Goal: Information Seeking & Learning: Find specific fact

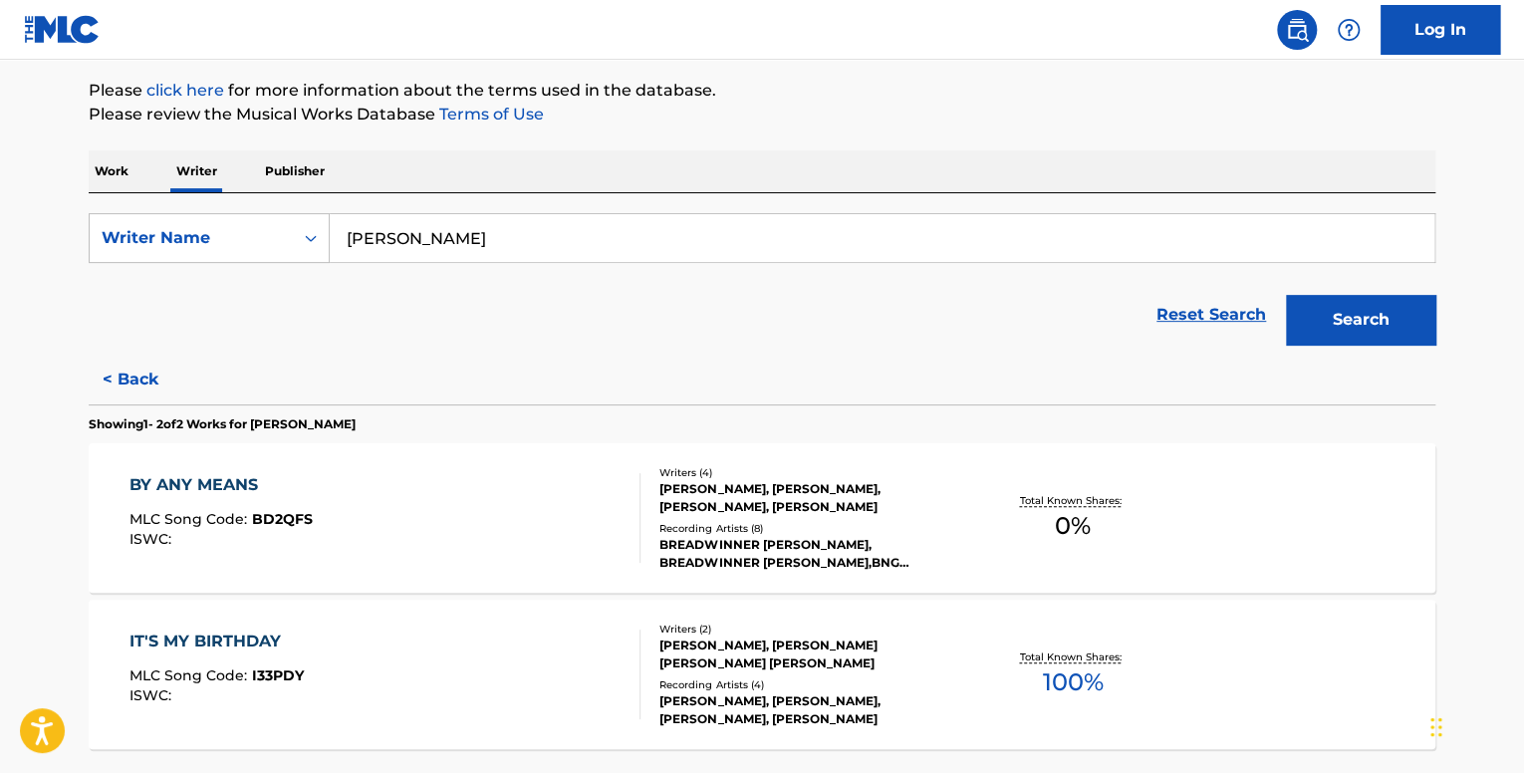
scroll to position [398, 0]
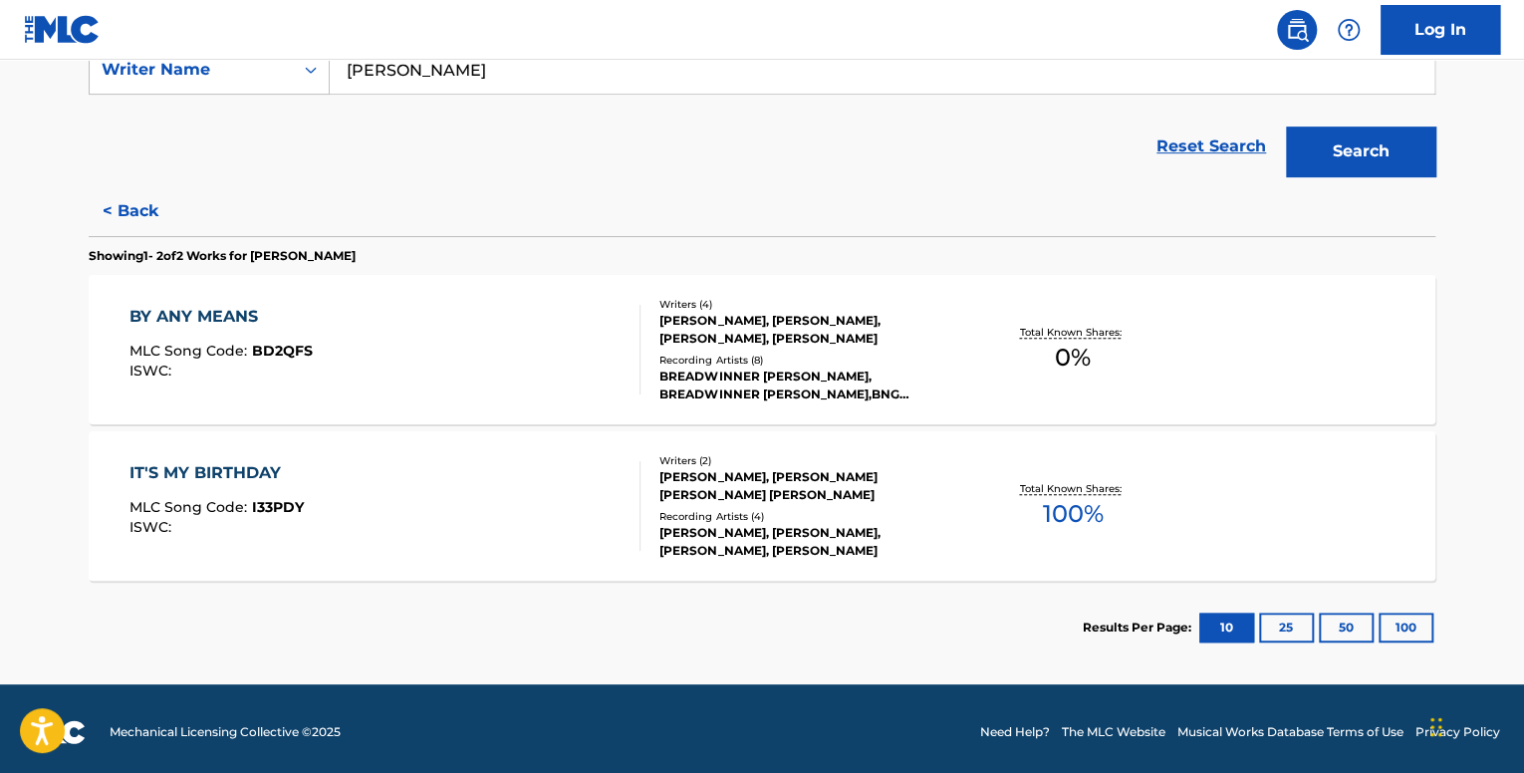
click at [418, 352] on div "BY ANY MEANS MLC Song Code : BD2QFS ISWC :" at bounding box center [386, 350] width 512 height 90
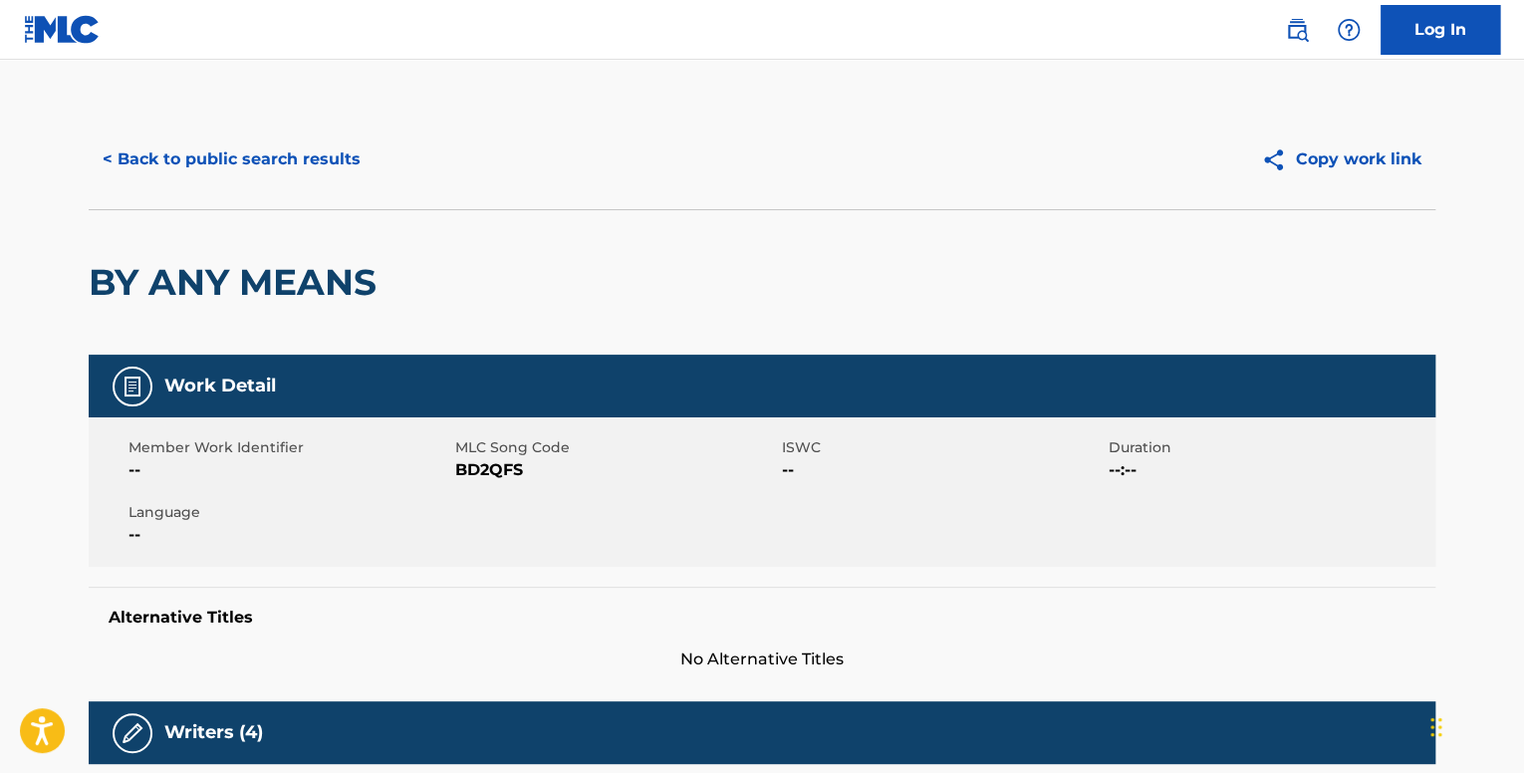
click at [271, 163] on button "< Back to public search results" at bounding box center [232, 159] width 286 height 50
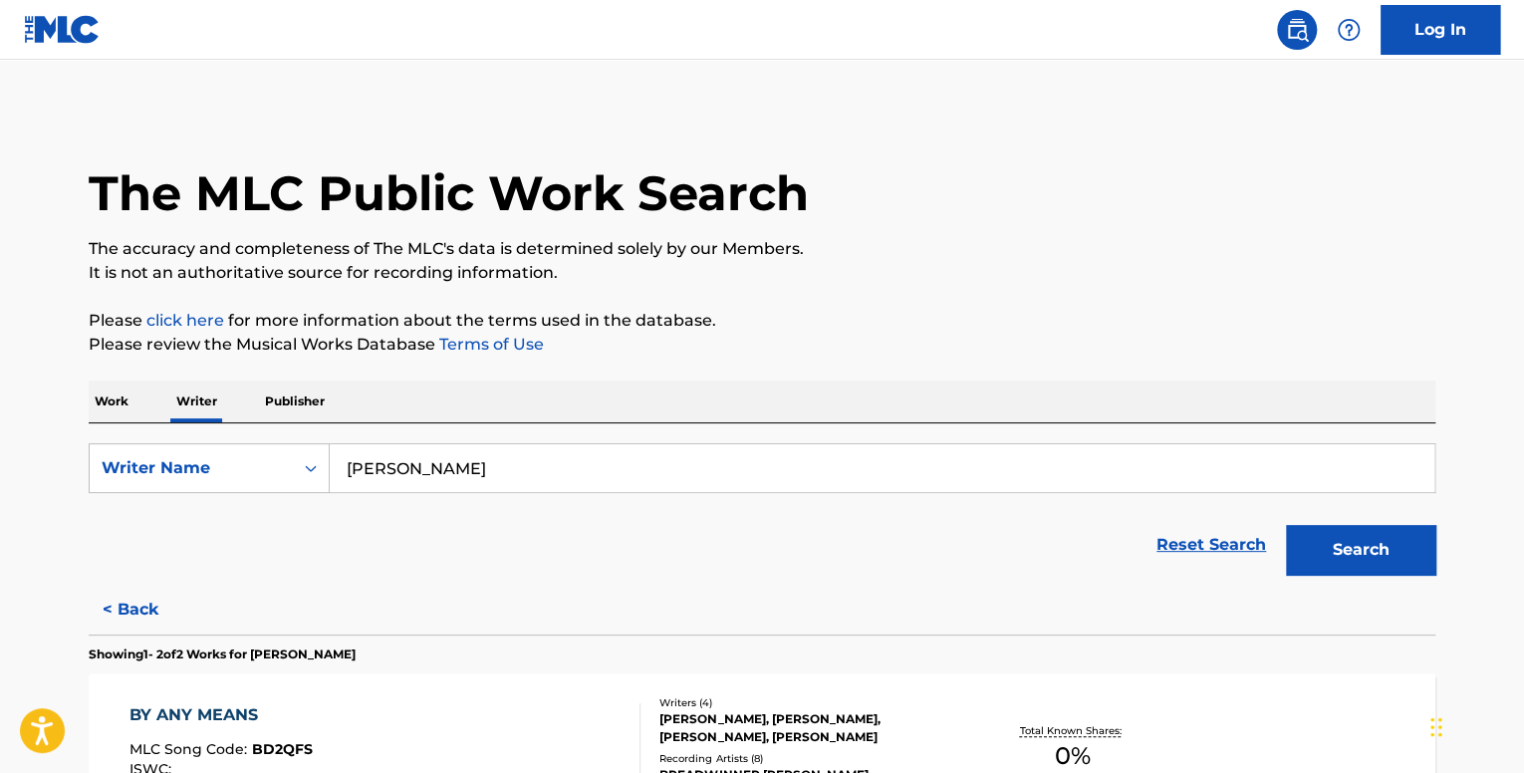
click at [157, 393] on div "Work Writer Publisher" at bounding box center [762, 402] width 1347 height 42
click at [122, 400] on p "Work" at bounding box center [112, 402] width 46 height 42
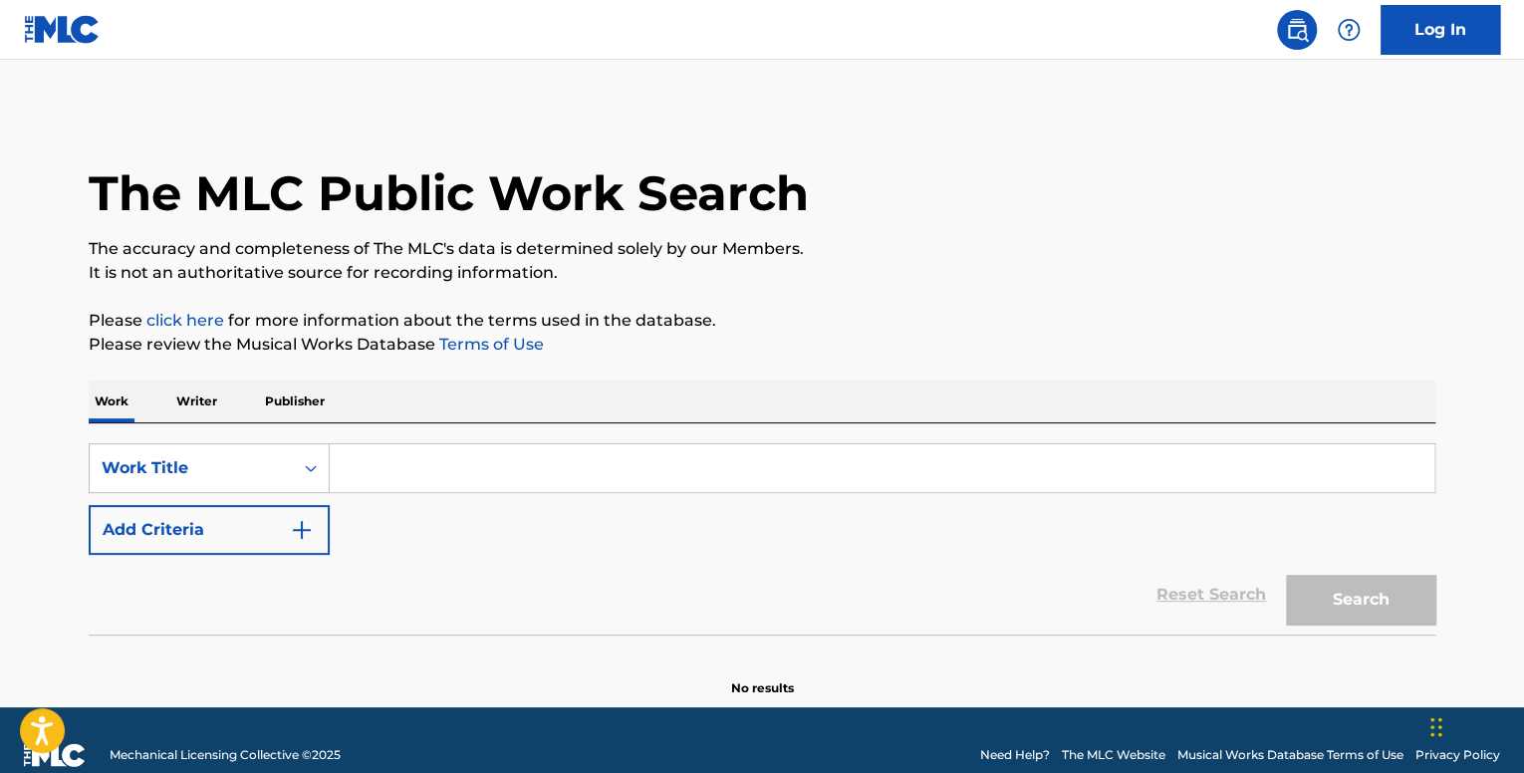
click at [397, 470] on input "Search Form" at bounding box center [882, 468] width 1105 height 48
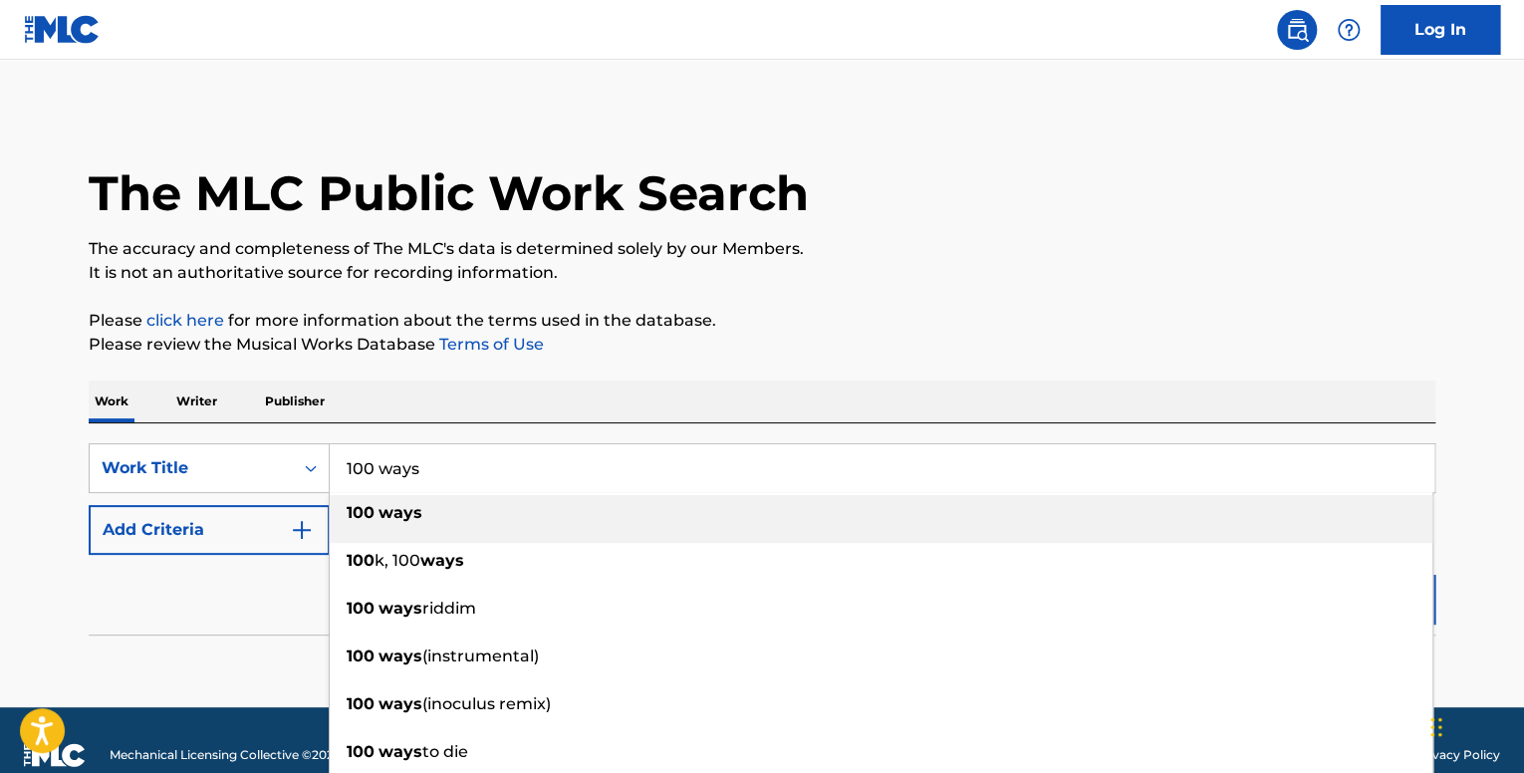
type input "100 ways"
click at [363, 514] on strong "100" at bounding box center [361, 512] width 28 height 19
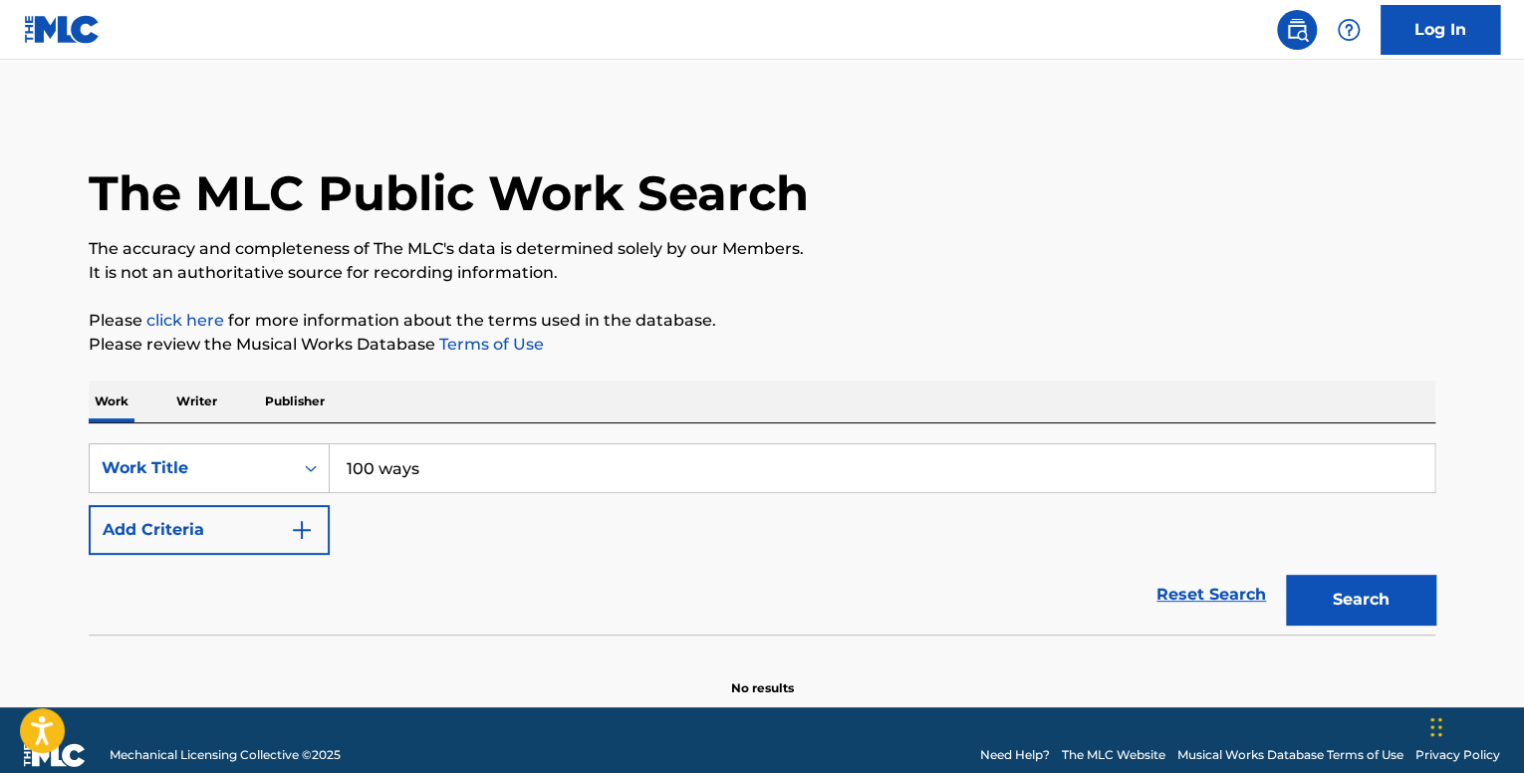
click at [275, 527] on button "Add Criteria" at bounding box center [209, 530] width 241 height 50
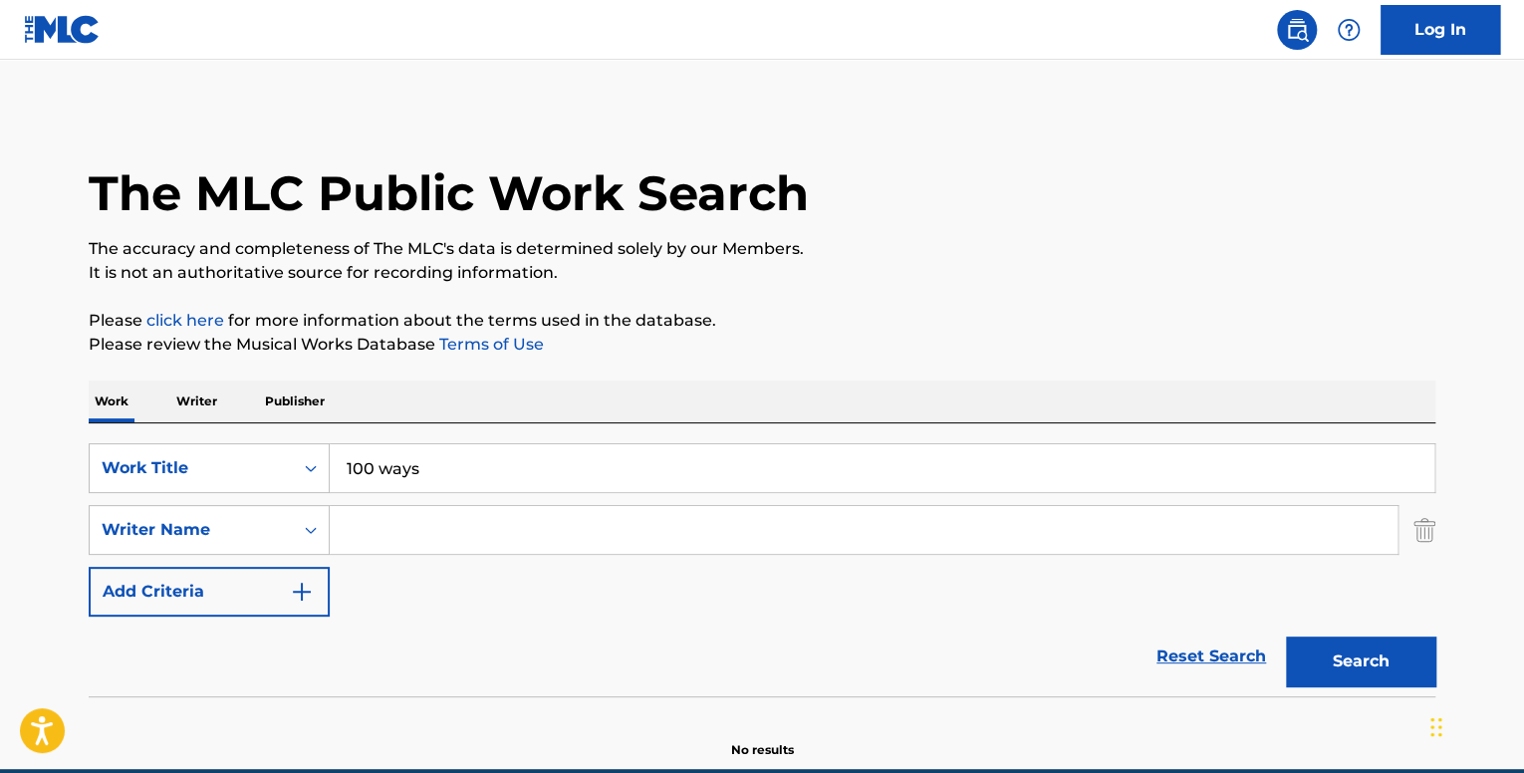
click at [383, 540] on input "Search Form" at bounding box center [864, 530] width 1068 height 48
type input "daniel hernandez"
click at [1406, 683] on button "Search" at bounding box center [1360, 662] width 149 height 50
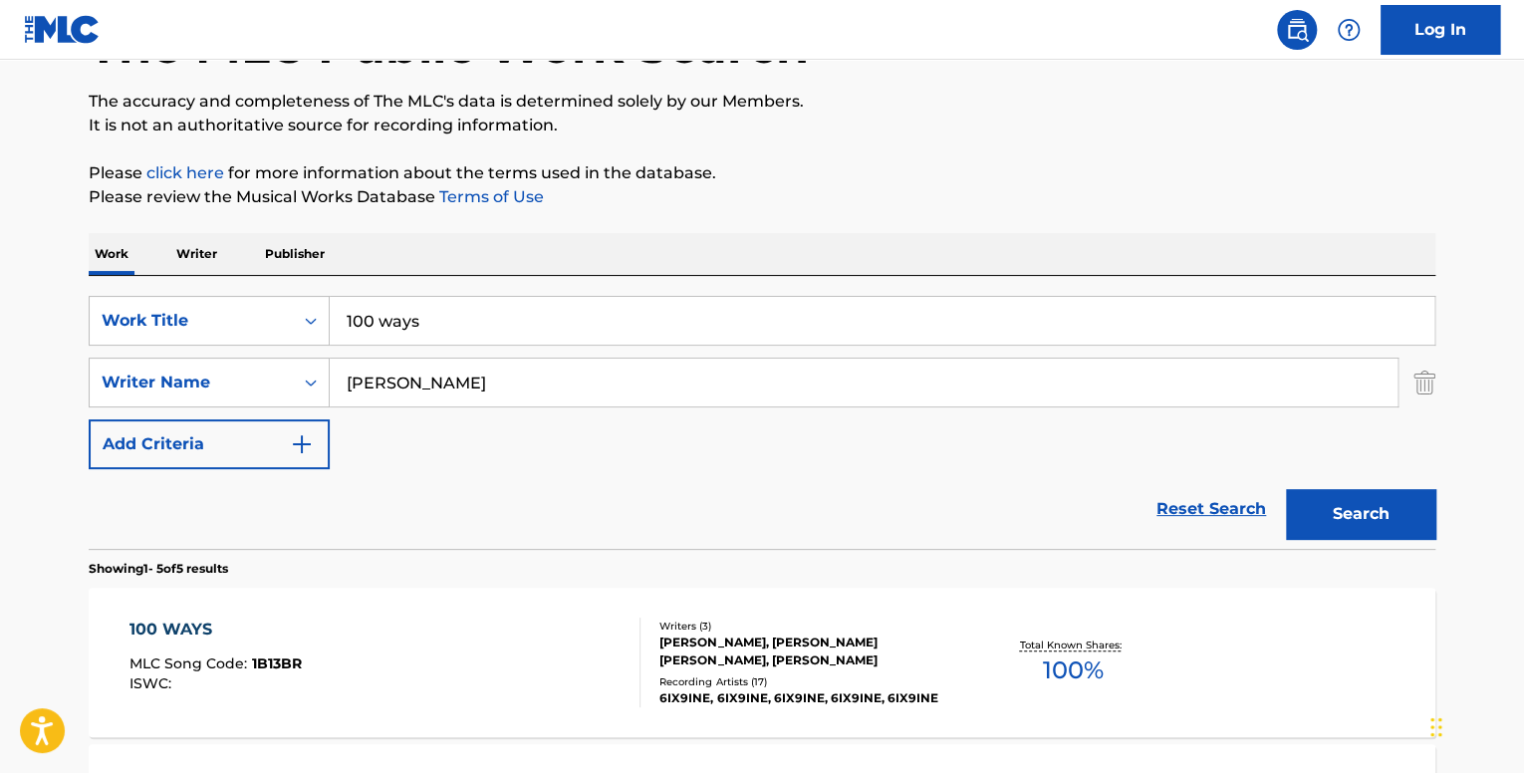
scroll to position [299, 0]
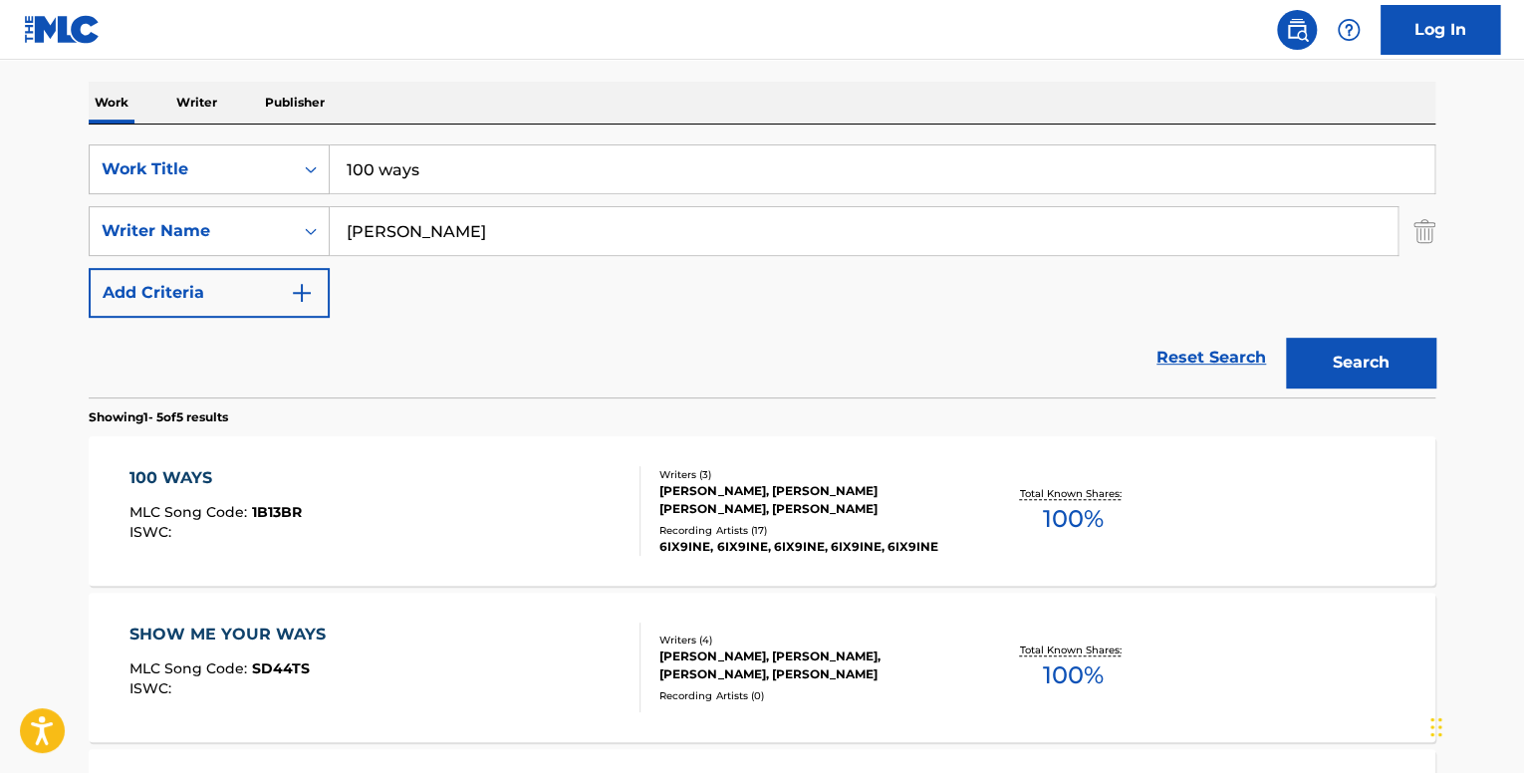
click at [466, 519] on div "100 WAYS MLC Song Code : 1B13BR ISWC :" at bounding box center [386, 511] width 512 height 90
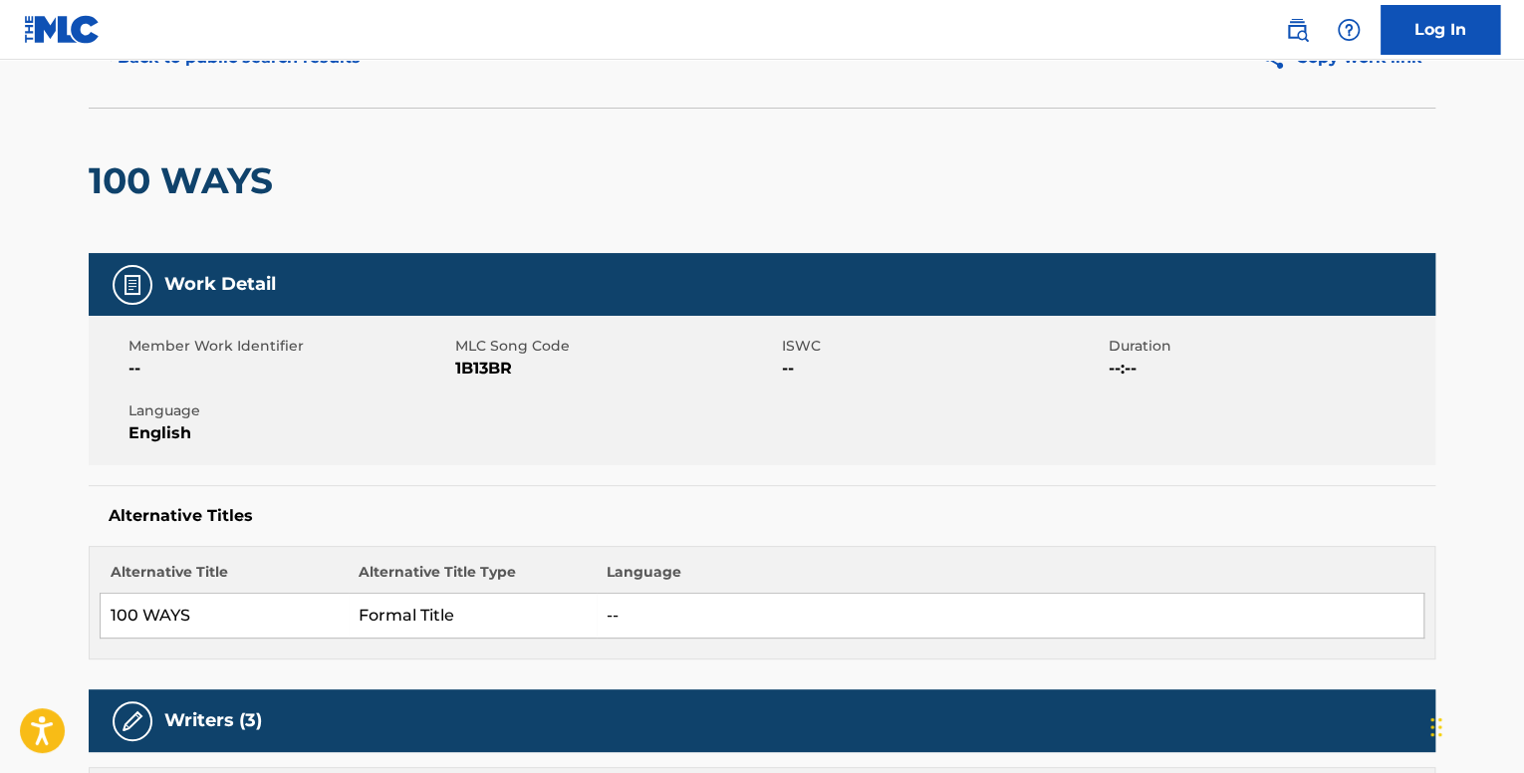
scroll to position [100, 0]
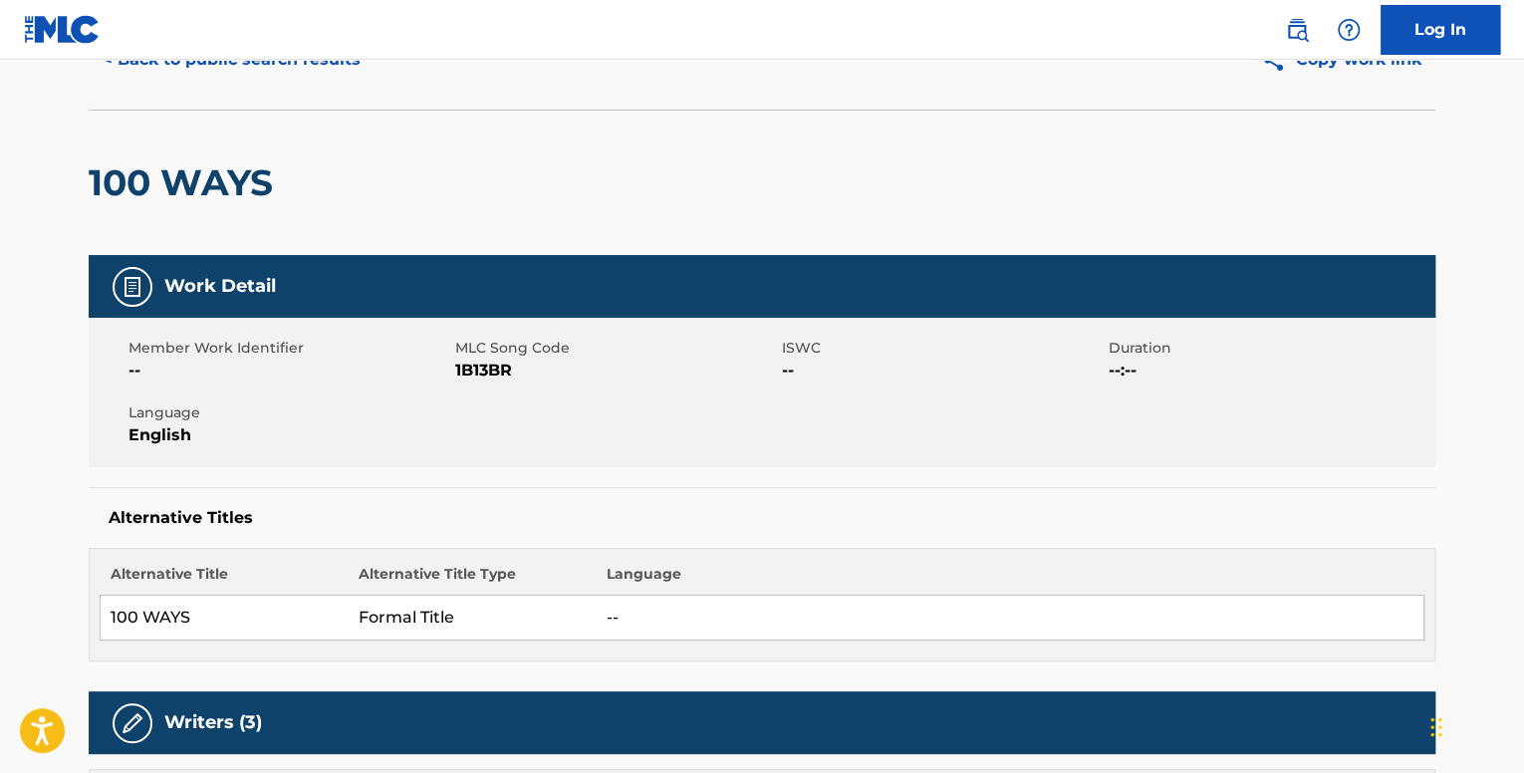
click at [277, 69] on button "< Back to public search results" at bounding box center [232, 60] width 286 height 50
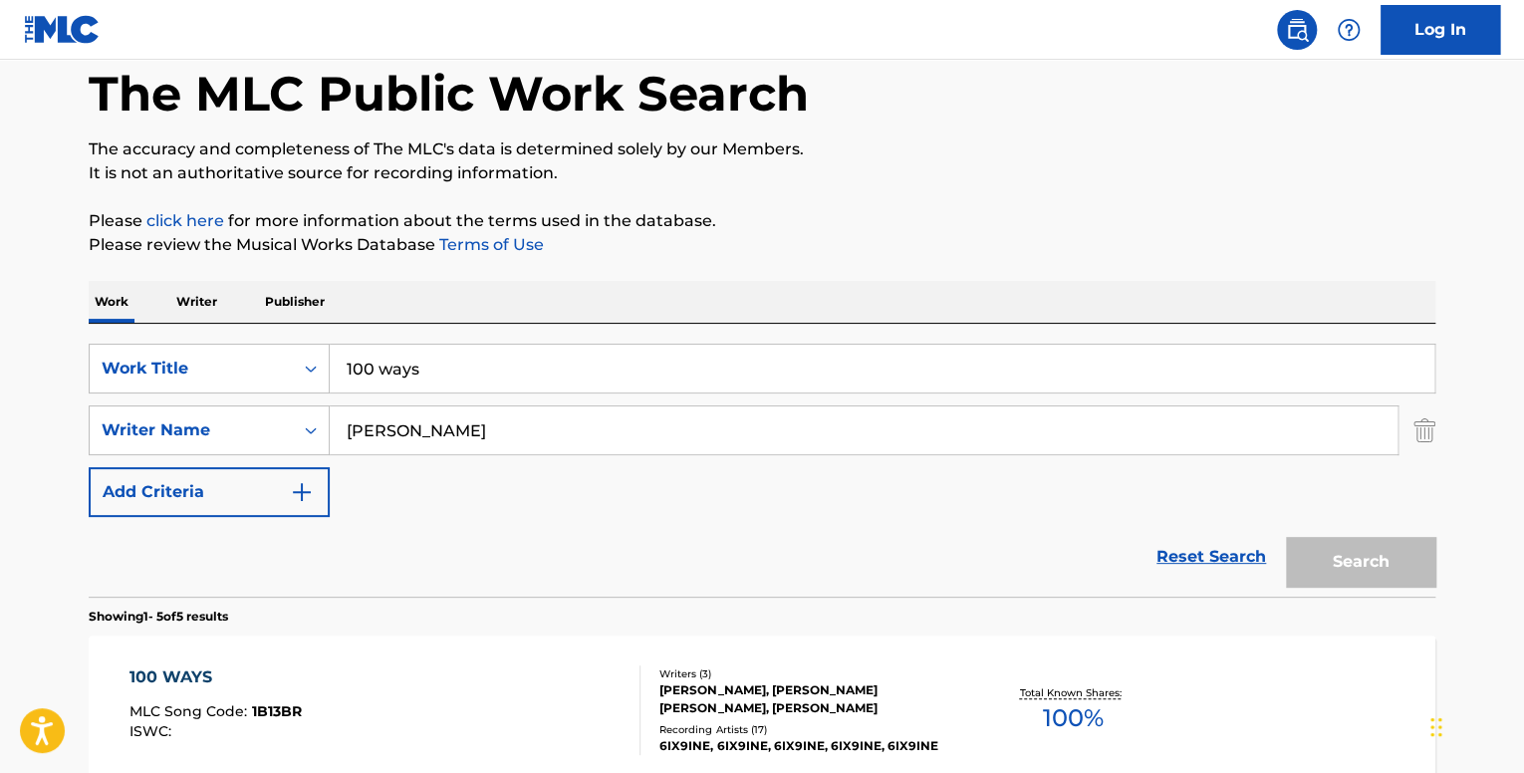
scroll to position [299, 0]
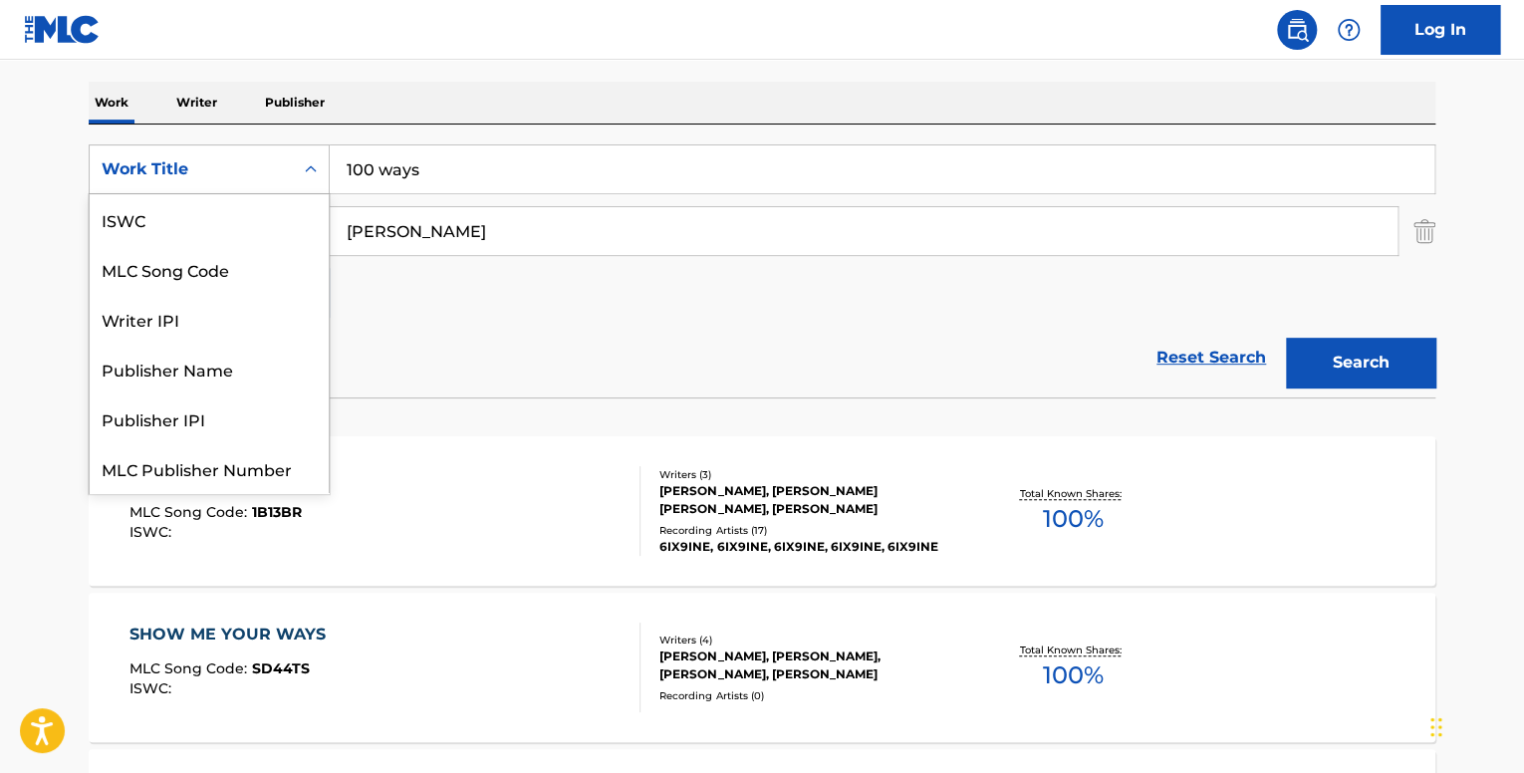
click at [211, 192] on div "Work Title" at bounding box center [209, 169] width 241 height 50
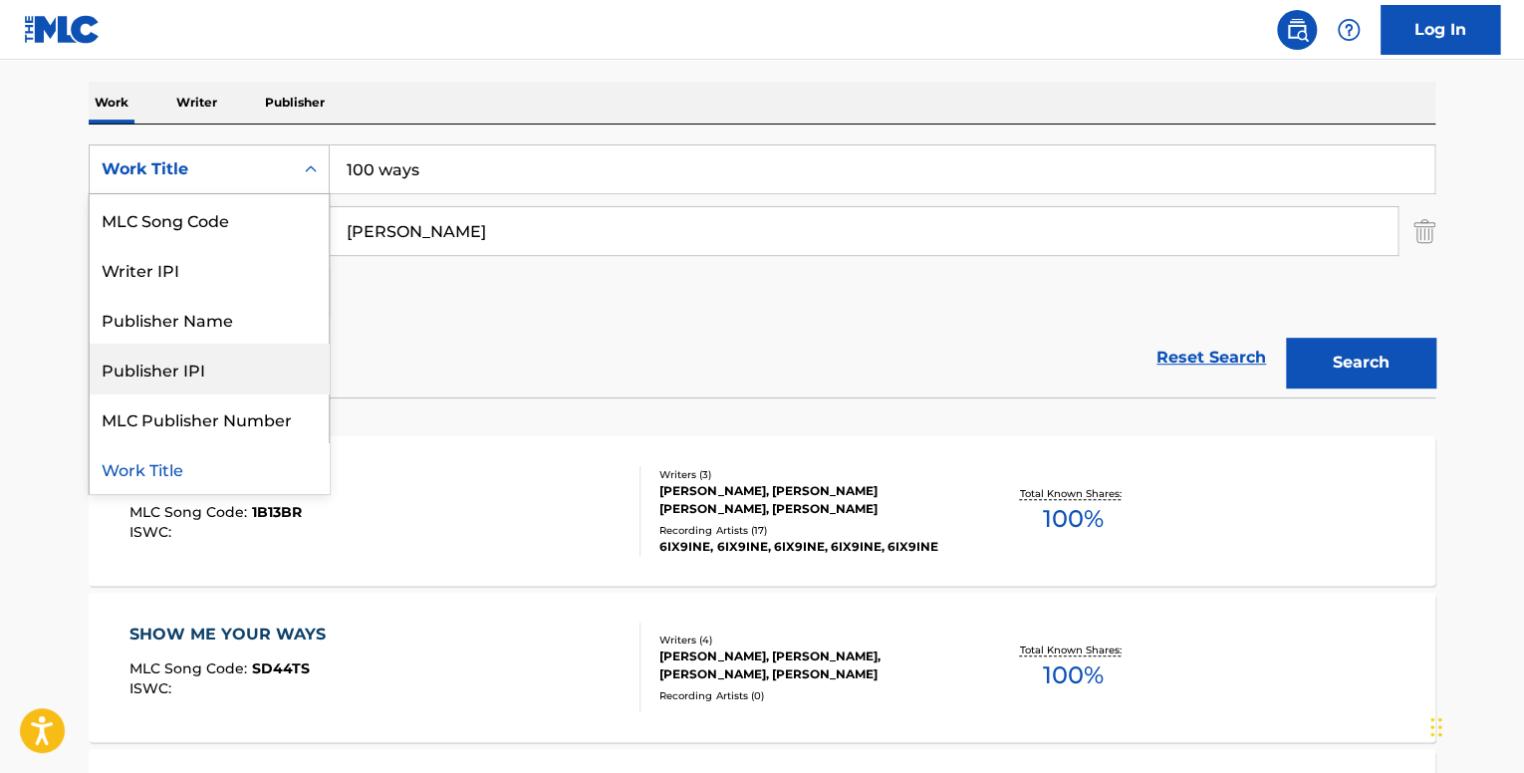
click at [208, 380] on div "Publisher IPI" at bounding box center [209, 369] width 239 height 50
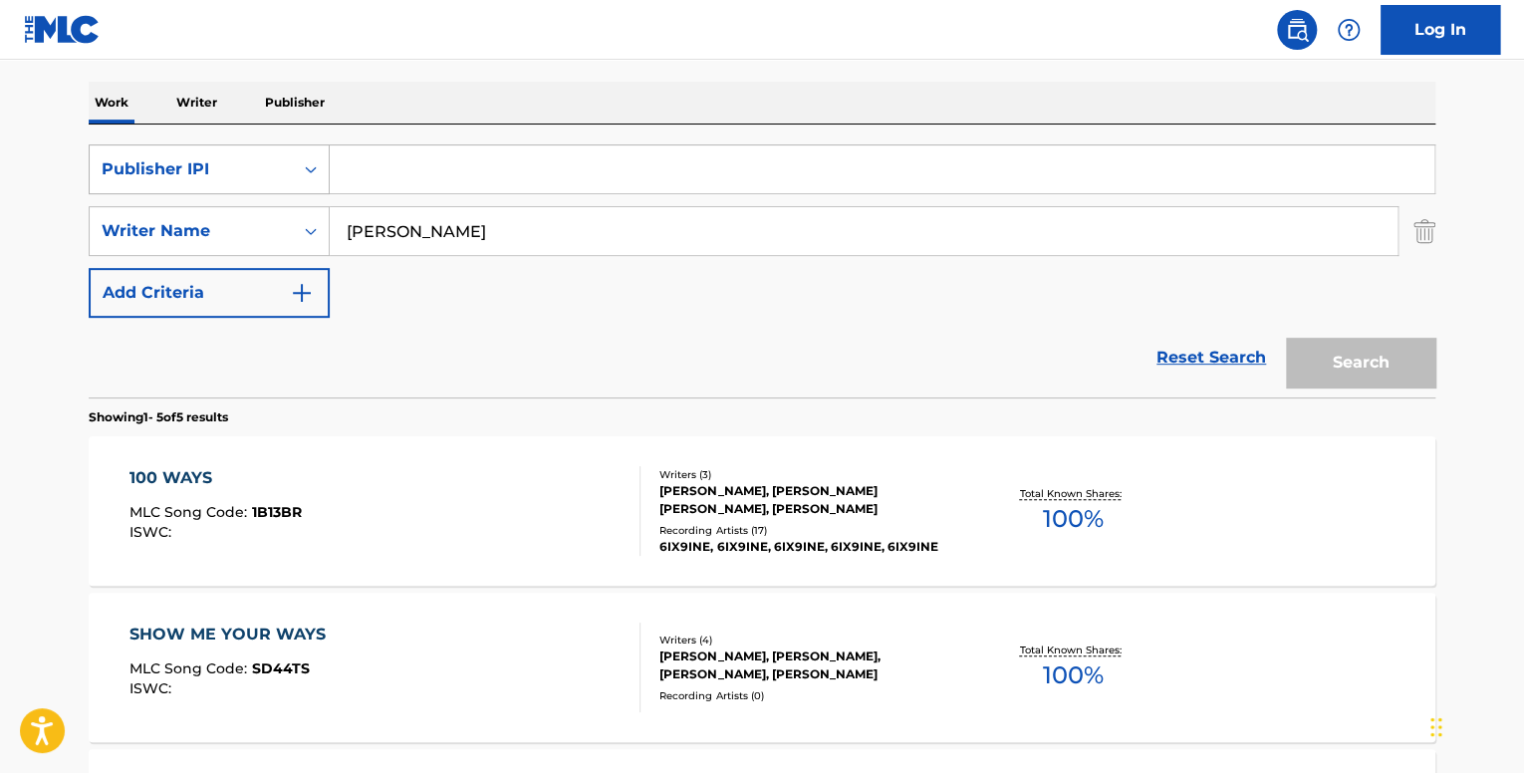
click at [253, 180] on div "Publisher IPI" at bounding box center [191, 169] width 179 height 24
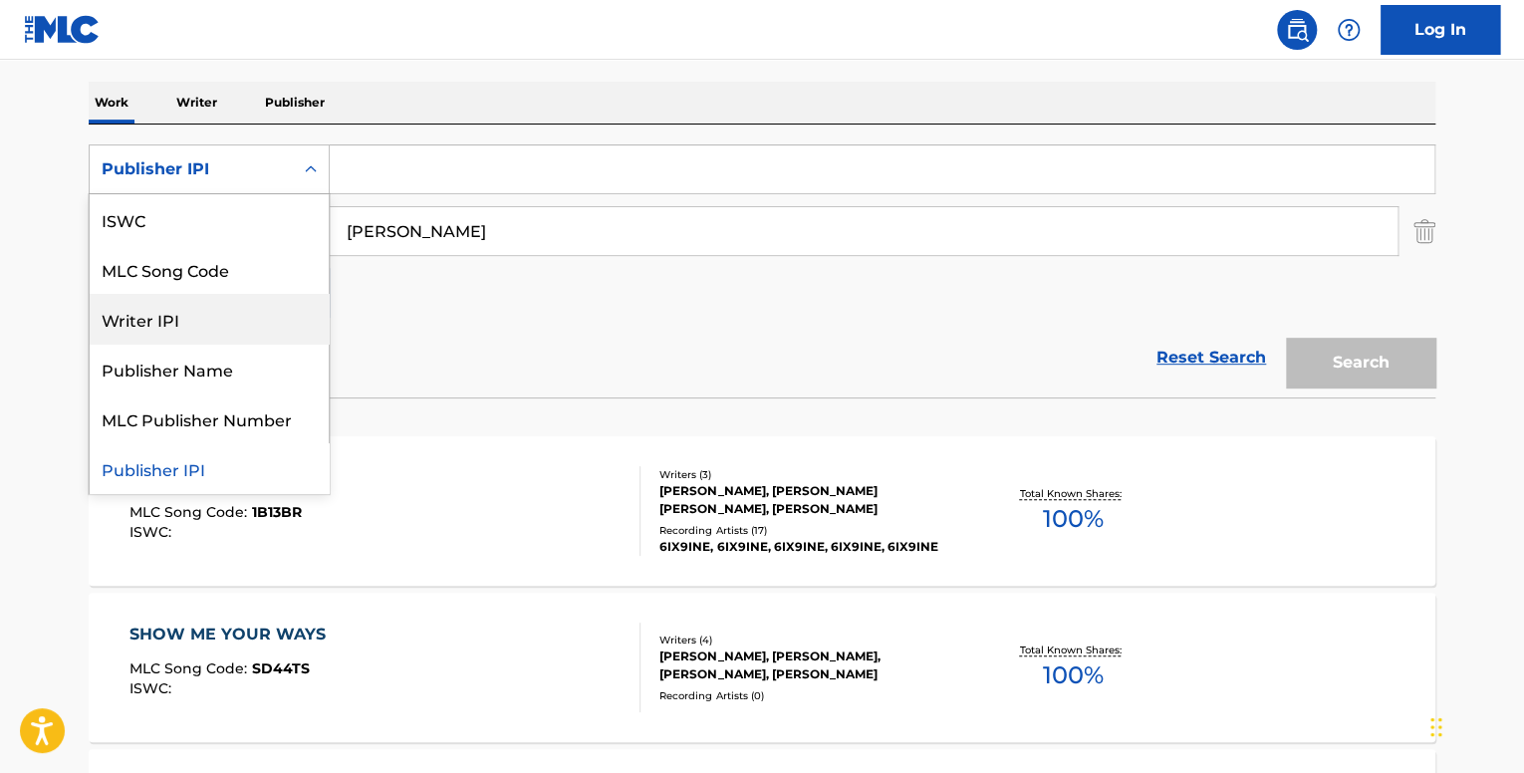
click at [227, 332] on div "Writer IPI" at bounding box center [209, 319] width 239 height 50
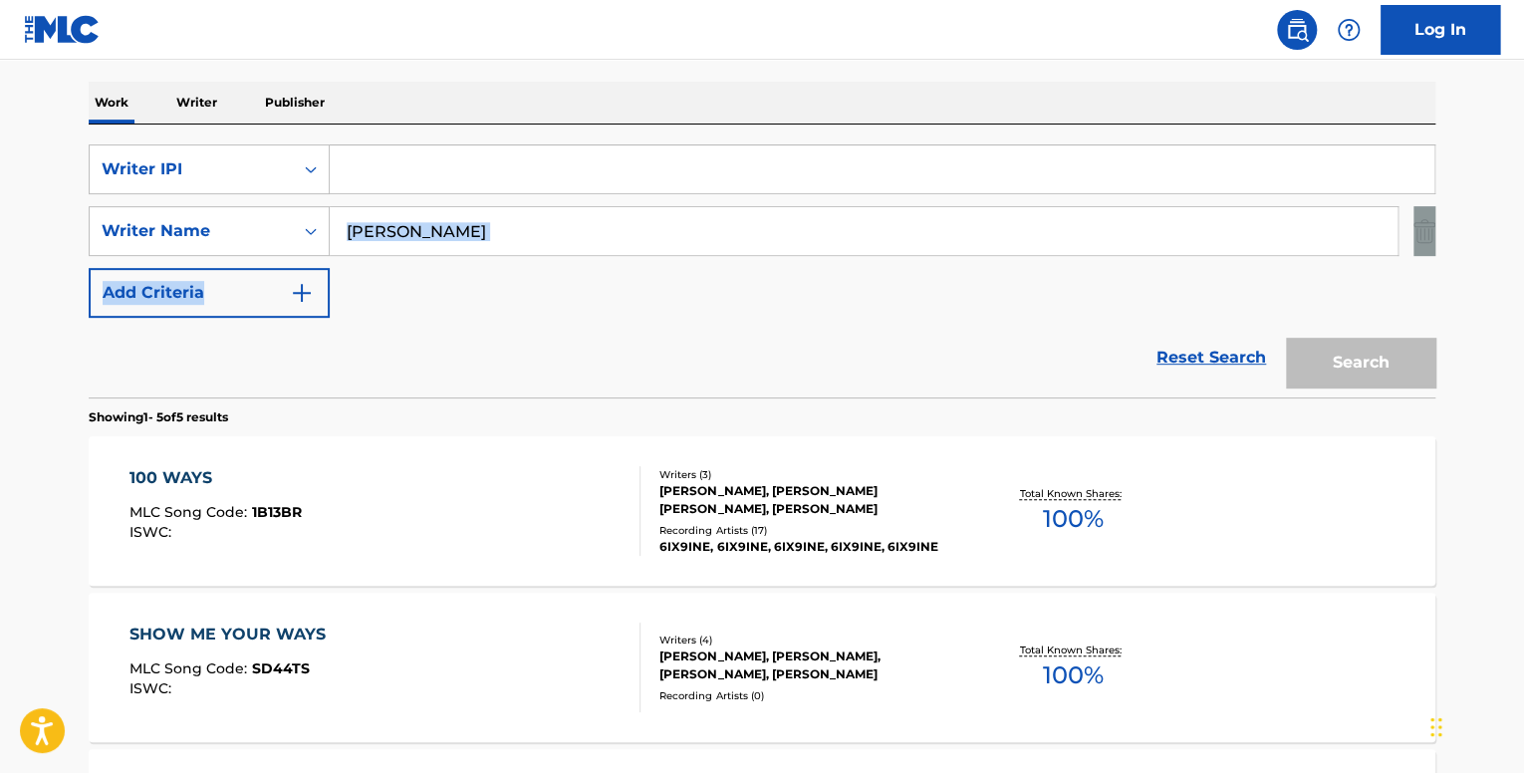
drag, startPoint x: 546, startPoint y: 259, endPoint x: 333, endPoint y: 244, distance: 213.7
click at [334, 244] on div "SearchWithCriteriaa59023dd-e4e6-4014-98bf-37ad2f6f034d Writer IPI SearchWithCri…" at bounding box center [762, 230] width 1347 height 173
click at [543, 212] on input "daniel hernandez" at bounding box center [864, 231] width 1068 height 48
drag, startPoint x: 486, startPoint y: 220, endPoint x: 298, endPoint y: 216, distance: 188.3
click at [298, 216] on div "SearchWithCriteriaee66e0a4-5035-4e7e-9c7f-22a869f9424b Writer Name daniel herna…" at bounding box center [762, 231] width 1347 height 50
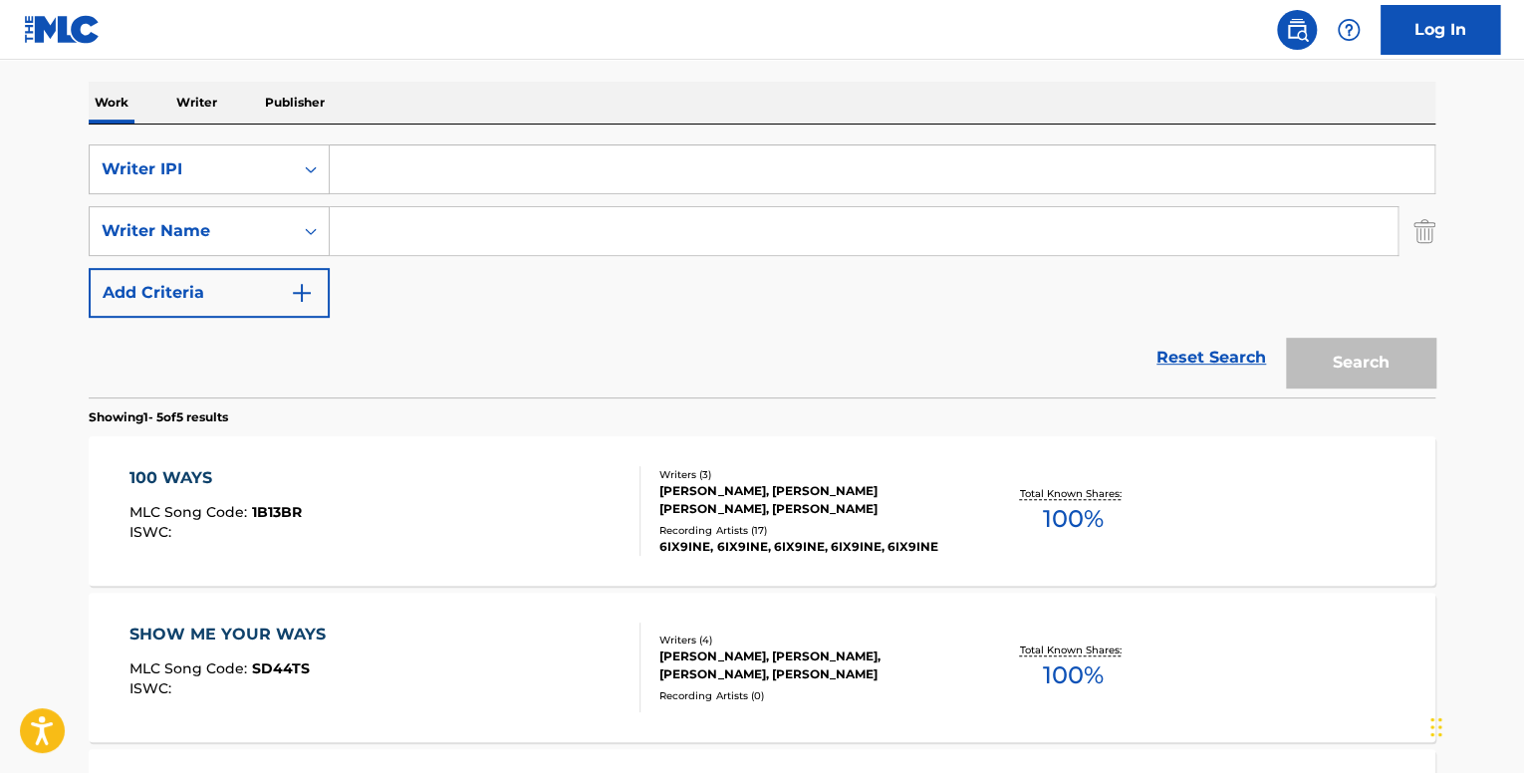
click at [360, 169] on input "Search Form" at bounding box center [882, 169] width 1105 height 48
paste input "881933206"
type input "881933206"
click at [1371, 372] on button "Search" at bounding box center [1360, 363] width 149 height 50
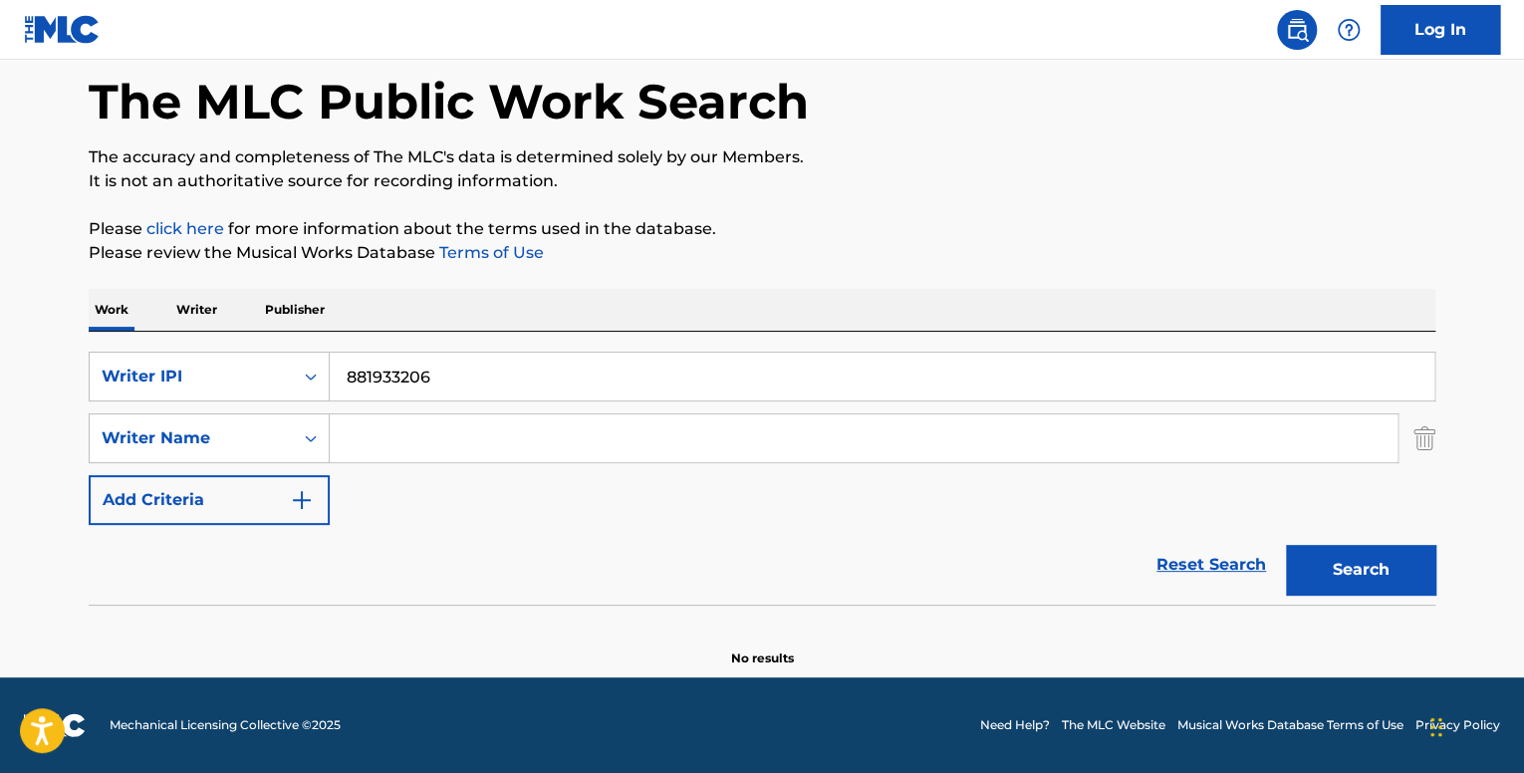
scroll to position [92, 0]
click at [283, 434] on div "Writer Name" at bounding box center [191, 438] width 203 height 38
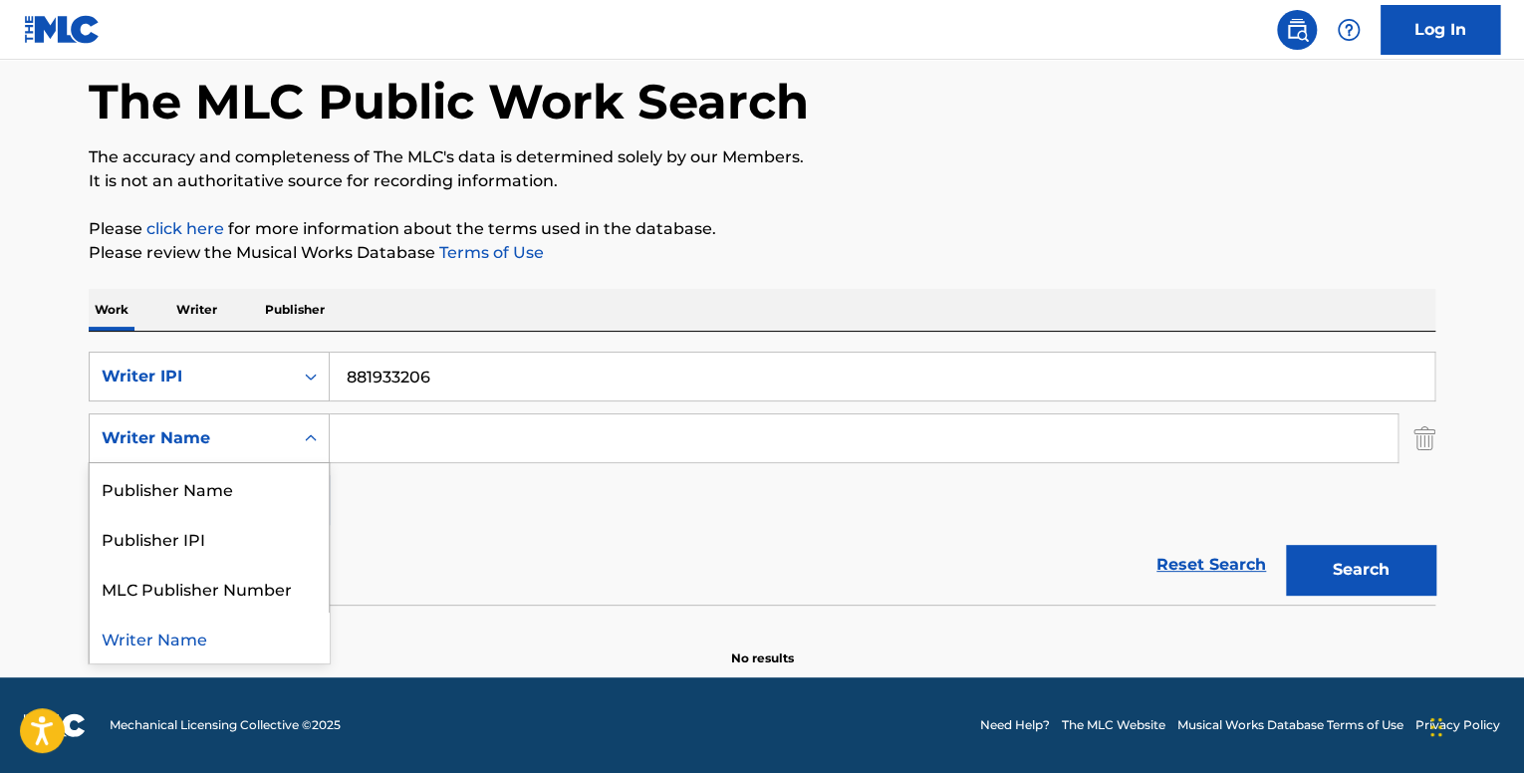
click at [1414, 446] on img "Search Form" at bounding box center [1425, 438] width 22 height 50
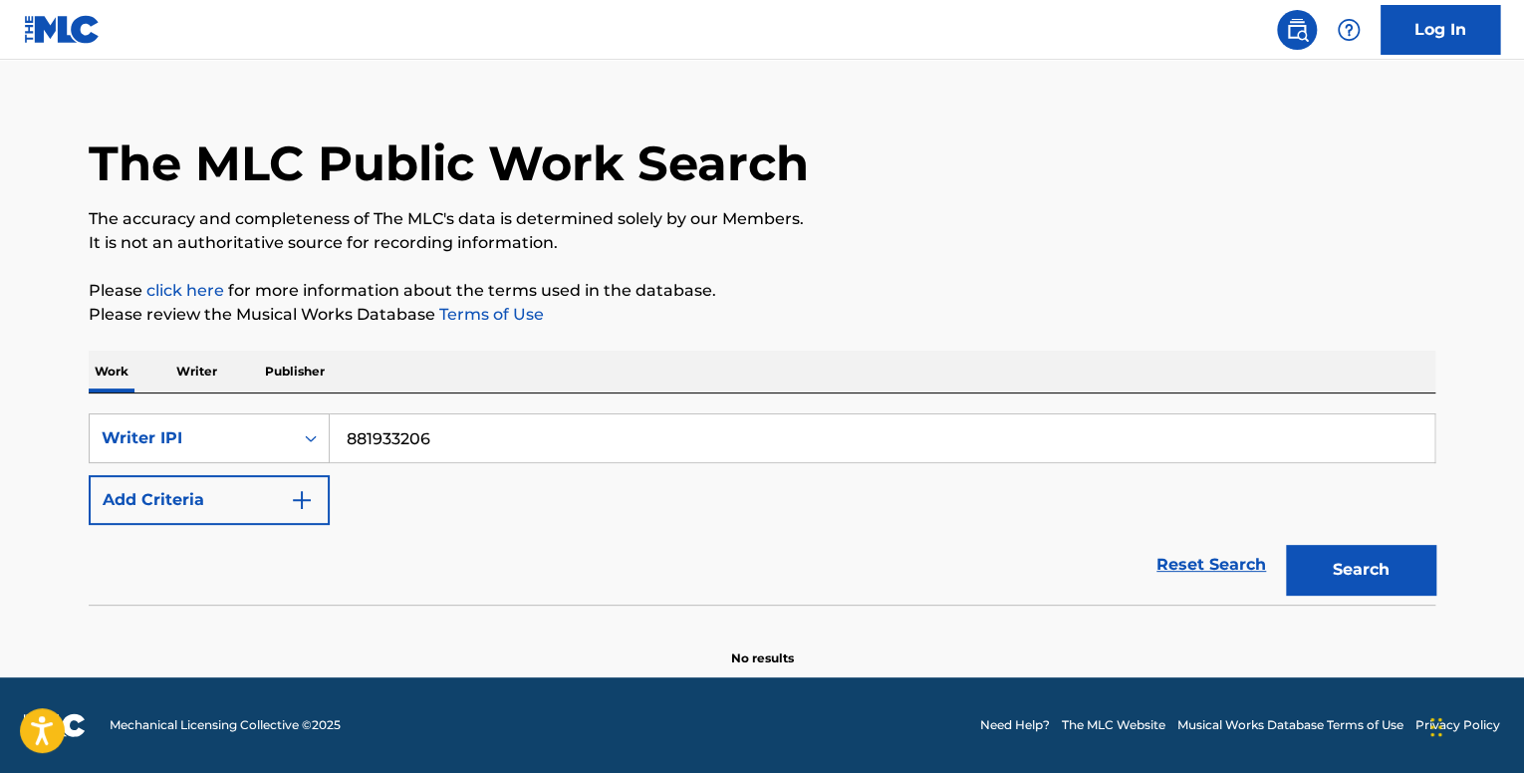
scroll to position [29, 0]
click at [1386, 571] on button "Search" at bounding box center [1360, 571] width 149 height 50
click at [1383, 571] on button "Search" at bounding box center [1360, 571] width 149 height 50
click at [213, 372] on p "Writer" at bounding box center [196, 373] width 53 height 42
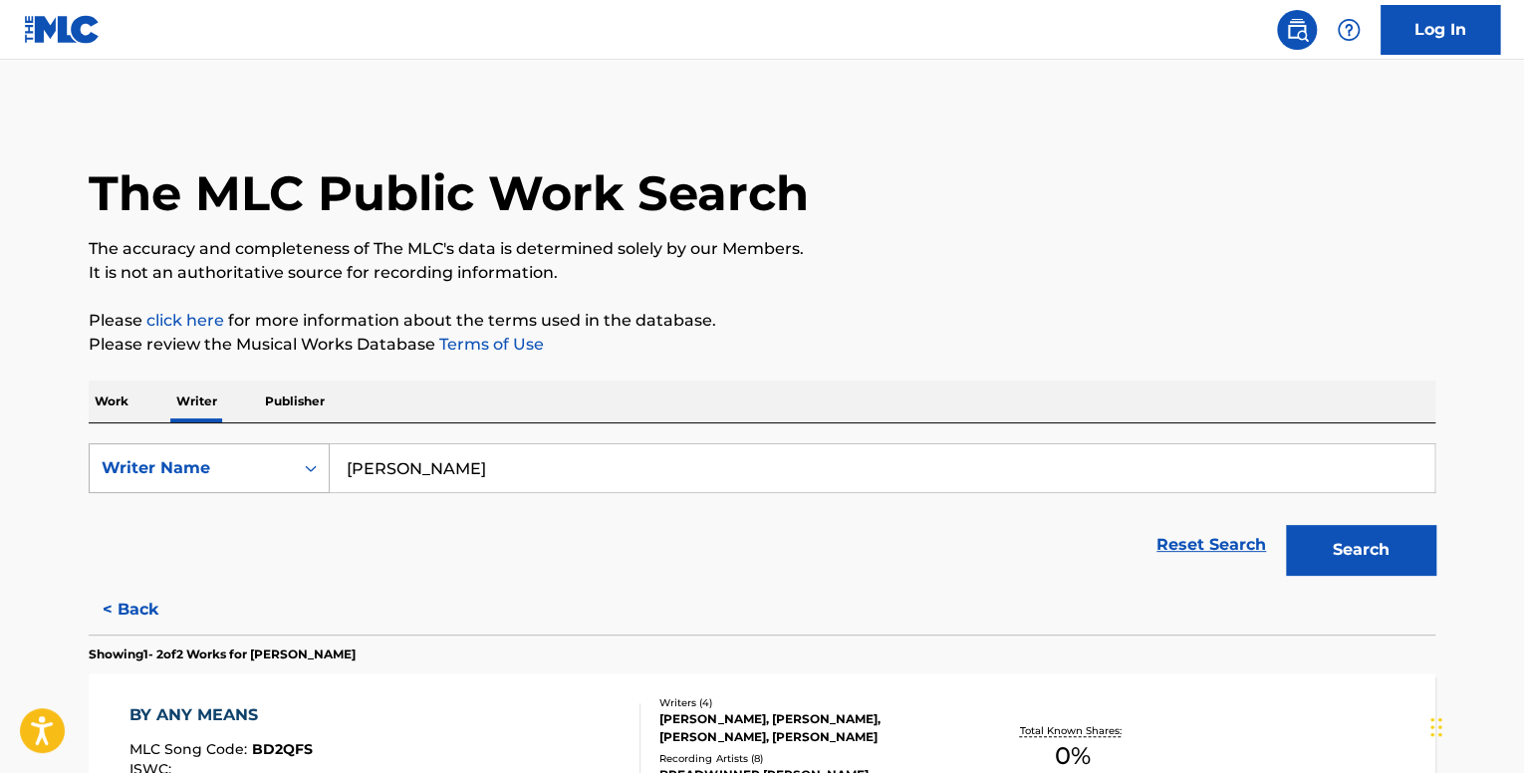
click at [258, 484] on div "Writer Name" at bounding box center [191, 468] width 203 height 38
click at [235, 506] on div "Writer IPI" at bounding box center [209, 518] width 239 height 50
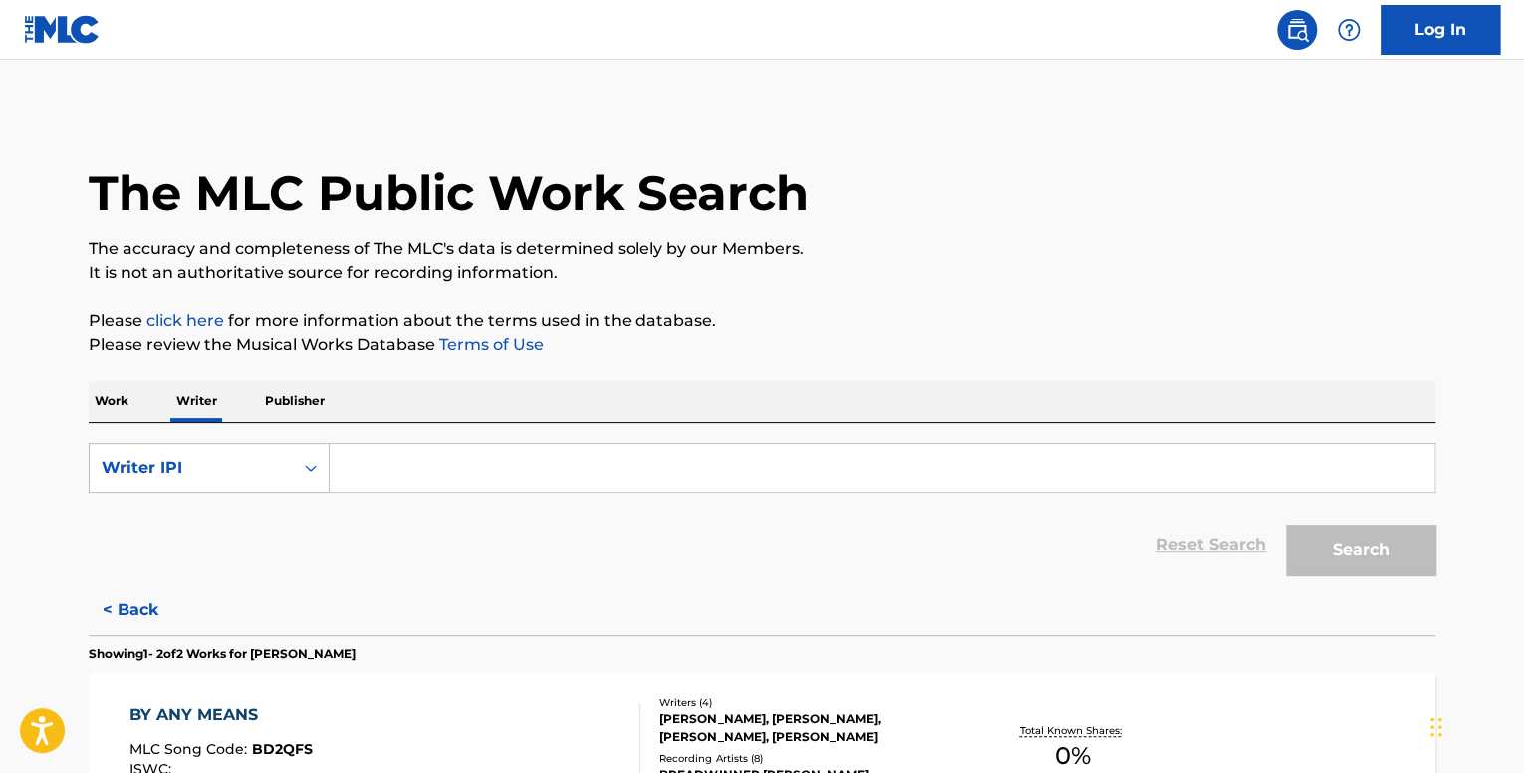
click at [603, 464] on input "Search Form" at bounding box center [882, 468] width 1105 height 48
paste input "881933206"
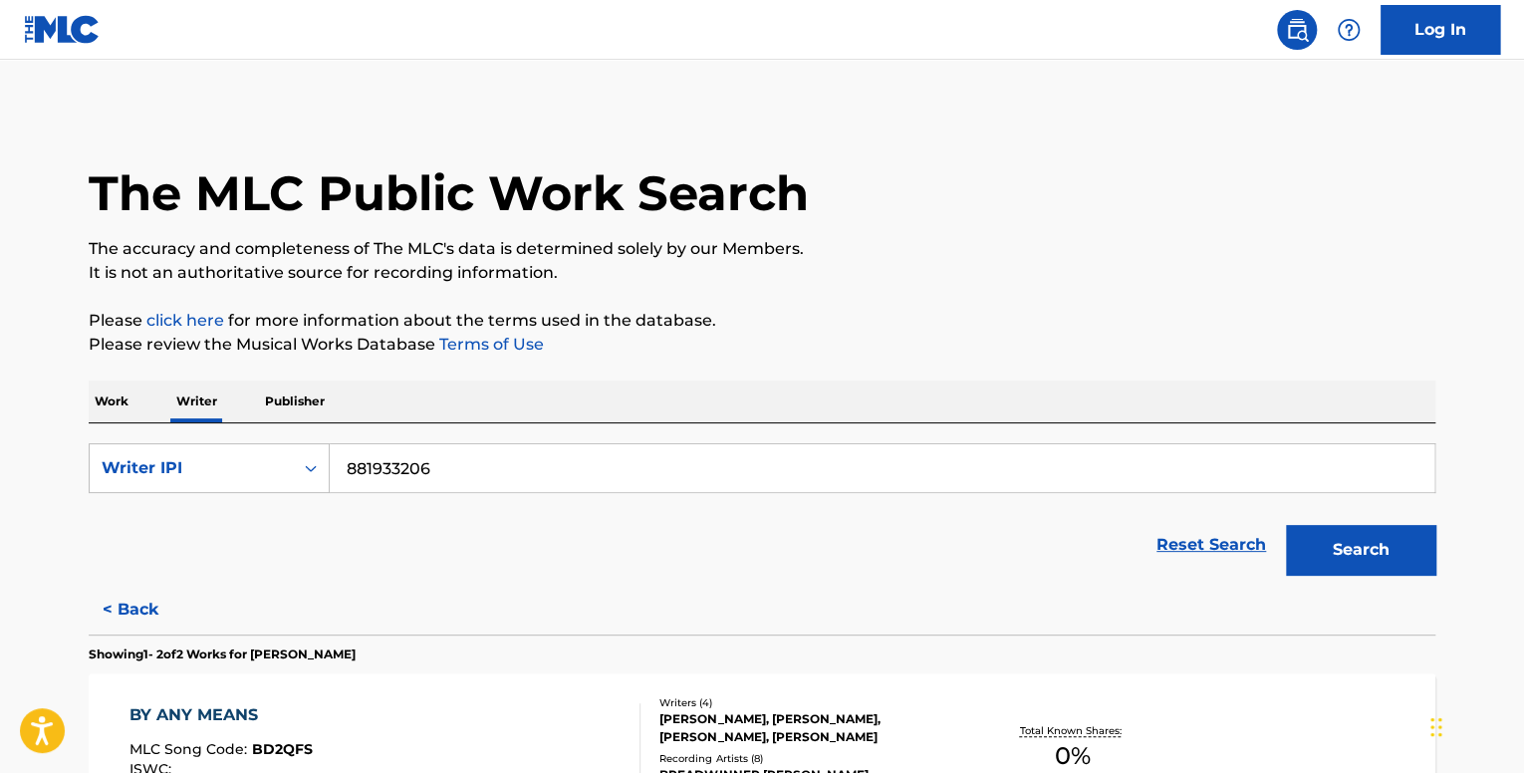
click at [1359, 535] on button "Search" at bounding box center [1360, 550] width 149 height 50
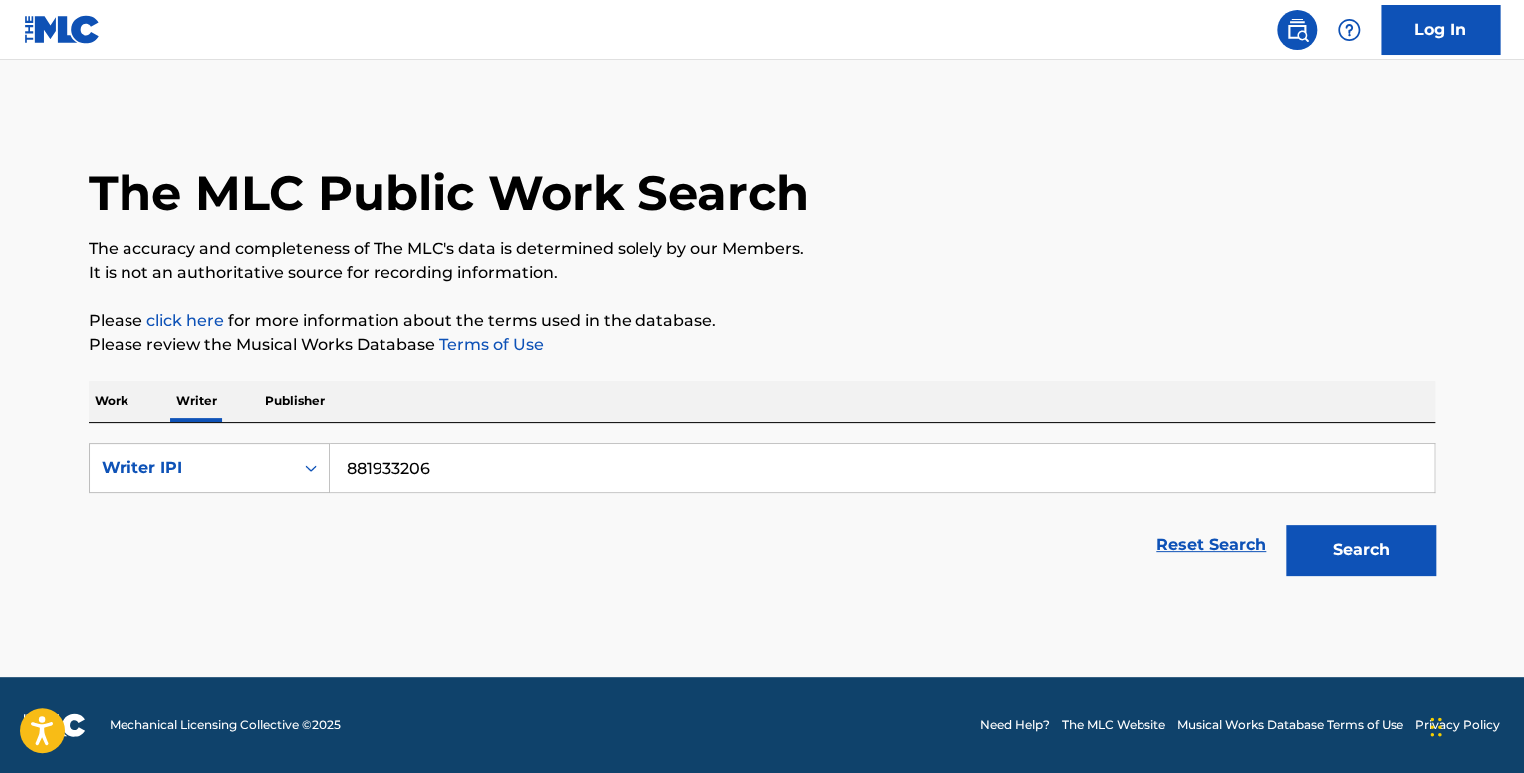
click at [340, 474] on input "881933206" at bounding box center [882, 468] width 1105 height 48
type input "00881933206"
click at [1286, 525] on button "Search" at bounding box center [1360, 550] width 149 height 50
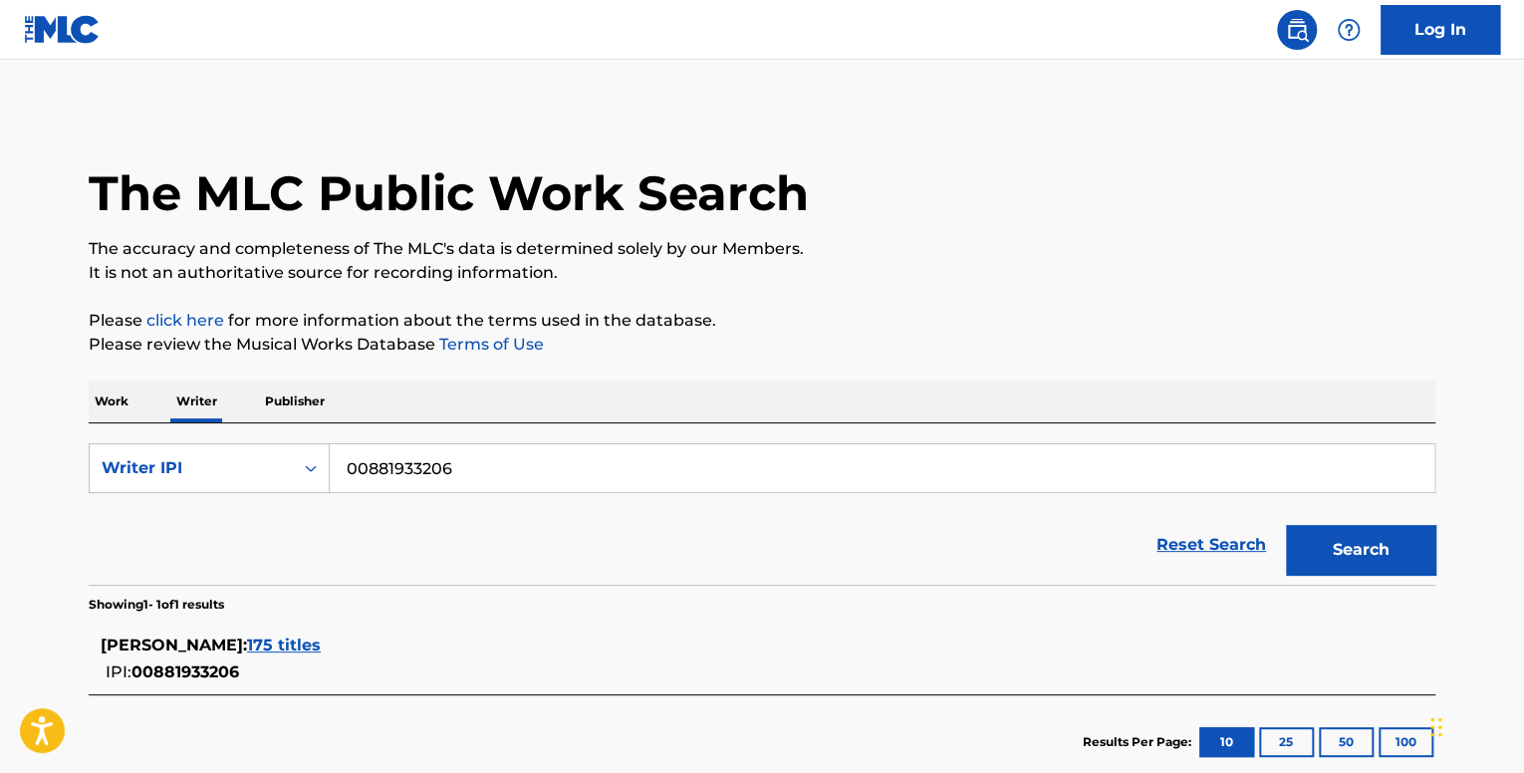
click at [321, 636] on span "175 titles" at bounding box center [284, 645] width 74 height 19
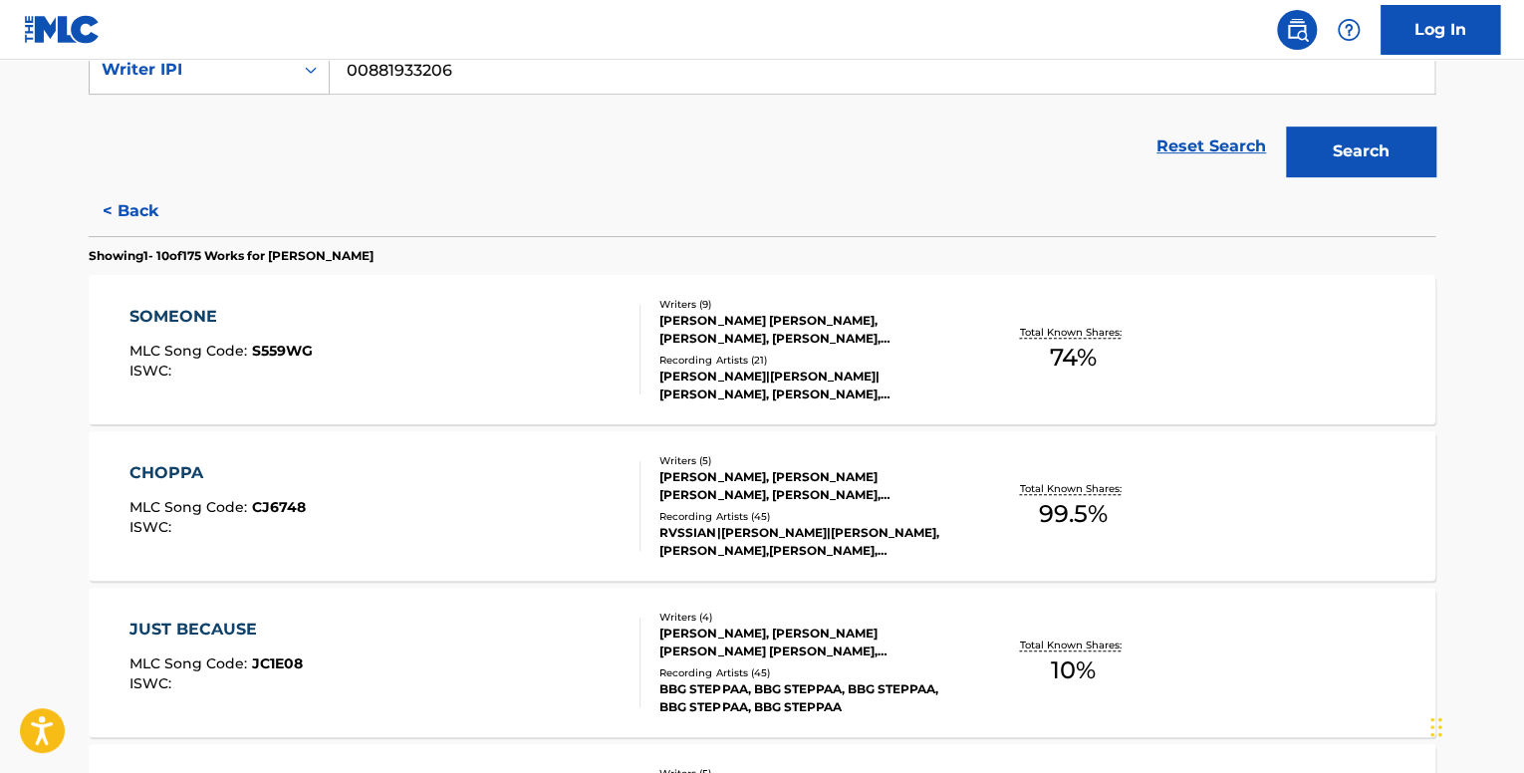
scroll to position [1666, 0]
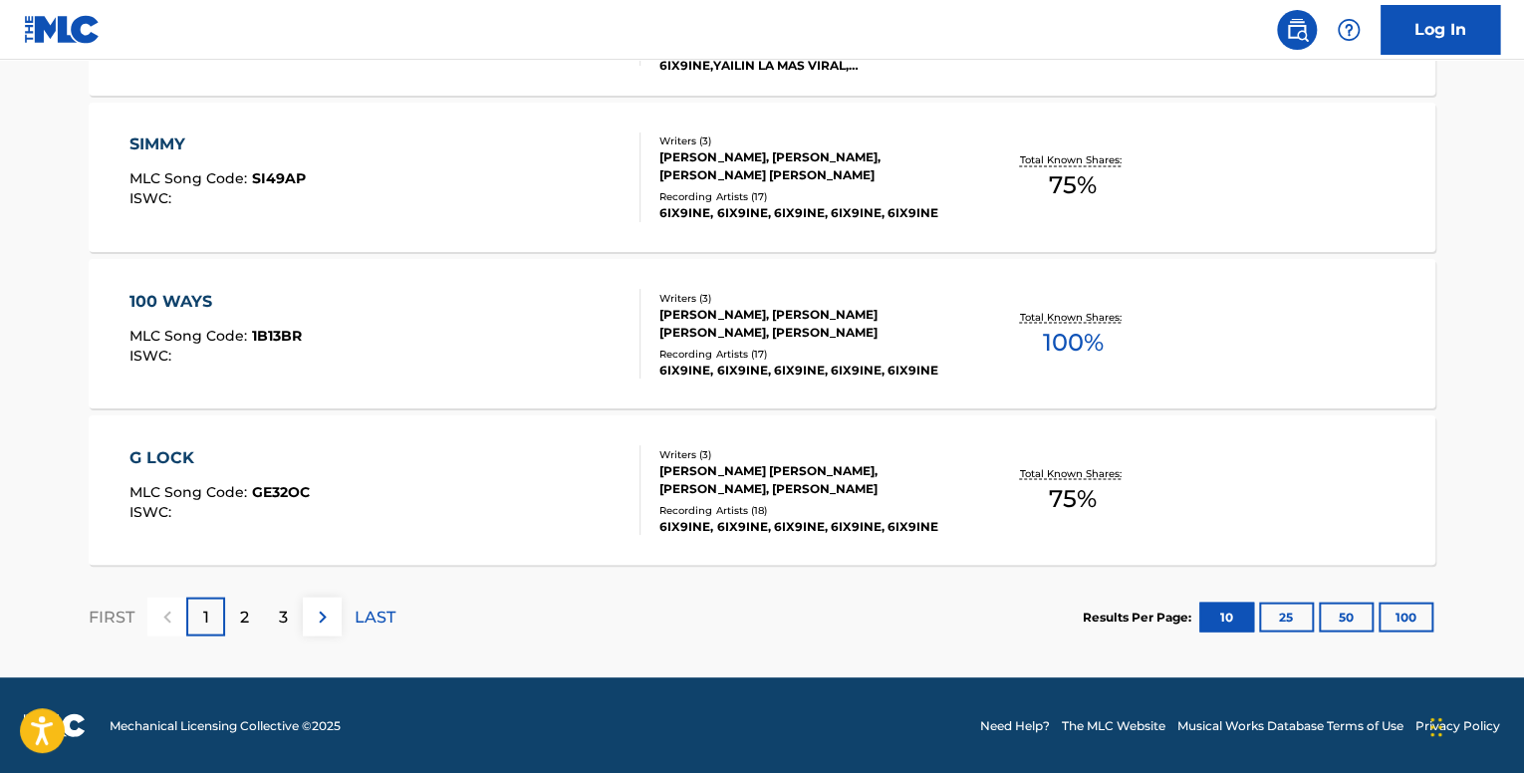
click at [1383, 625] on button "100" at bounding box center [1406, 617] width 55 height 30
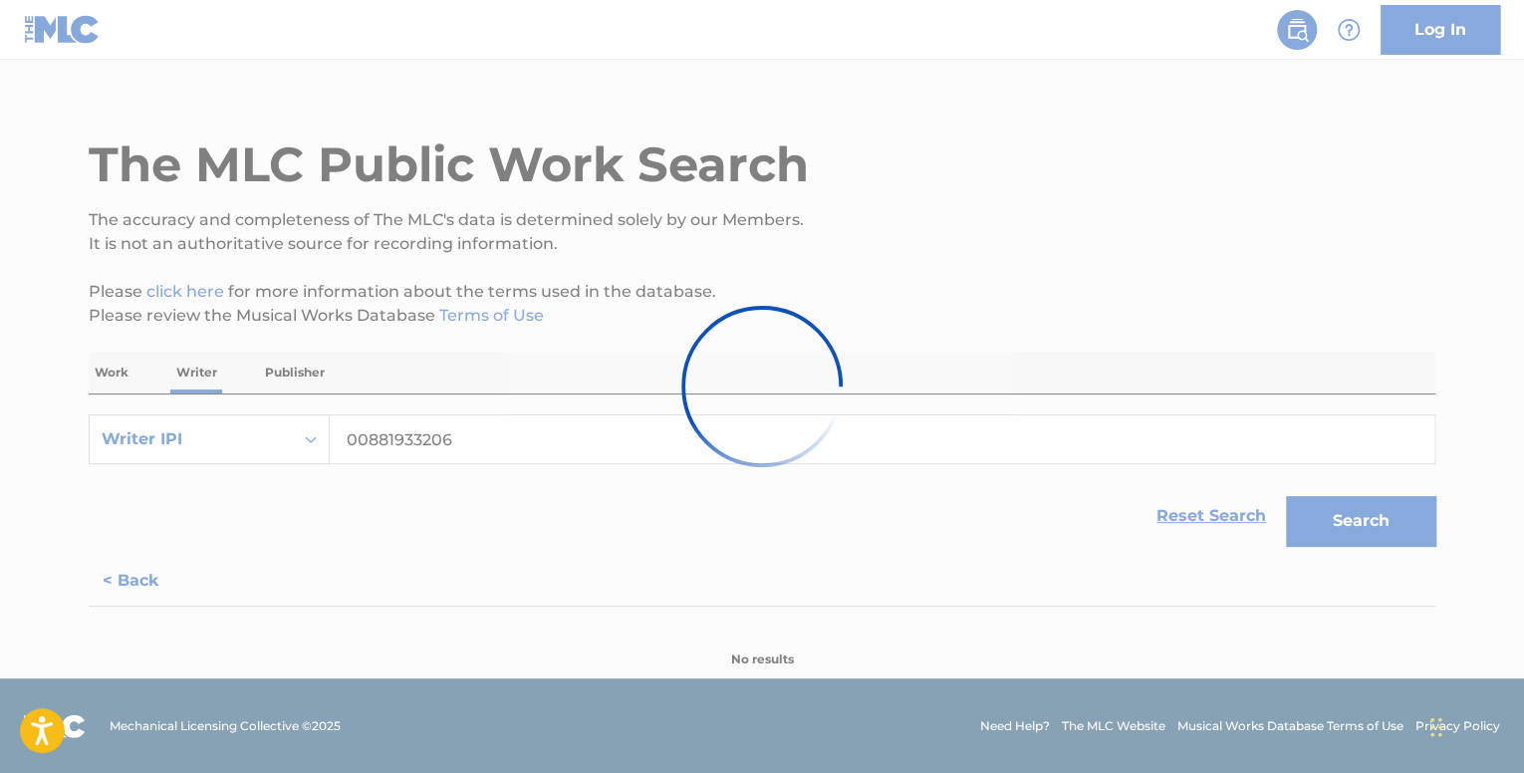
click at [1191, 283] on div at bounding box center [762, 386] width 1524 height 773
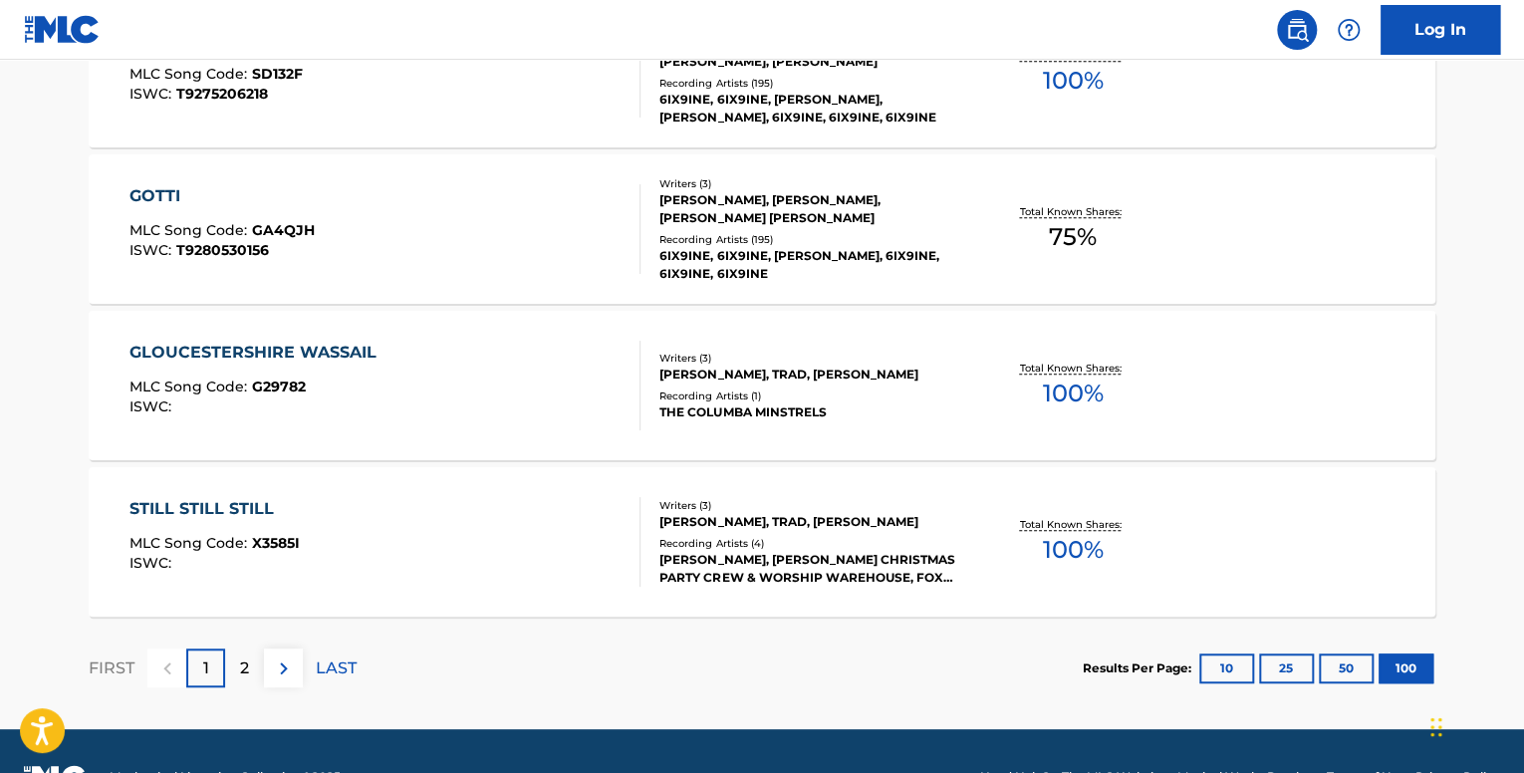
scroll to position [15707, 0]
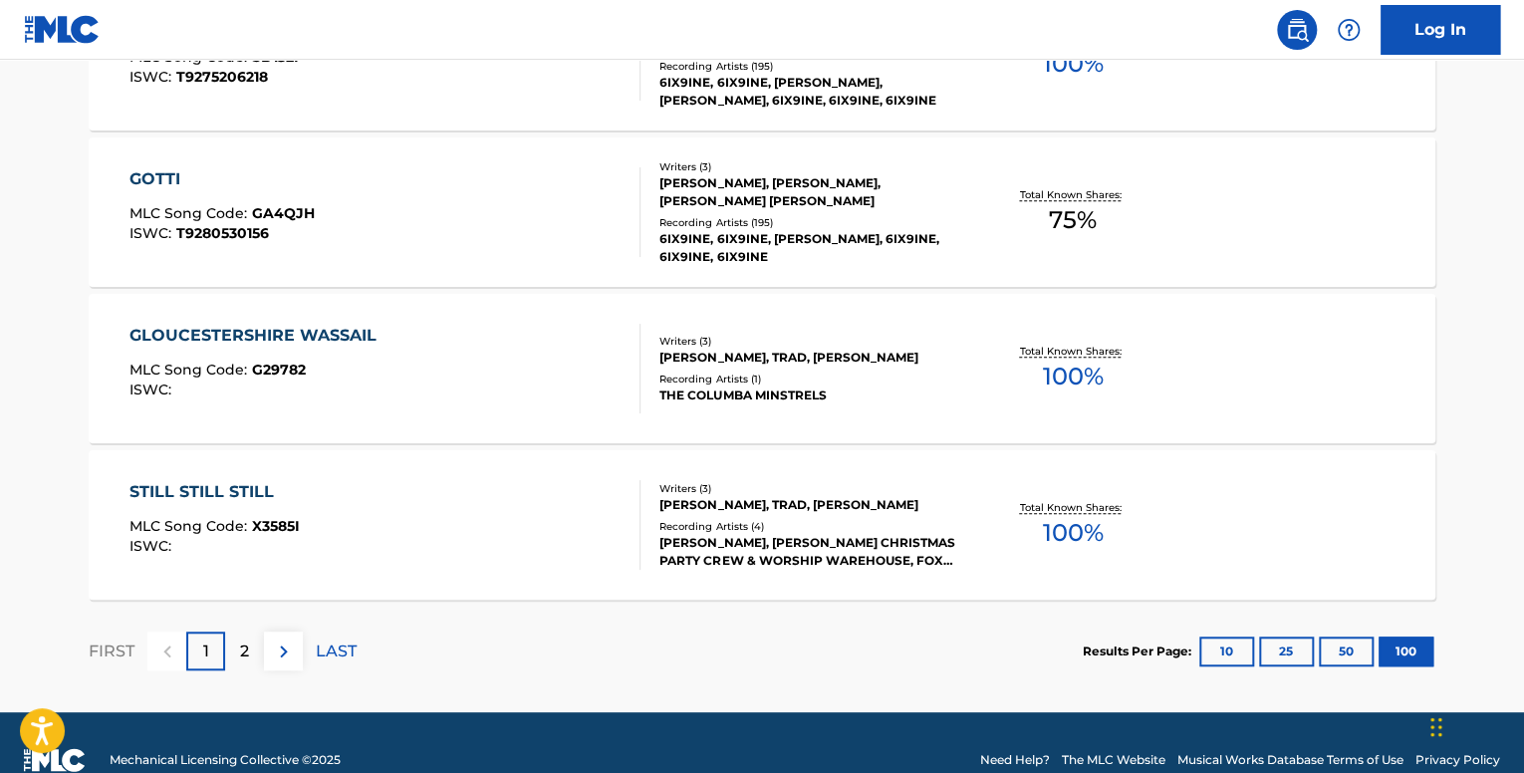
click at [246, 653] on p "2" at bounding box center [244, 652] width 9 height 24
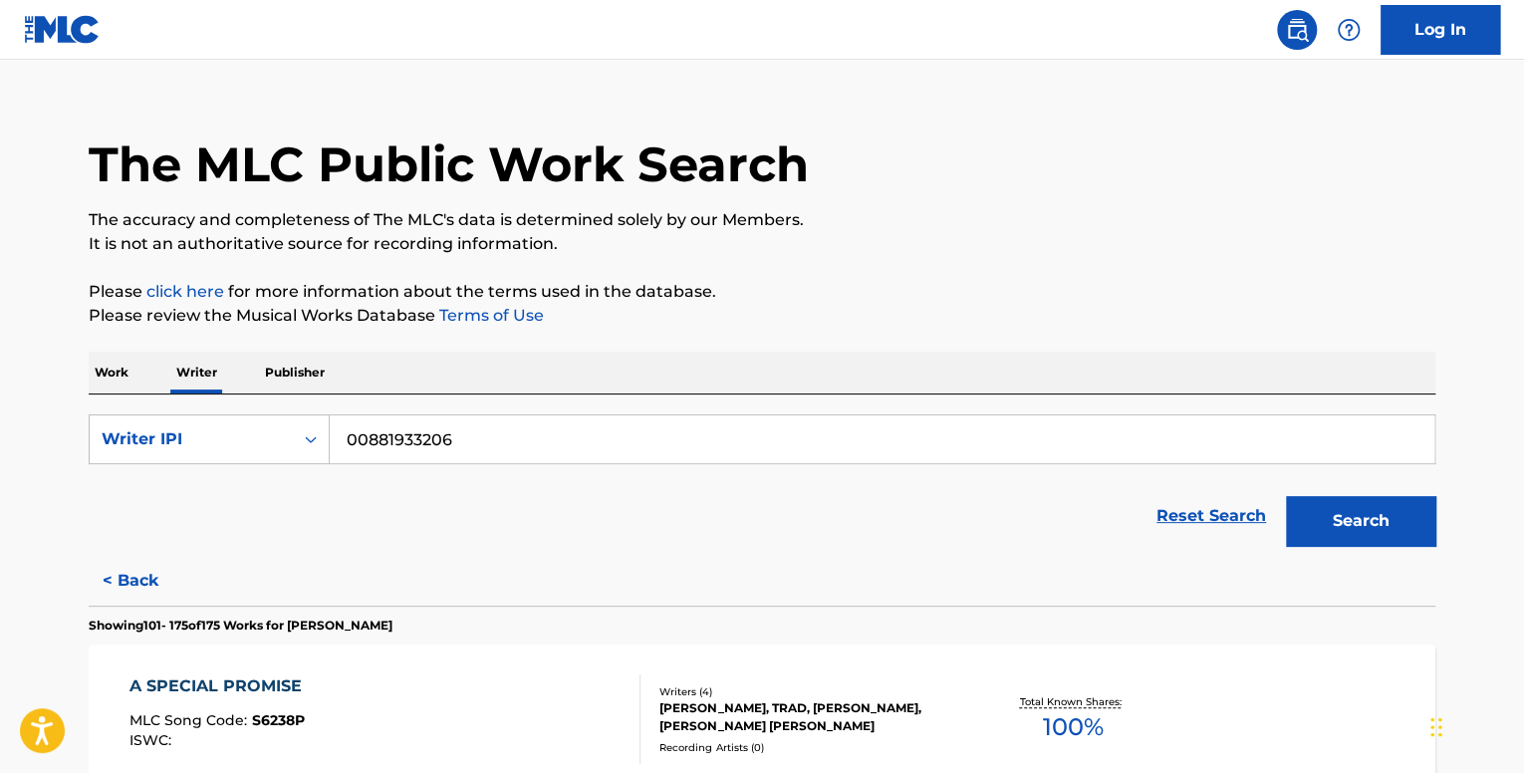
scroll to position [11830, 0]
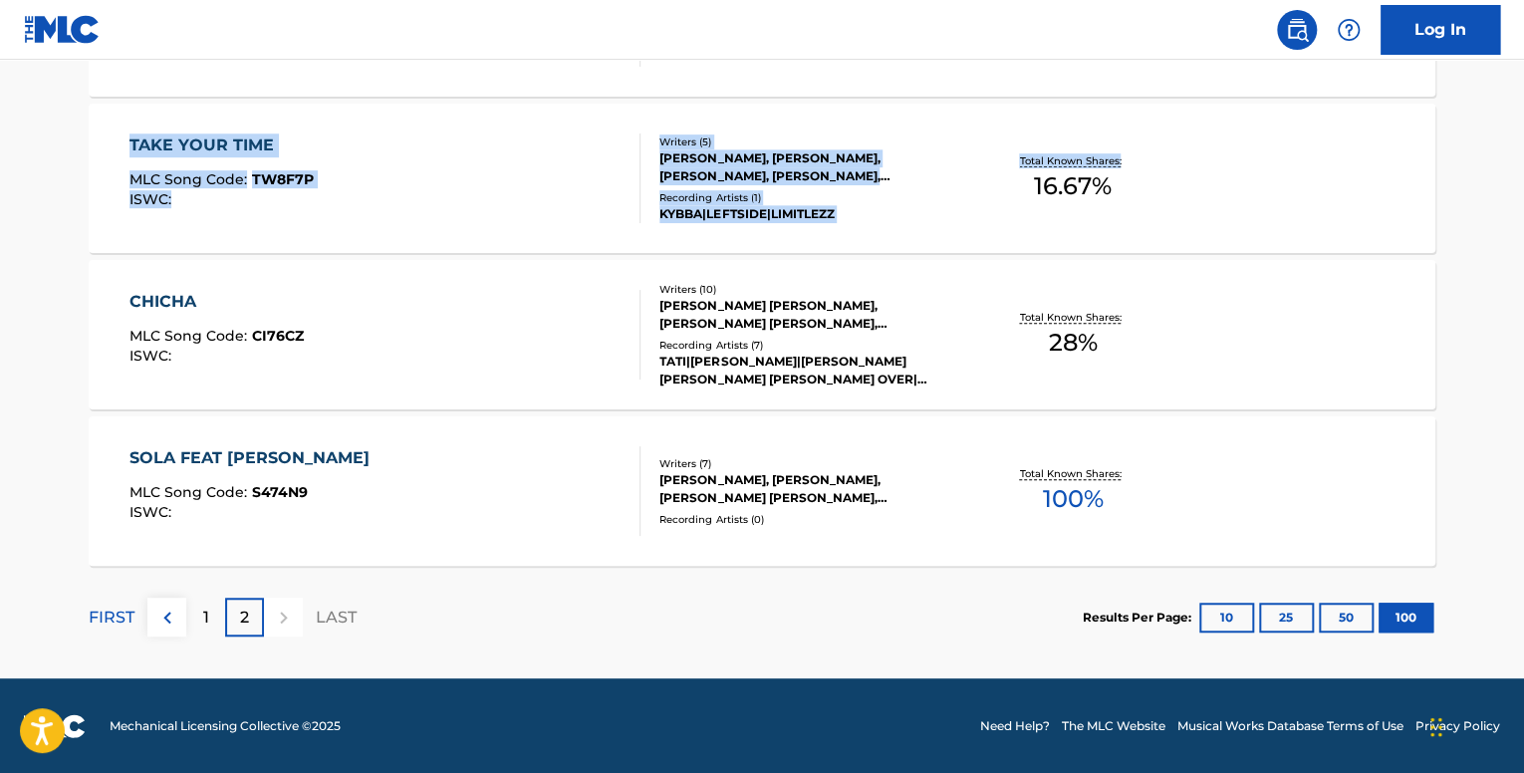
drag, startPoint x: 1522, startPoint y: 87, endPoint x: 1518, endPoint y: 155, distance: 68.9
click at [1417, 322] on div "CHICHA MLC Song Code : CI76CZ ISWC : Writers ( 10 ) JOSE LUIS SOLIS, CARLOS EFR…" at bounding box center [762, 334] width 1347 height 149
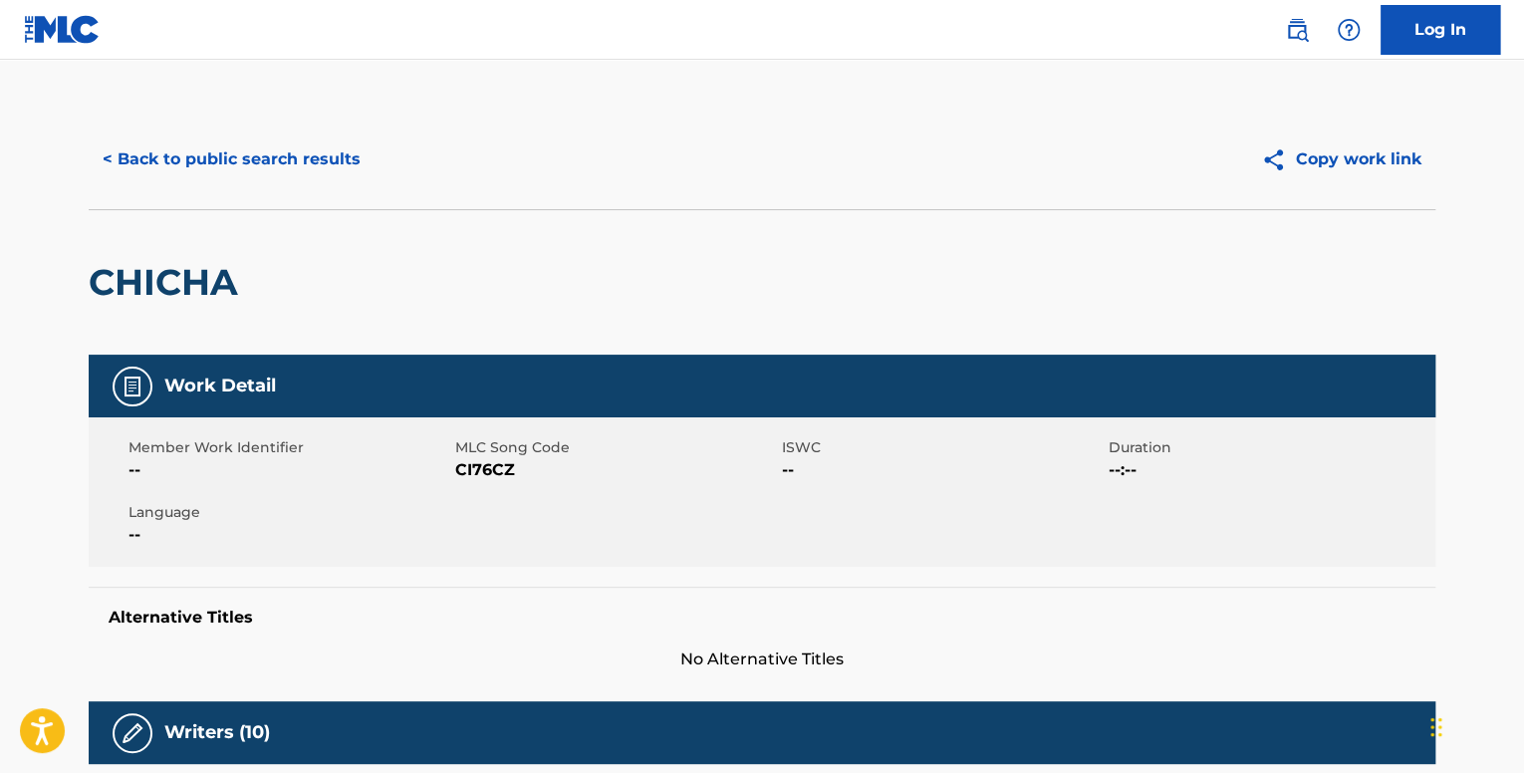
click at [227, 155] on button "< Back to public search results" at bounding box center [232, 159] width 286 height 50
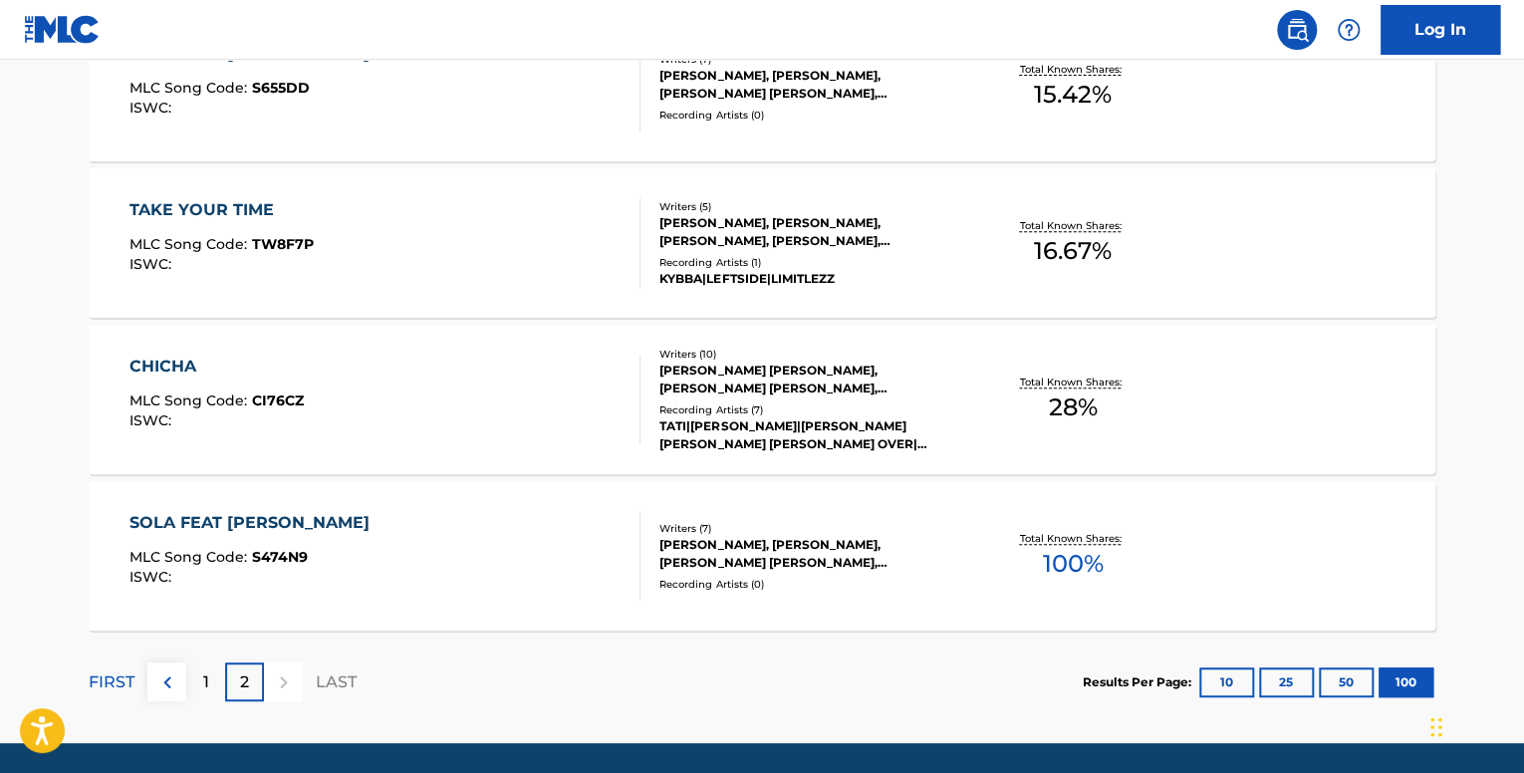
scroll to position [11830, 0]
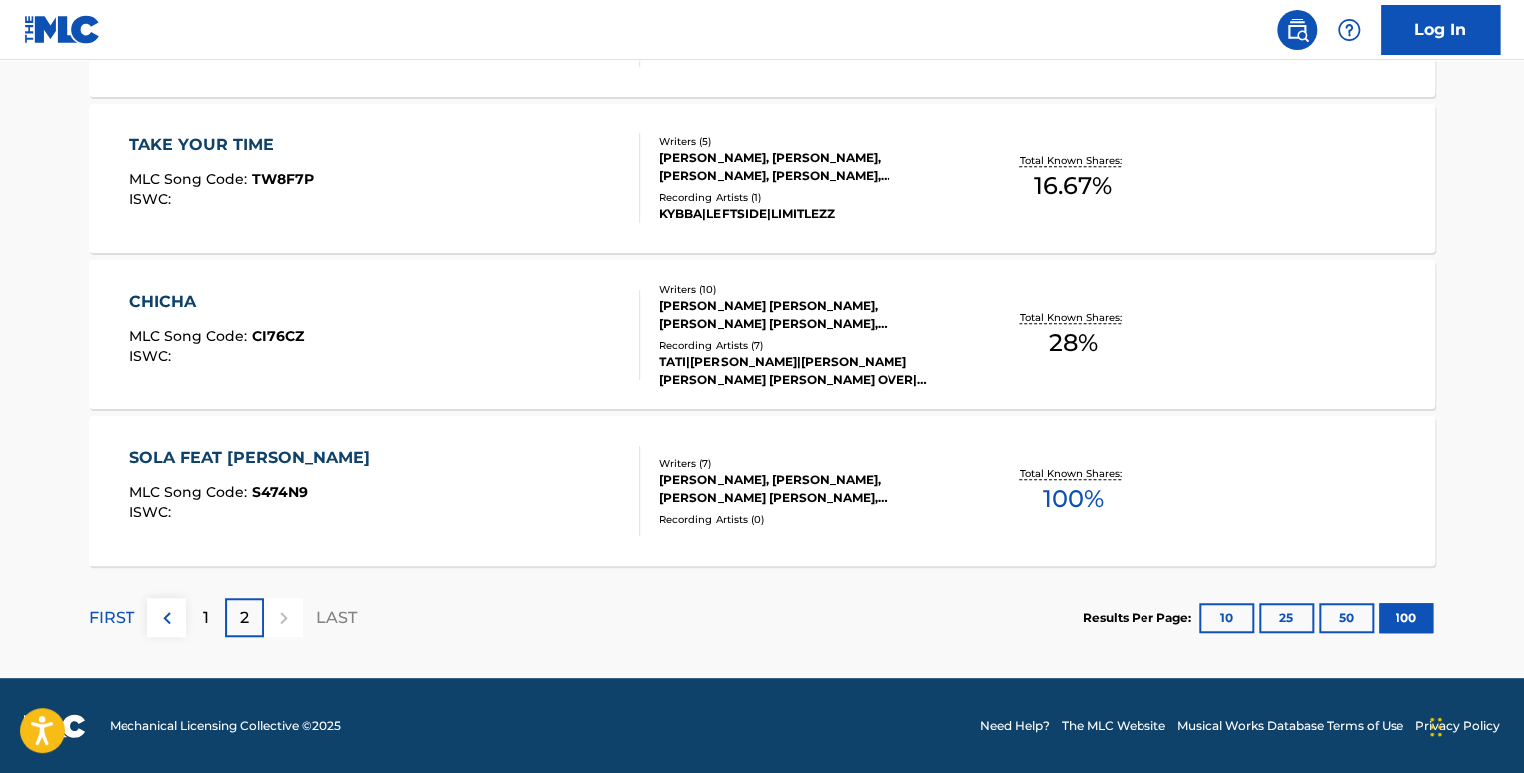
click at [195, 601] on div "1" at bounding box center [205, 617] width 39 height 39
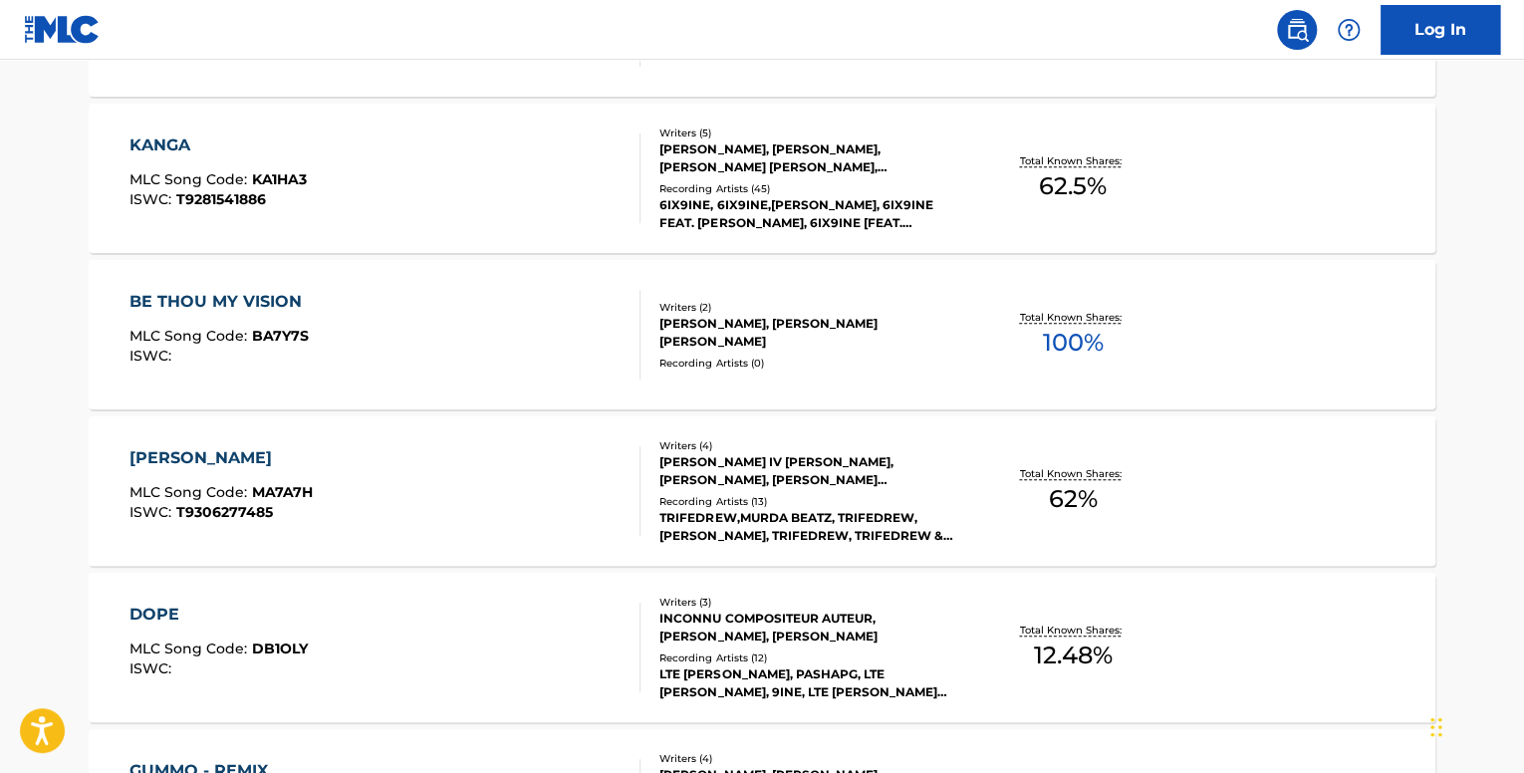
scroll to position [1579, 0]
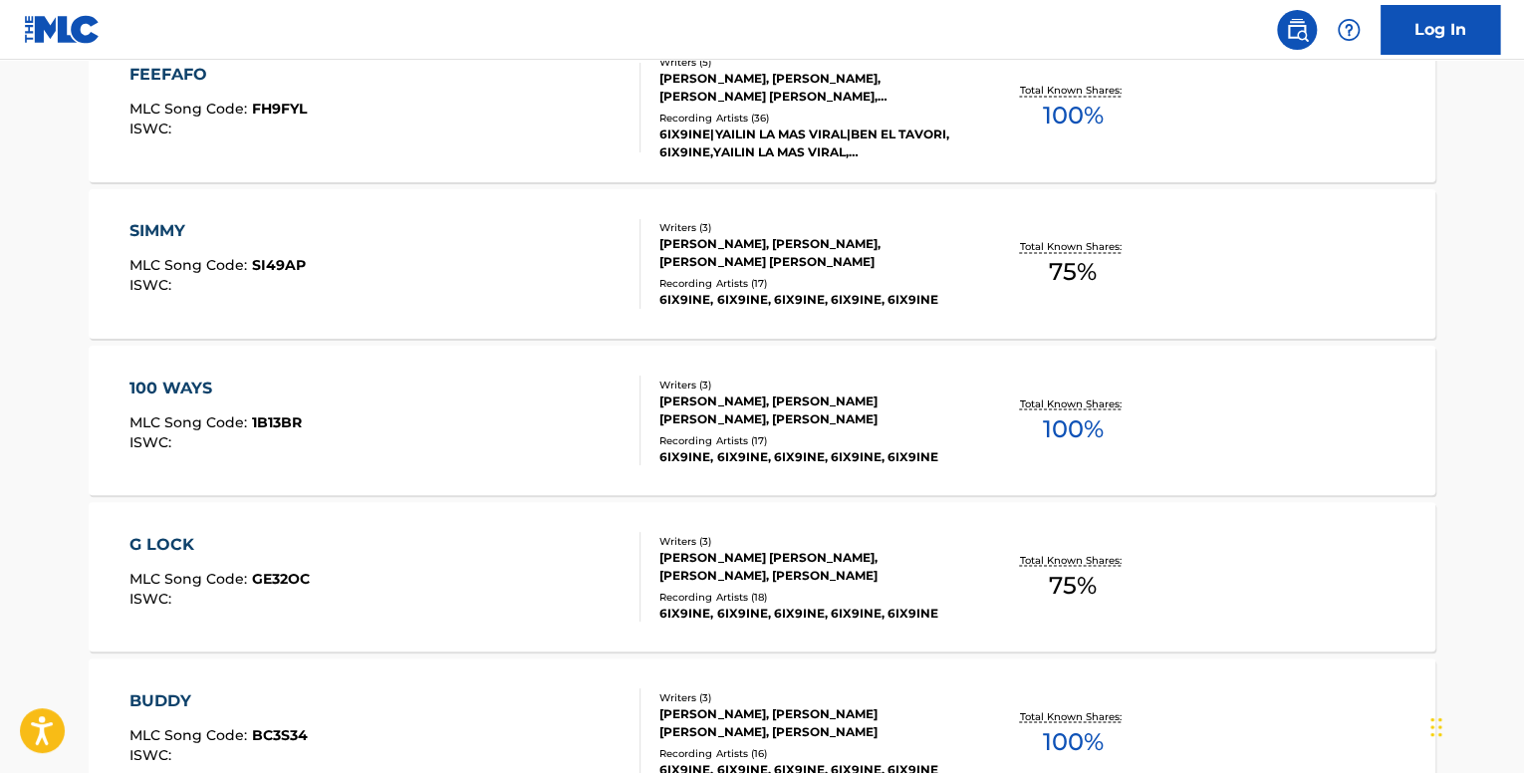
click at [319, 361] on div "100 WAYS MLC Song Code : 1B13BR ISWC : Writers ( 3 ) ANDREW GREEN, MAURO SILVIN…" at bounding box center [762, 420] width 1347 height 149
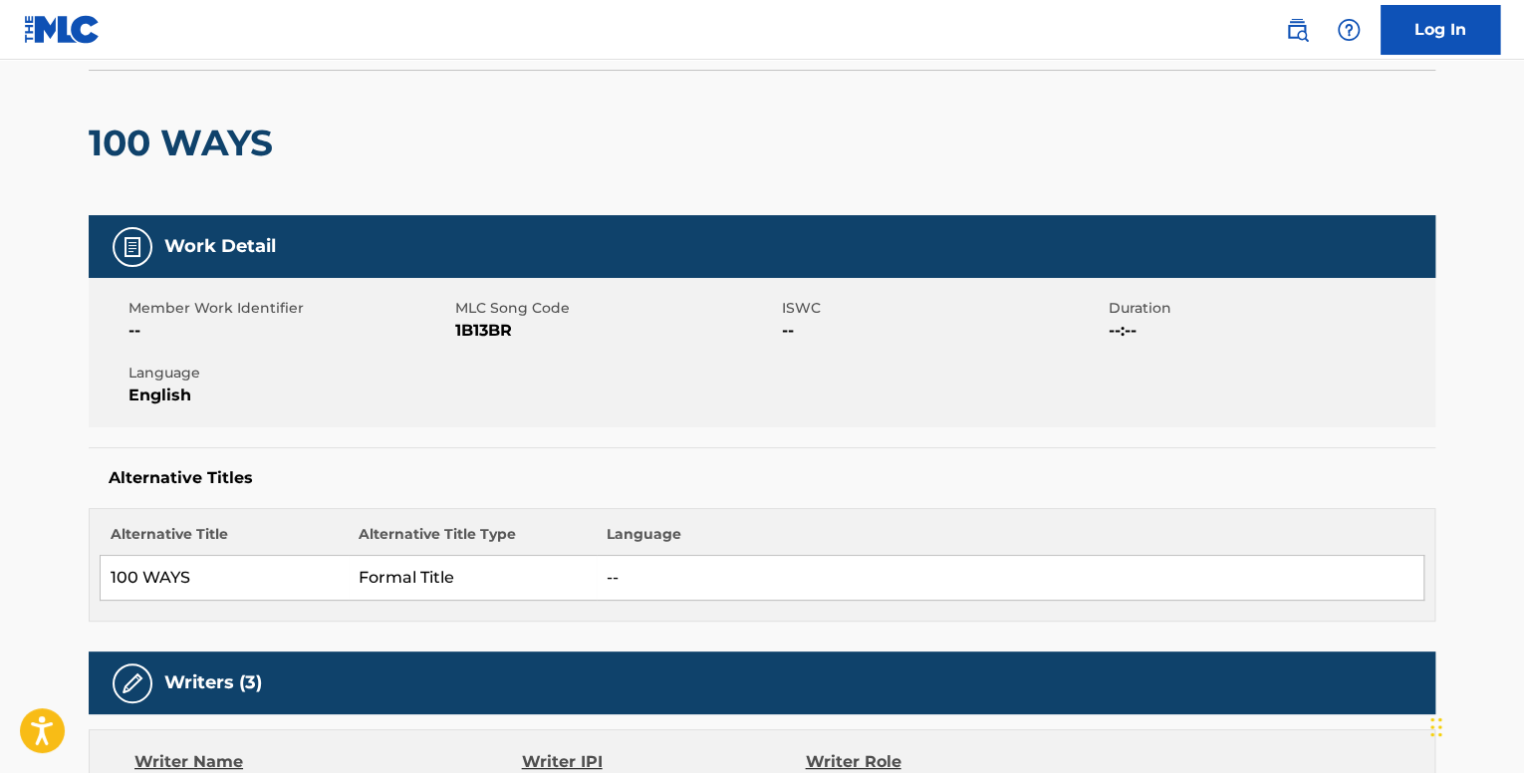
scroll to position [398, 0]
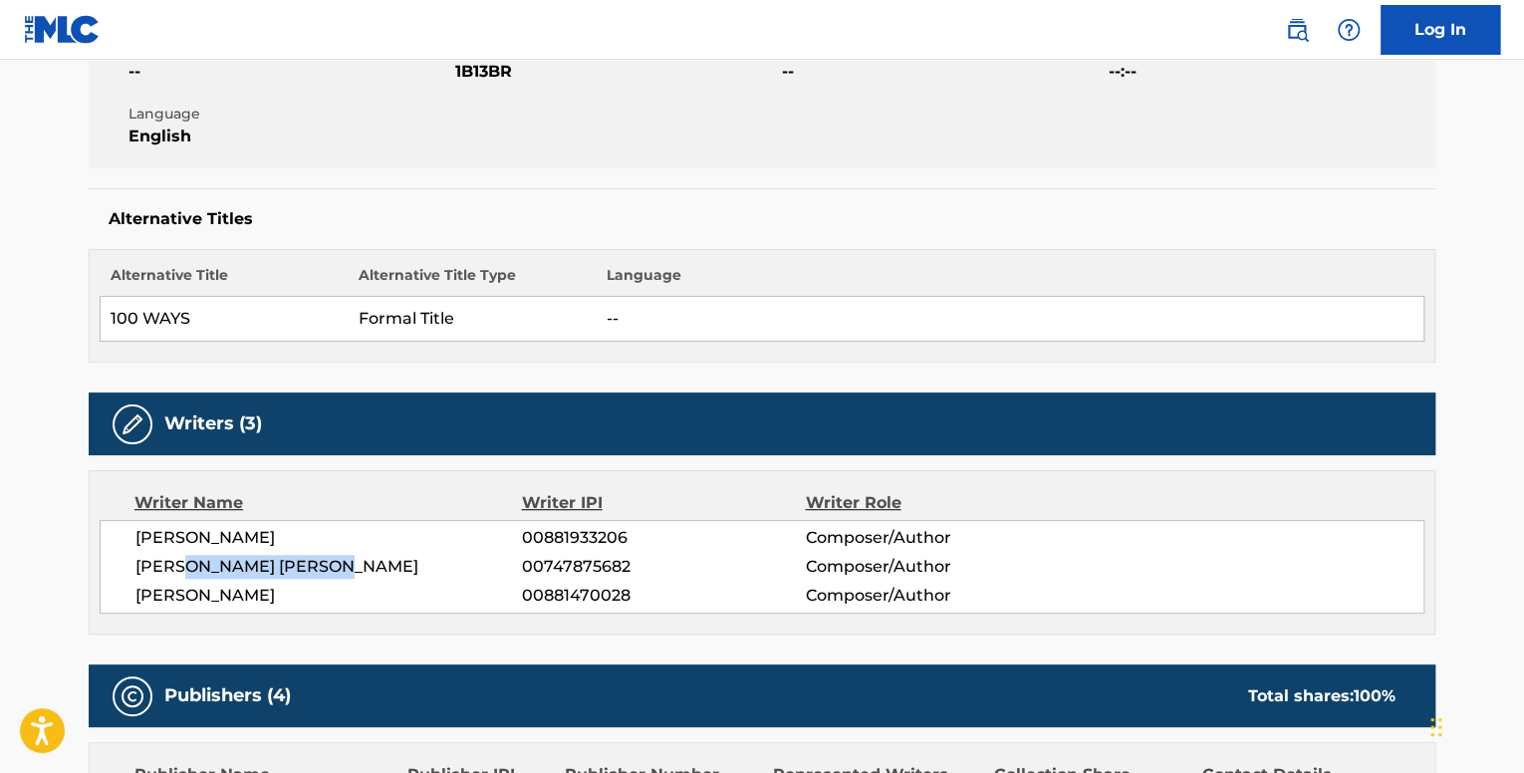
drag, startPoint x: 379, startPoint y: 569, endPoint x: 283, endPoint y: 572, distance: 95.7
click at [202, 573] on span "MAURO SILVINO BERTRAN" at bounding box center [328, 567] width 387 height 24
click at [511, 567] on span "MAURO SILVINO BERTRAN" at bounding box center [328, 567] width 387 height 24
drag, startPoint x: 520, startPoint y: 562, endPoint x: 651, endPoint y: 571, distance: 131.8
click at [651, 571] on div "MAURO SILVINO BERTRAN 00747875682 Composer/Author" at bounding box center [779, 567] width 1288 height 24
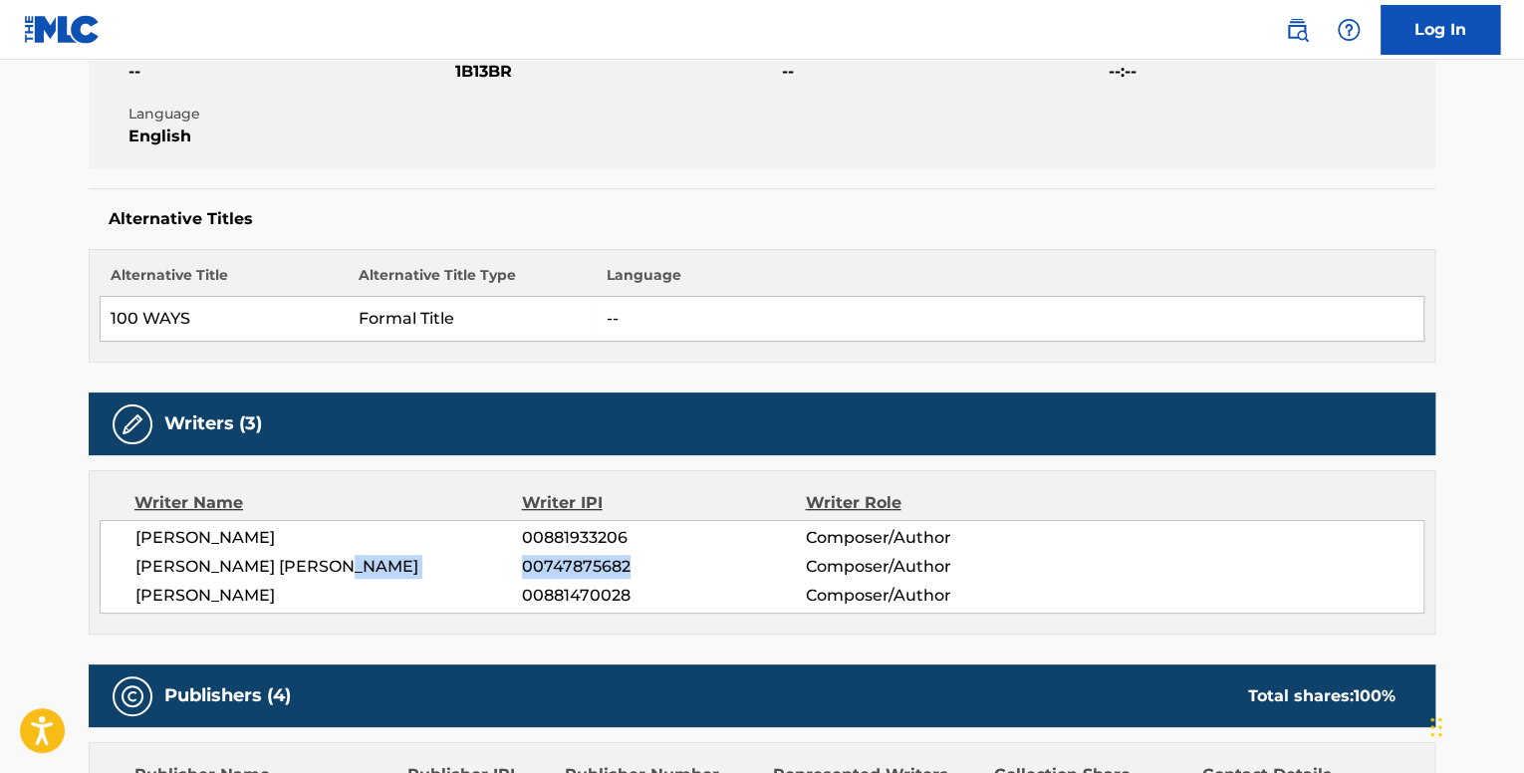
copy div "00747875682"
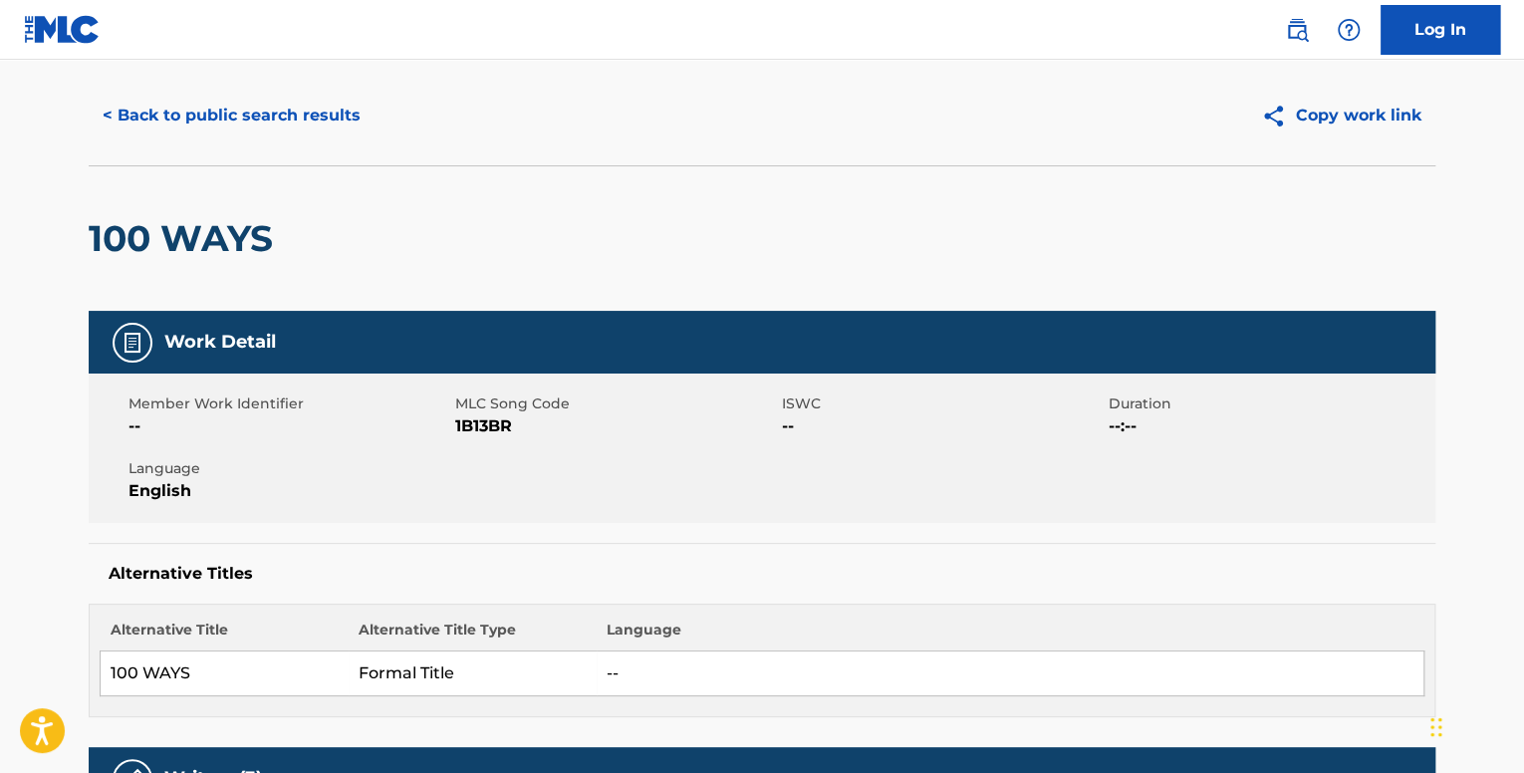
scroll to position [0, 0]
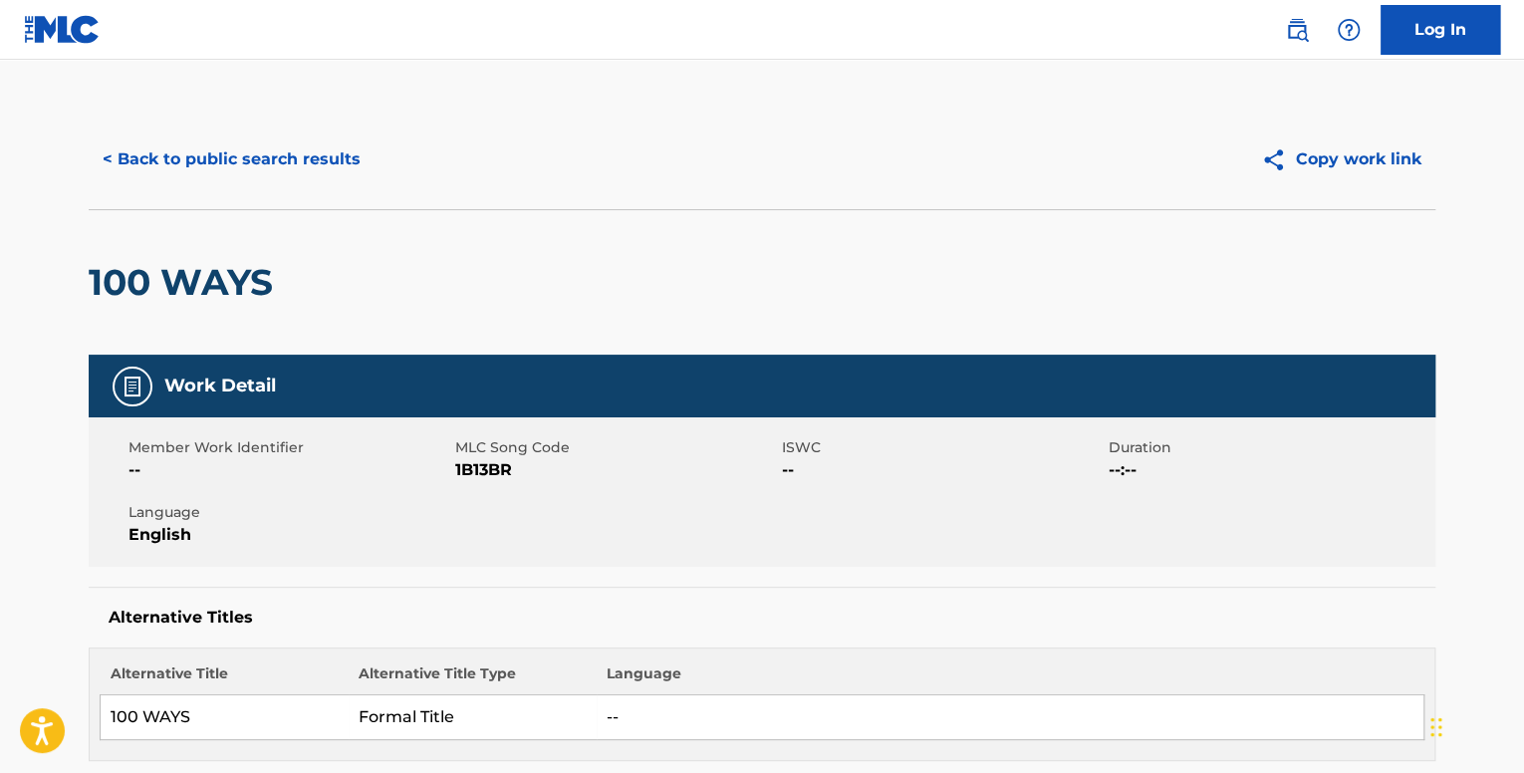
click at [272, 152] on button "< Back to public search results" at bounding box center [232, 159] width 286 height 50
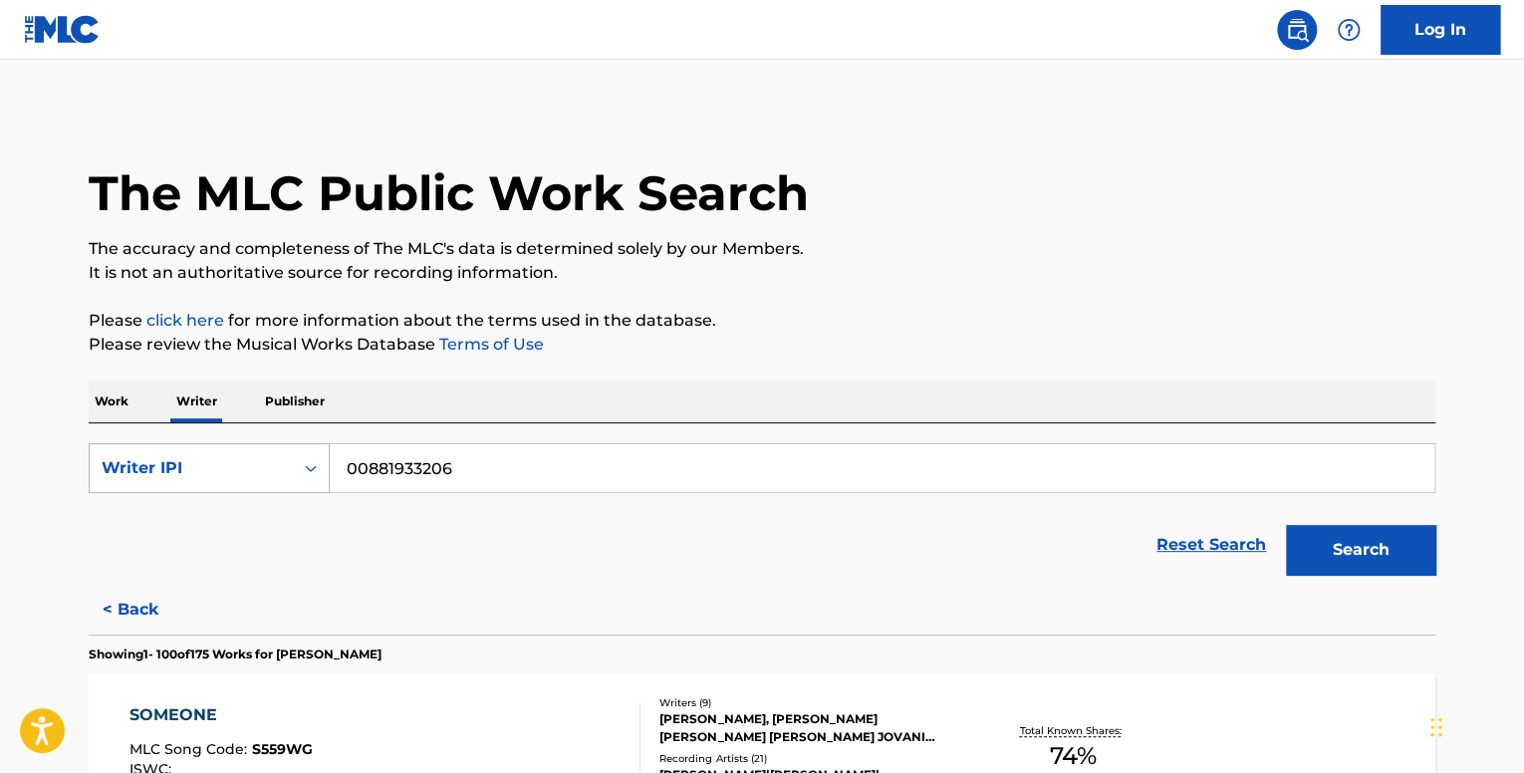
drag, startPoint x: 485, startPoint y: 459, endPoint x: 256, endPoint y: 443, distance: 229.7
click at [256, 443] on div "SearchWithCriteriaf47b349a-3585-4eff-896b-39481c6e127d Writer IPI 00881933206" at bounding box center [762, 468] width 1347 height 50
paste input "00747875682"
click at [1286, 525] on button "Search" at bounding box center [1360, 550] width 149 height 50
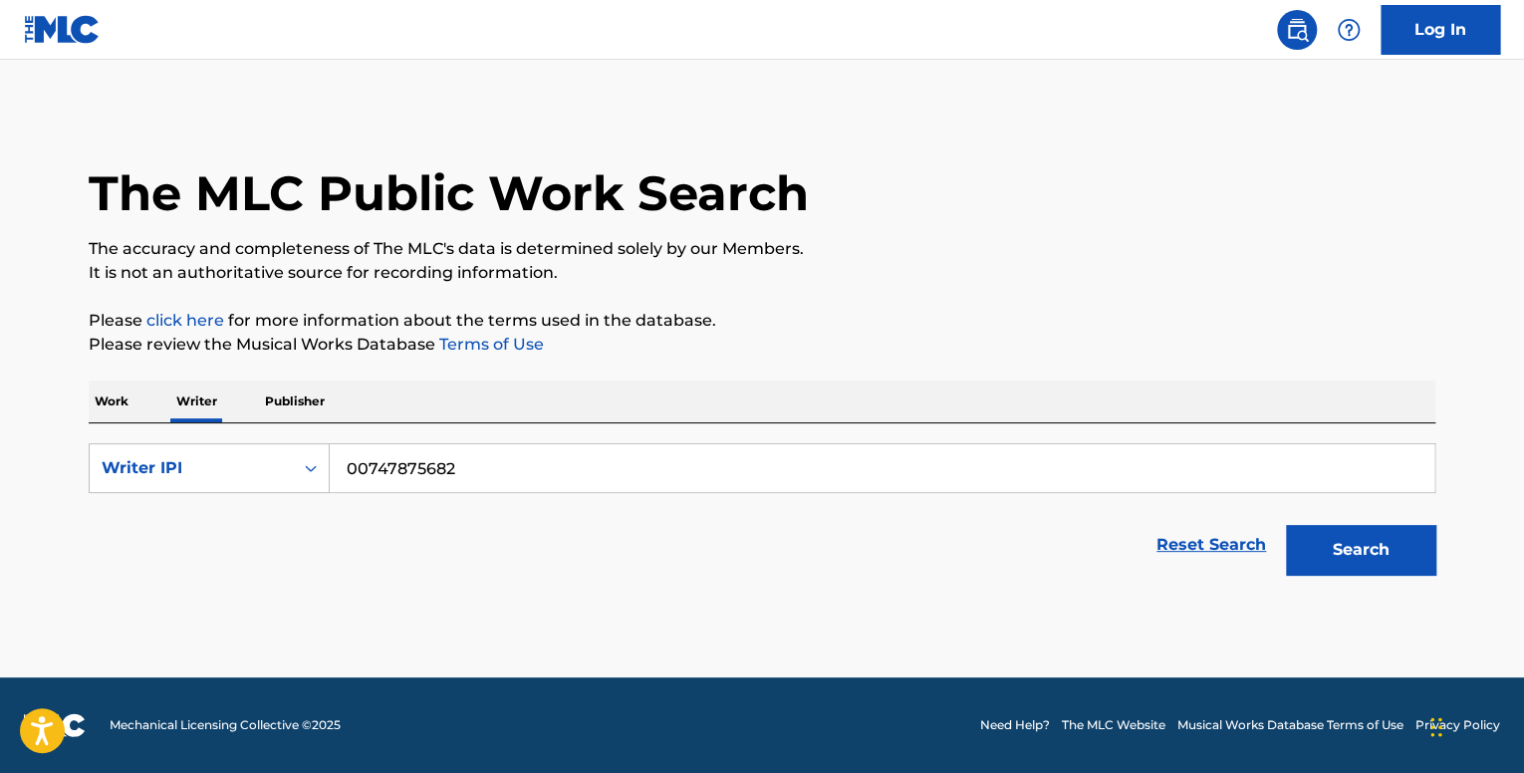
click at [1361, 553] on button "Search" at bounding box center [1360, 550] width 149 height 50
click at [1377, 551] on button "Search" at bounding box center [1360, 550] width 149 height 50
click at [370, 465] on input "00747875682" at bounding box center [882, 468] width 1105 height 48
click at [1286, 525] on button "Search" at bounding box center [1360, 550] width 149 height 50
type input "00747875682"
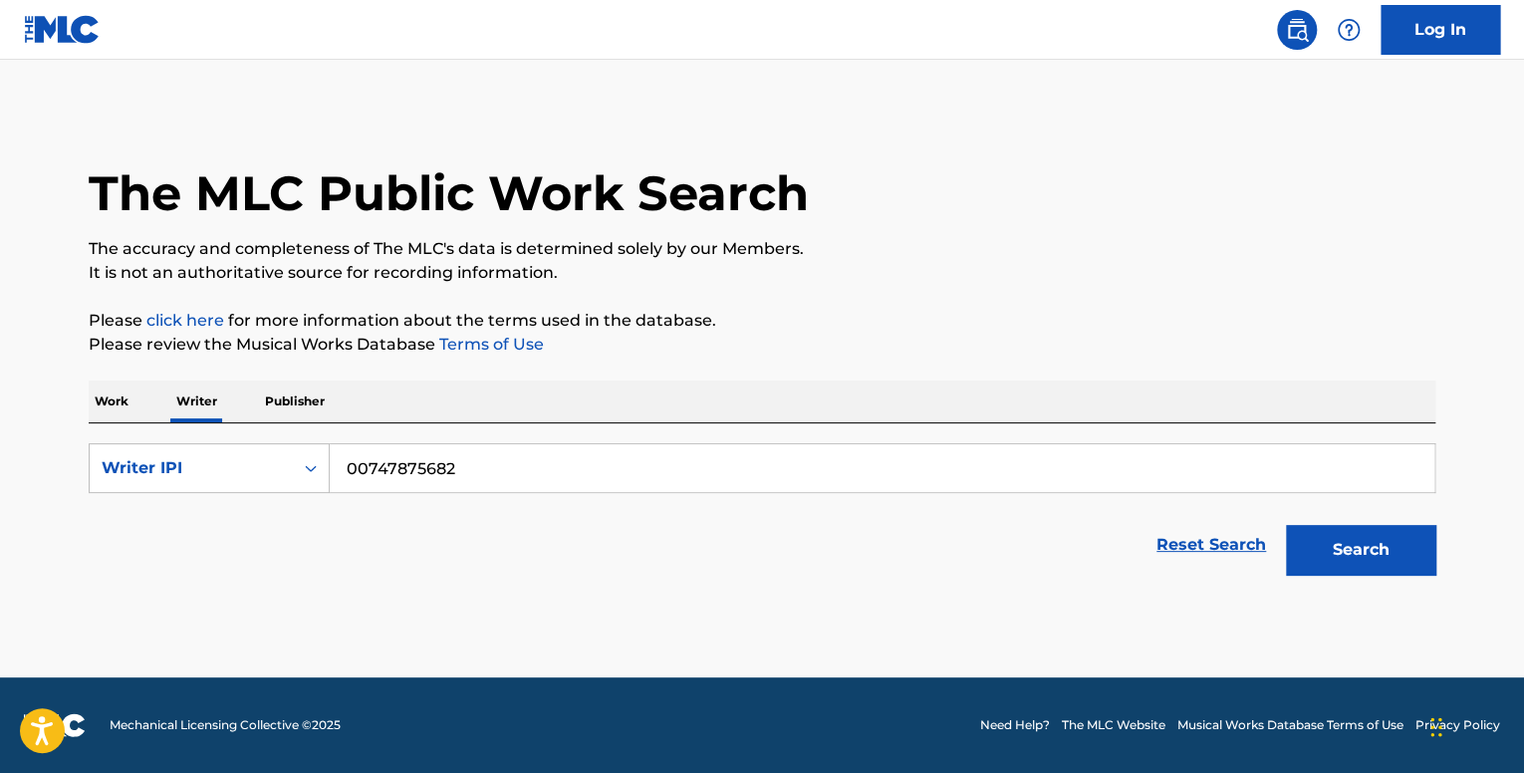
click at [1286, 525] on button "Search" at bounding box center [1360, 550] width 149 height 50
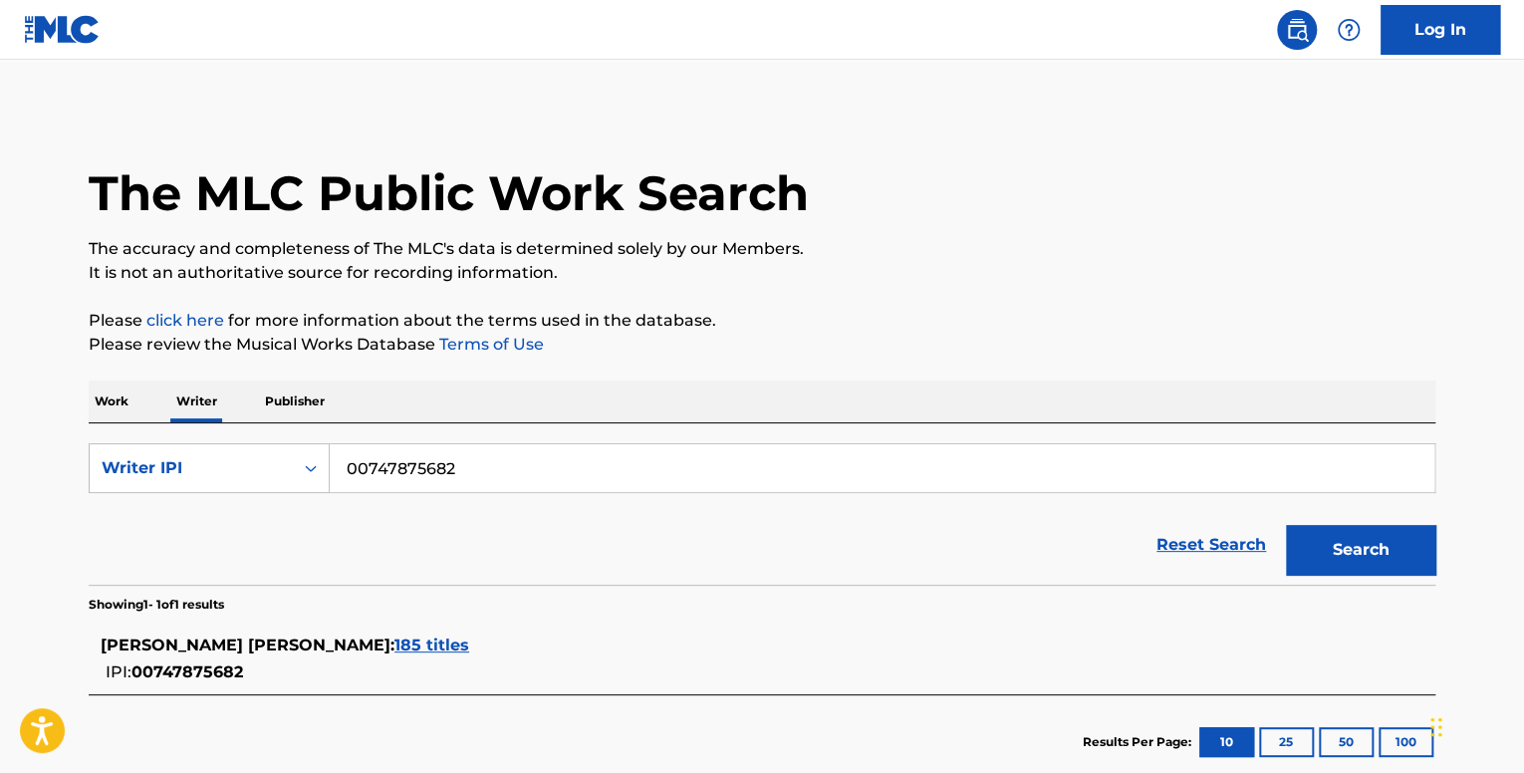
click at [394, 649] on span "185 titles" at bounding box center [431, 645] width 75 height 19
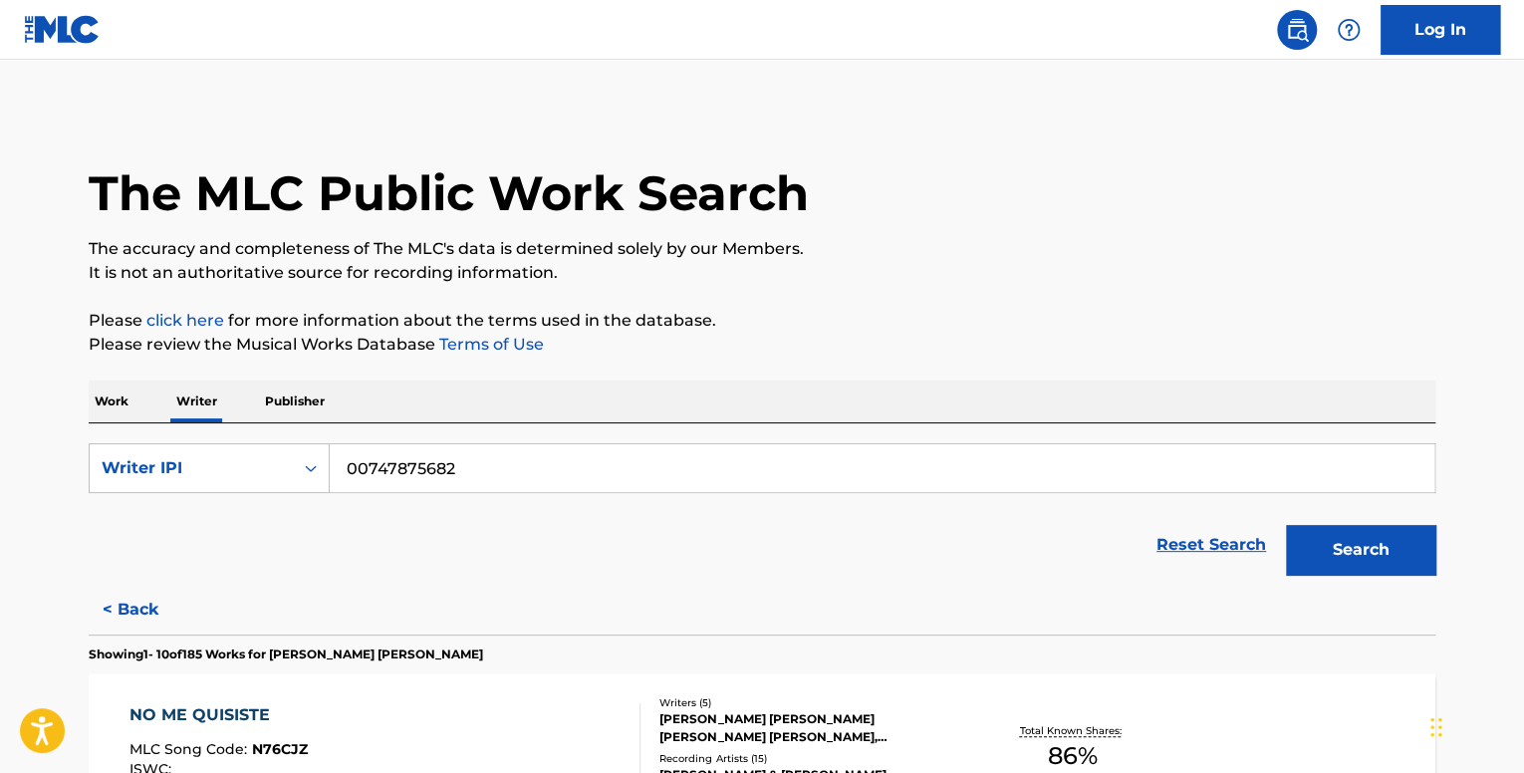
click at [103, 387] on p "Work" at bounding box center [112, 402] width 46 height 42
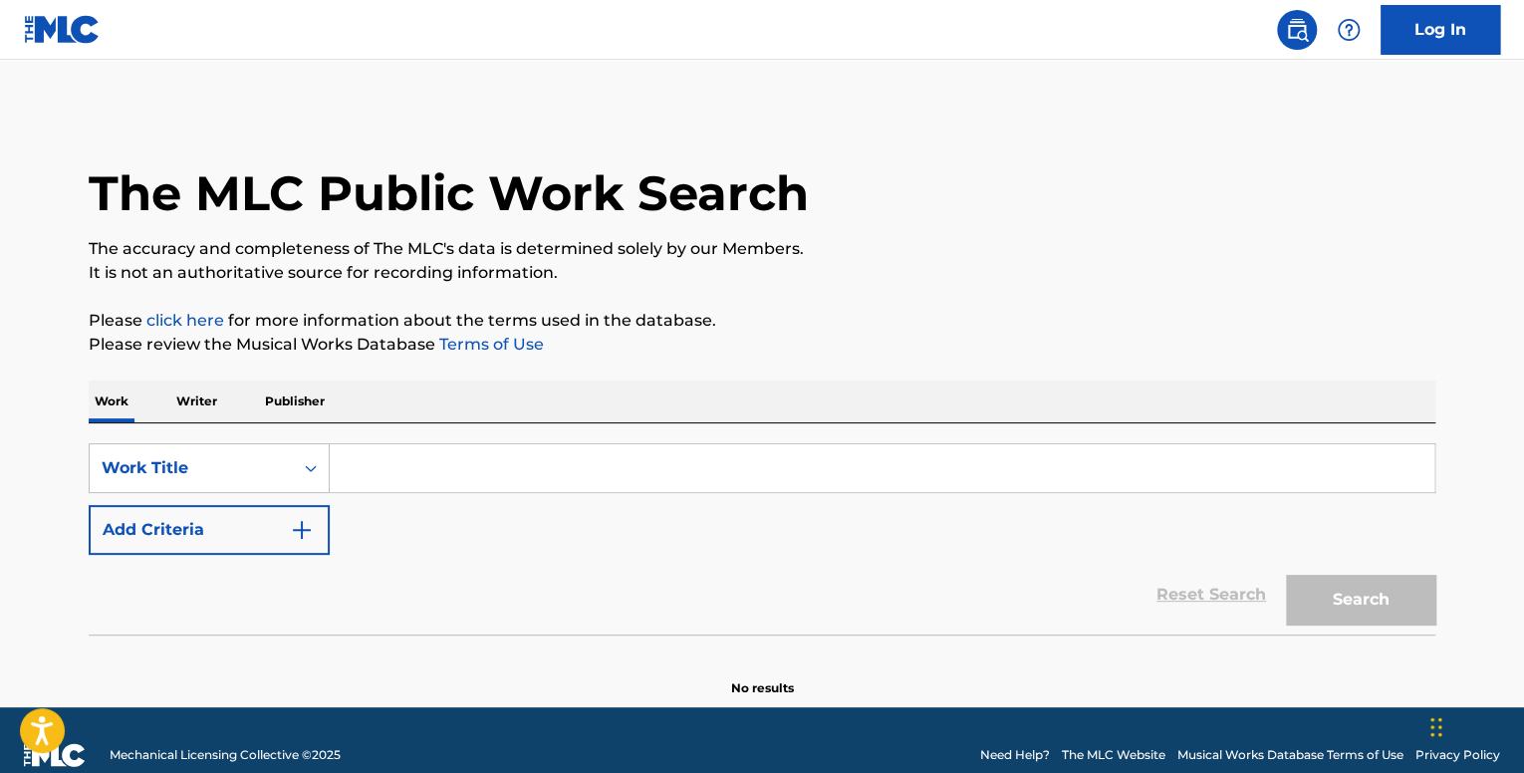
click at [207, 401] on p "Writer" at bounding box center [196, 402] width 53 height 42
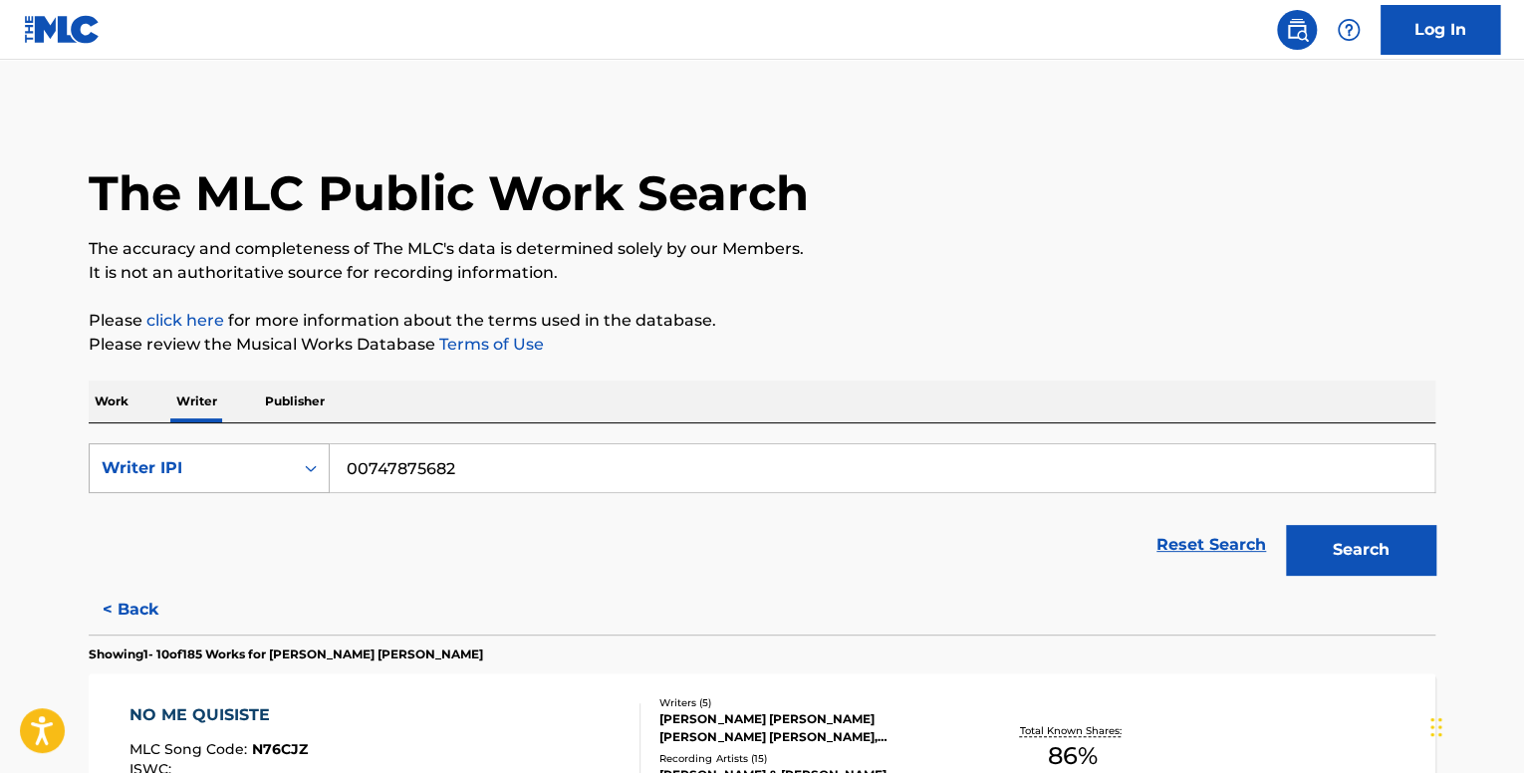
drag, startPoint x: 487, startPoint y: 463, endPoint x: 291, endPoint y: 451, distance: 196.6
click at [304, 451] on div "SearchWithCriteriaf47b349a-3585-4eff-896b-39481c6e127d Writer IPI 00747875682" at bounding box center [762, 468] width 1347 height 50
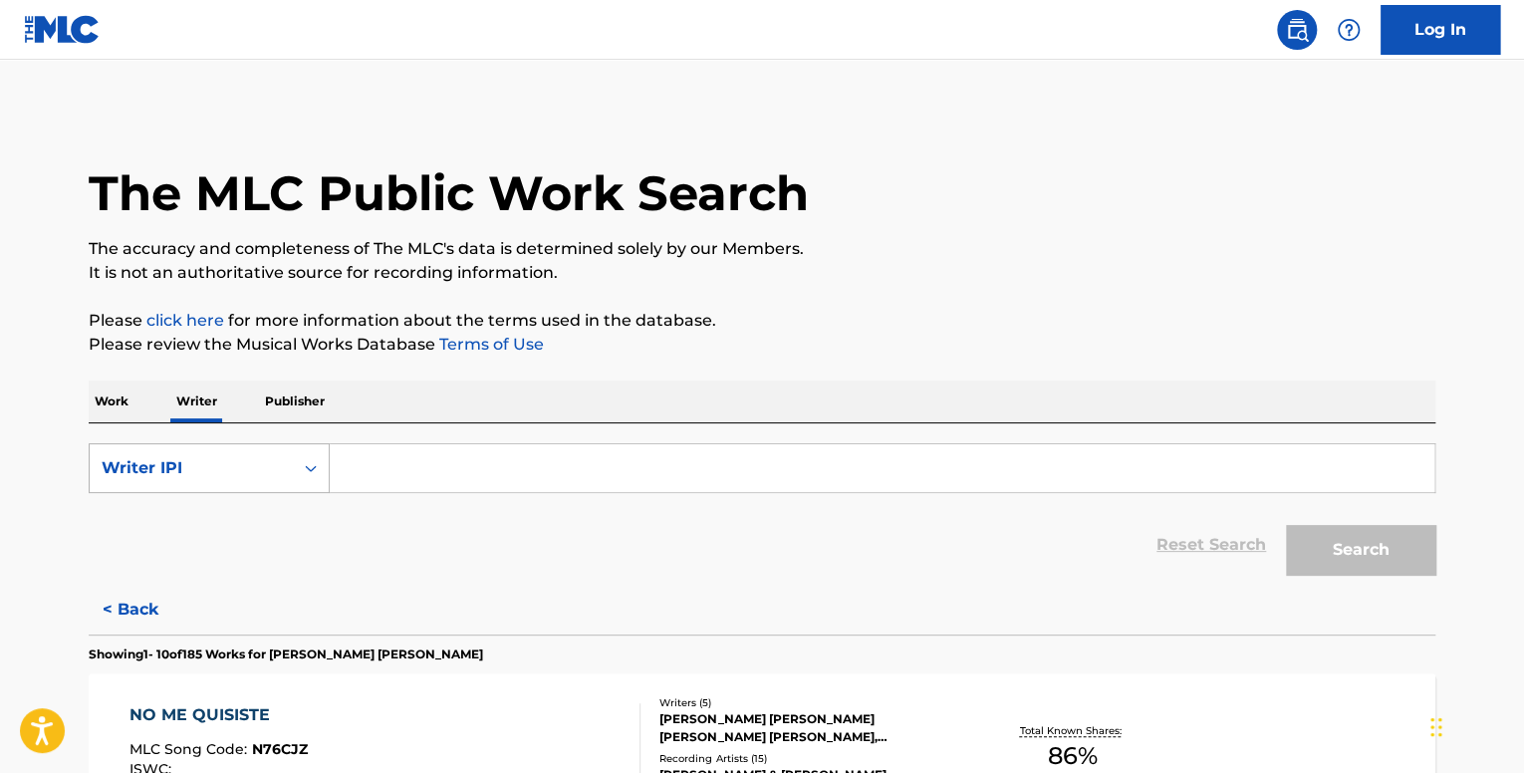
paste input "Keyon Fails"
type input "Keyon Fails"
click at [291, 451] on div "Writer IPI" at bounding box center [191, 468] width 203 height 38
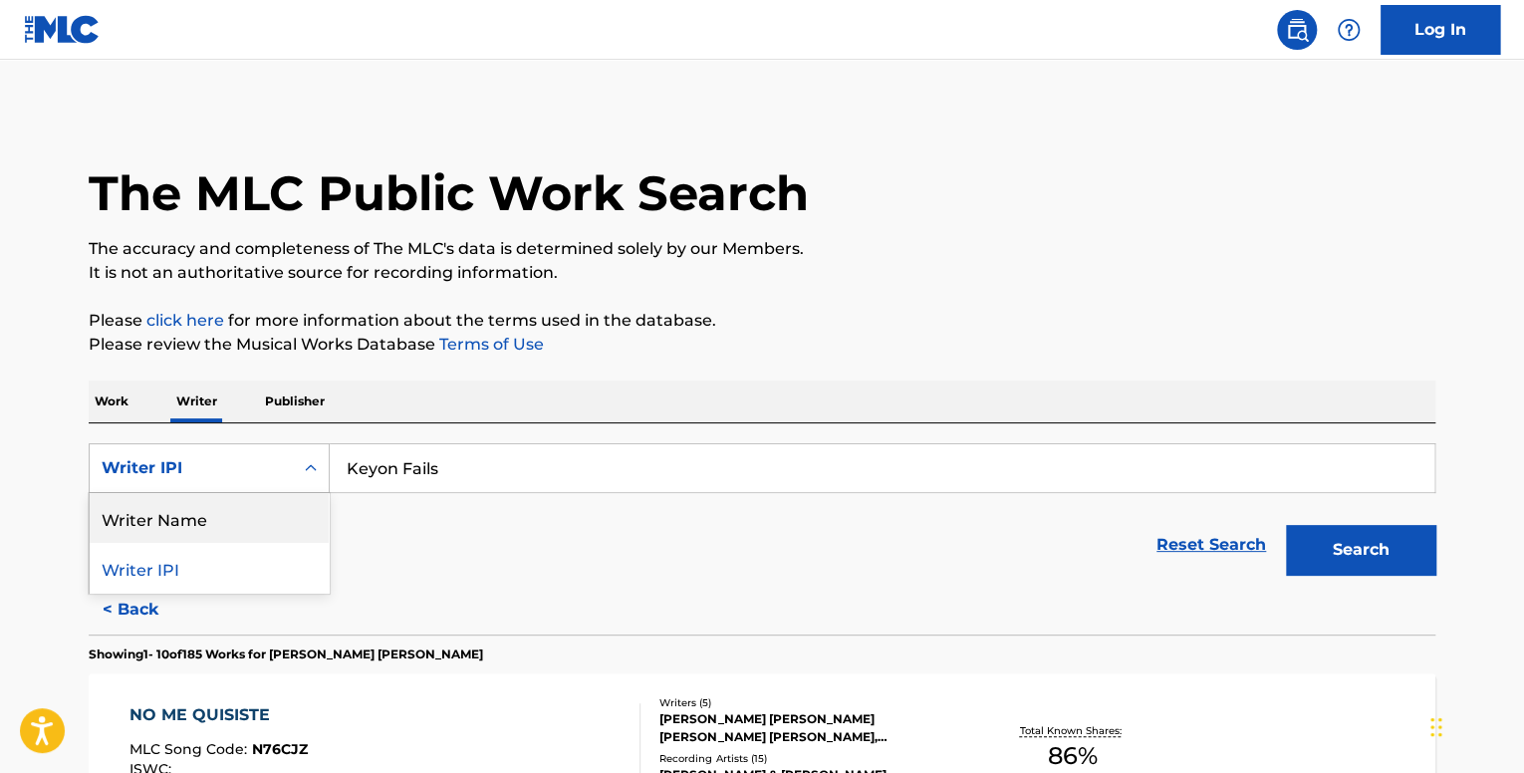
click at [284, 499] on div "Writer Name" at bounding box center [209, 518] width 239 height 50
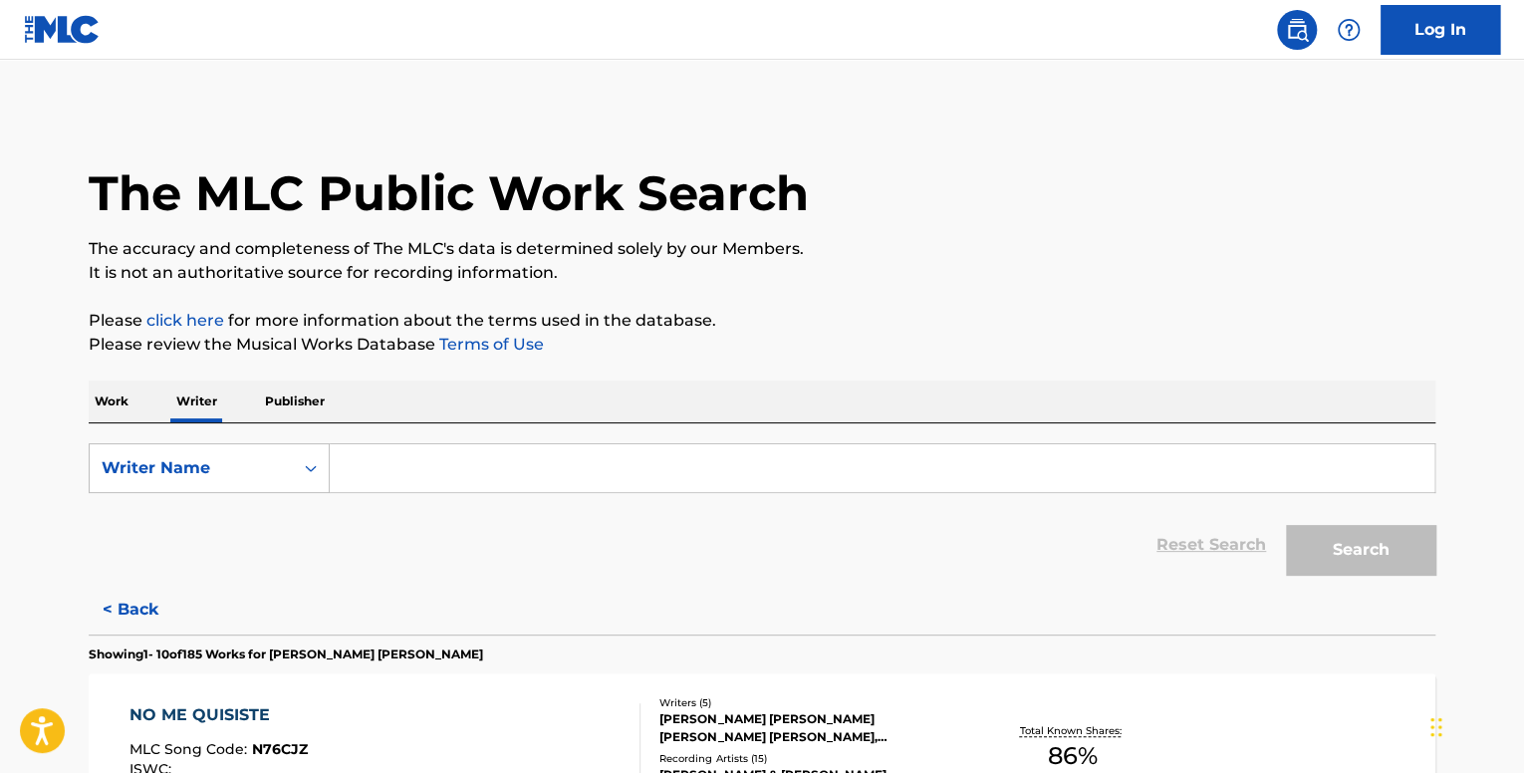
drag, startPoint x: 733, startPoint y: 433, endPoint x: 679, endPoint y: 456, distance: 58.5
click at [685, 452] on div "SearchWithCriteria4537f1da-2343-4535-8843-253d01be4a45 Writer Name Reset Search…" at bounding box center [762, 503] width 1347 height 161
click at [676, 459] on input "Search Form" at bounding box center [882, 468] width 1105 height 48
paste input "Keyon Fails"
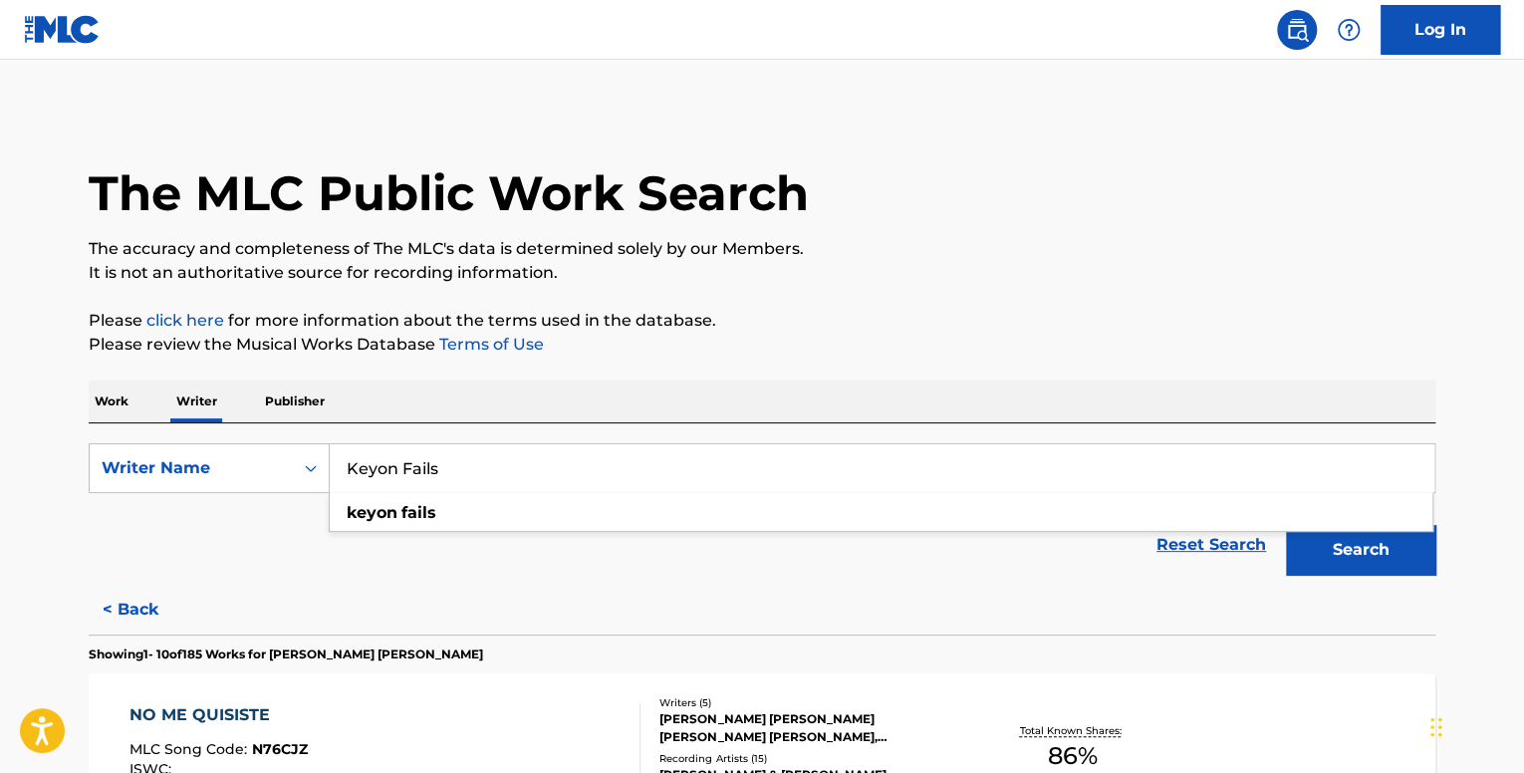
type input "Keyon Fails"
click at [1345, 548] on button "Search" at bounding box center [1360, 550] width 149 height 50
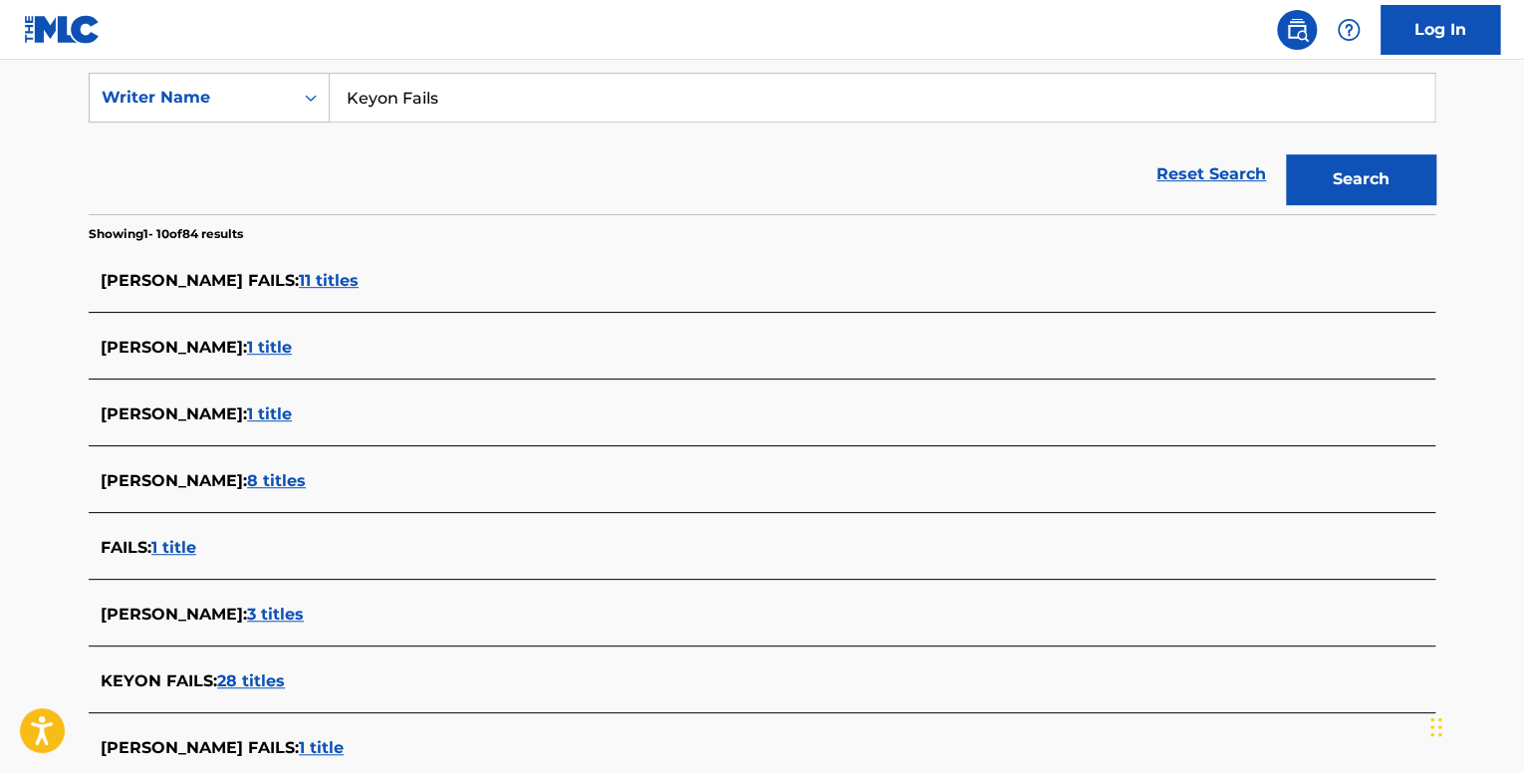
scroll to position [442, 0]
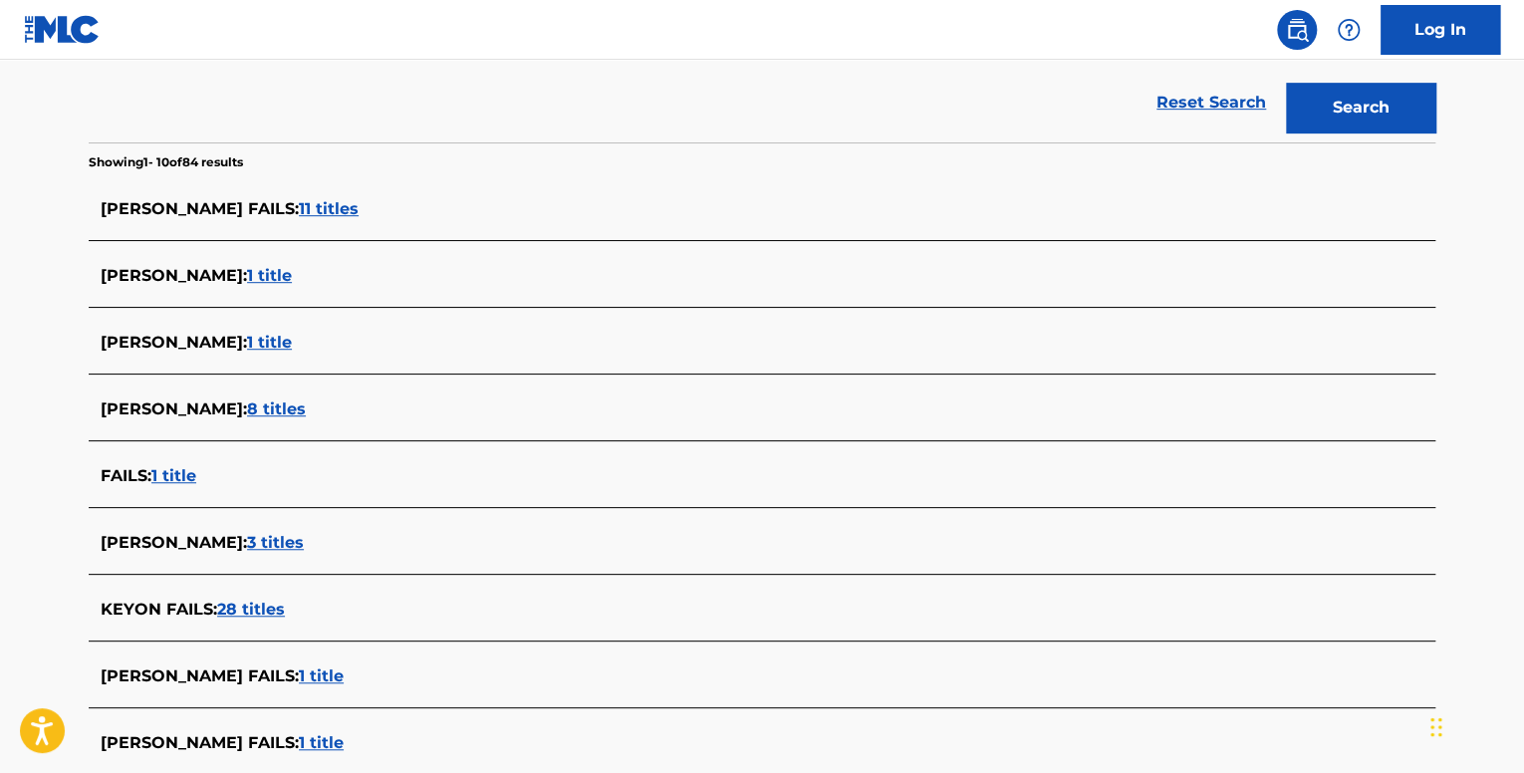
click at [265, 603] on span "28 titles" at bounding box center [251, 609] width 68 height 19
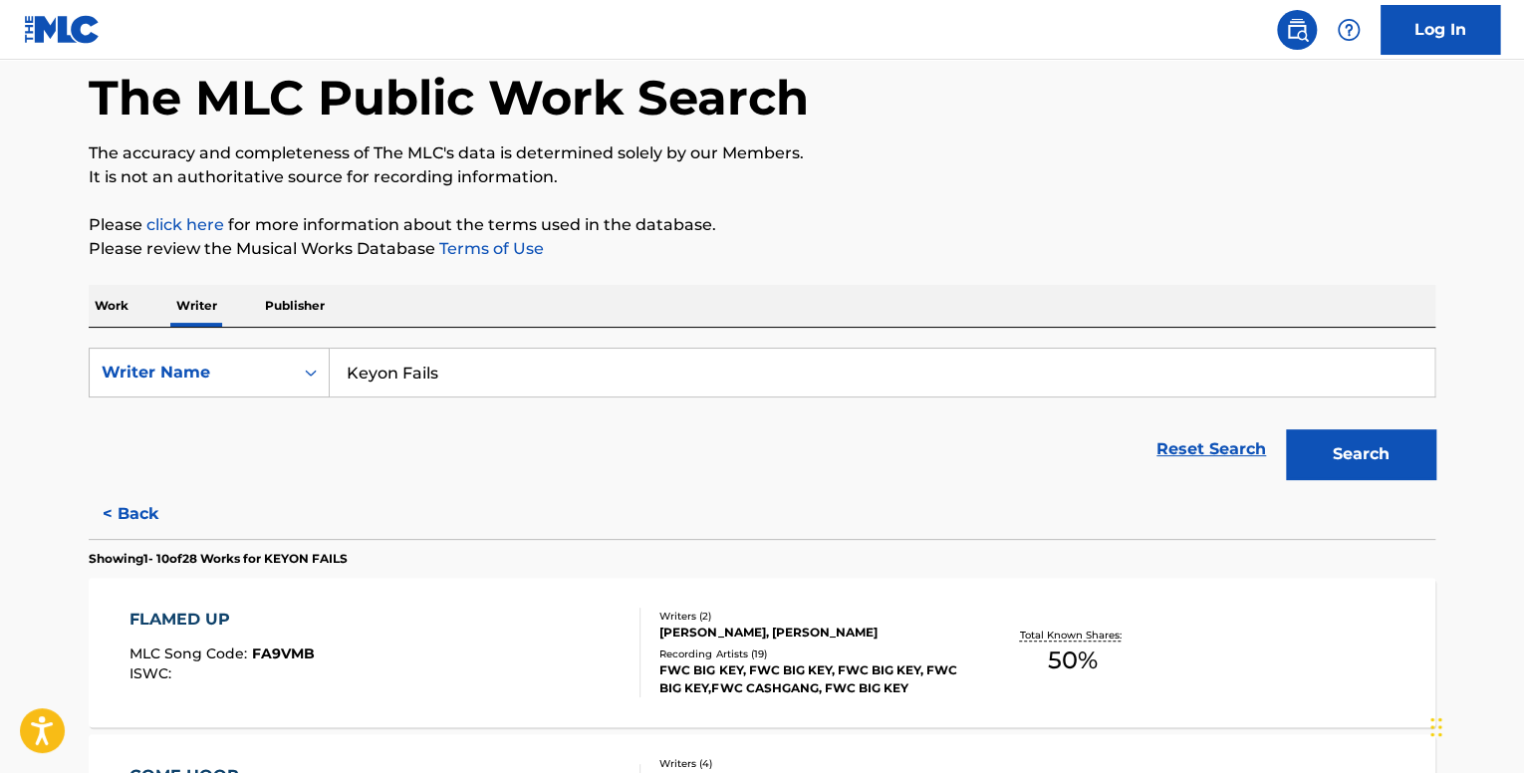
scroll to position [143, 0]
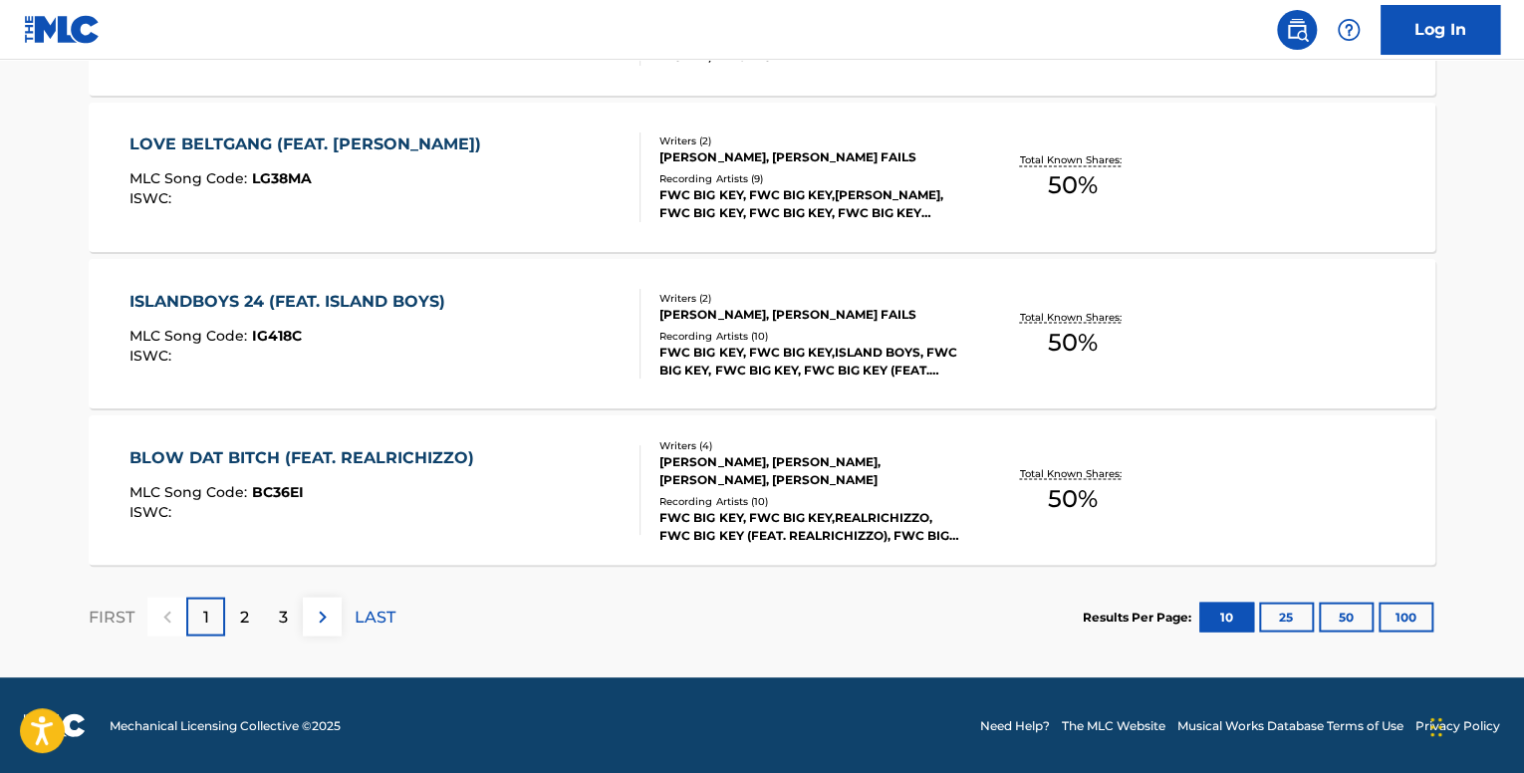
click at [1413, 612] on button "100" at bounding box center [1406, 617] width 55 height 30
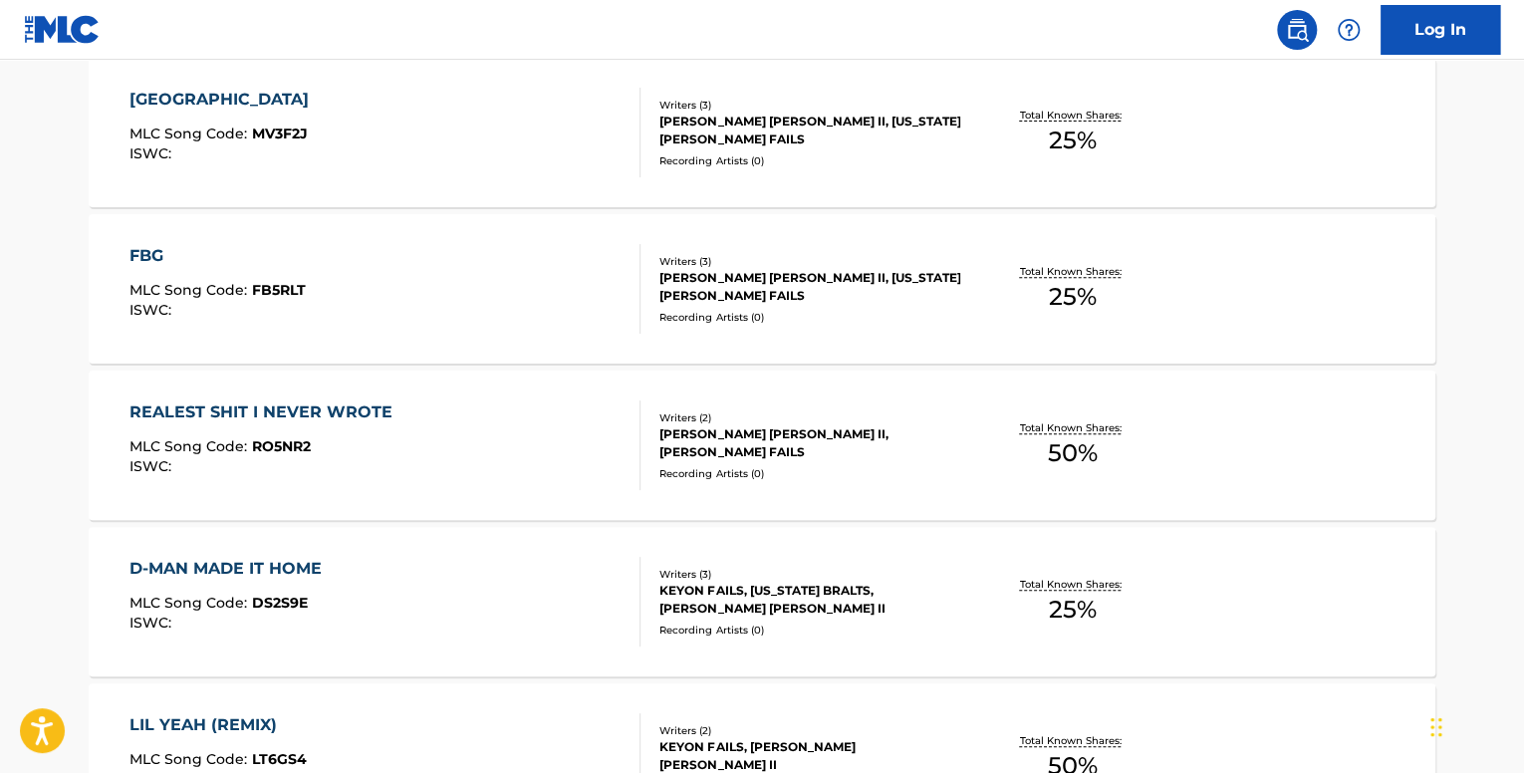
scroll to position [4471, 0]
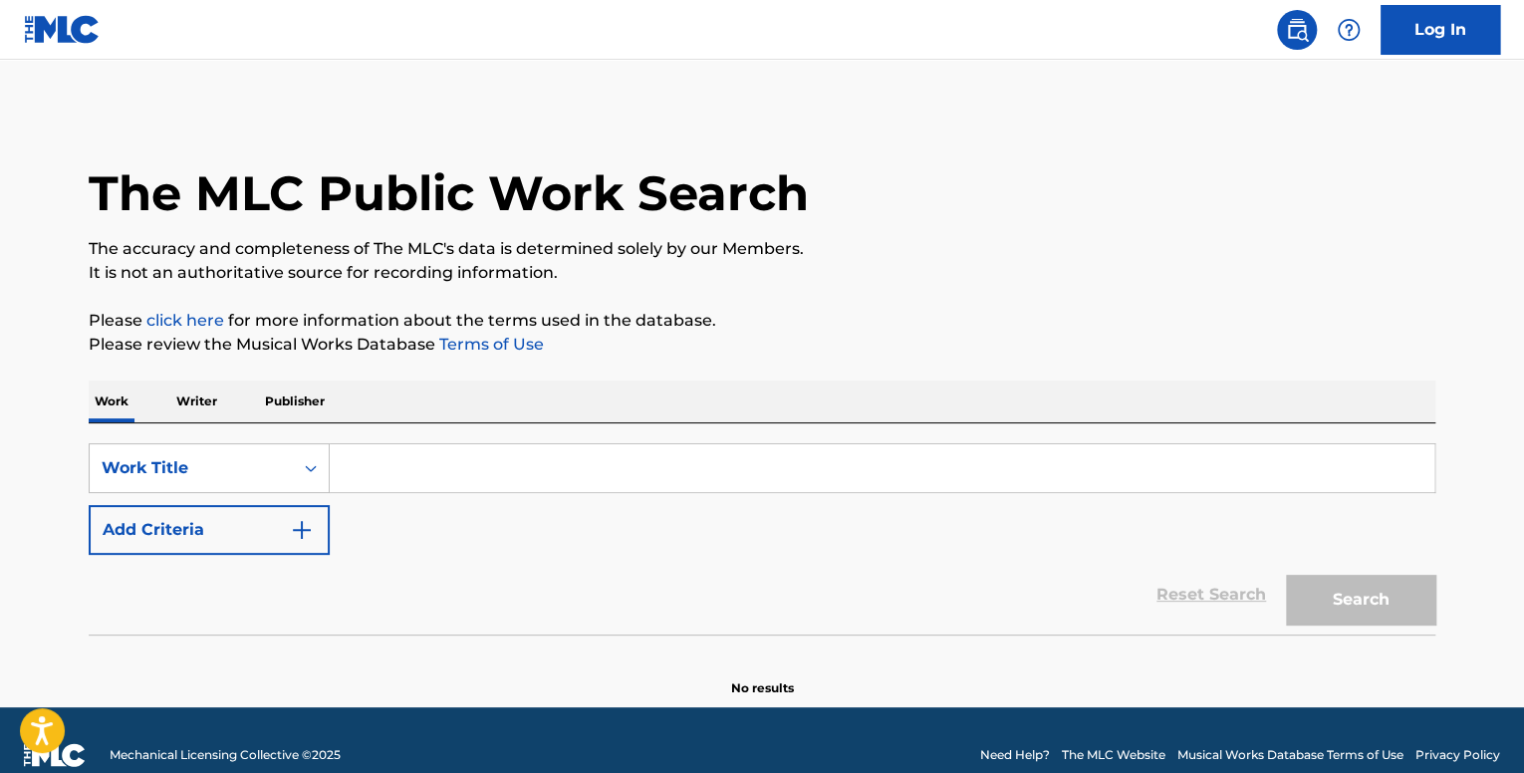
click at [204, 407] on p "Writer" at bounding box center [196, 402] width 53 height 42
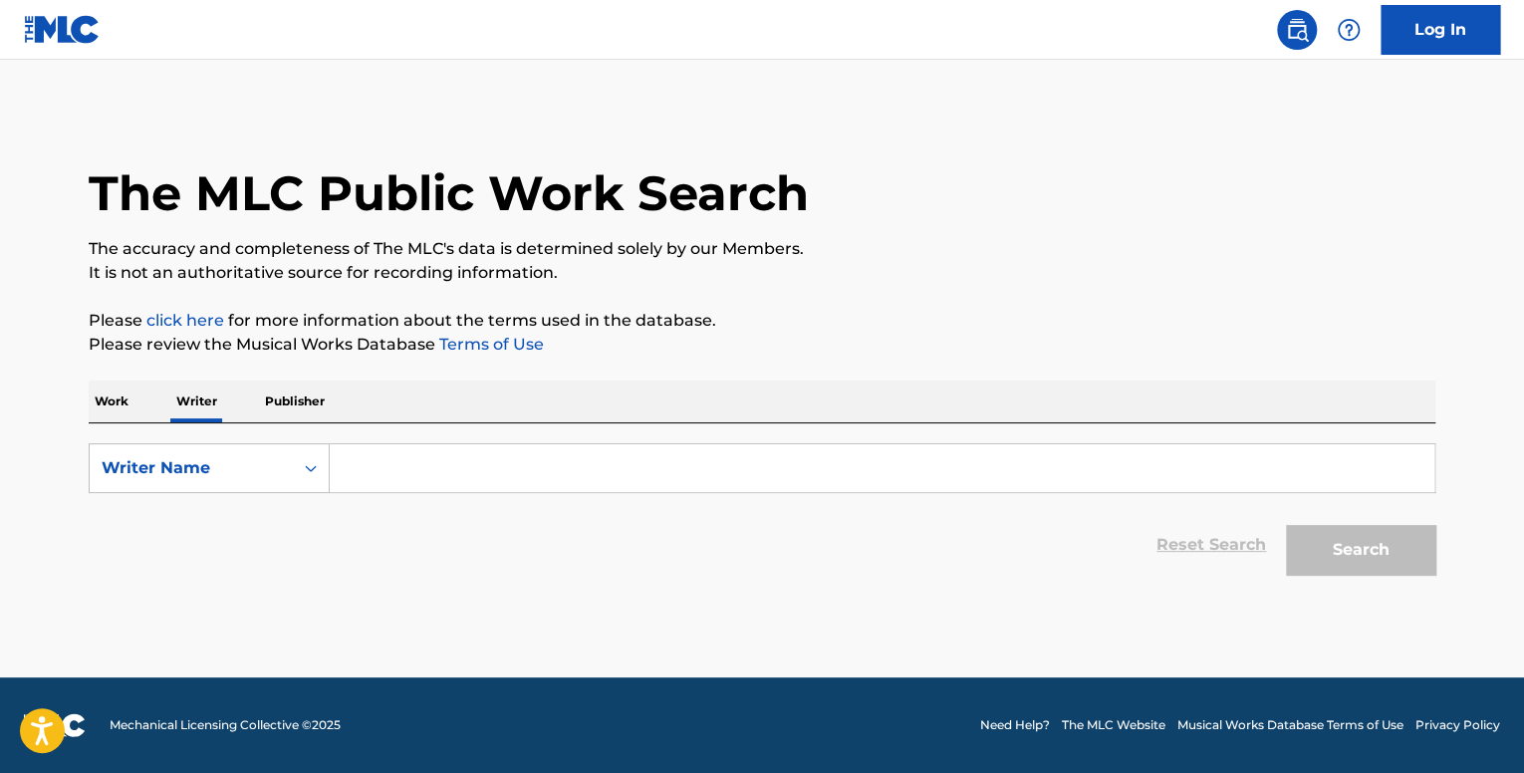
click at [433, 446] on input "Search Form" at bounding box center [882, 468] width 1105 height 48
paste input "Keyon Fails"
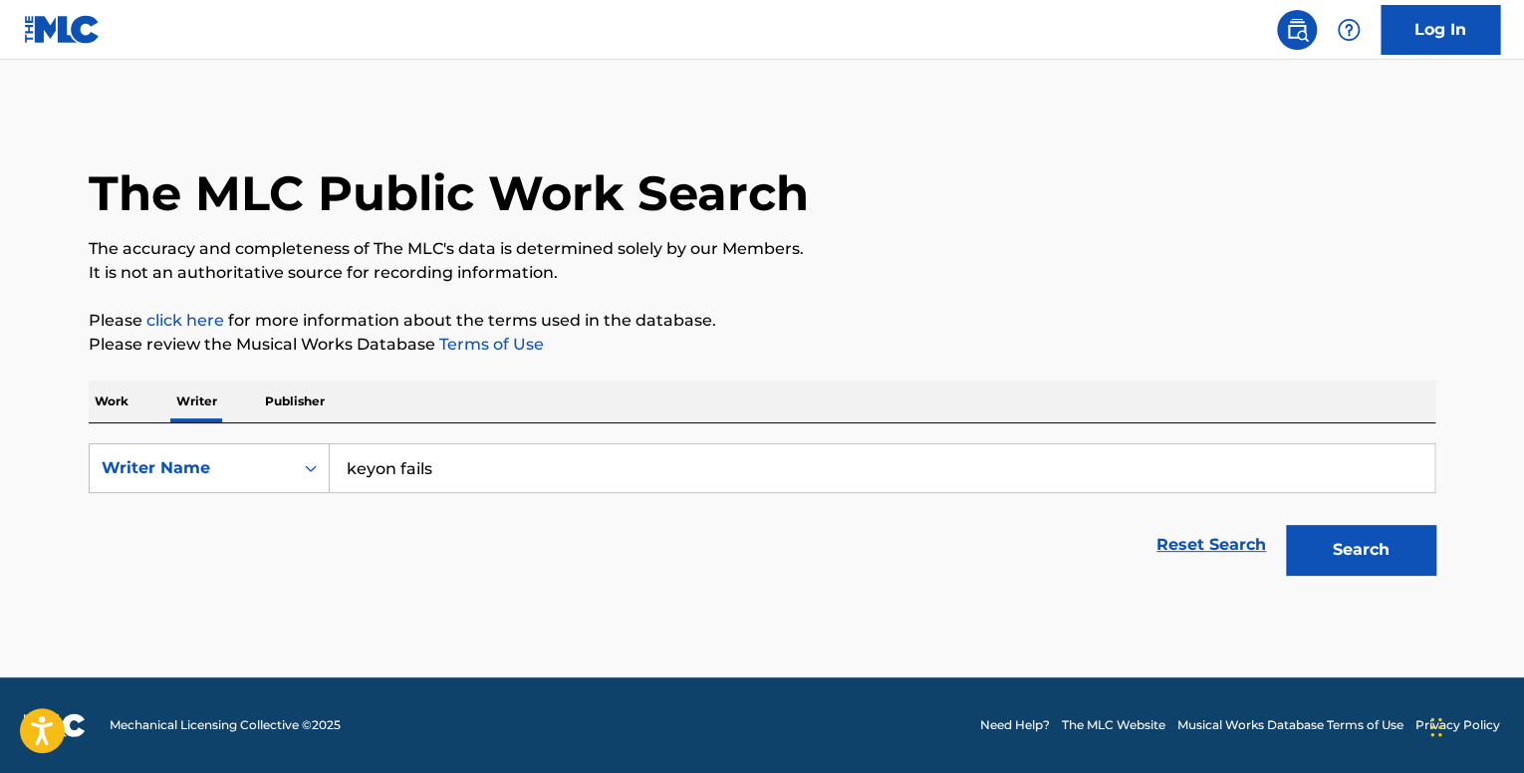
type input "keyon fails"
click at [1416, 555] on button "Search" at bounding box center [1360, 550] width 149 height 50
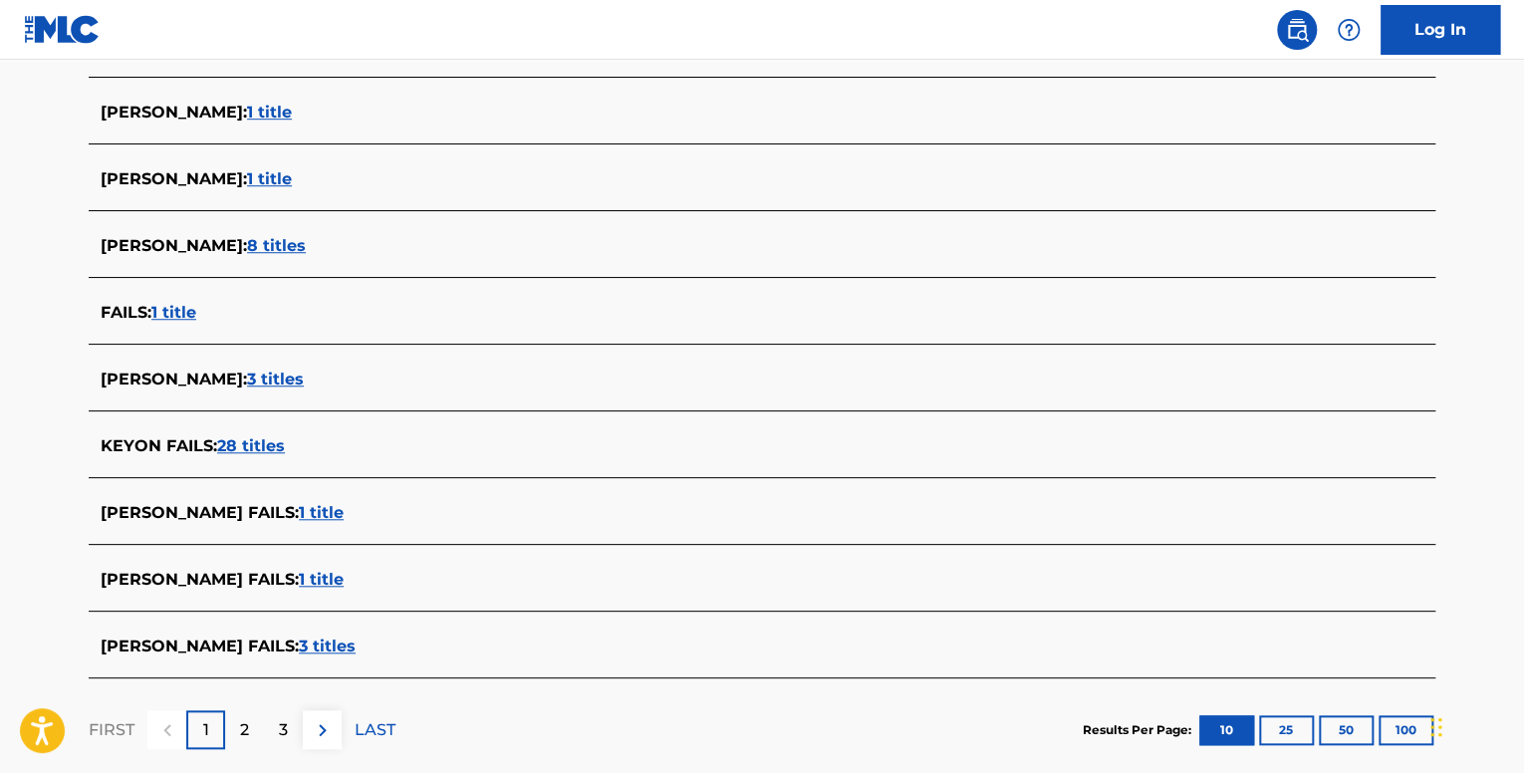
scroll to position [718, 0]
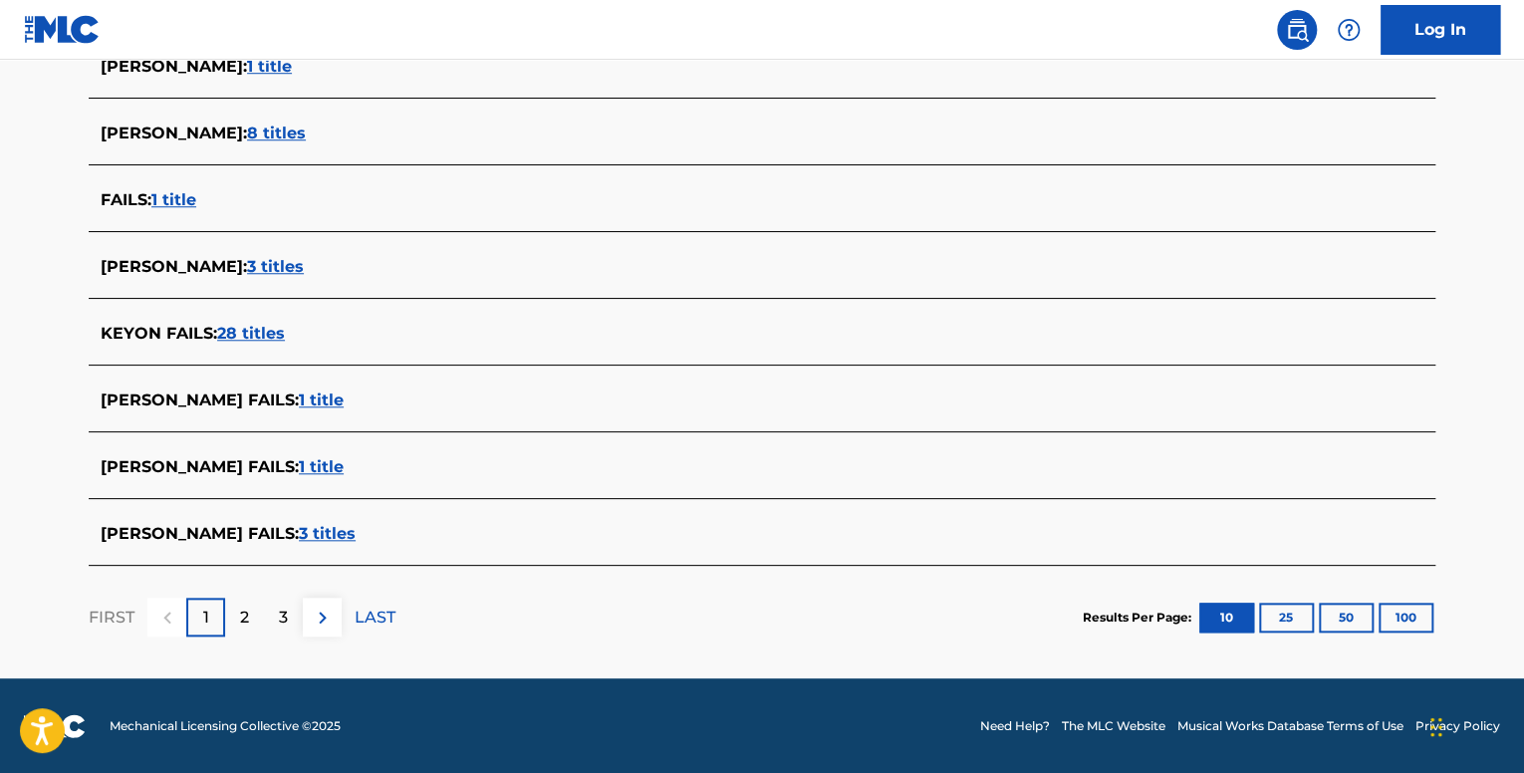
click at [247, 608] on p "2" at bounding box center [244, 618] width 9 height 24
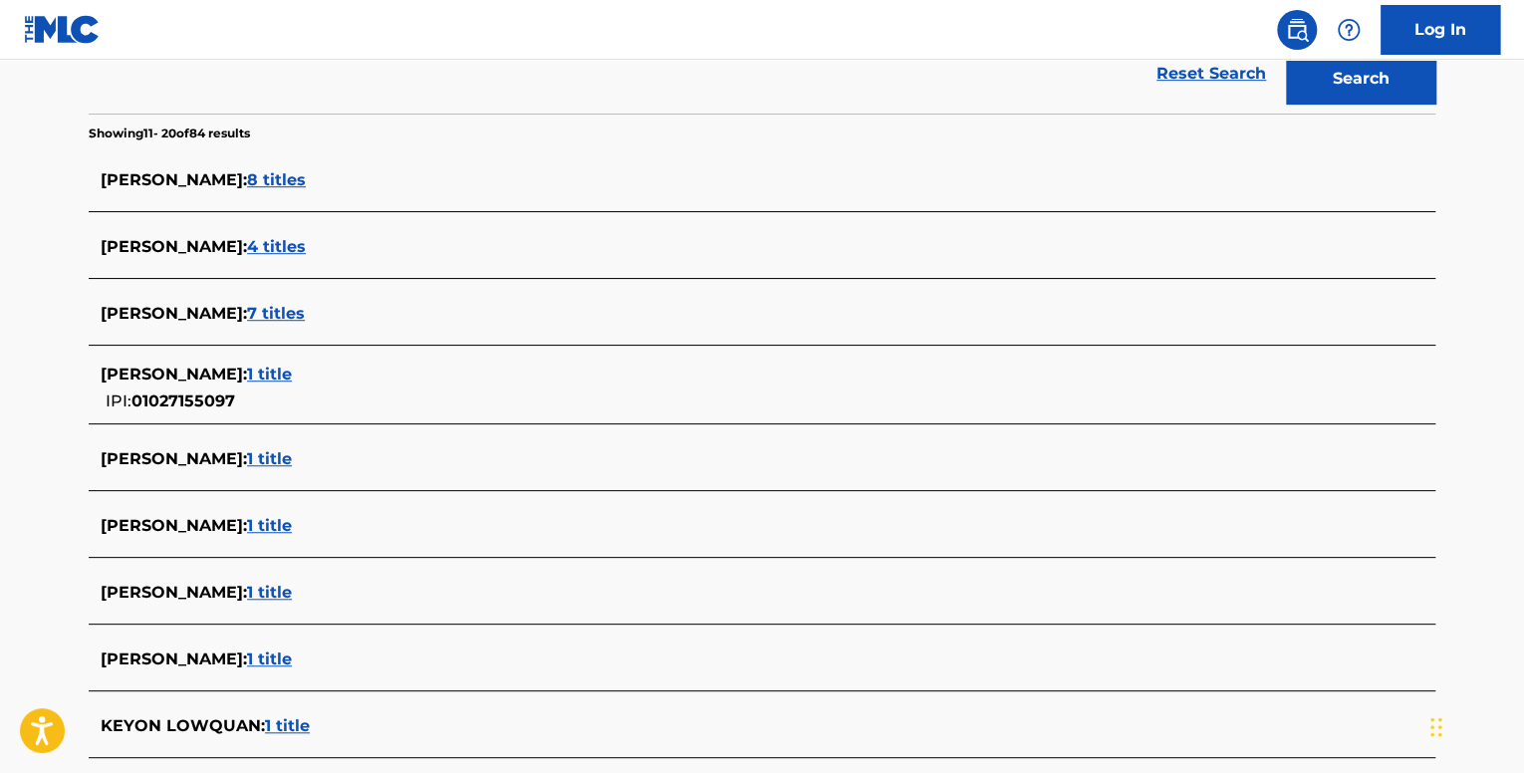
scroll to position [729, 0]
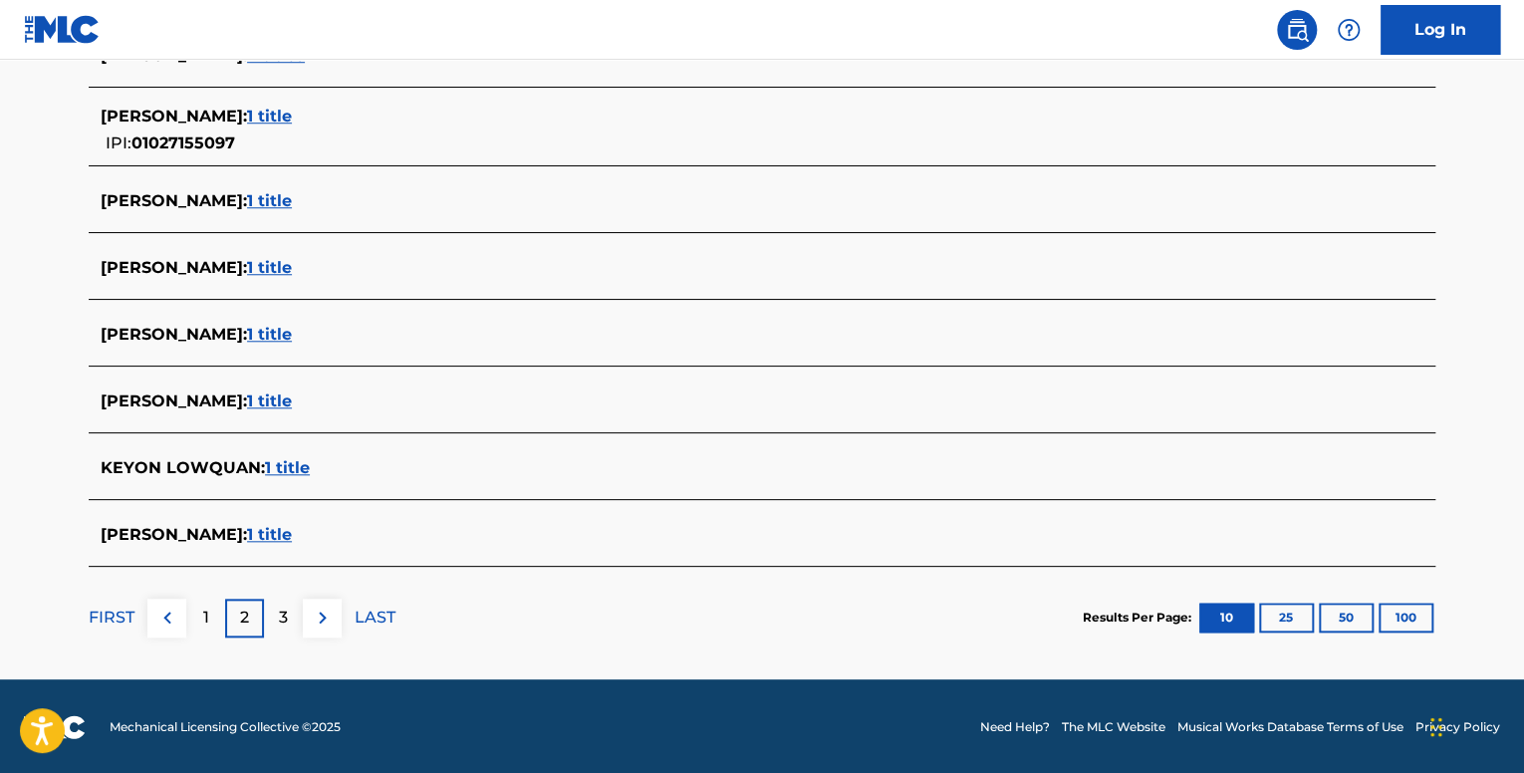
click at [201, 621] on div "1" at bounding box center [205, 618] width 39 height 39
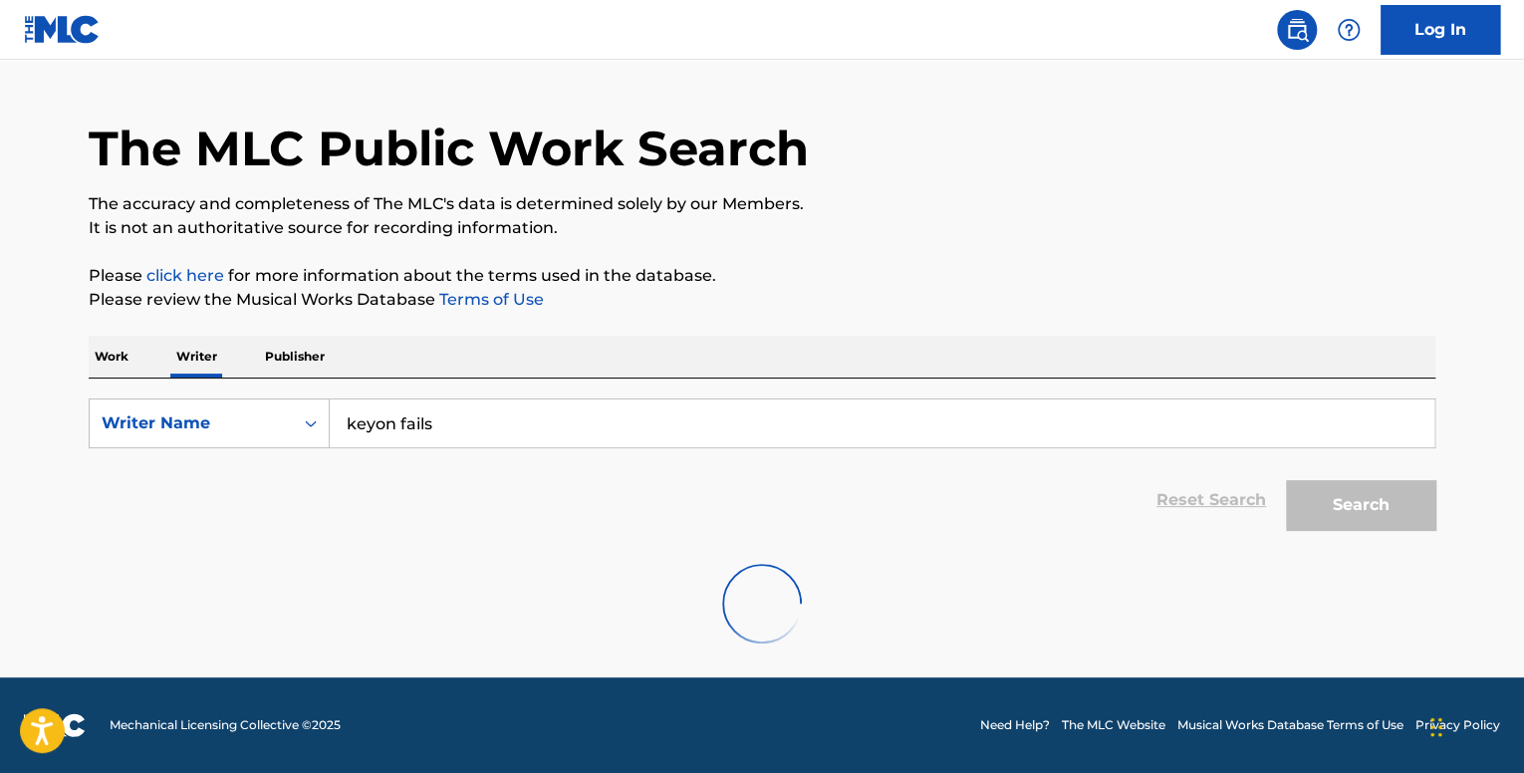
scroll to position [718, 0]
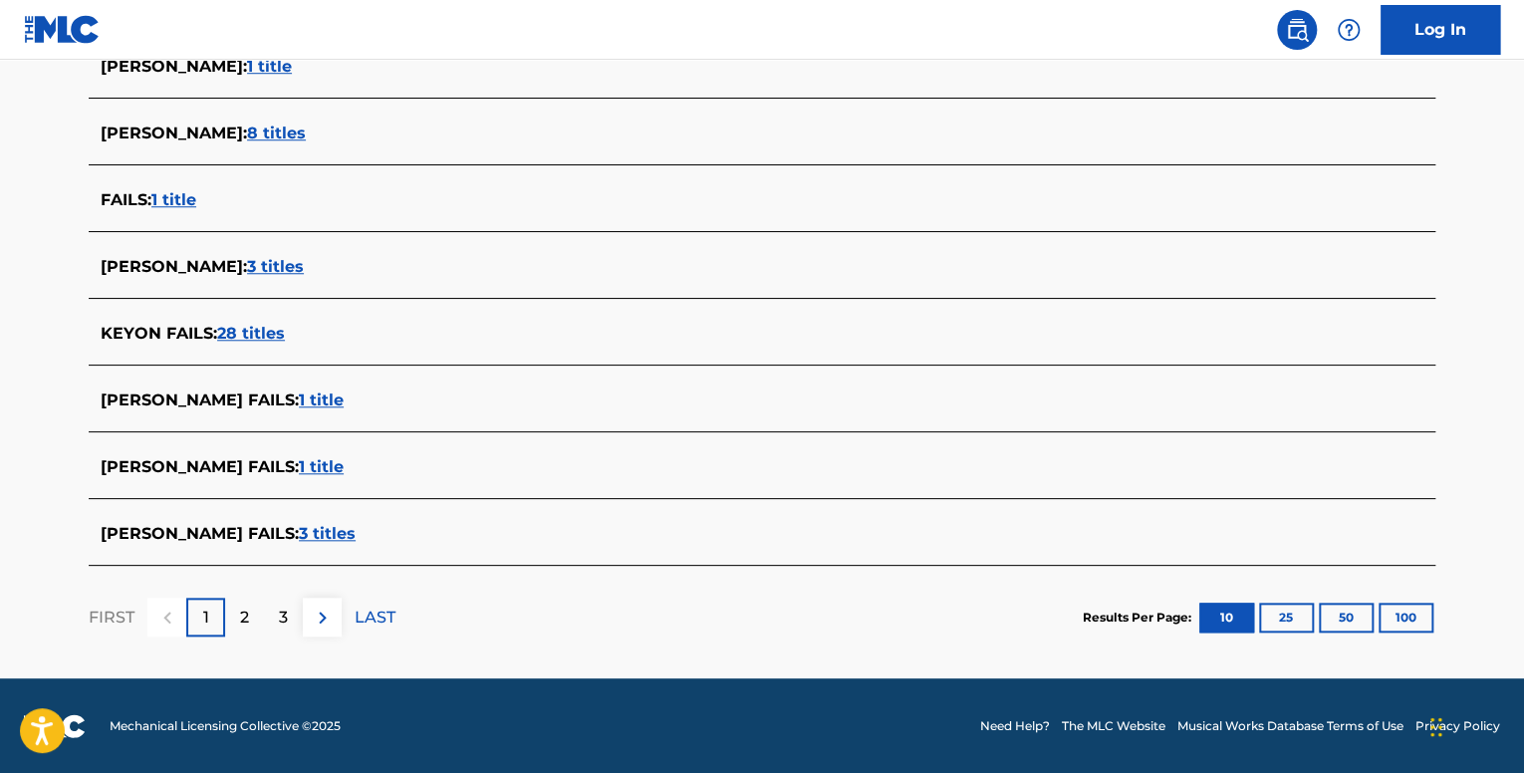
click at [174, 204] on span "1 title" at bounding box center [173, 199] width 45 height 19
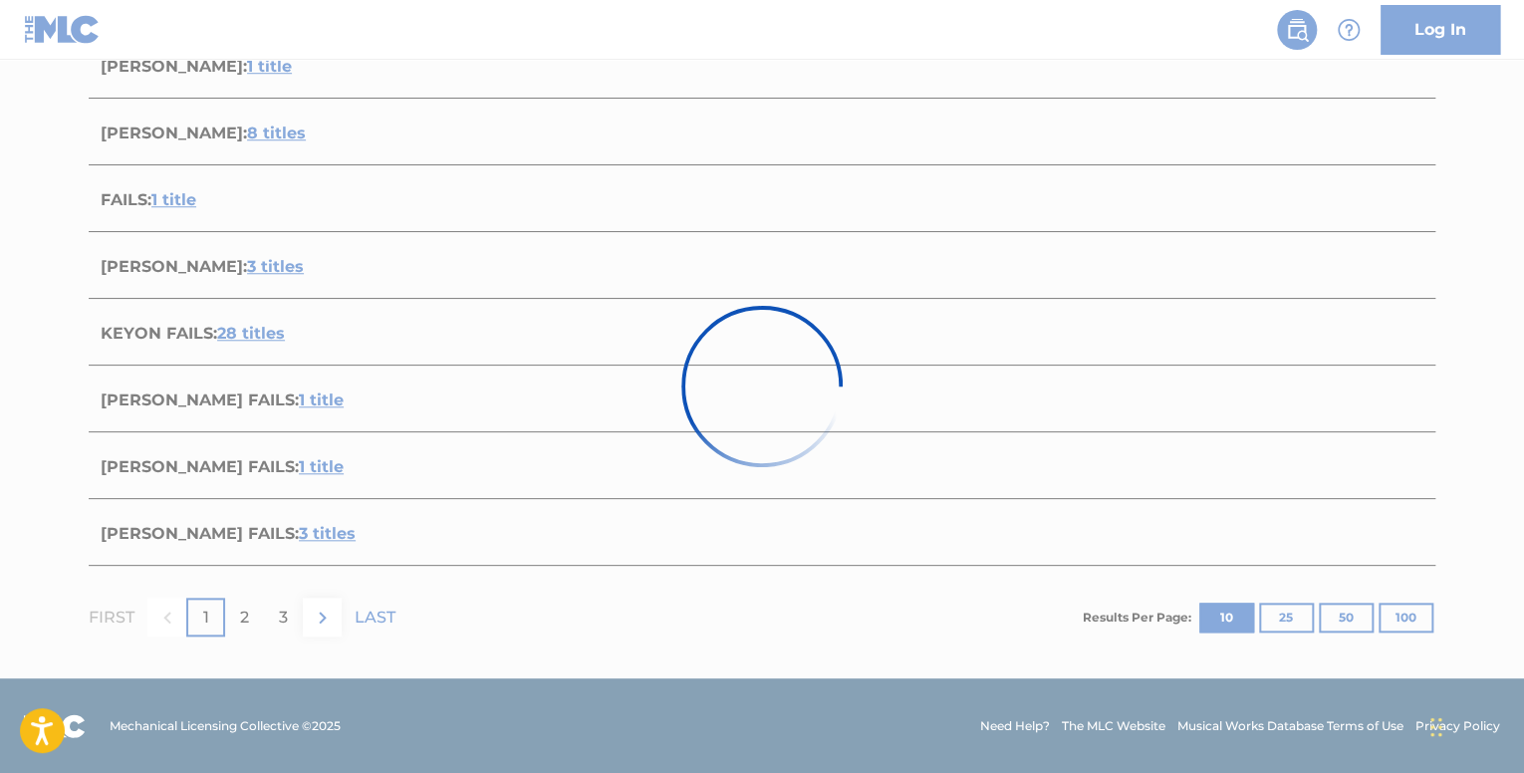
scroll to position [248, 0]
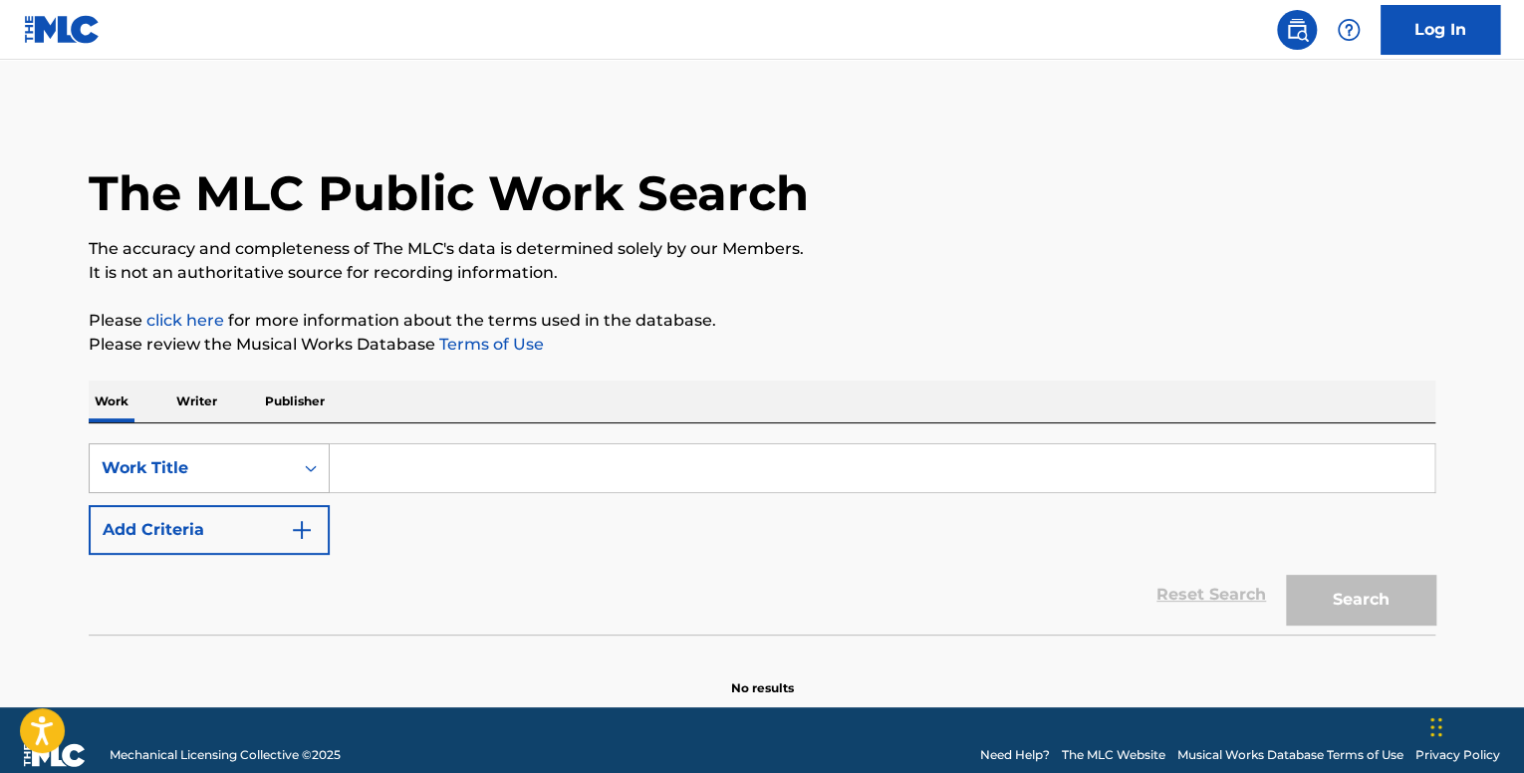
click at [272, 469] on div "Work Title" at bounding box center [191, 468] width 203 height 38
click at [550, 405] on div "Work Writer Publisher" at bounding box center [762, 402] width 1347 height 42
click at [215, 413] on p "Writer" at bounding box center [196, 402] width 53 height 42
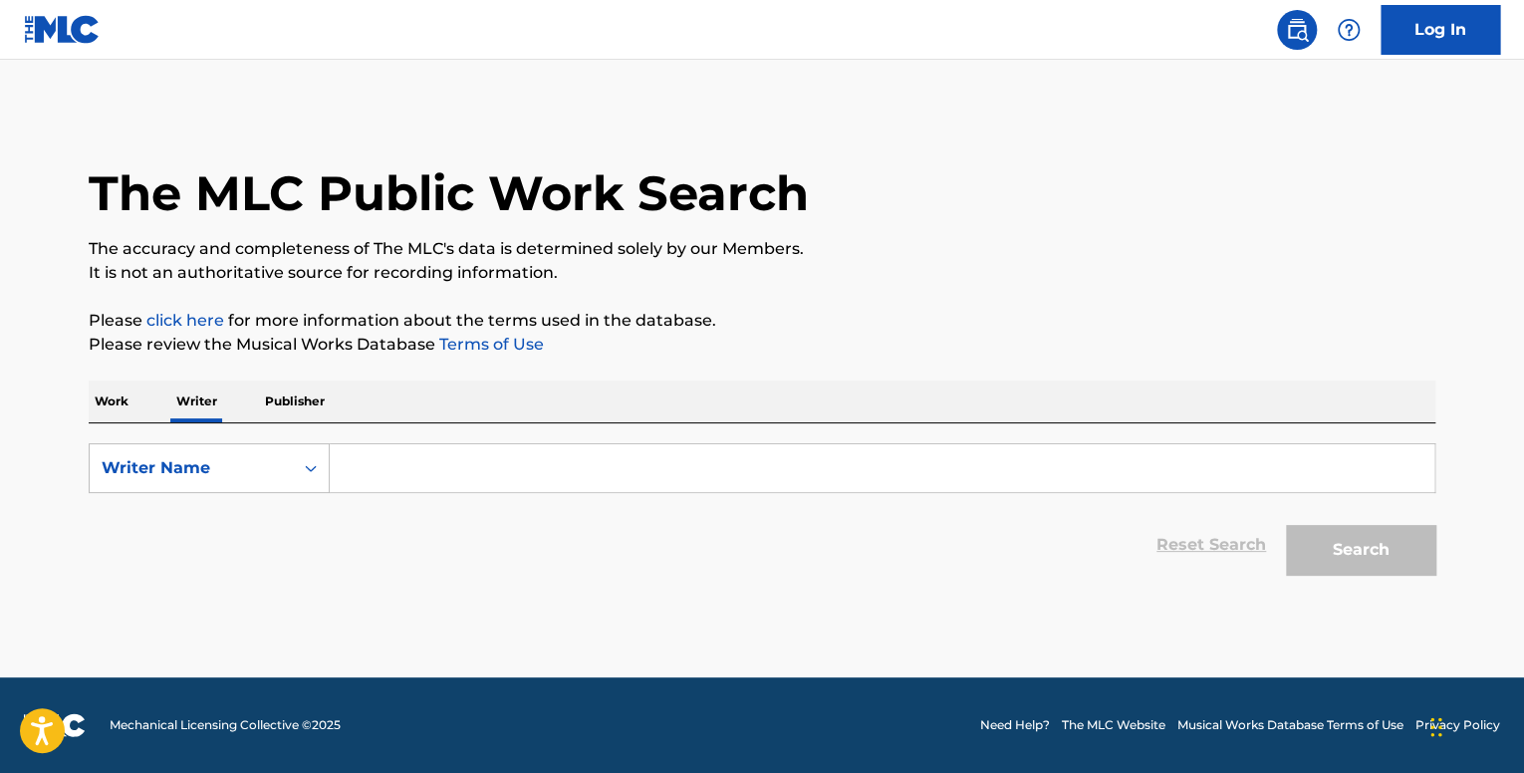
click at [372, 479] on input "Search Form" at bounding box center [882, 468] width 1105 height 48
paste input "[PERSON_NAME]"
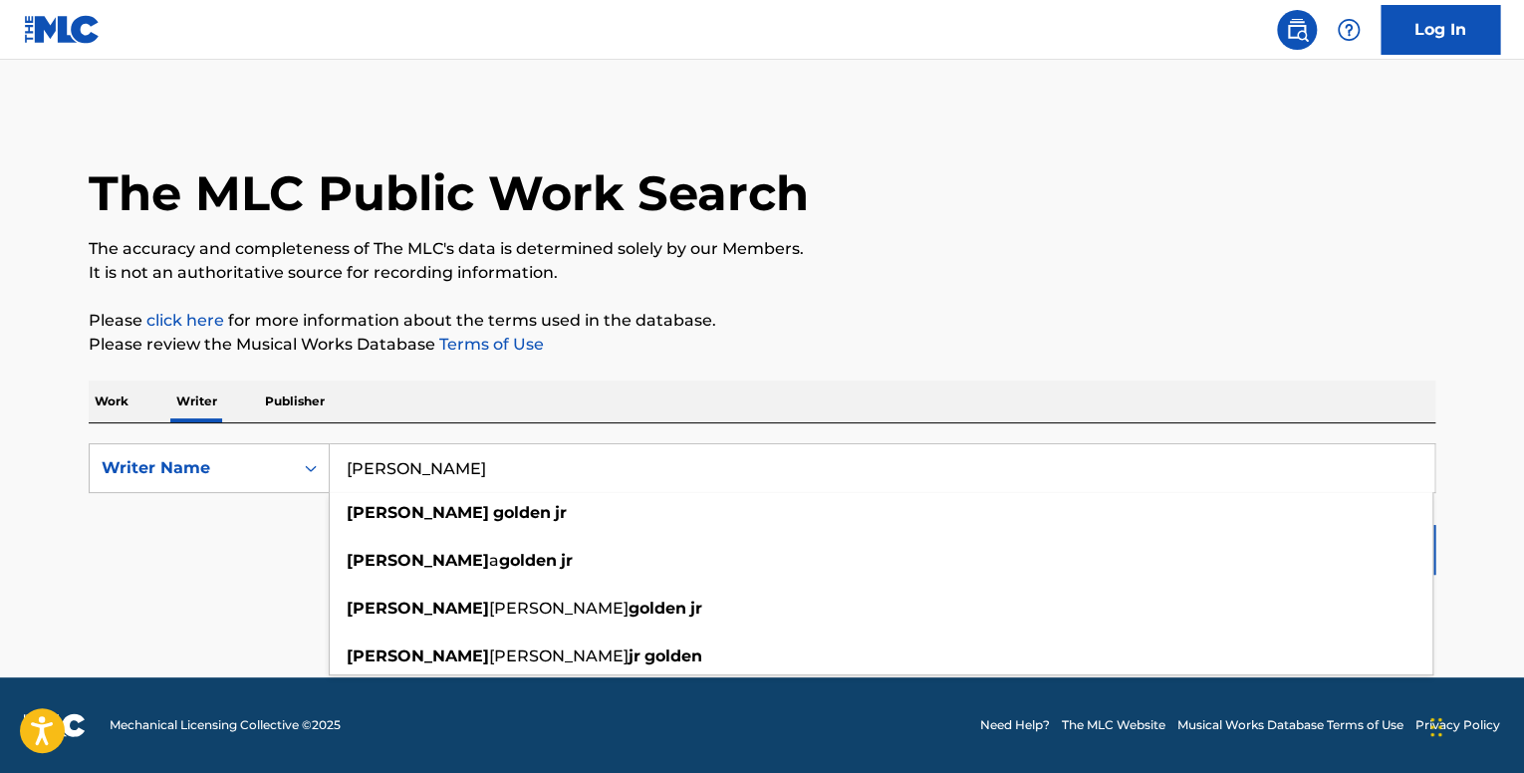
type input "[PERSON_NAME]"
click at [1475, 491] on main "The MLC Public Work Search The accuracy and completeness of The MLC's data is d…" at bounding box center [762, 369] width 1524 height 618
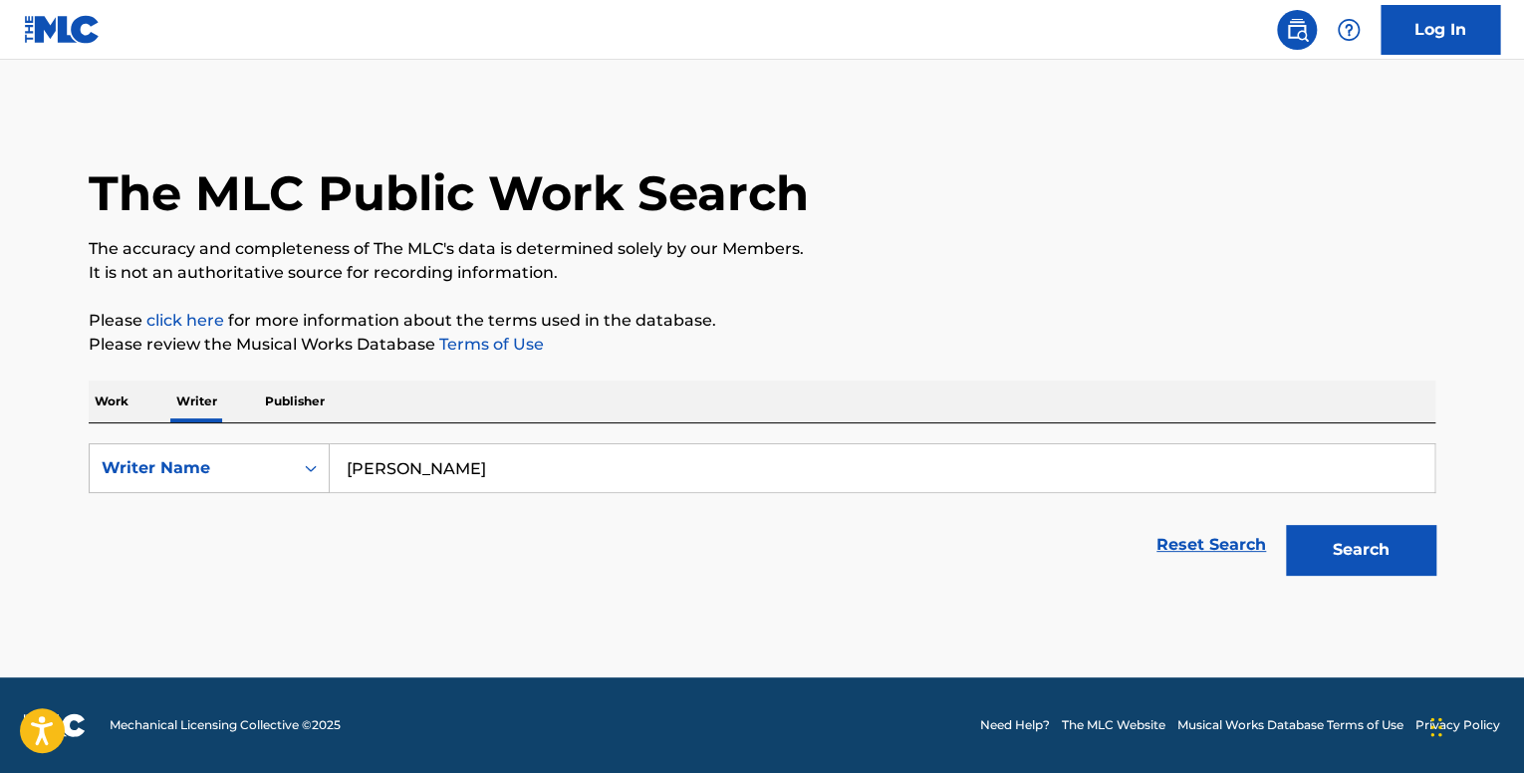
click at [1397, 562] on button "Search" at bounding box center [1360, 550] width 149 height 50
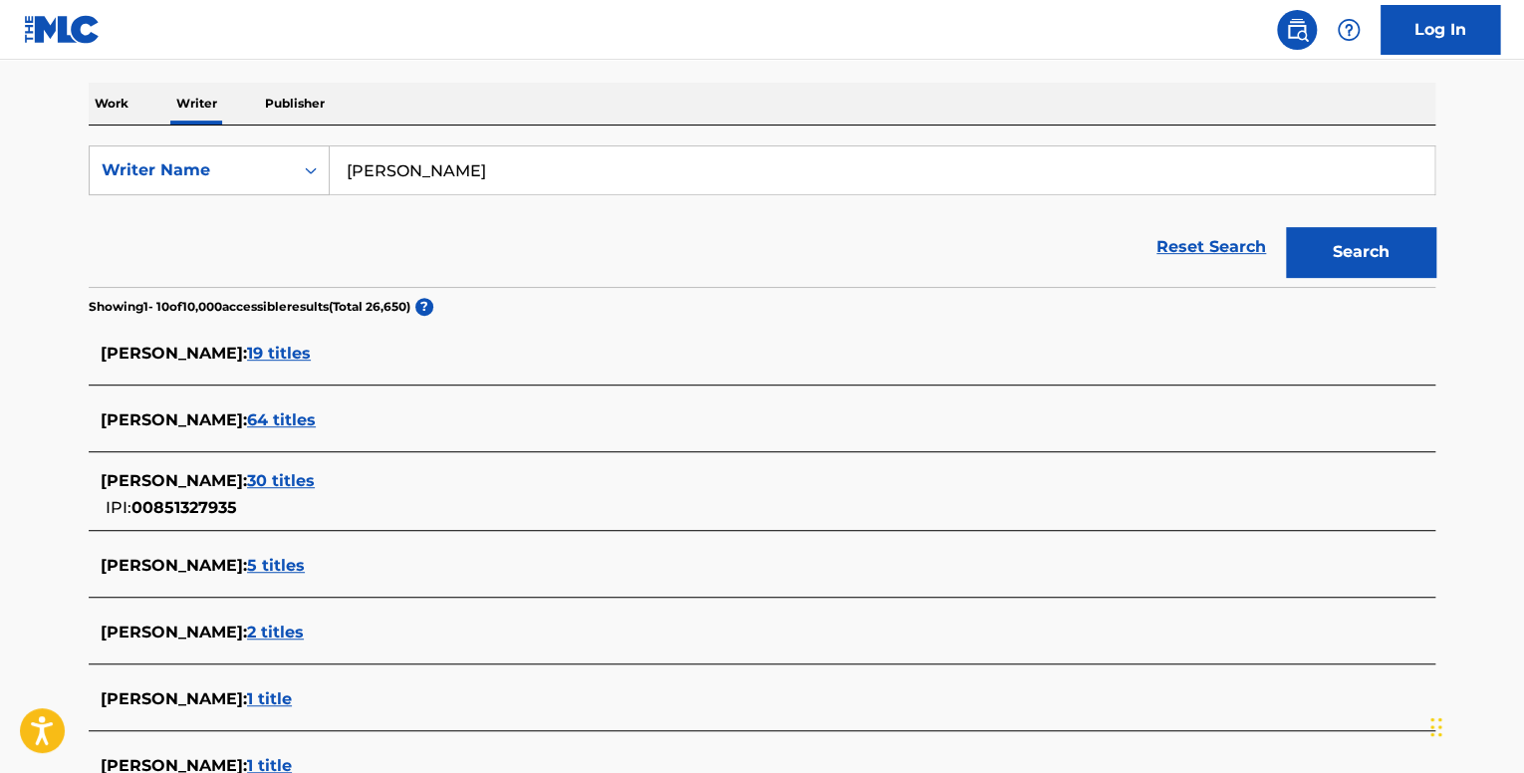
scroll to position [299, 0]
click at [316, 420] on span "64 titles" at bounding box center [281, 418] width 69 height 19
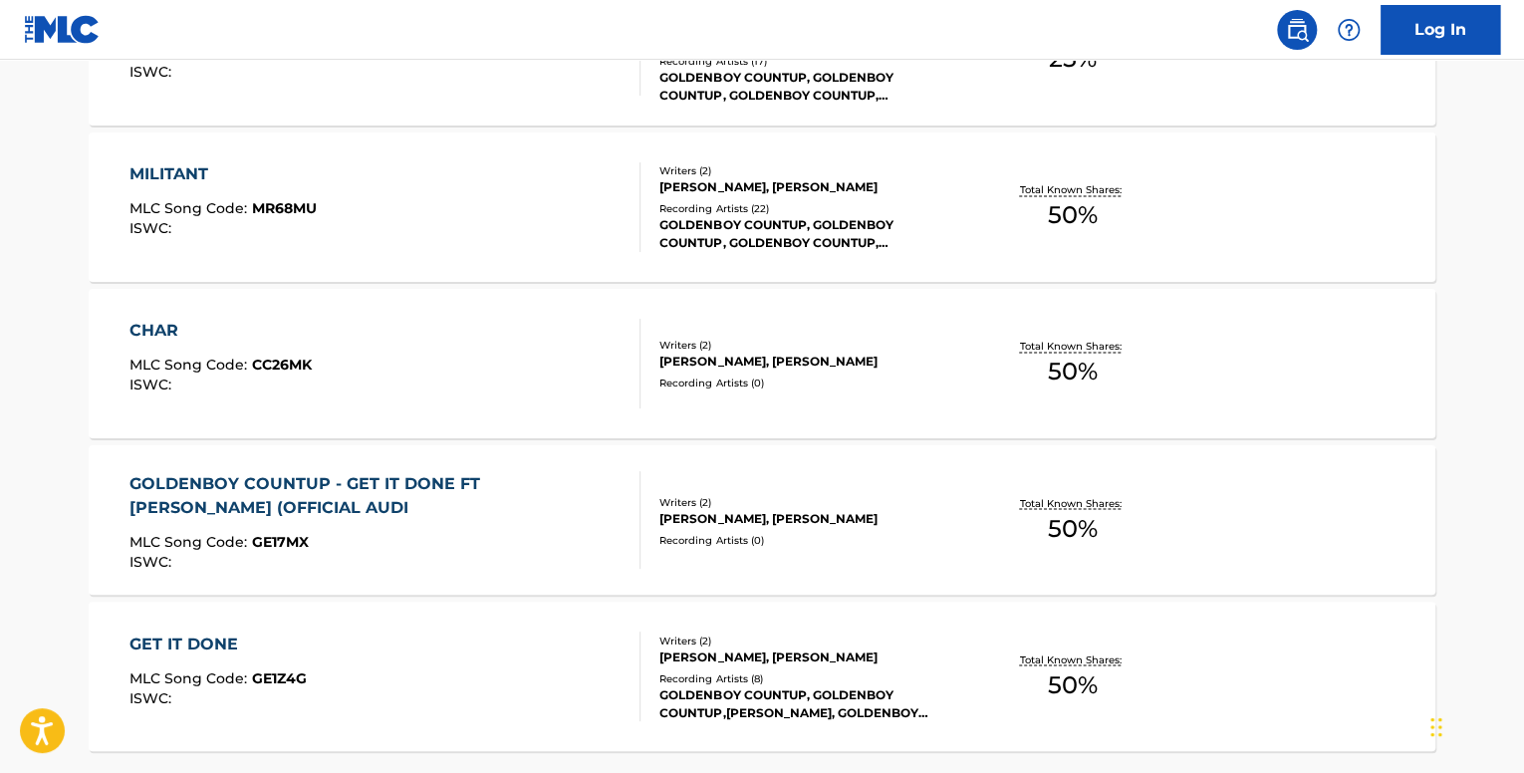
scroll to position [1666, 0]
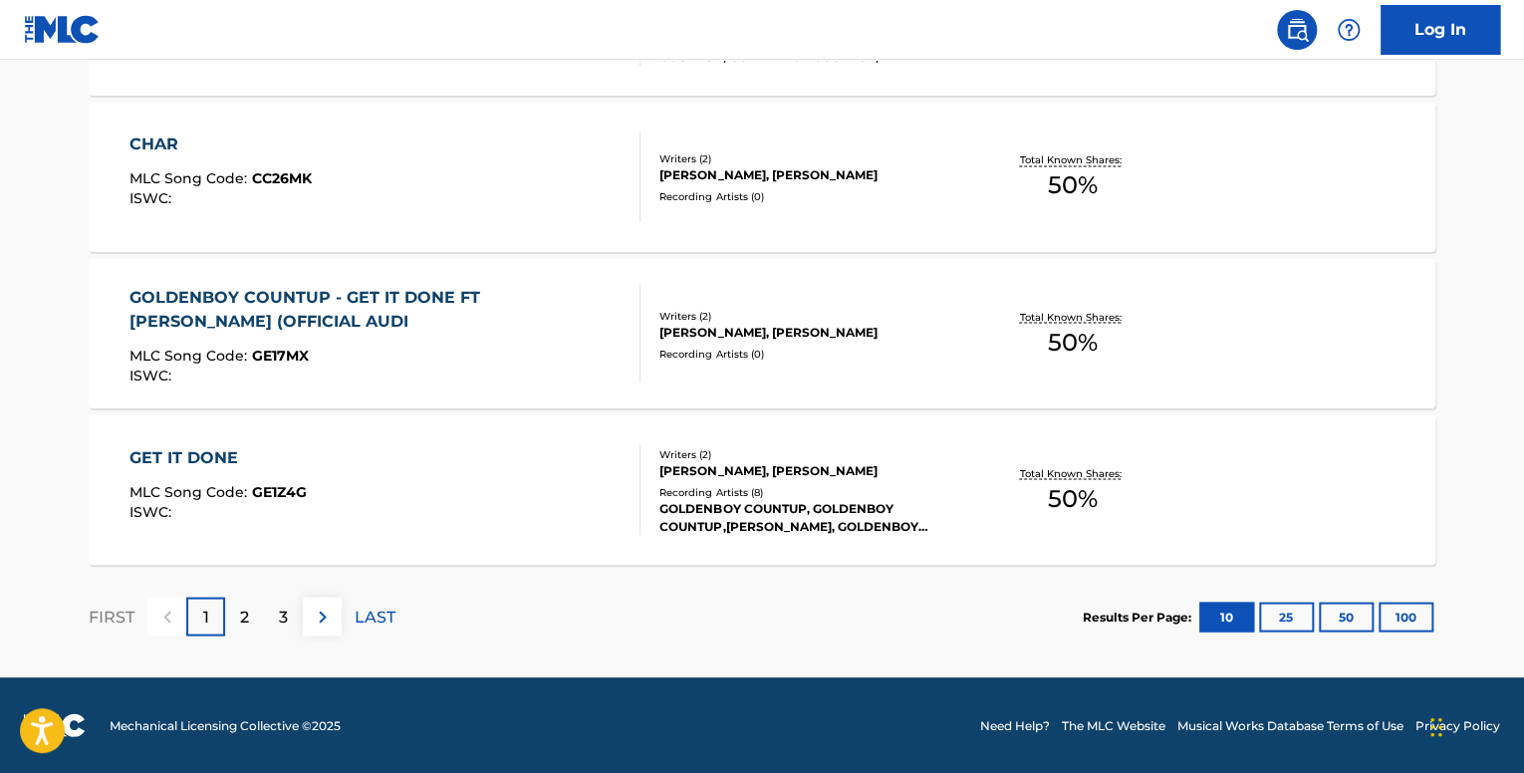
click at [1396, 624] on button "100" at bounding box center [1406, 617] width 55 height 30
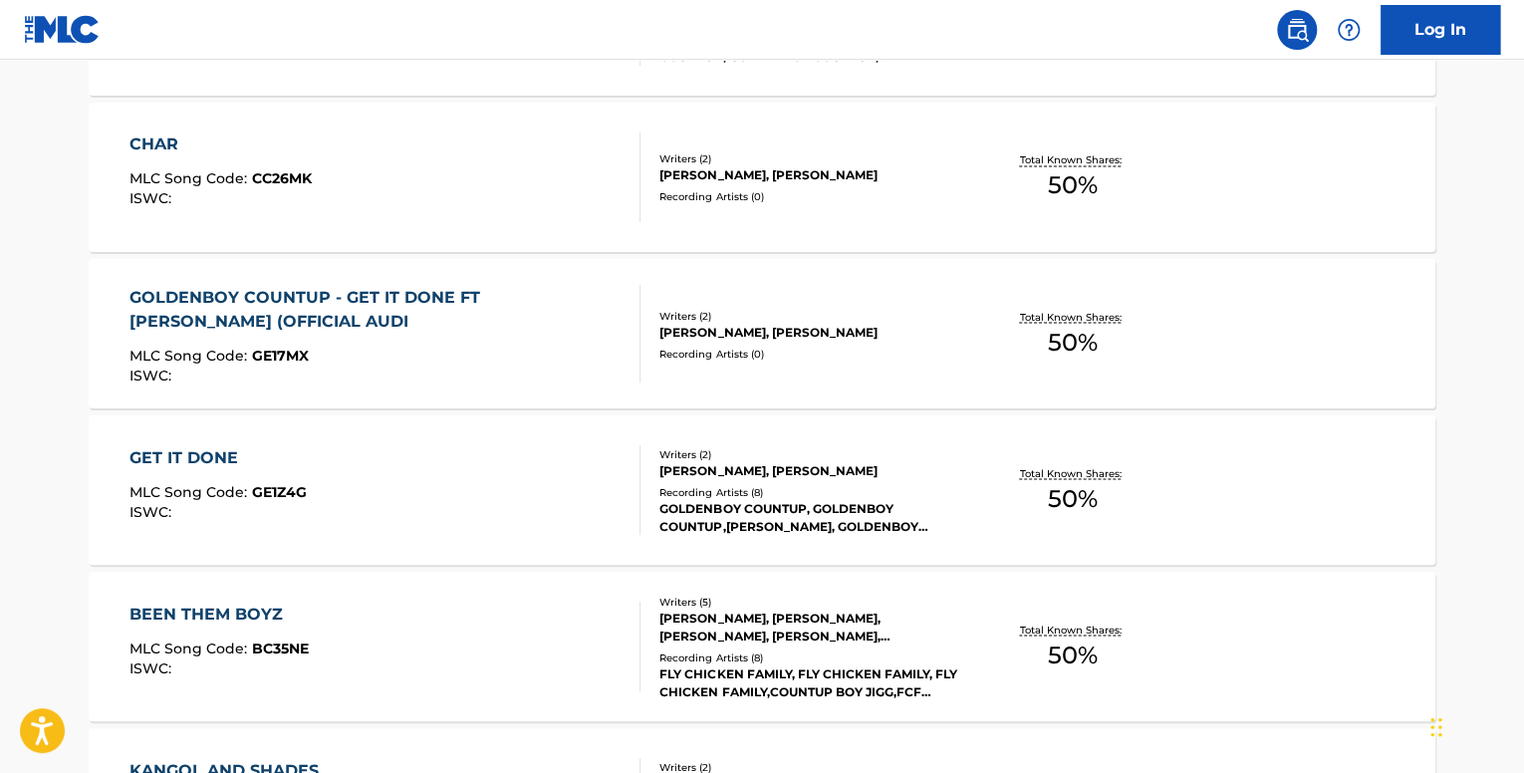
scroll to position [5021, 0]
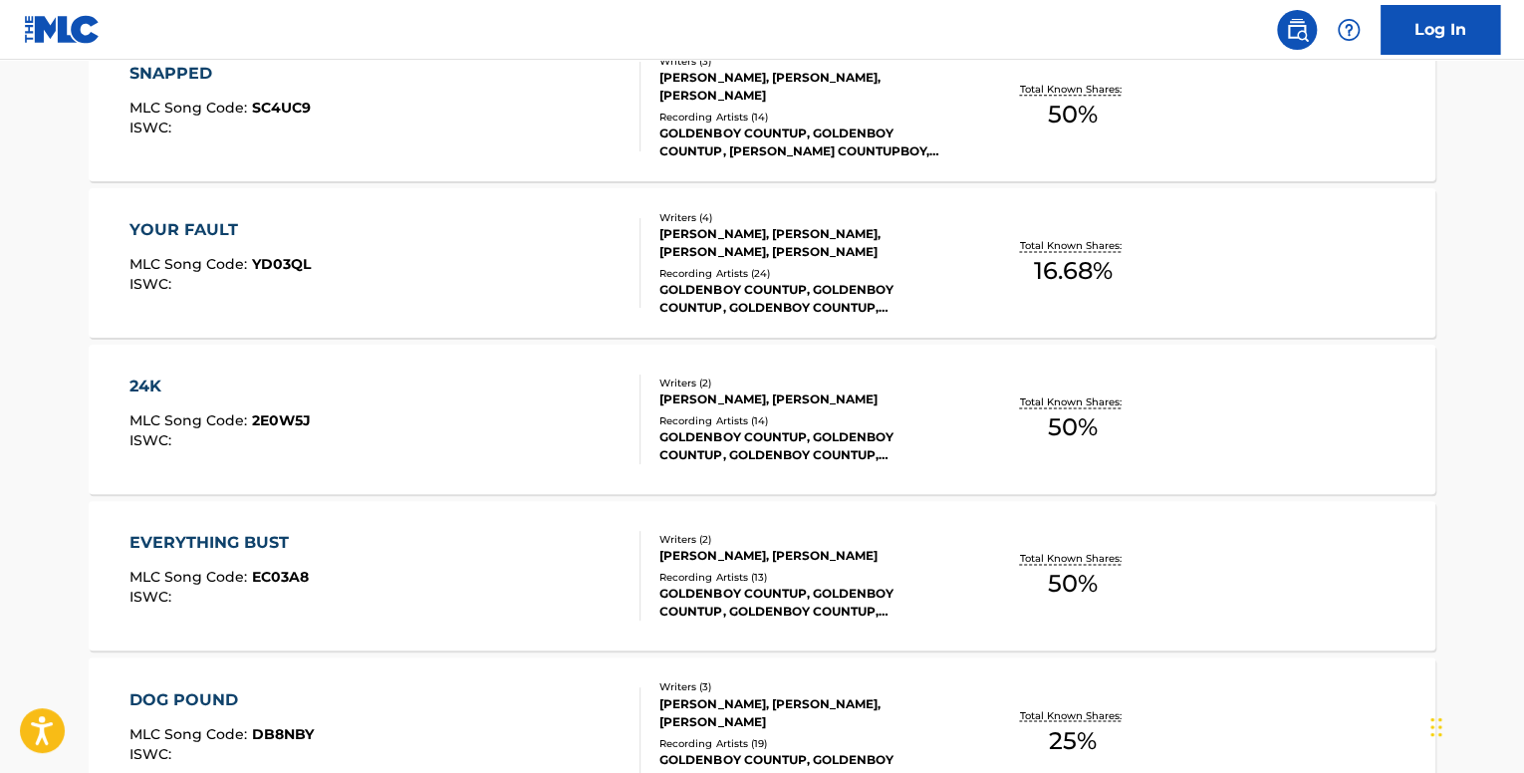
click at [255, 405] on div "24K MLC Song Code : 2E0W5J ISWC :" at bounding box center [220, 420] width 181 height 90
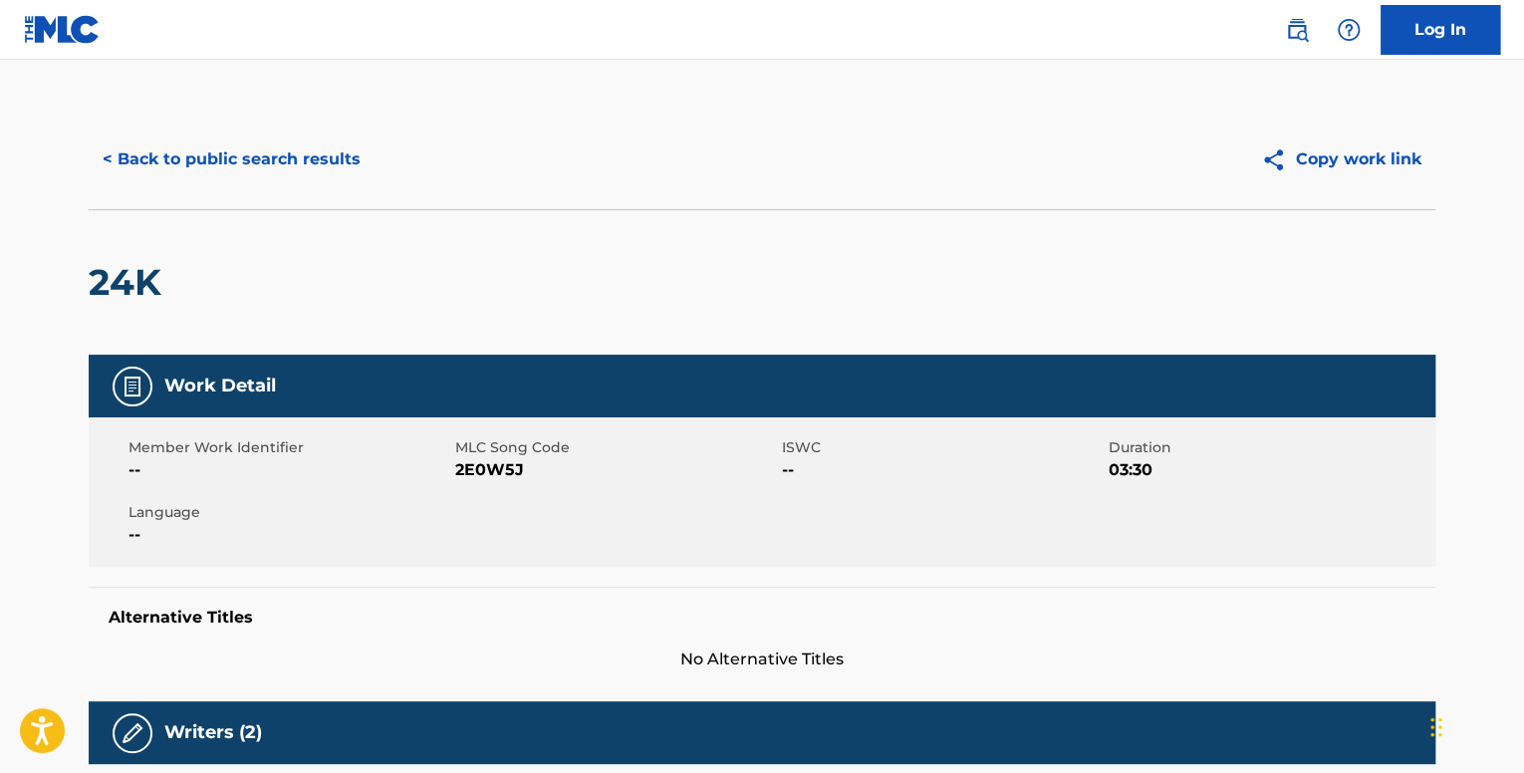
click at [174, 169] on button "< Back to public search results" at bounding box center [232, 159] width 286 height 50
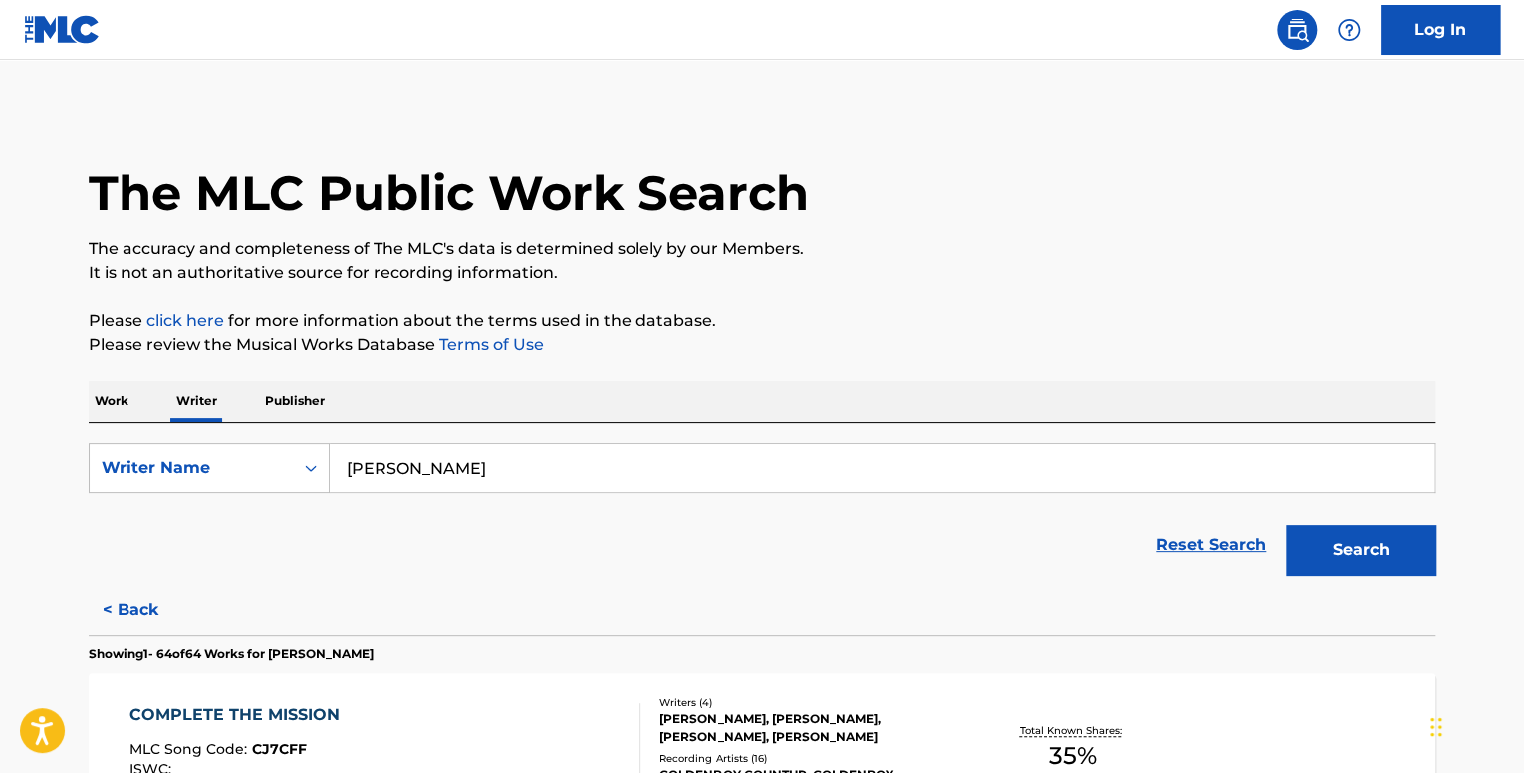
scroll to position [5646, 0]
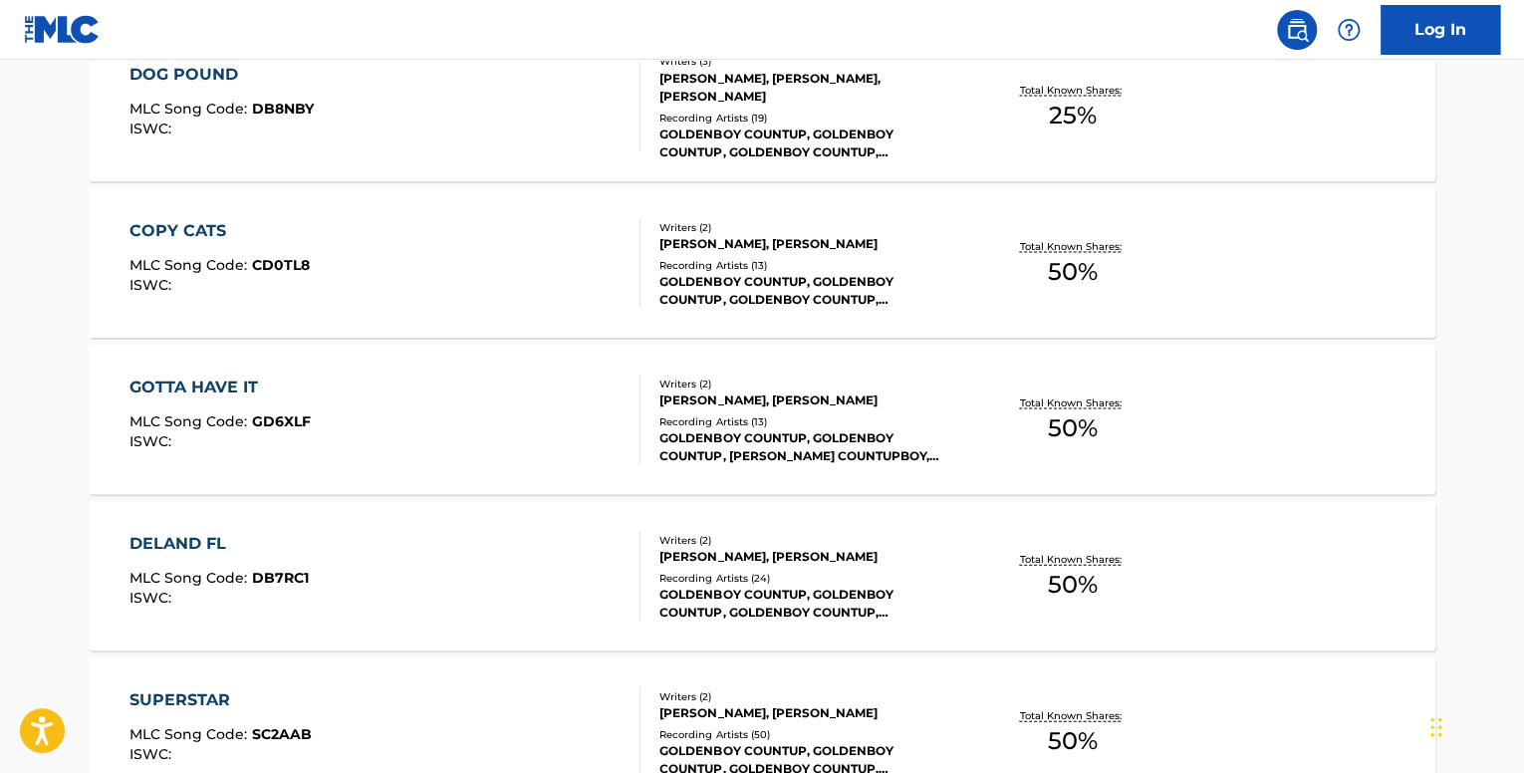
click at [272, 383] on div "GOTTA HAVE IT" at bounding box center [220, 387] width 181 height 24
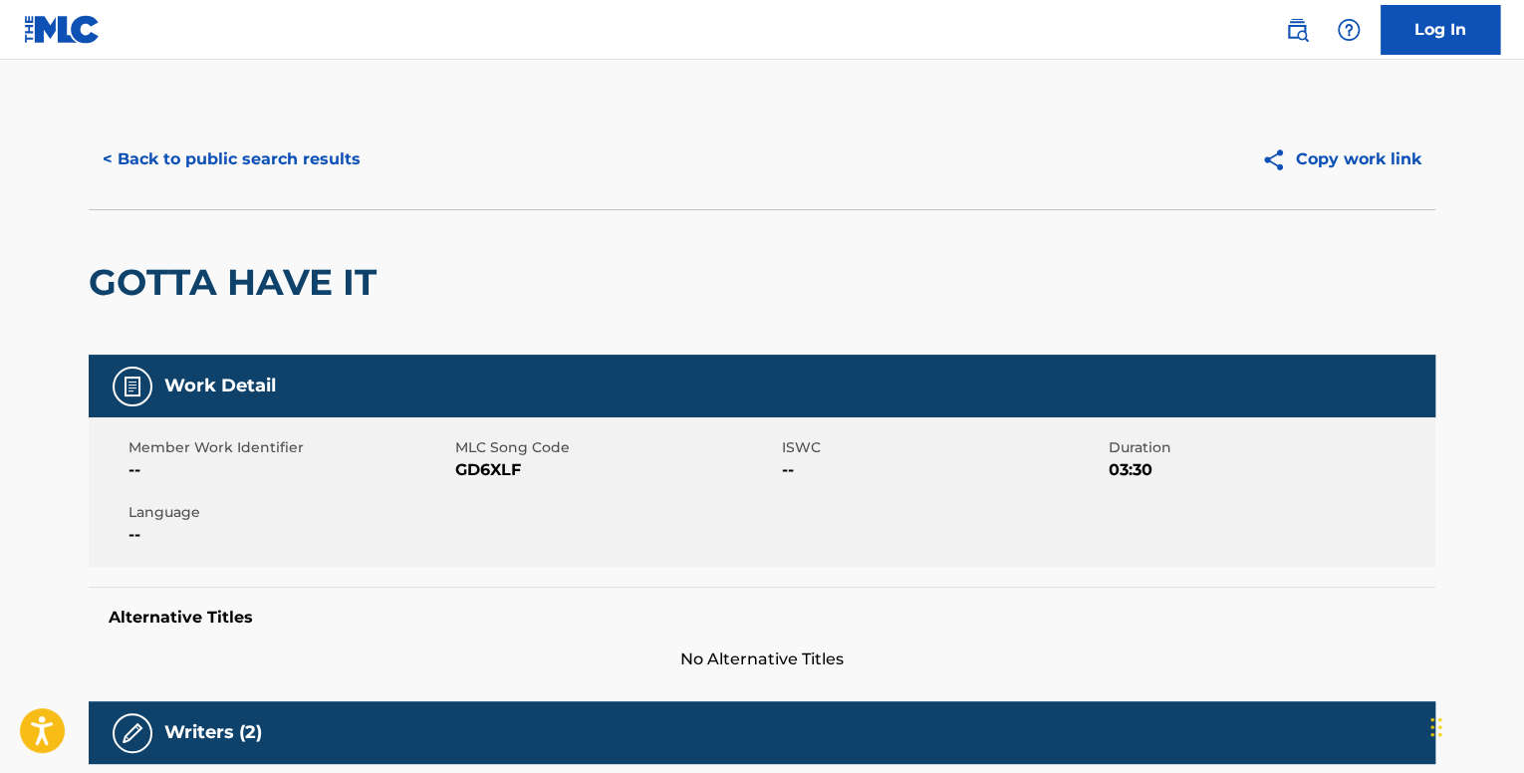
click at [223, 142] on button "< Back to public search results" at bounding box center [232, 159] width 286 height 50
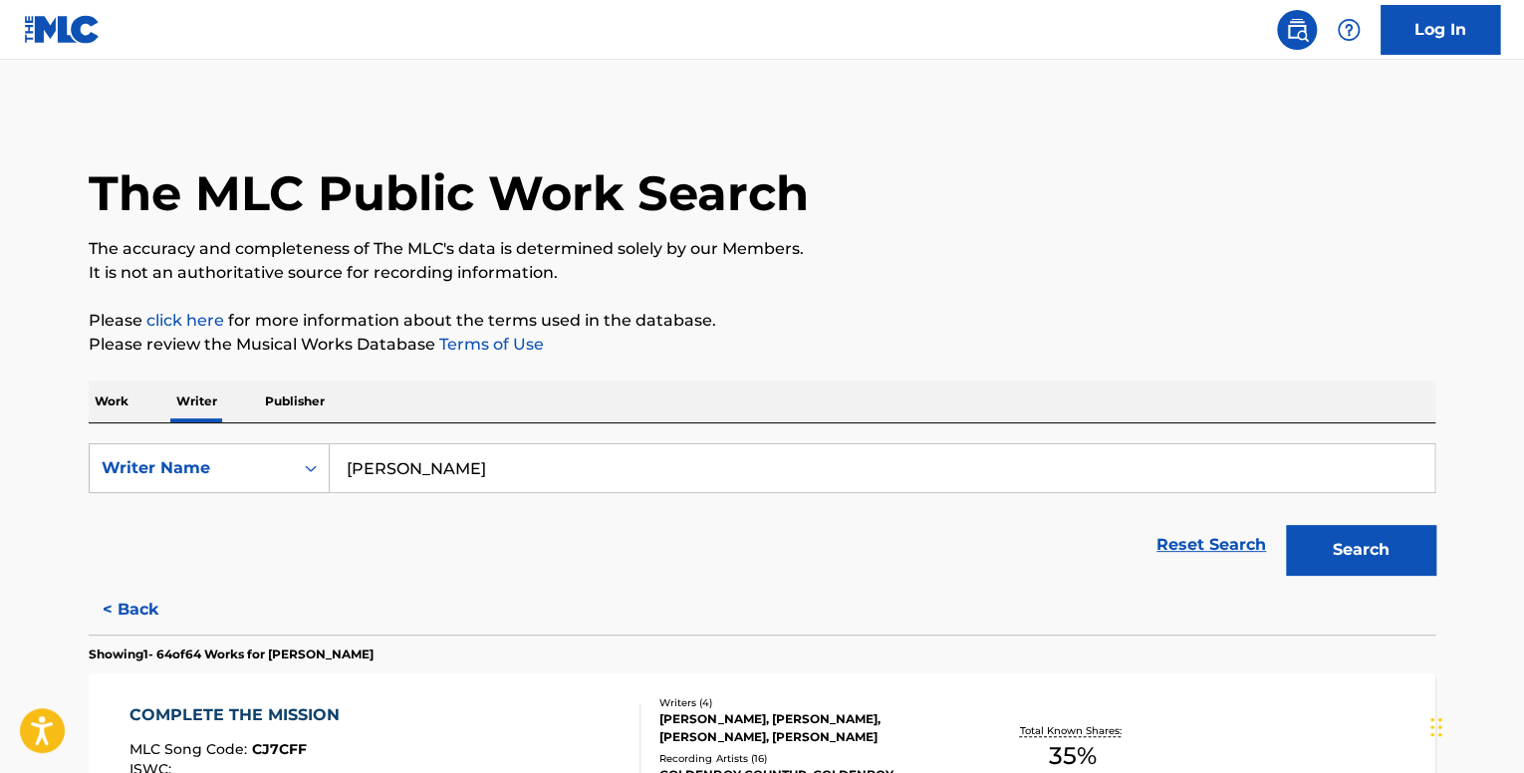
scroll to position [5490, 0]
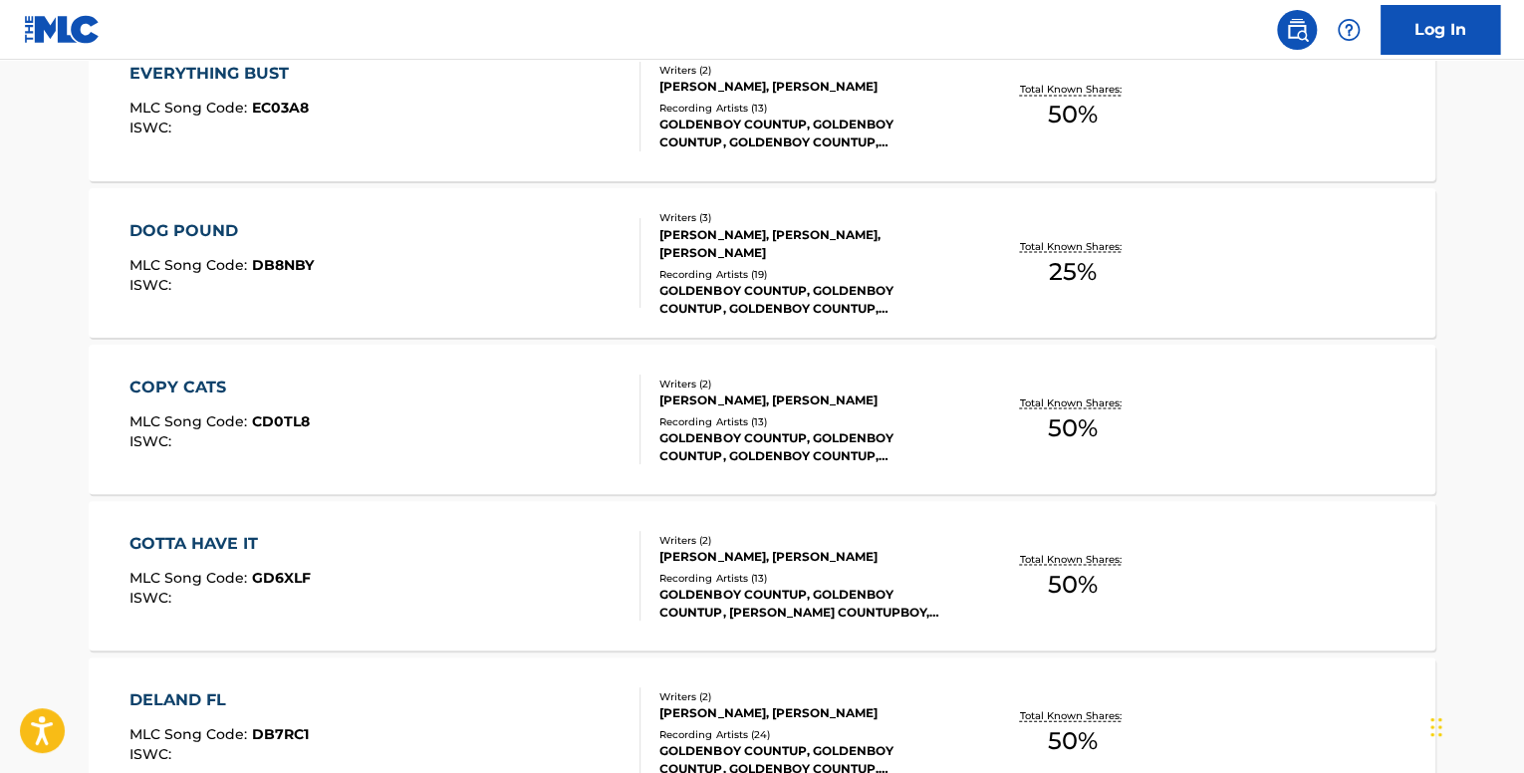
click at [161, 380] on div "COPY CATS" at bounding box center [220, 387] width 180 height 24
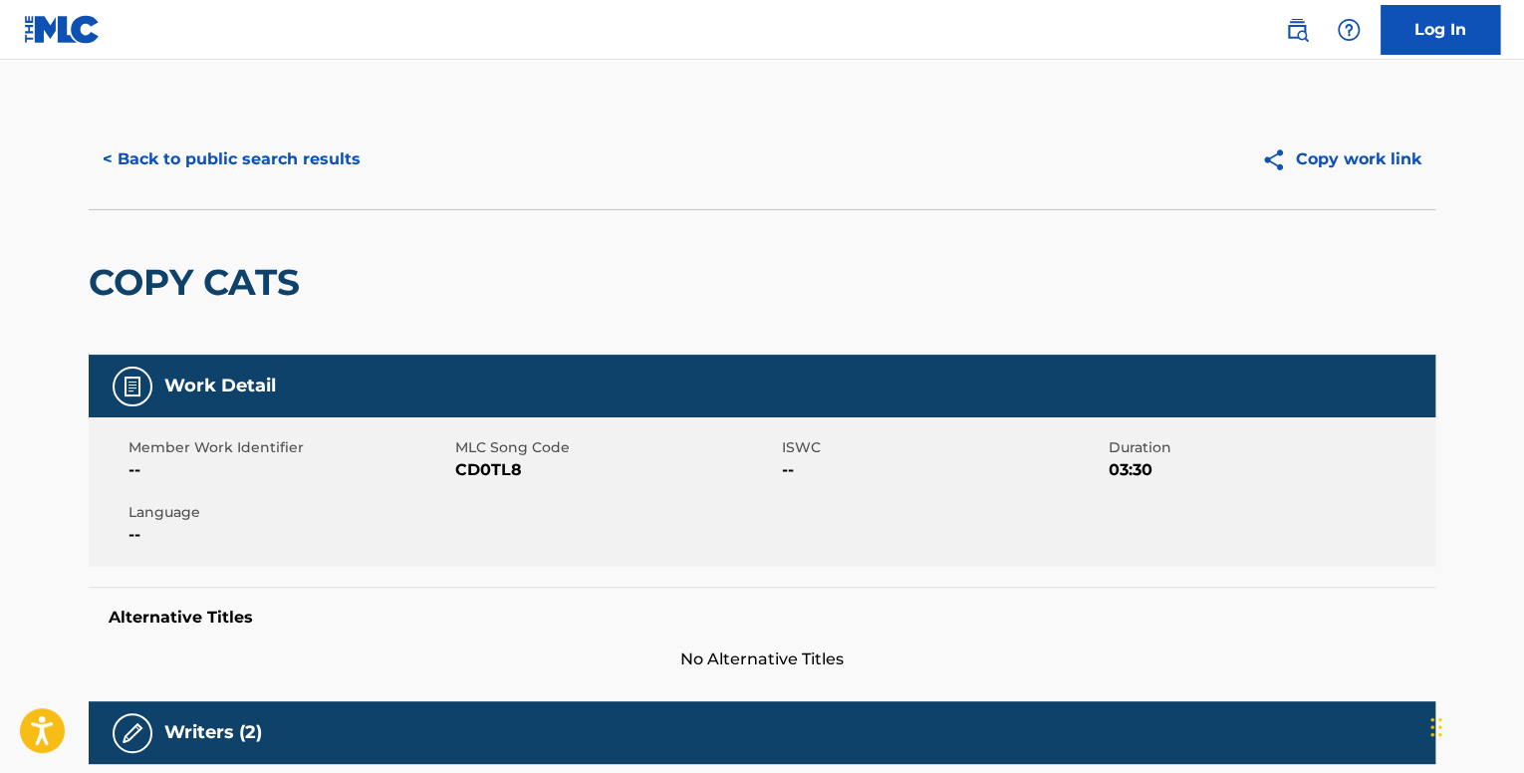
click at [186, 164] on button "< Back to public search results" at bounding box center [232, 159] width 286 height 50
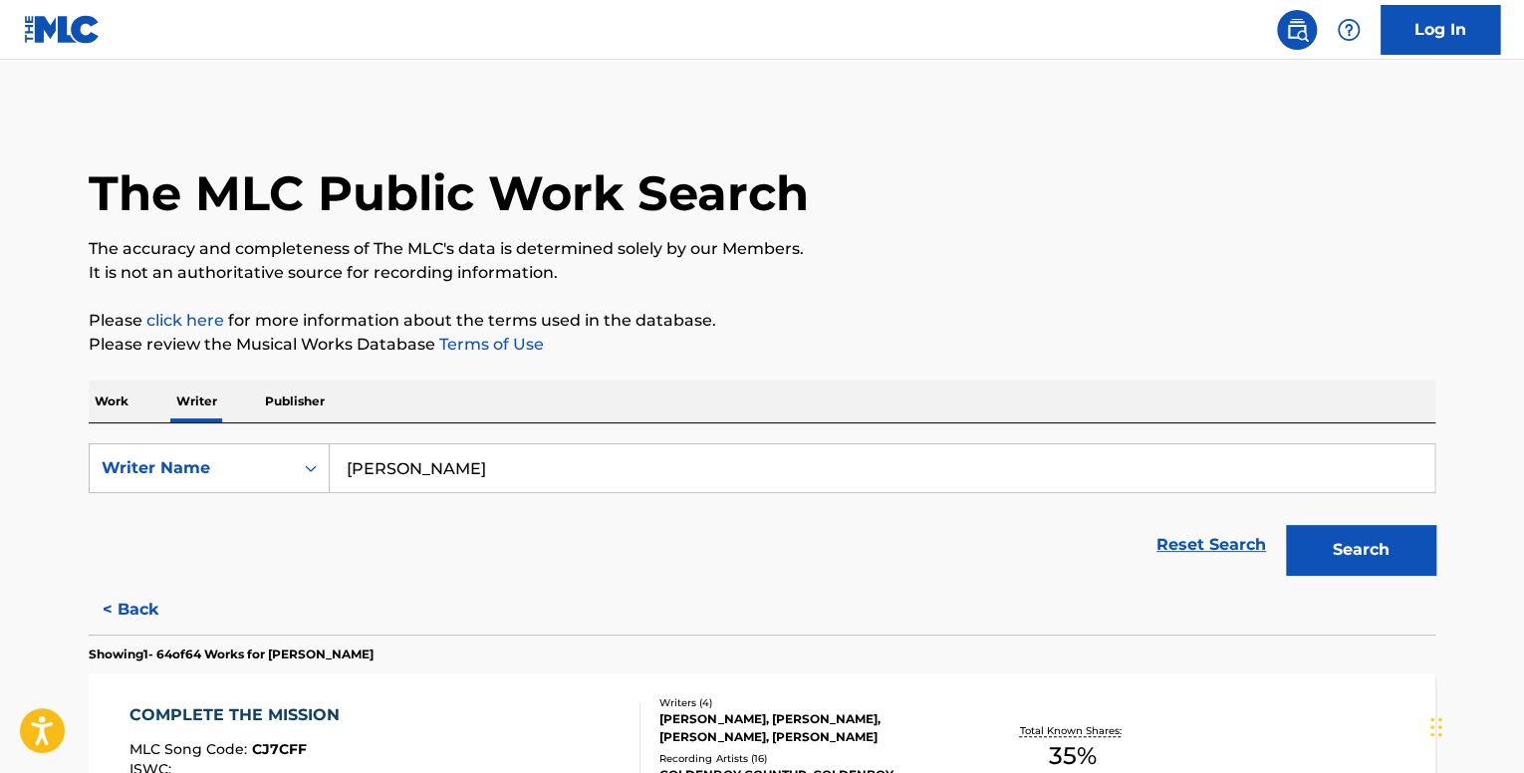
scroll to position [5176, 0]
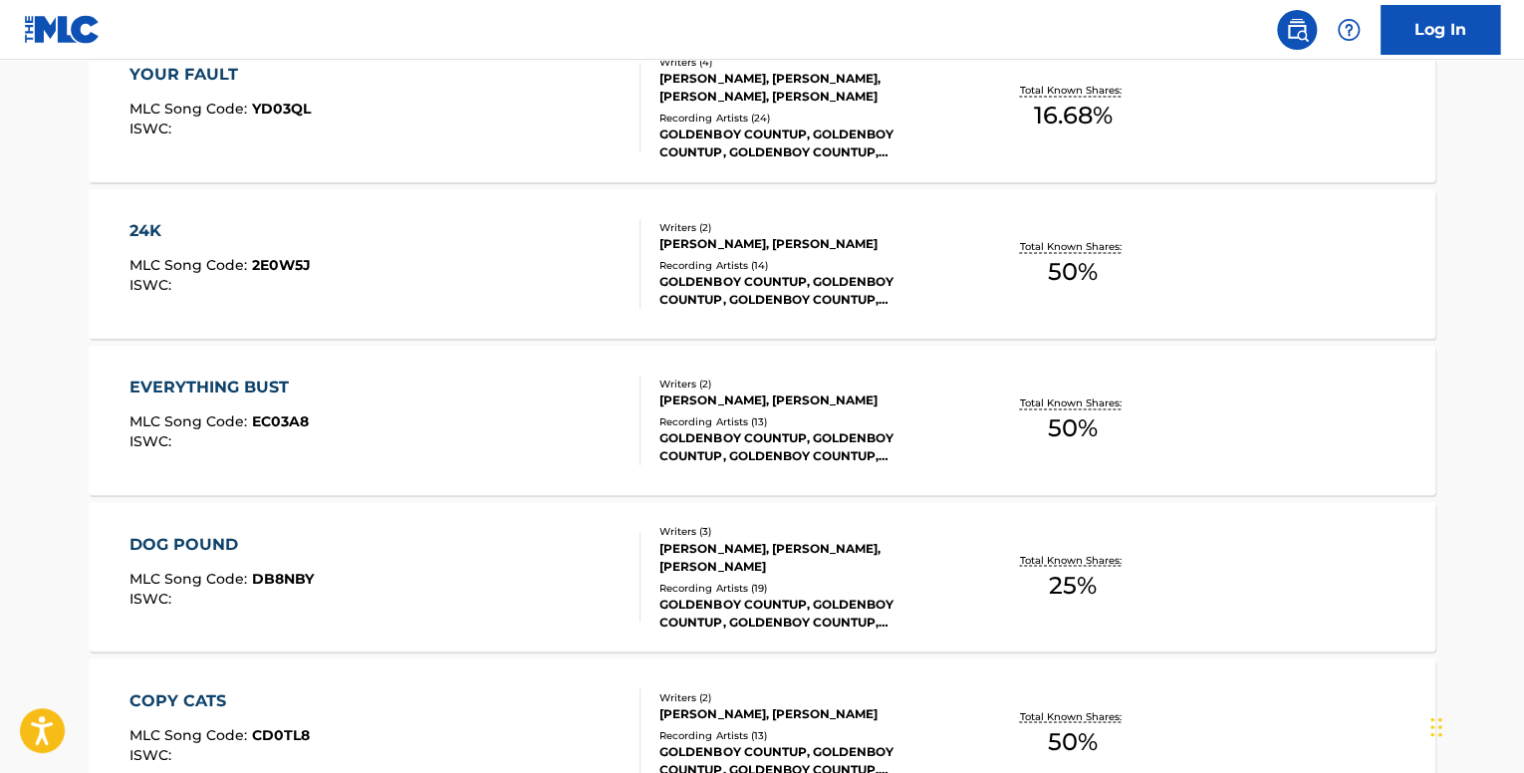
click at [425, 379] on div "EVERYTHING BUST MLC Song Code : EC03A8 ISWC :" at bounding box center [386, 421] width 512 height 90
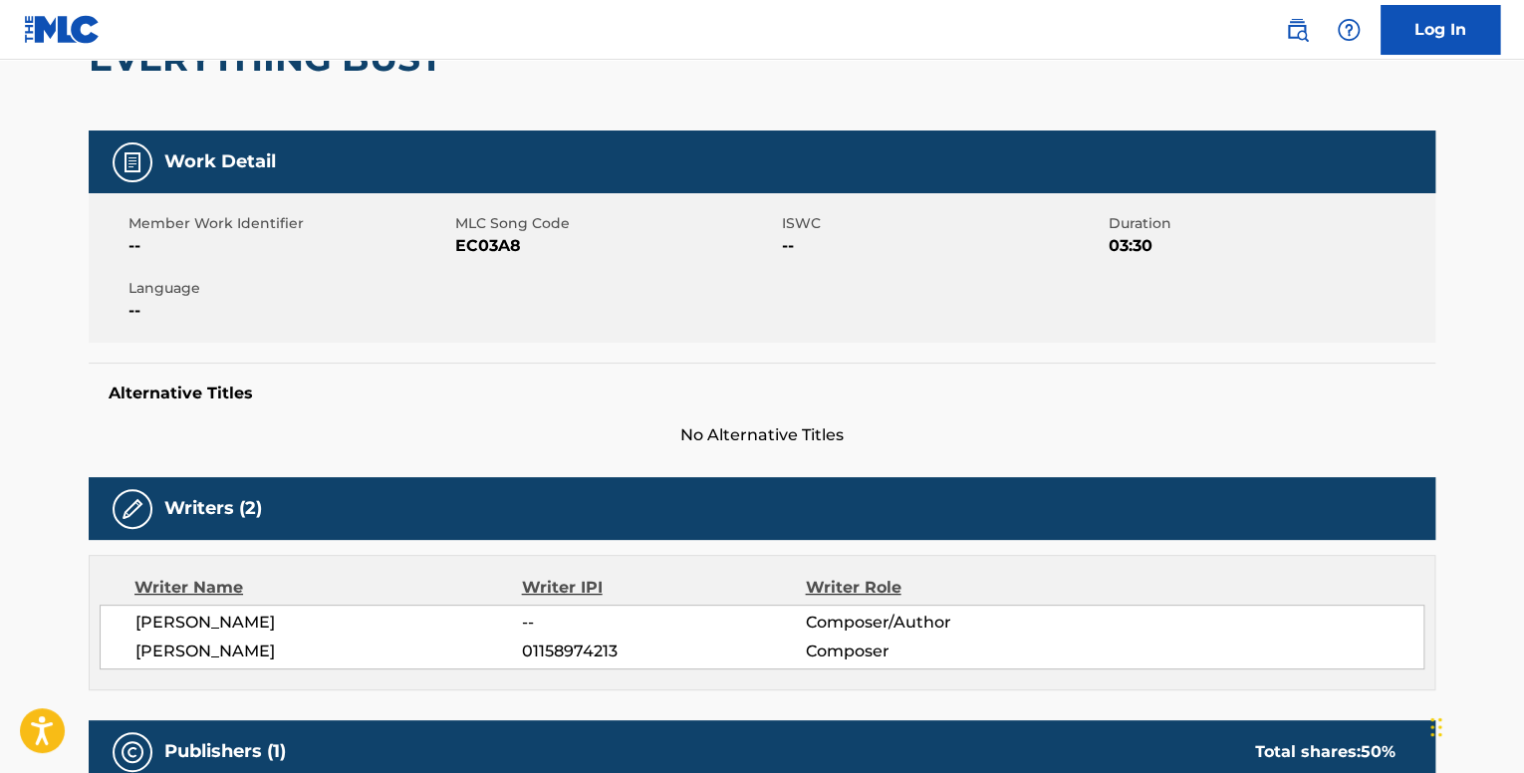
scroll to position [498, 0]
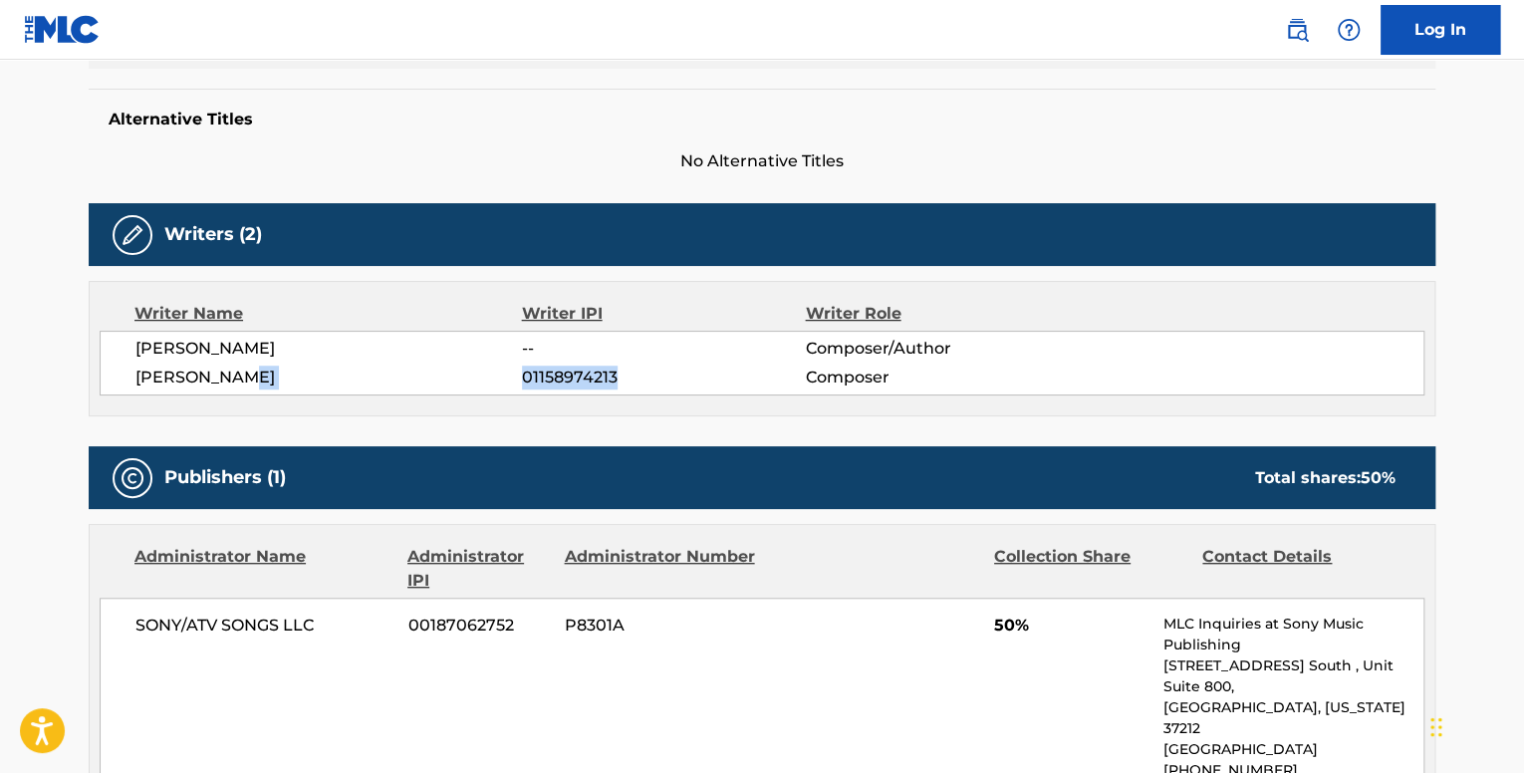
drag, startPoint x: 575, startPoint y: 376, endPoint x: 510, endPoint y: 377, distance: 64.8
click at [510, 377] on div "[PERSON_NAME] 01158974213 Composer" at bounding box center [779, 378] width 1288 height 24
copy div "01158974213"
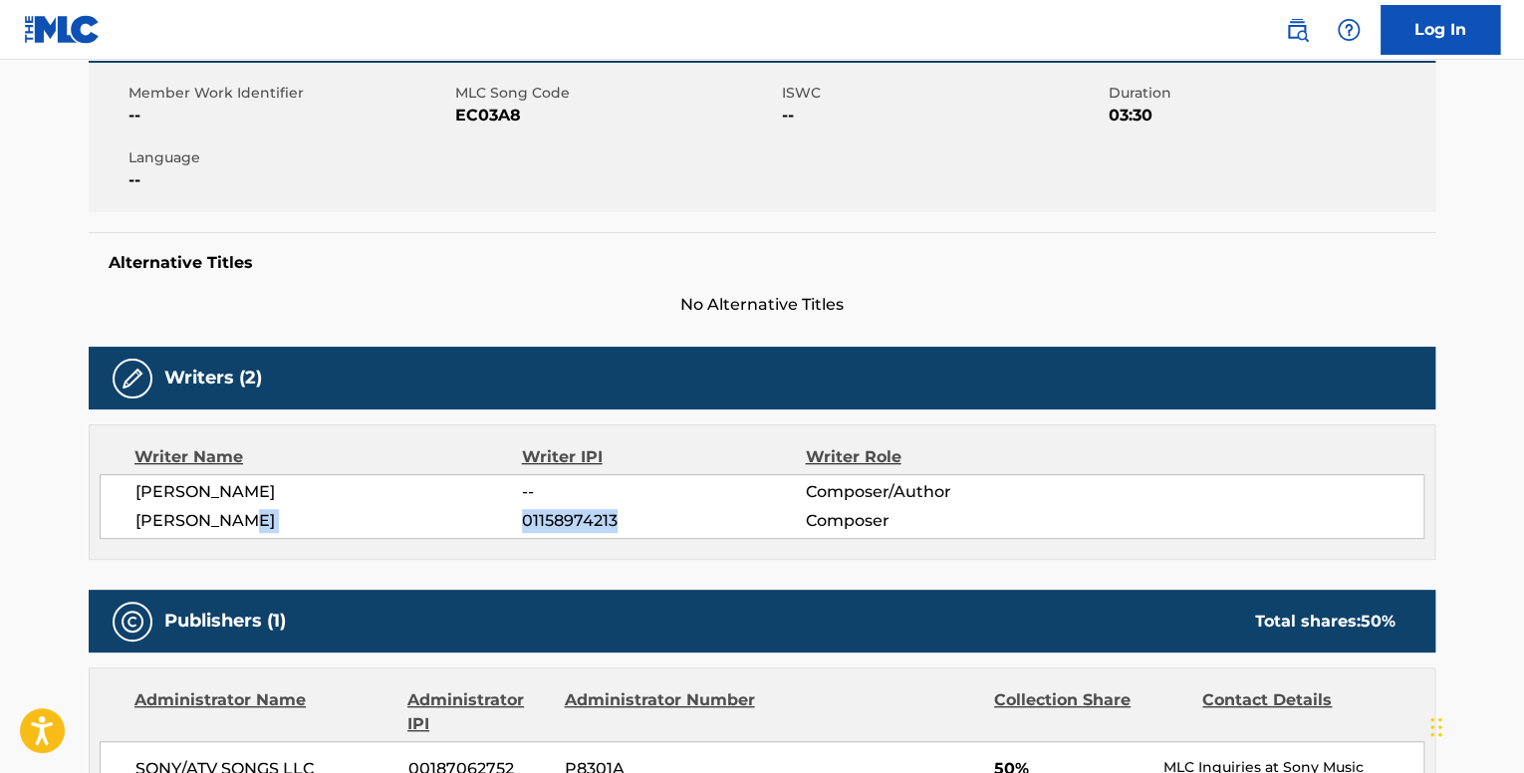
scroll to position [0, 0]
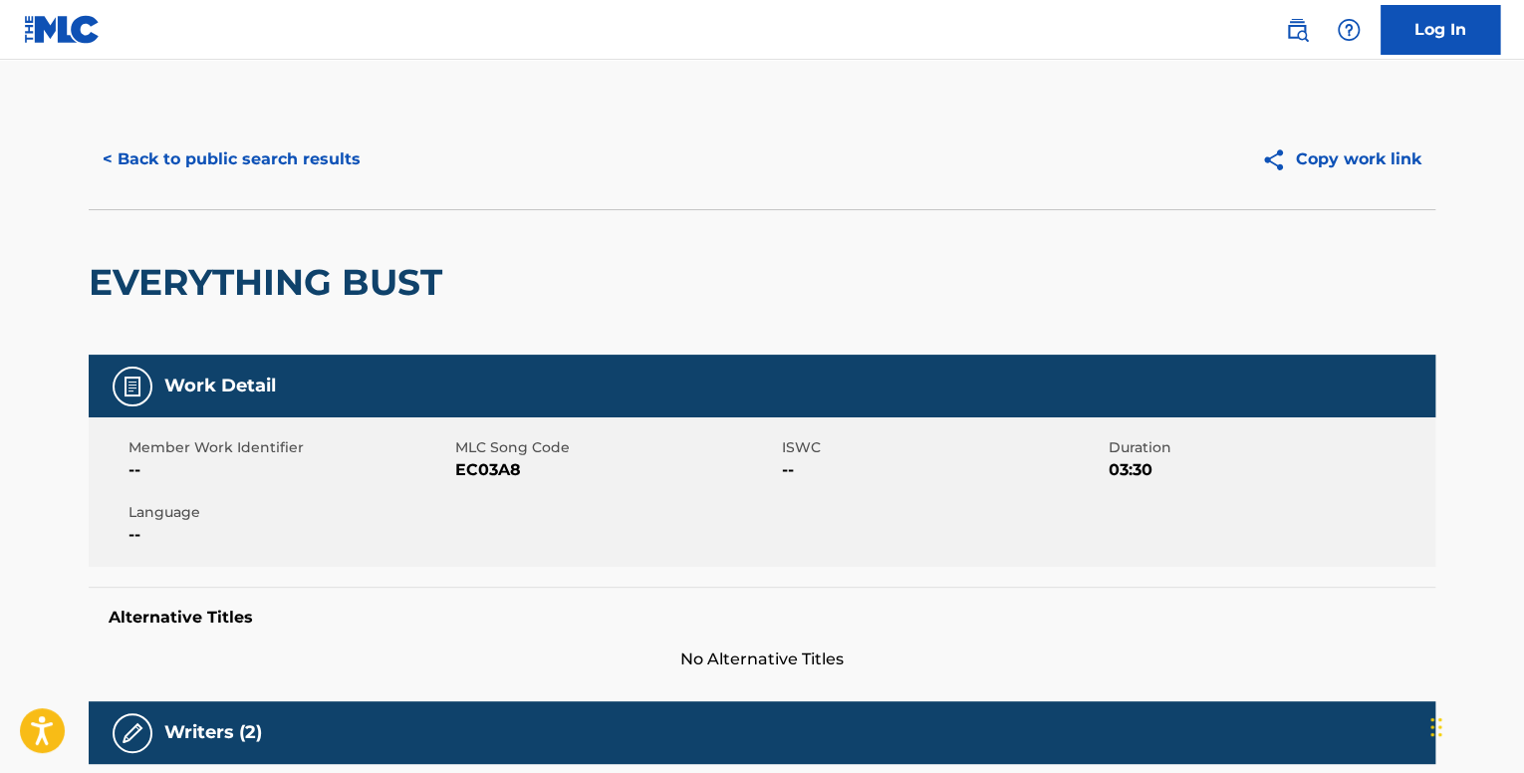
click at [228, 152] on button "< Back to public search results" at bounding box center [232, 159] width 286 height 50
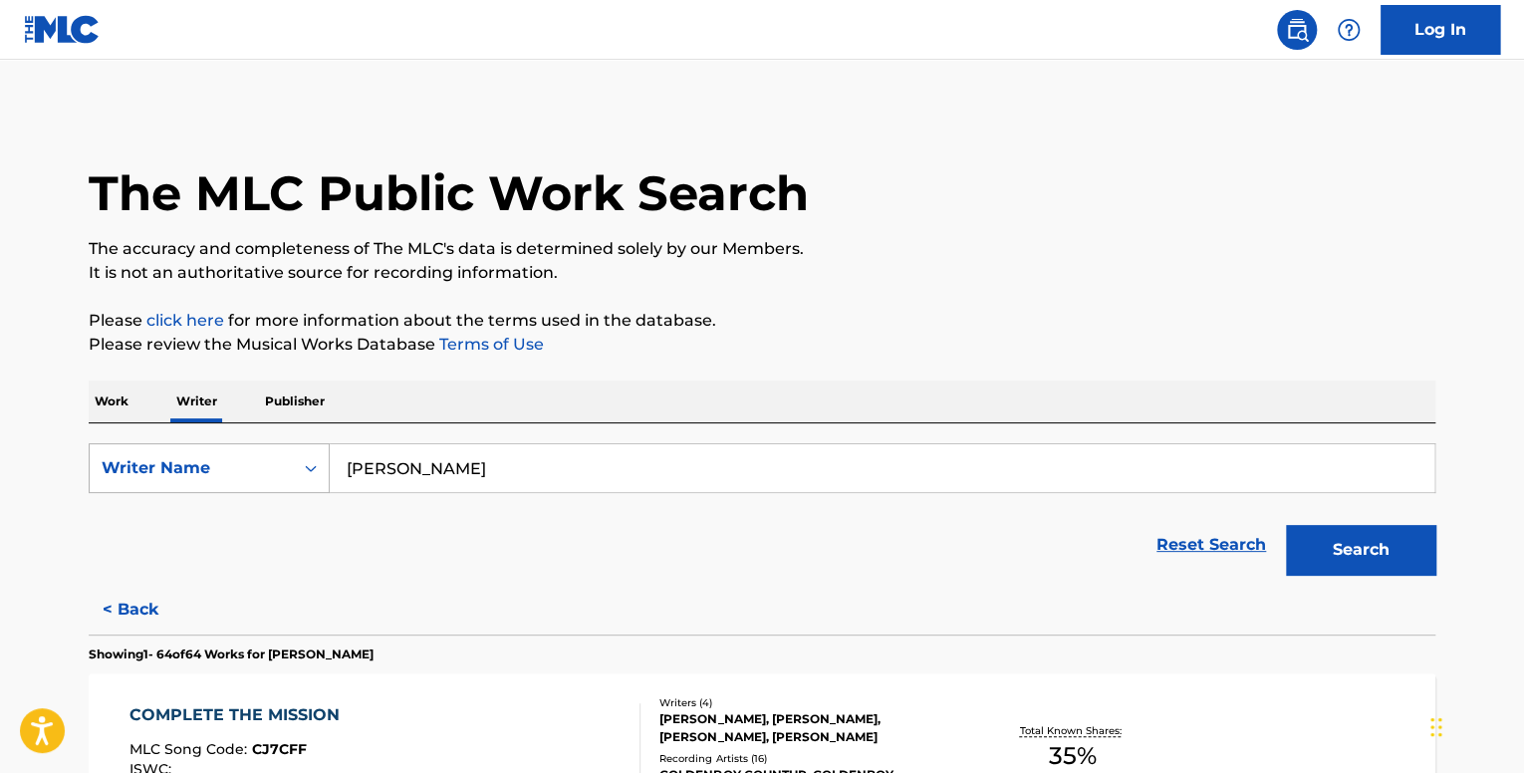
click at [281, 474] on div "Writer Name" at bounding box center [191, 468] width 203 height 38
click at [250, 518] on div "Writer IPI" at bounding box center [209, 518] width 239 height 50
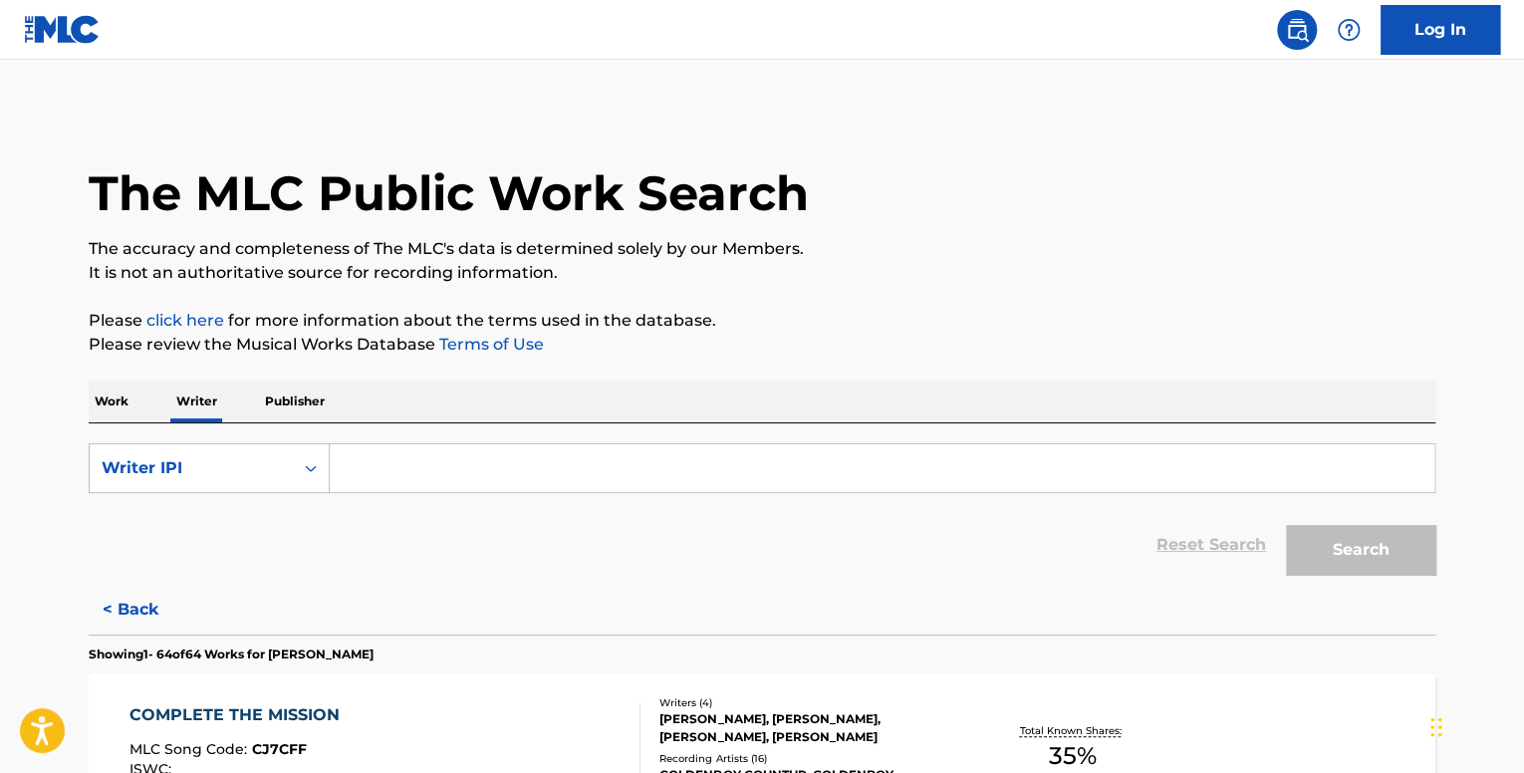
click at [601, 452] on input "Search Form" at bounding box center [882, 468] width 1105 height 48
paste input "01158974213"
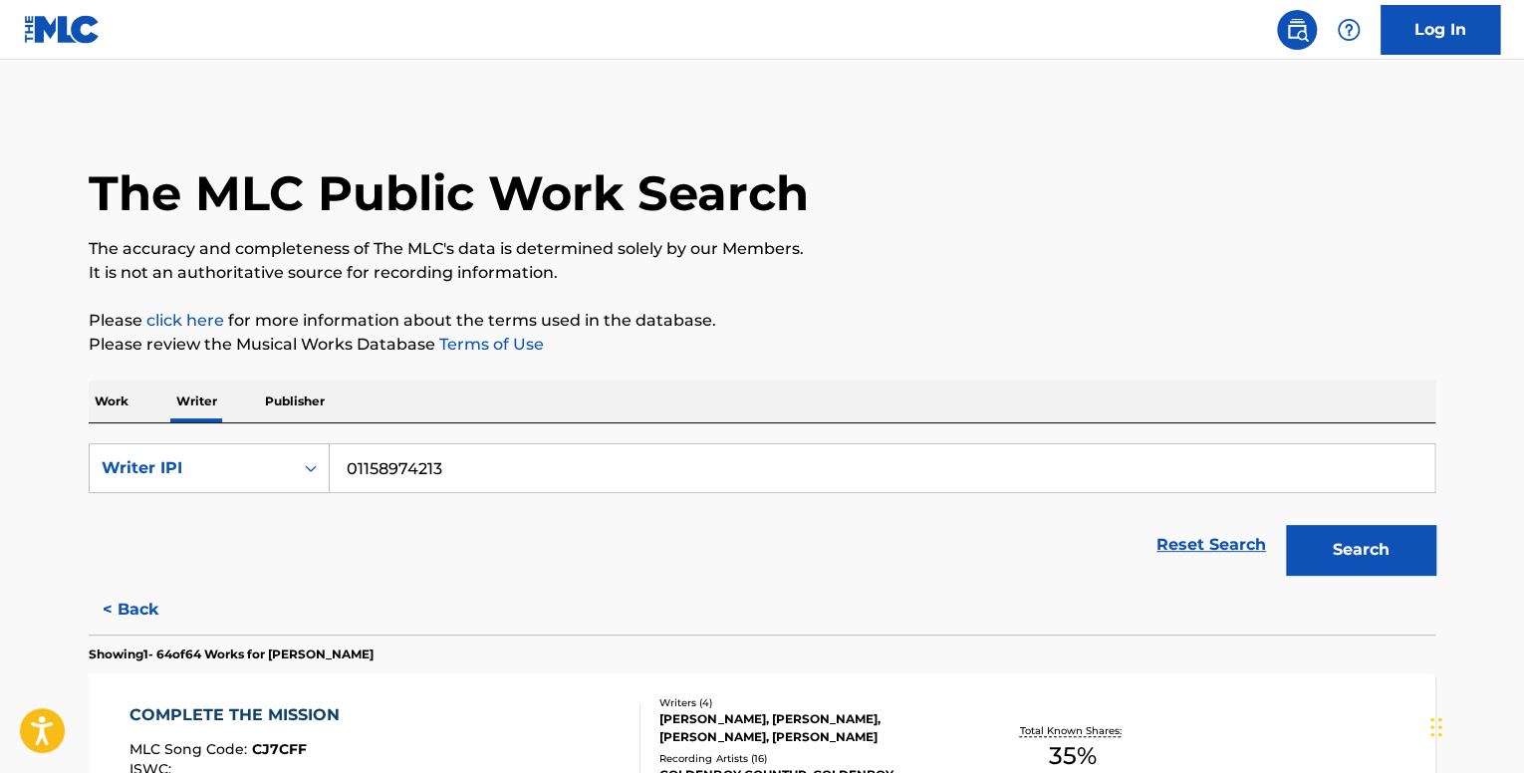
type input "01158974213"
click at [1257, 541] on link "Reset Search" at bounding box center [1212, 545] width 130 height 44
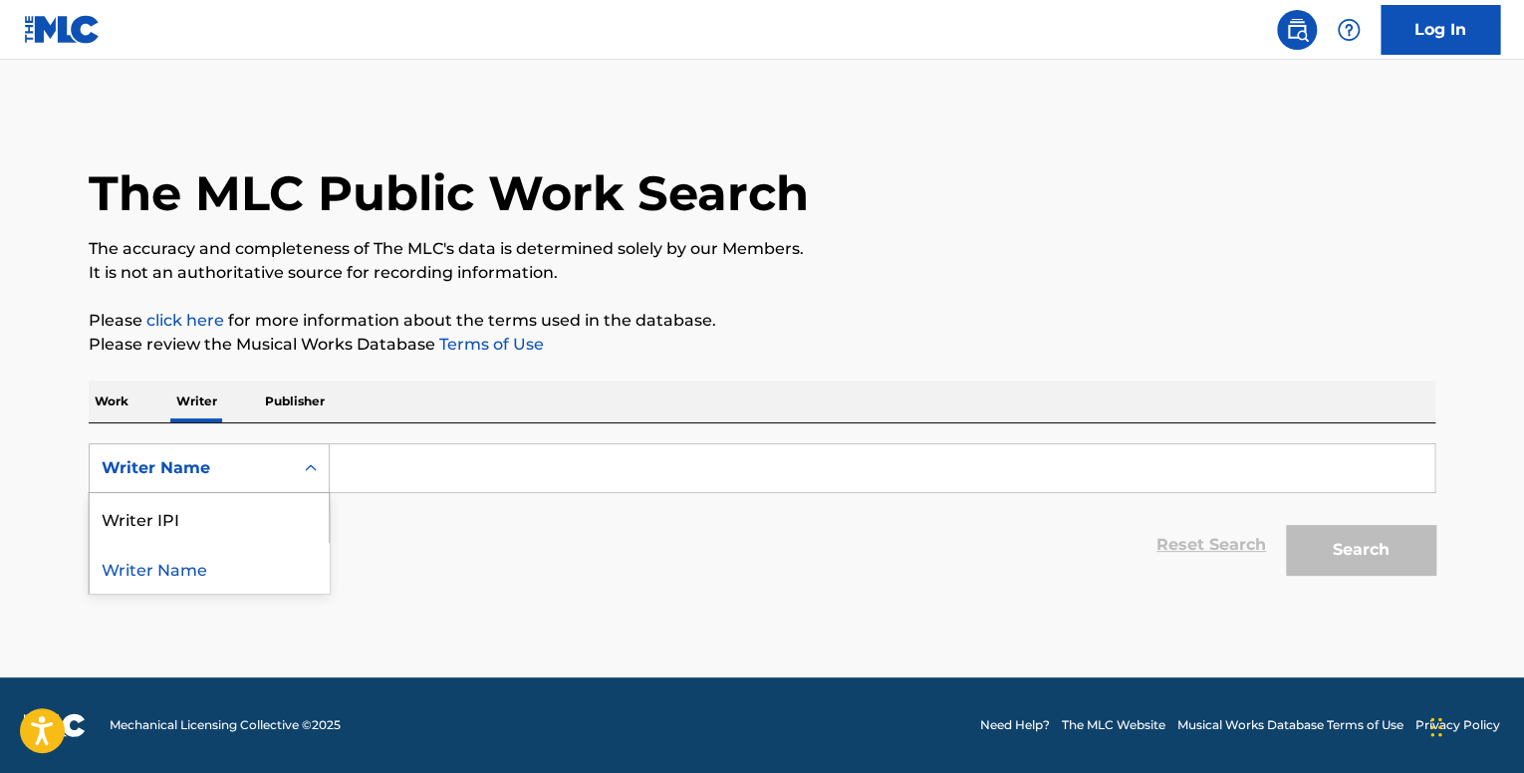
click at [287, 475] on div "Writer Name" at bounding box center [191, 468] width 203 height 38
click at [267, 525] on div "Writer IPI" at bounding box center [209, 518] width 239 height 50
click at [467, 473] on input "Search Form" at bounding box center [882, 468] width 1105 height 48
type input "01158974213"
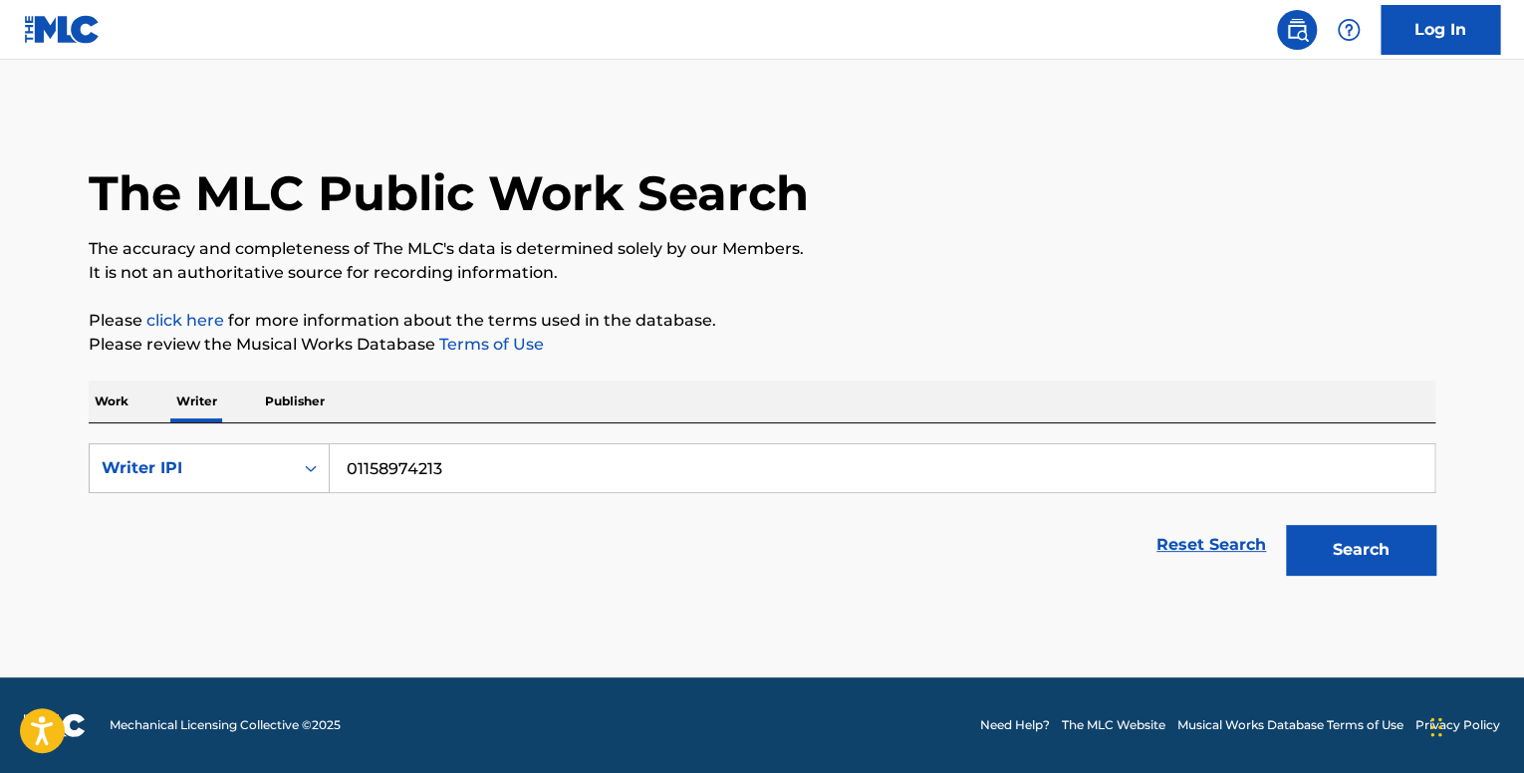
click at [1311, 545] on button "Search" at bounding box center [1360, 550] width 149 height 50
click at [1385, 559] on button "Search" at bounding box center [1360, 550] width 149 height 50
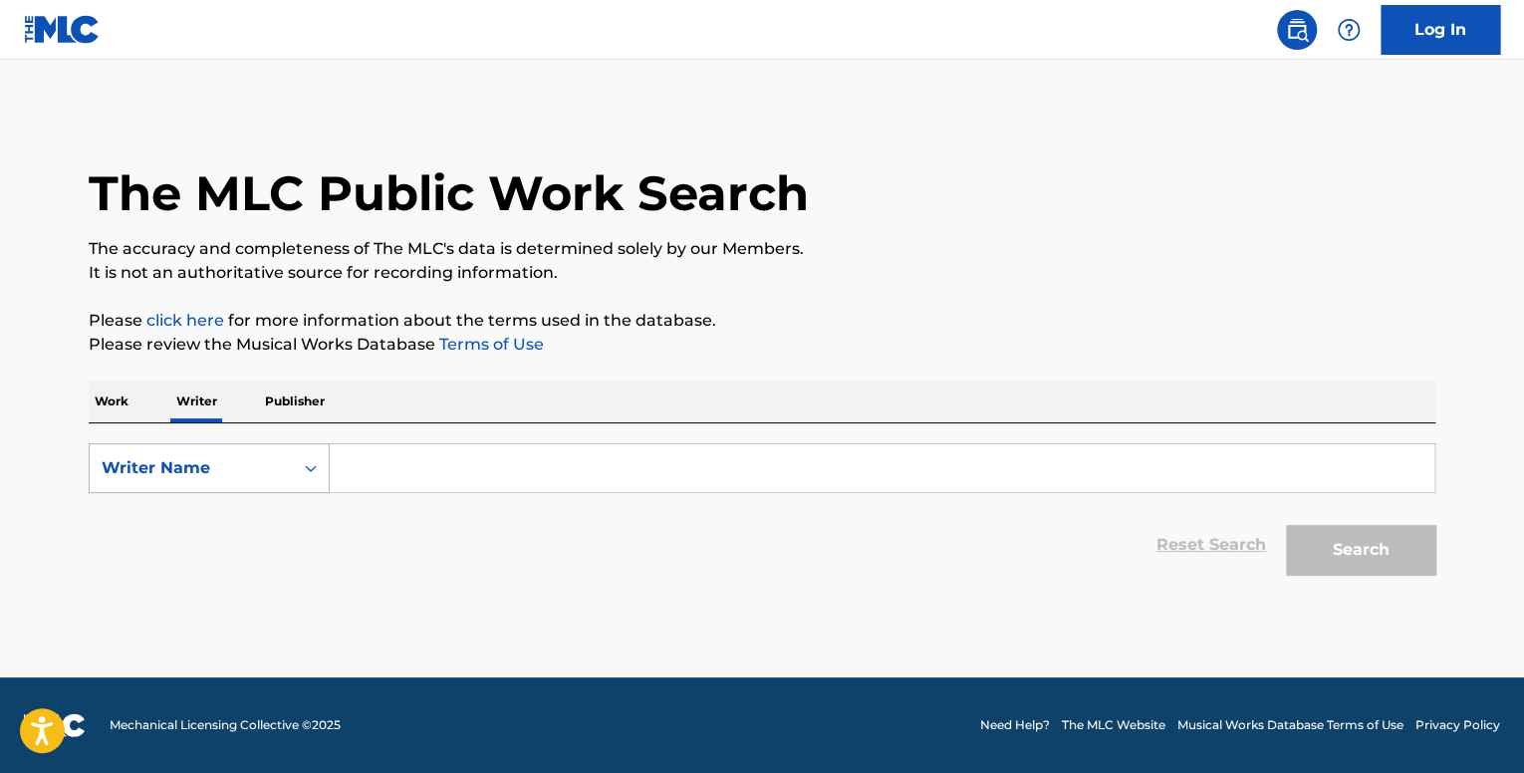
click at [250, 475] on div "Writer Name" at bounding box center [191, 468] width 179 height 24
click at [243, 524] on div "Writer IPI" at bounding box center [209, 518] width 239 height 50
click at [402, 455] on input "Search Form" at bounding box center [882, 468] width 1105 height 48
paste input "01158974213"
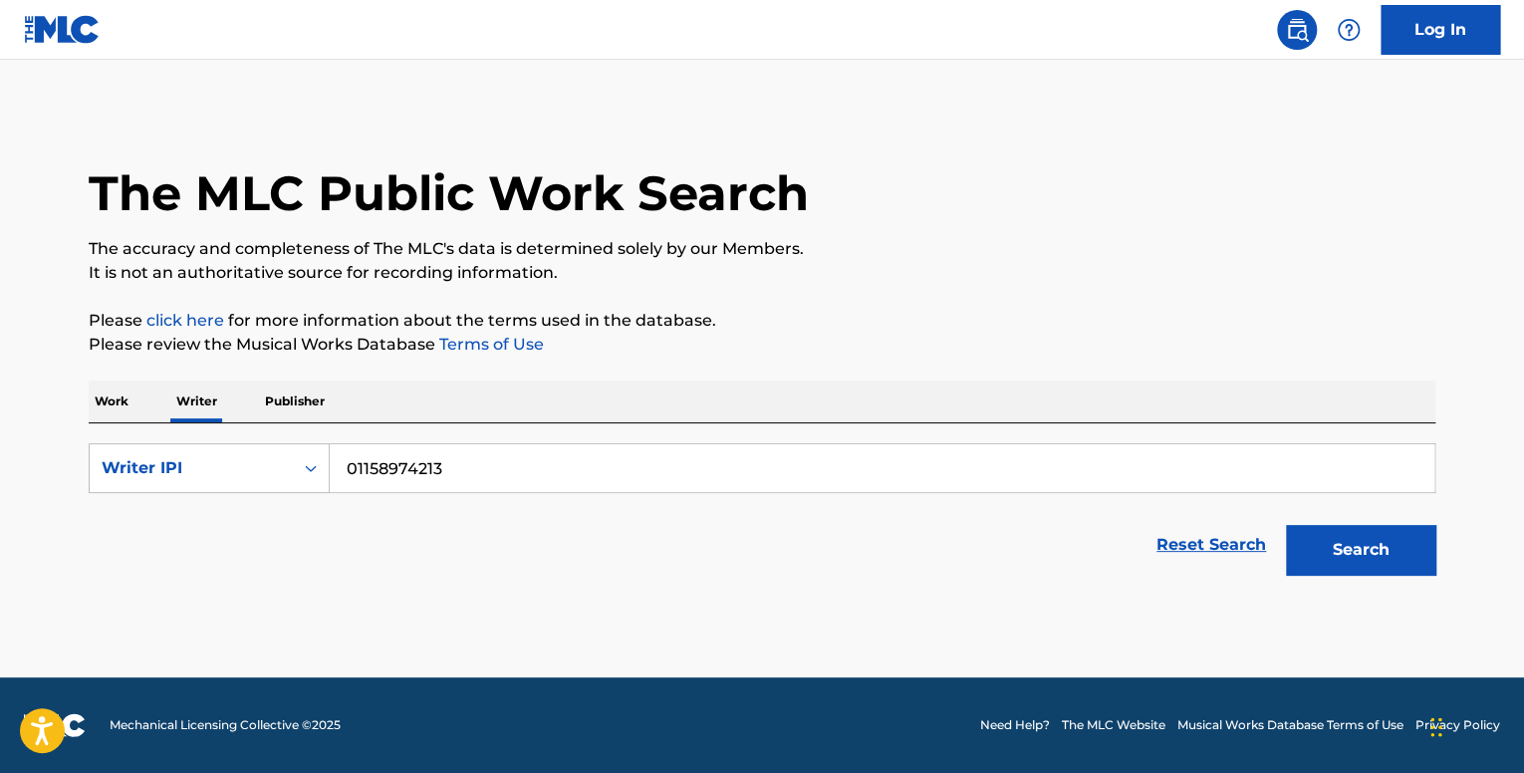
type input "01158974213"
click at [1374, 556] on button "Search" at bounding box center [1360, 550] width 149 height 50
click at [116, 402] on p "Work" at bounding box center [112, 402] width 46 height 42
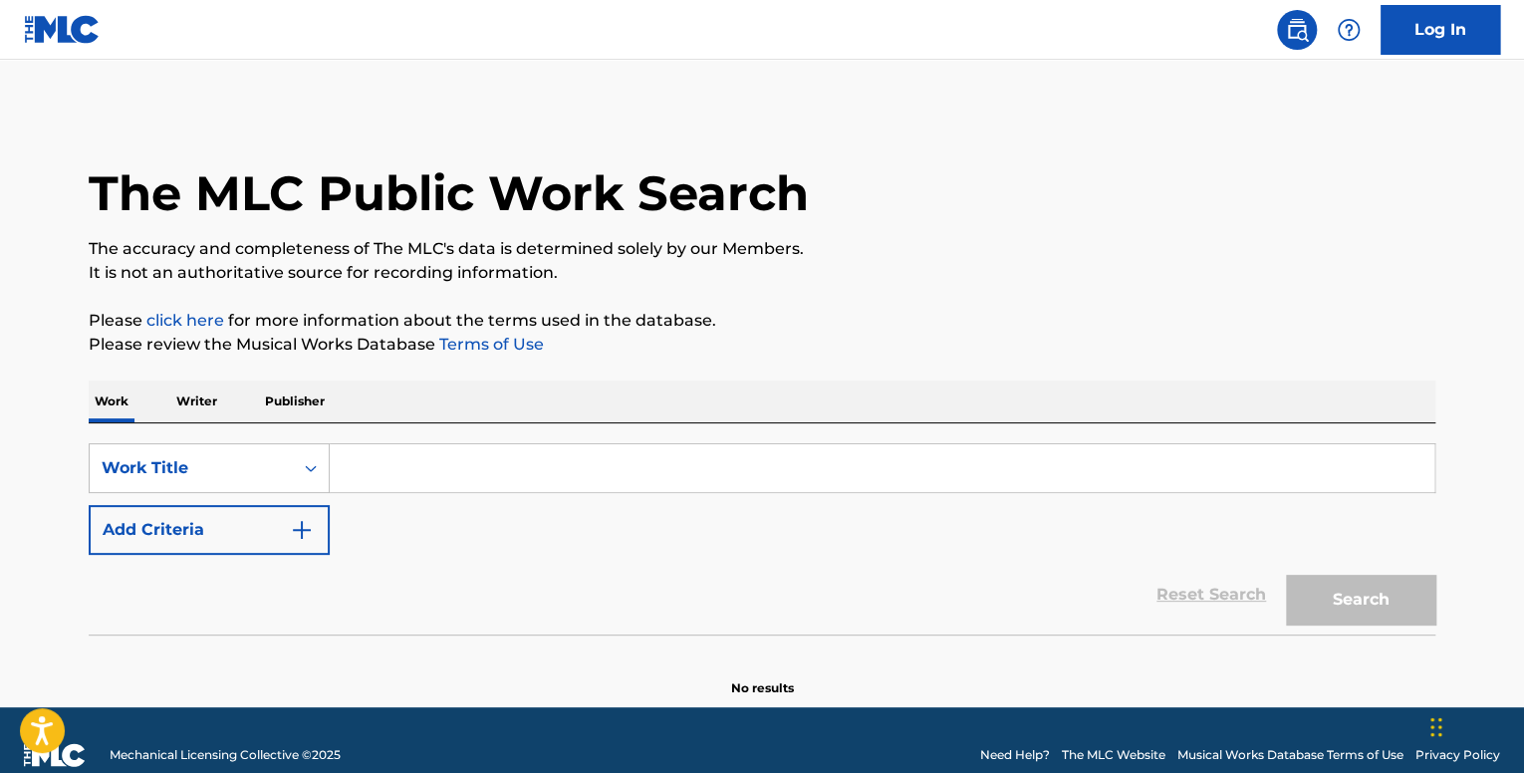
click at [179, 398] on p "Writer" at bounding box center [196, 402] width 53 height 42
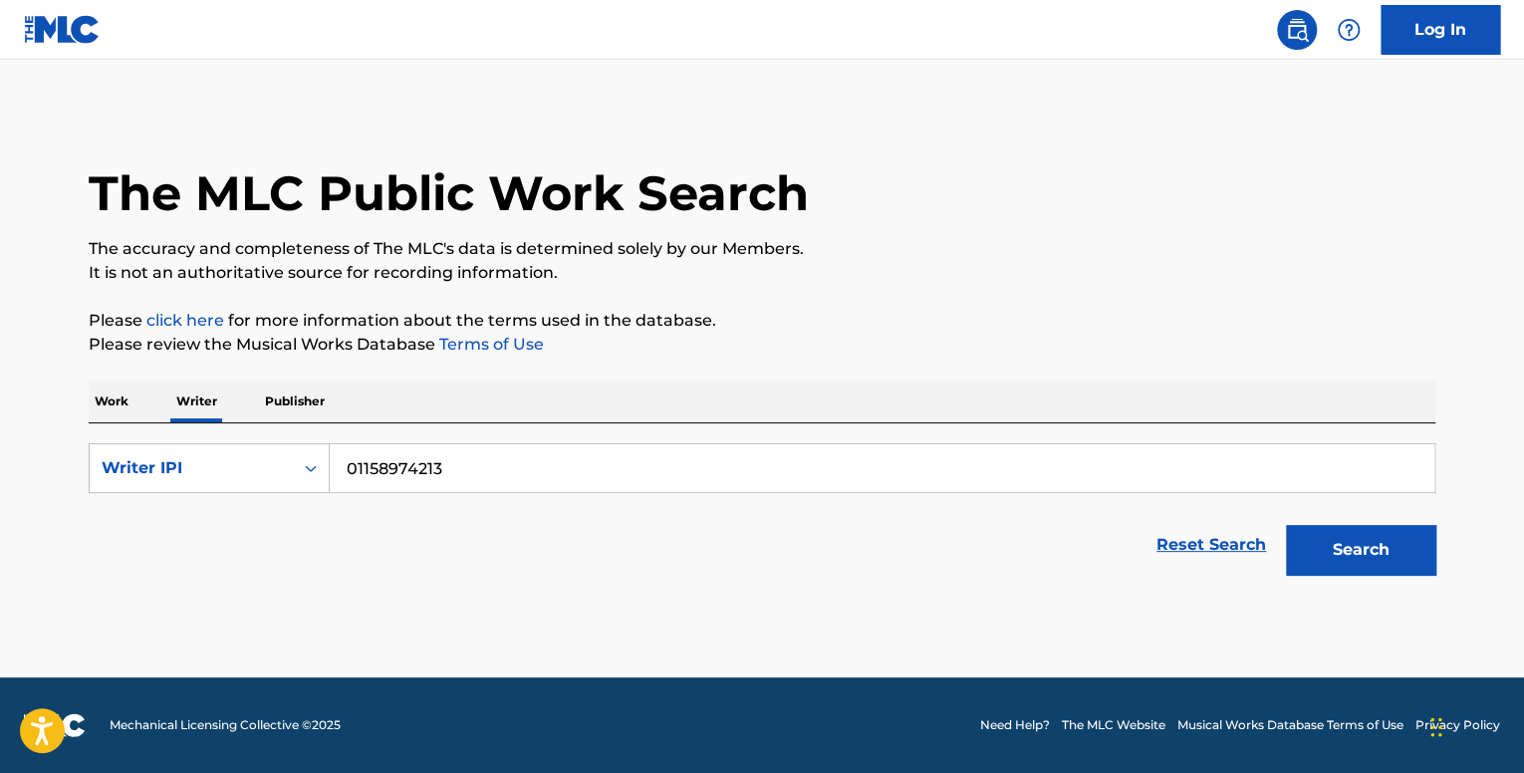
click at [239, 497] on form "SearchWithCriteriac3c53cb8-b4a1-416e-b550-bff4aca8af4f Writer IPI 01158974213 R…" at bounding box center [762, 513] width 1347 height 141
click at [237, 483] on div "Writer IPI" at bounding box center [191, 468] width 203 height 38
click at [233, 503] on div "Writer Name" at bounding box center [209, 518] width 239 height 50
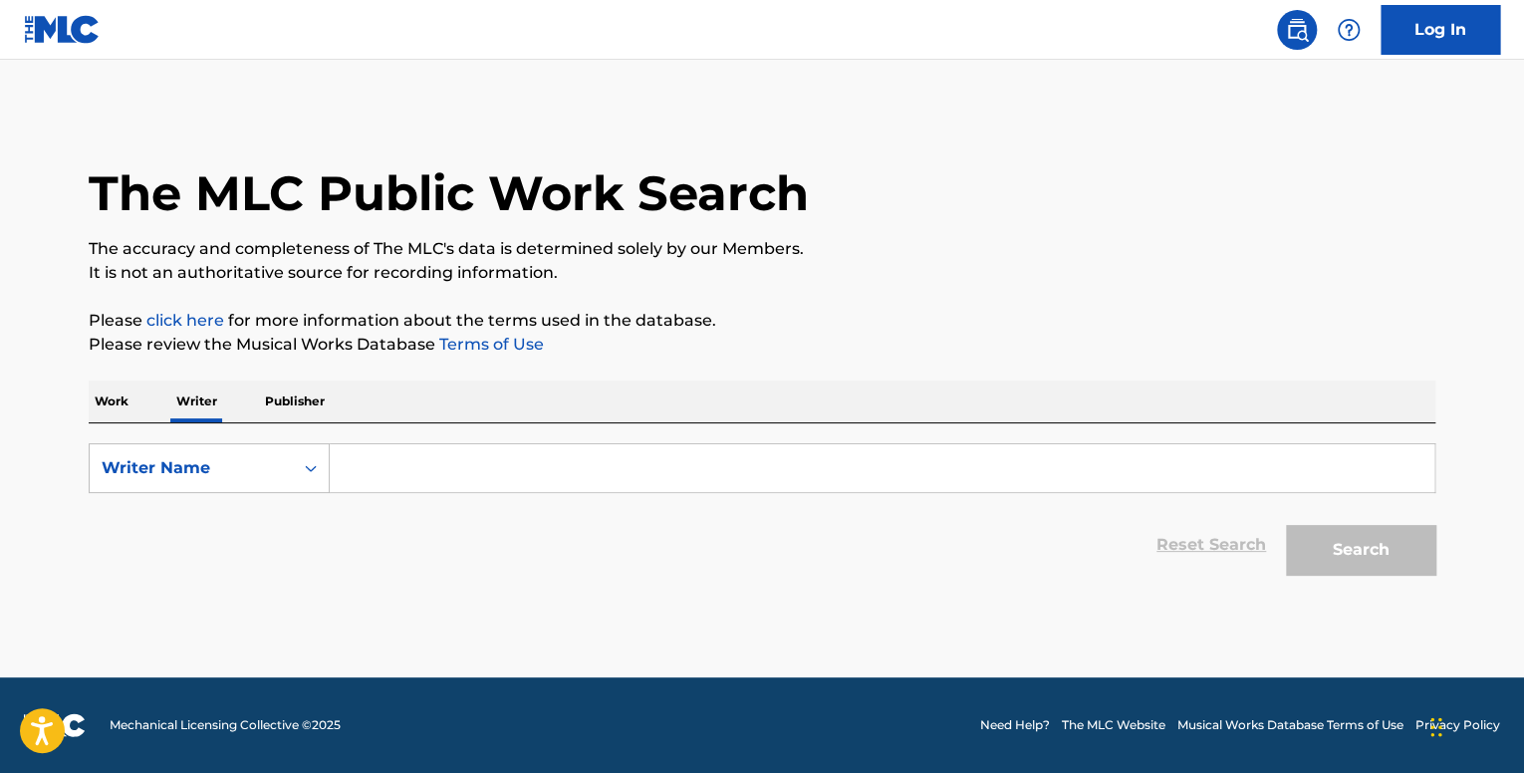
click at [418, 477] on input "Search Form" at bounding box center [882, 468] width 1105 height 48
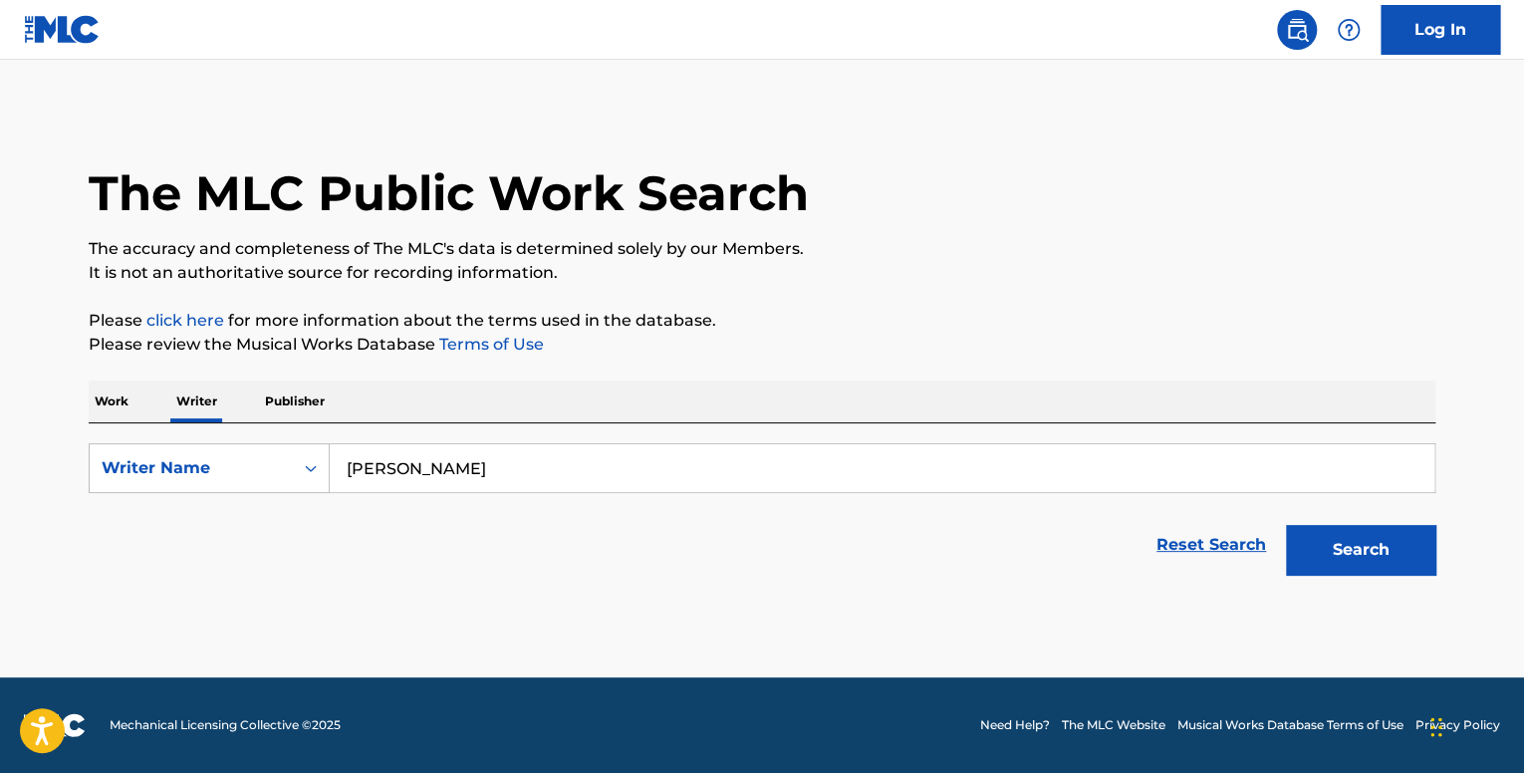
click at [1397, 556] on button "Search" at bounding box center [1360, 550] width 149 height 50
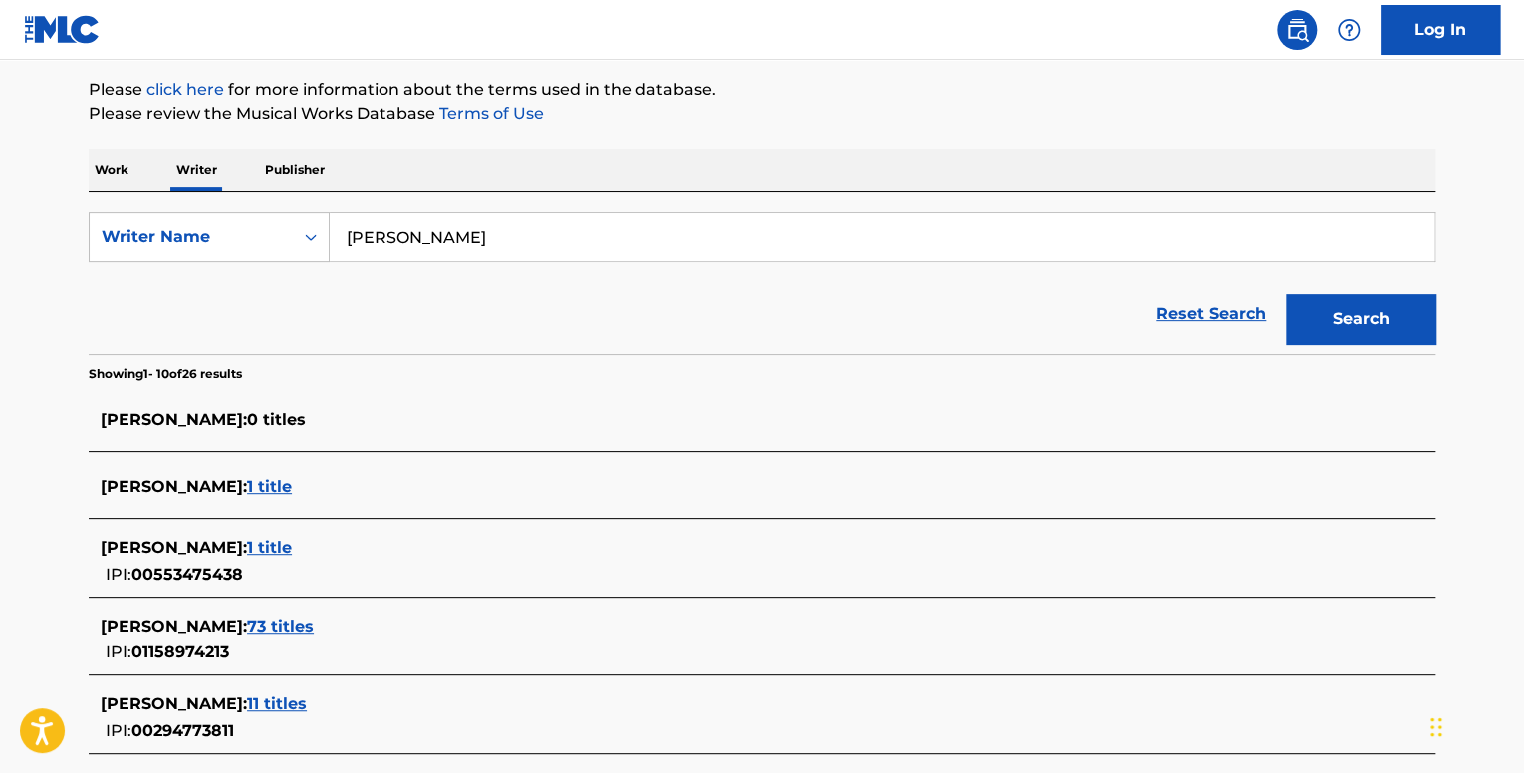
scroll to position [299, 0]
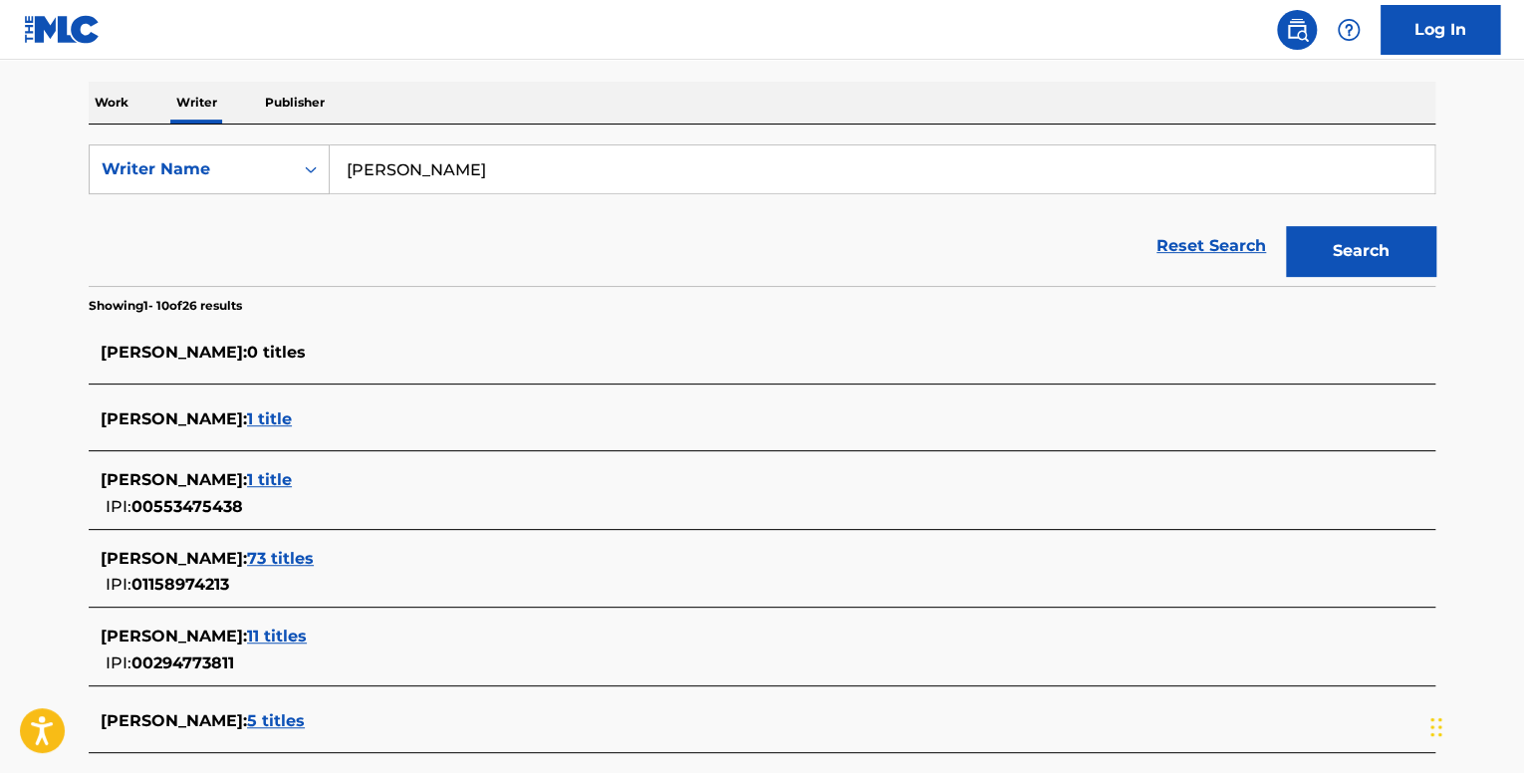
click at [400, 166] on input "edvins buls" at bounding box center [882, 169] width 1105 height 48
type input "edvin buls"
click at [1417, 251] on button "Search" at bounding box center [1360, 251] width 149 height 50
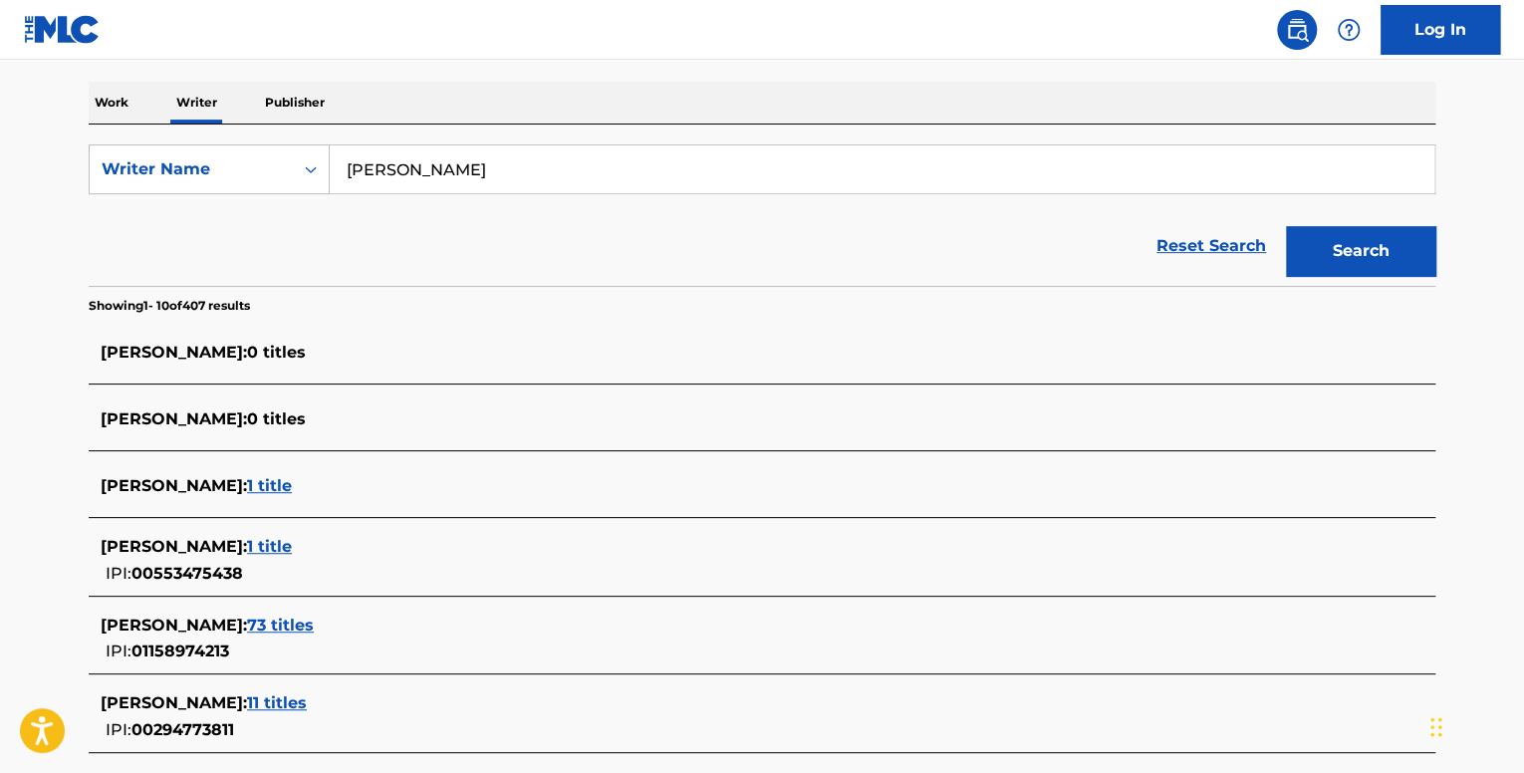
click at [267, 623] on span "73 titles" at bounding box center [280, 625] width 67 height 19
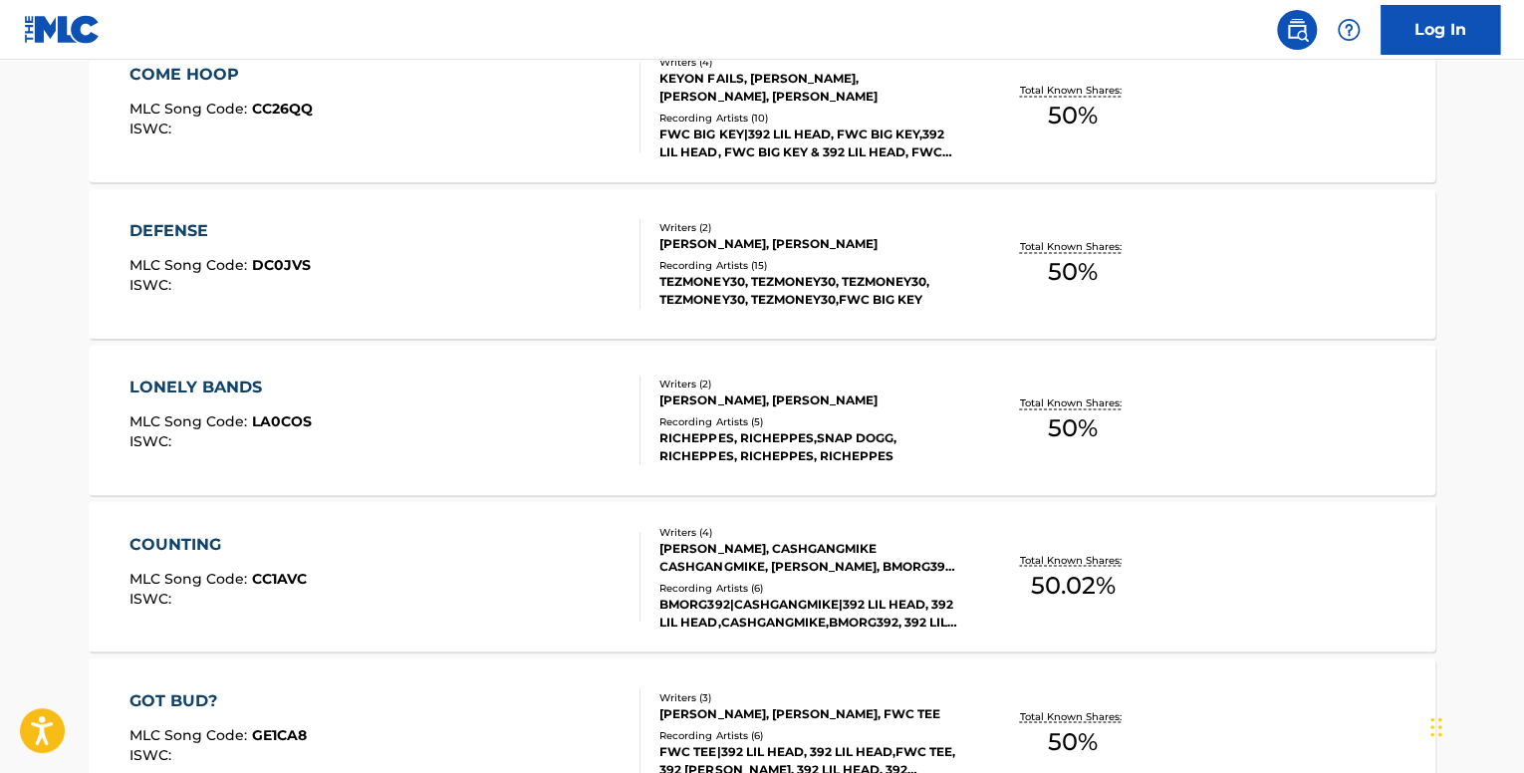
scroll to position [1666, 0]
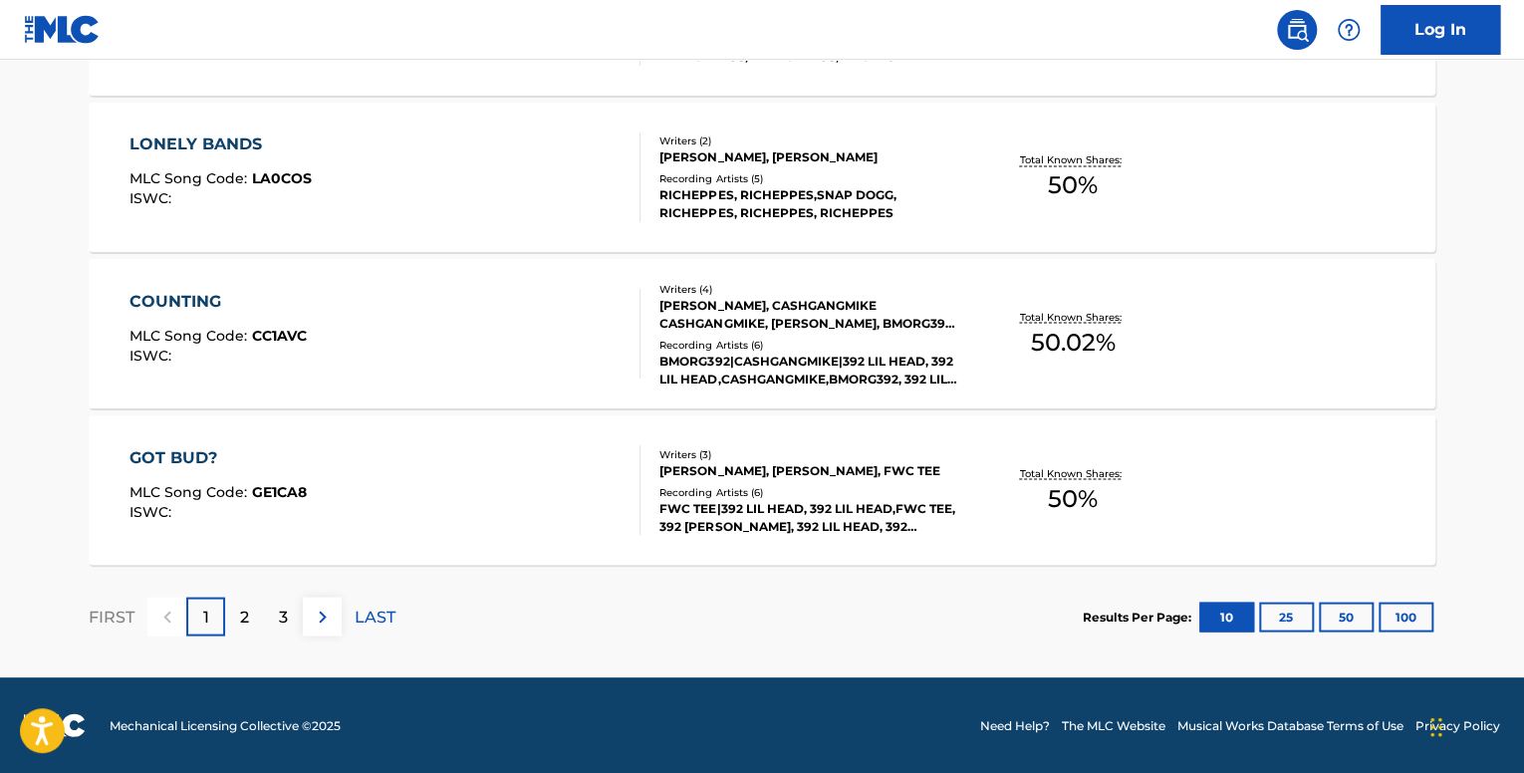
click at [1401, 607] on button "100" at bounding box center [1406, 617] width 55 height 30
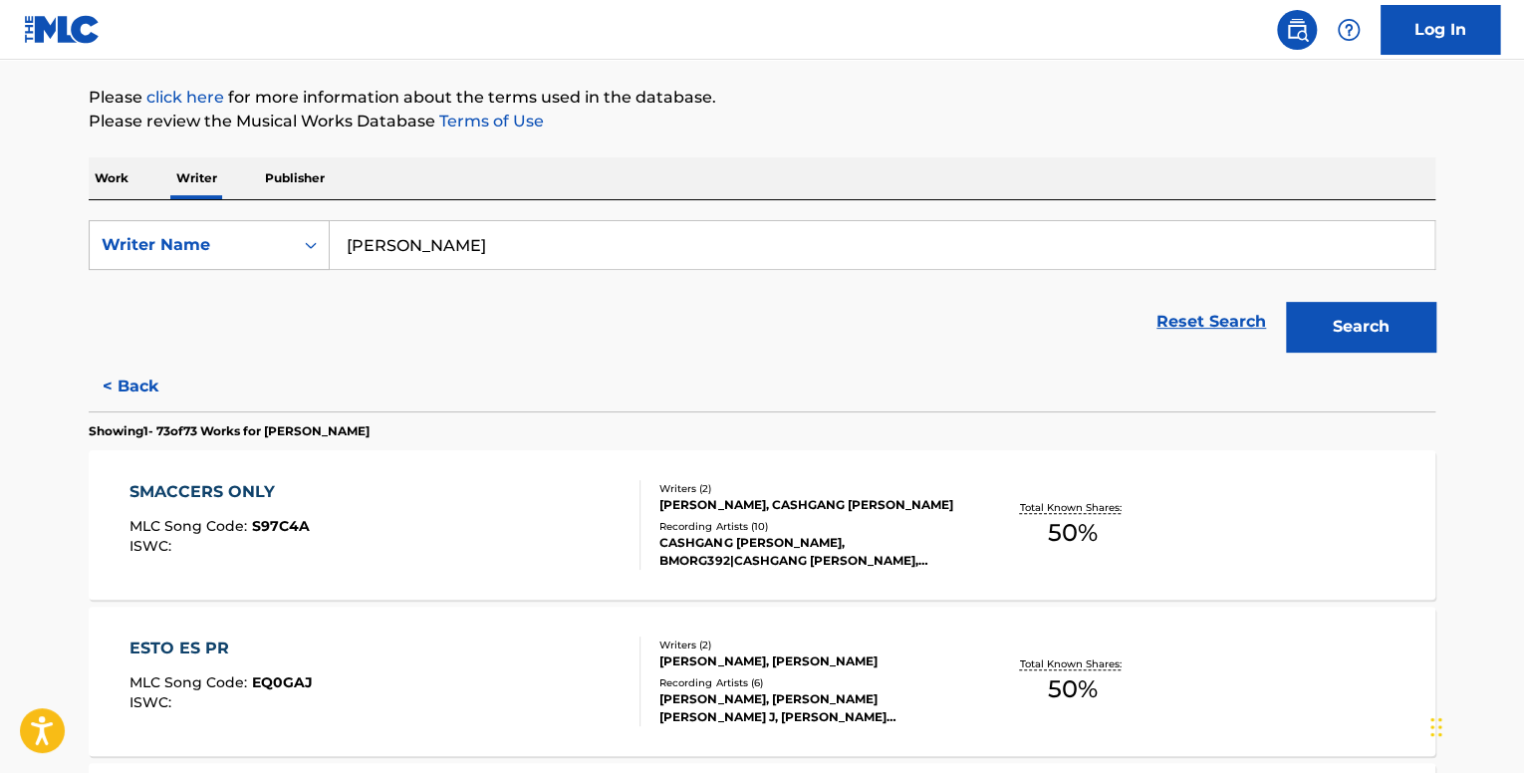
scroll to position [4864, 0]
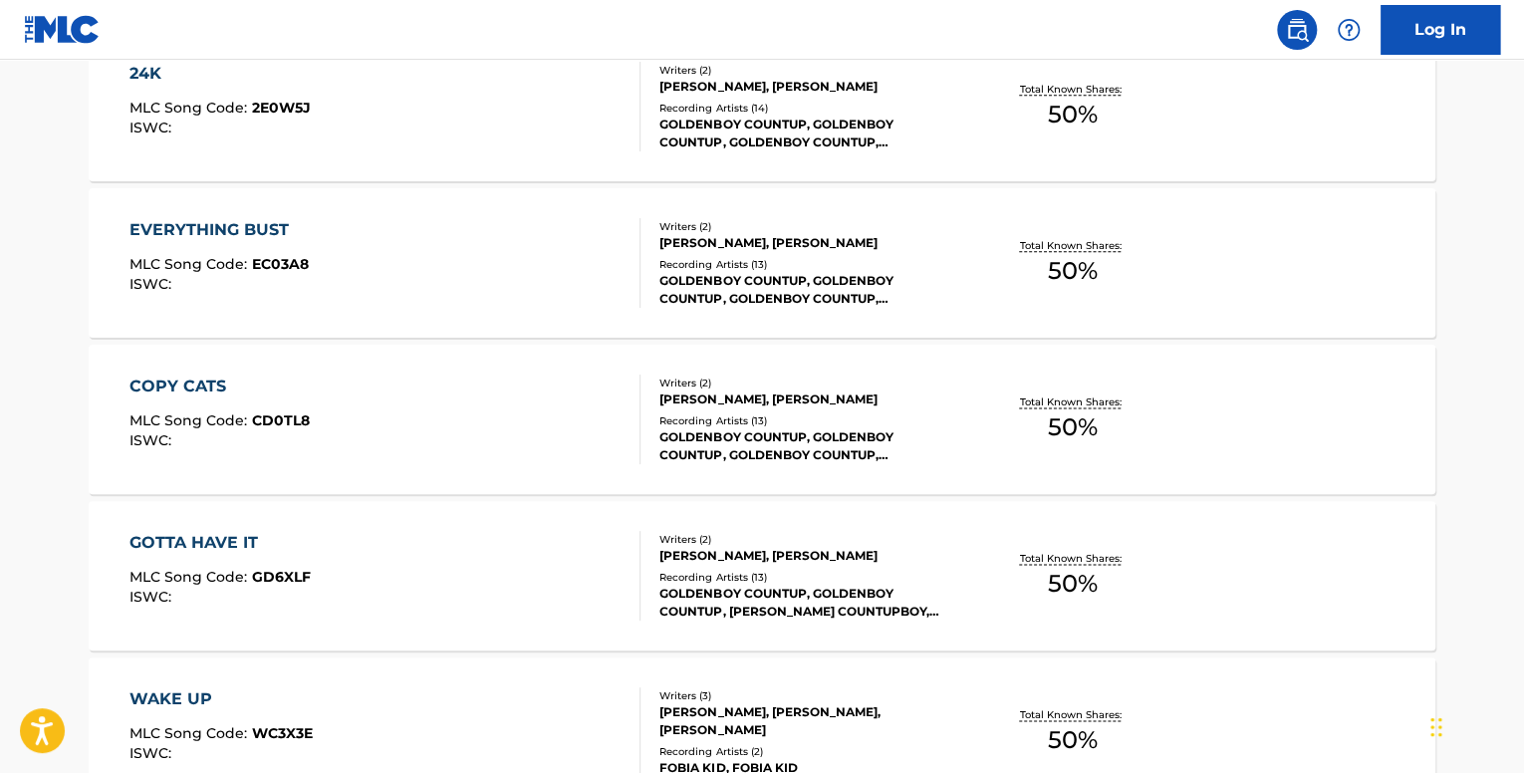
click at [406, 405] on div "COPY CATS MLC Song Code : CD0TL8 ISWC :" at bounding box center [386, 420] width 512 height 90
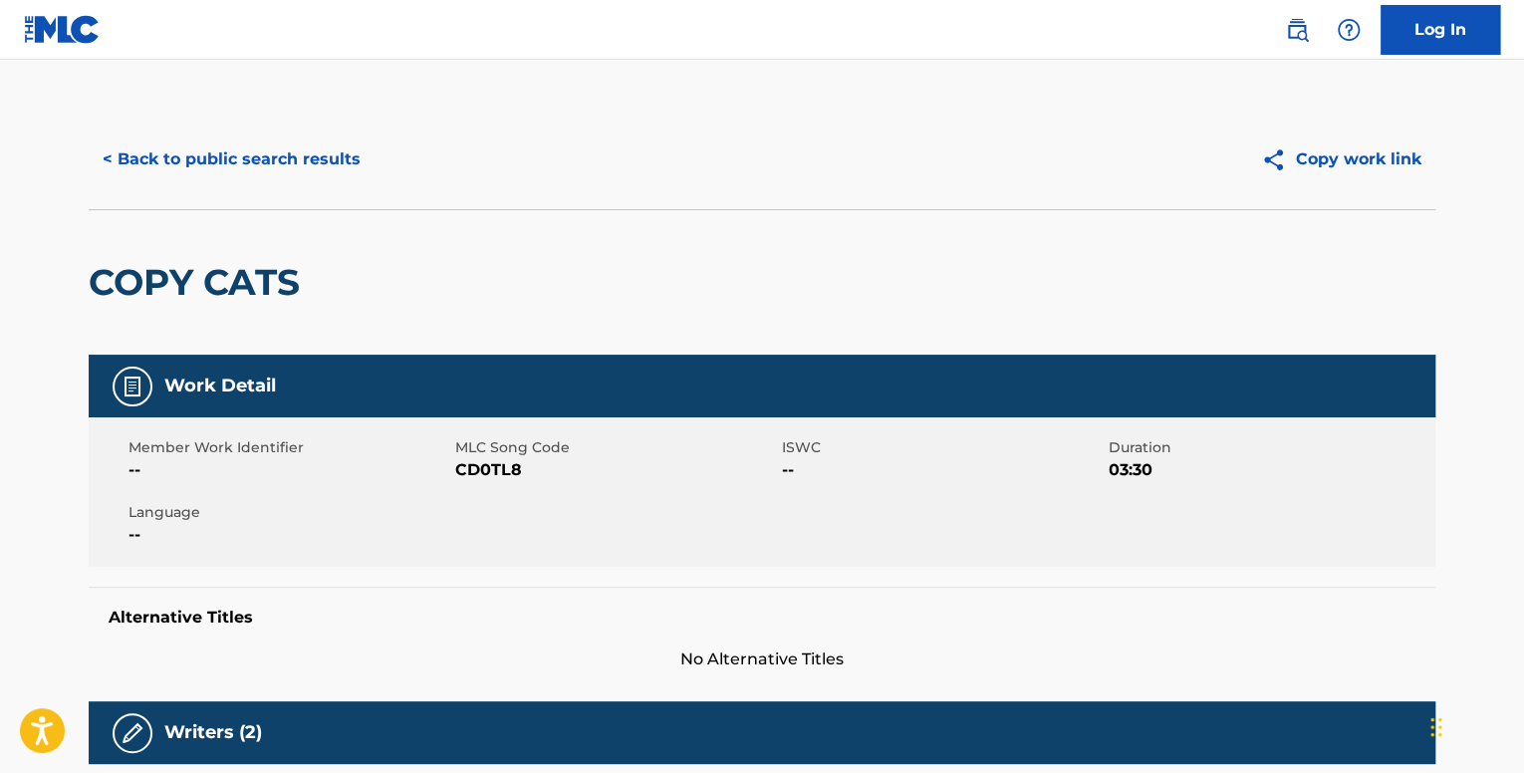
click at [161, 165] on button "< Back to public search results" at bounding box center [232, 159] width 286 height 50
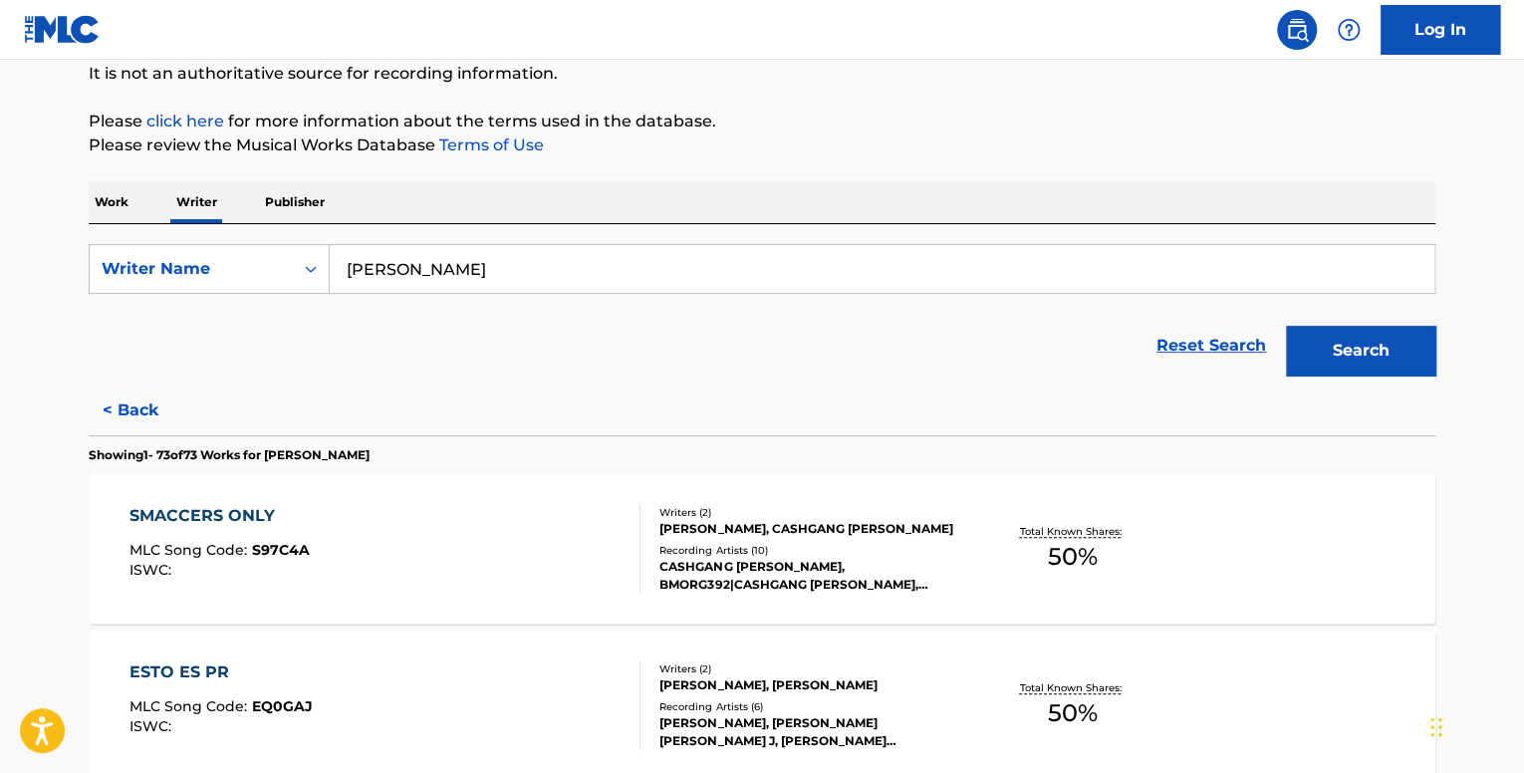
scroll to position [6272, 0]
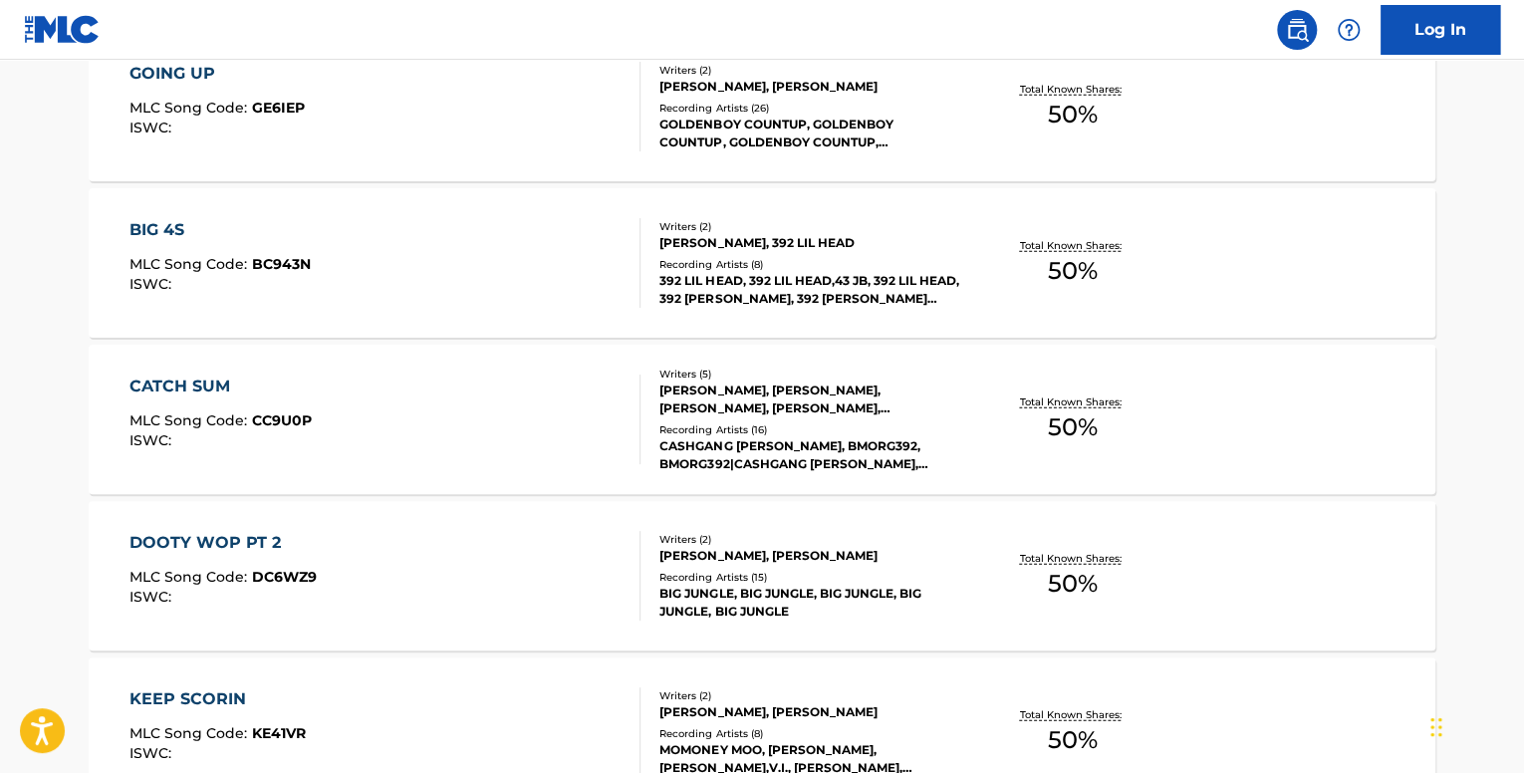
click at [257, 401] on div "CATCH SUM MLC Song Code : CC9U0P ISWC :" at bounding box center [221, 420] width 182 height 90
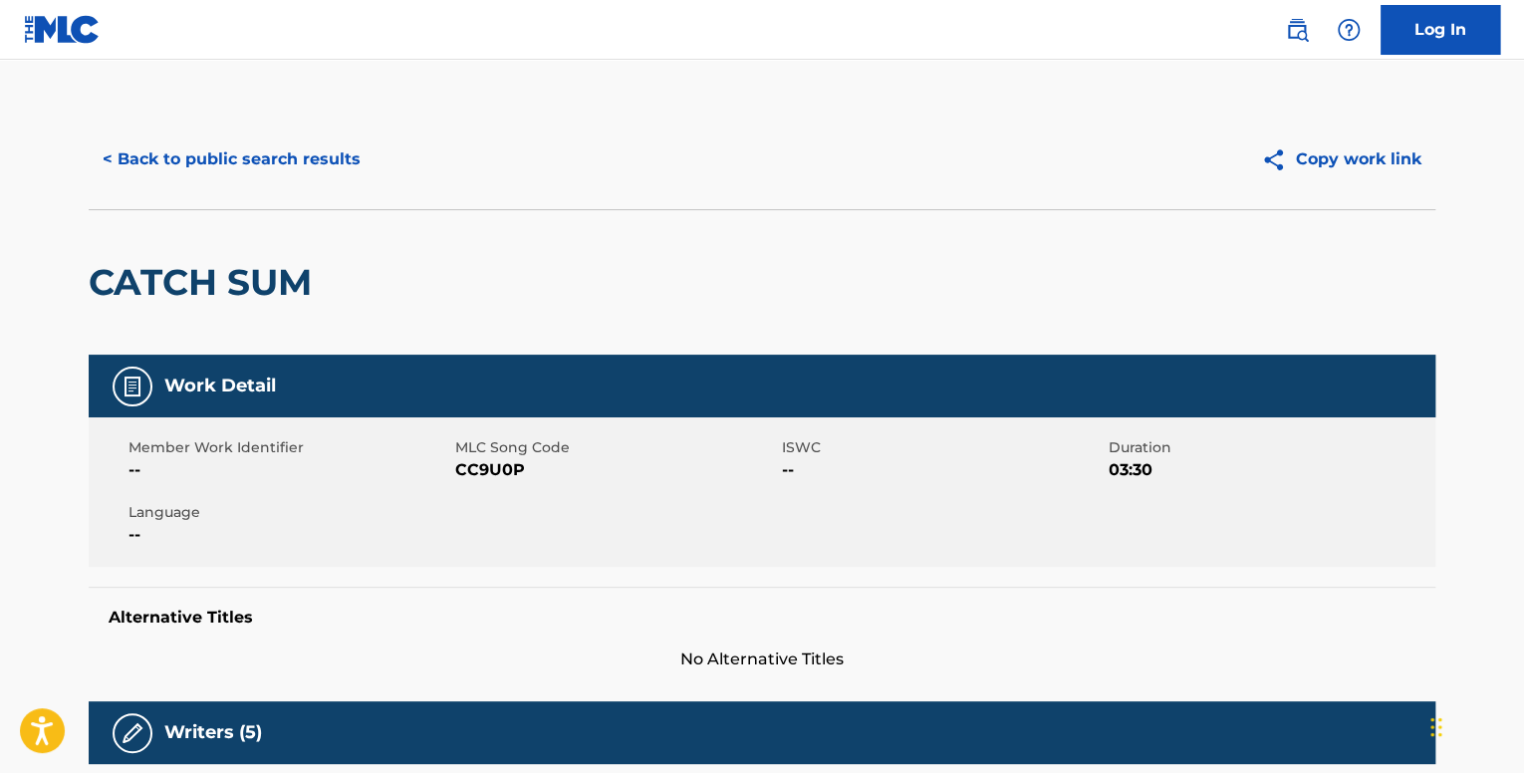
click at [223, 156] on button "< Back to public search results" at bounding box center [232, 159] width 286 height 50
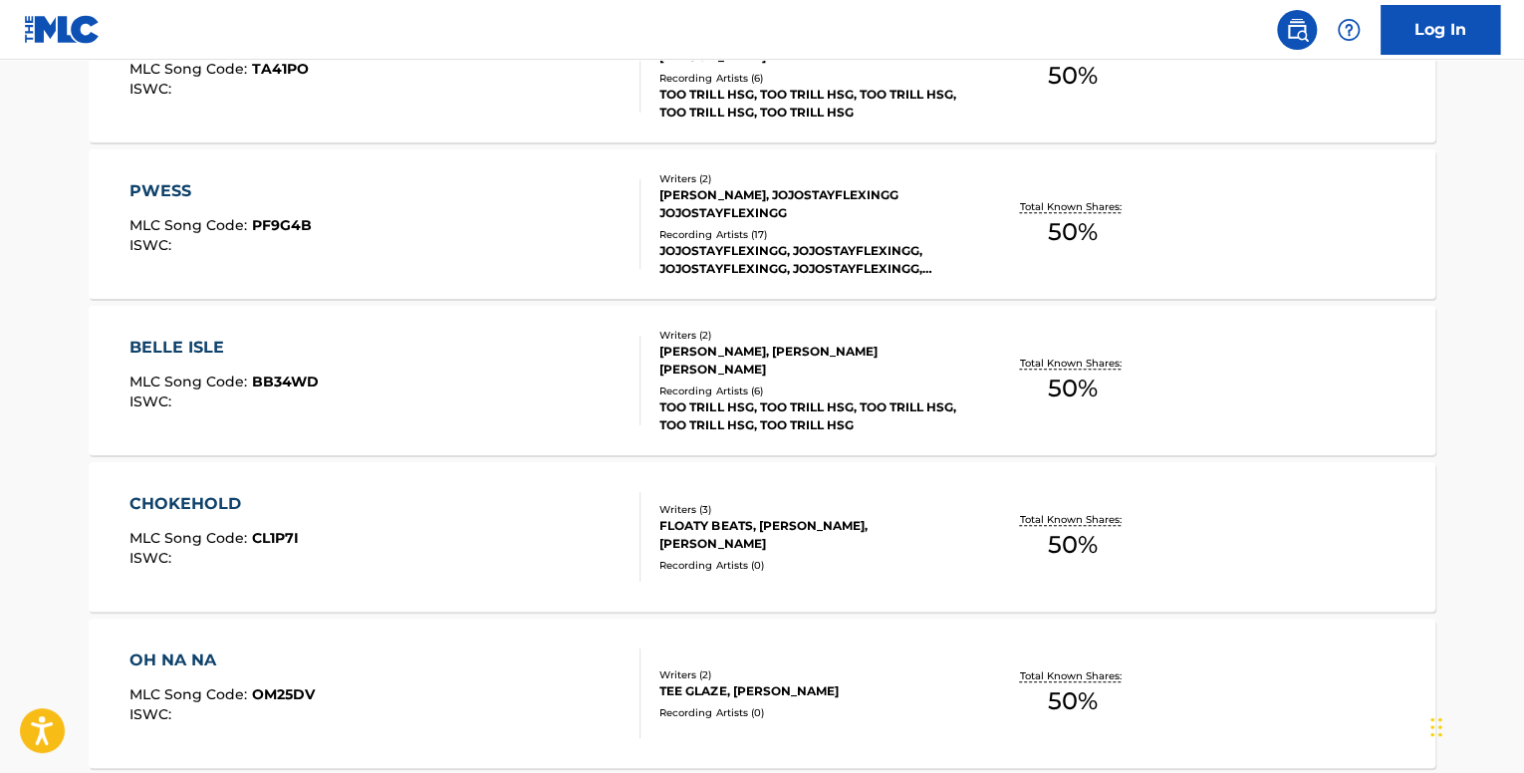
scroll to position [8348, 0]
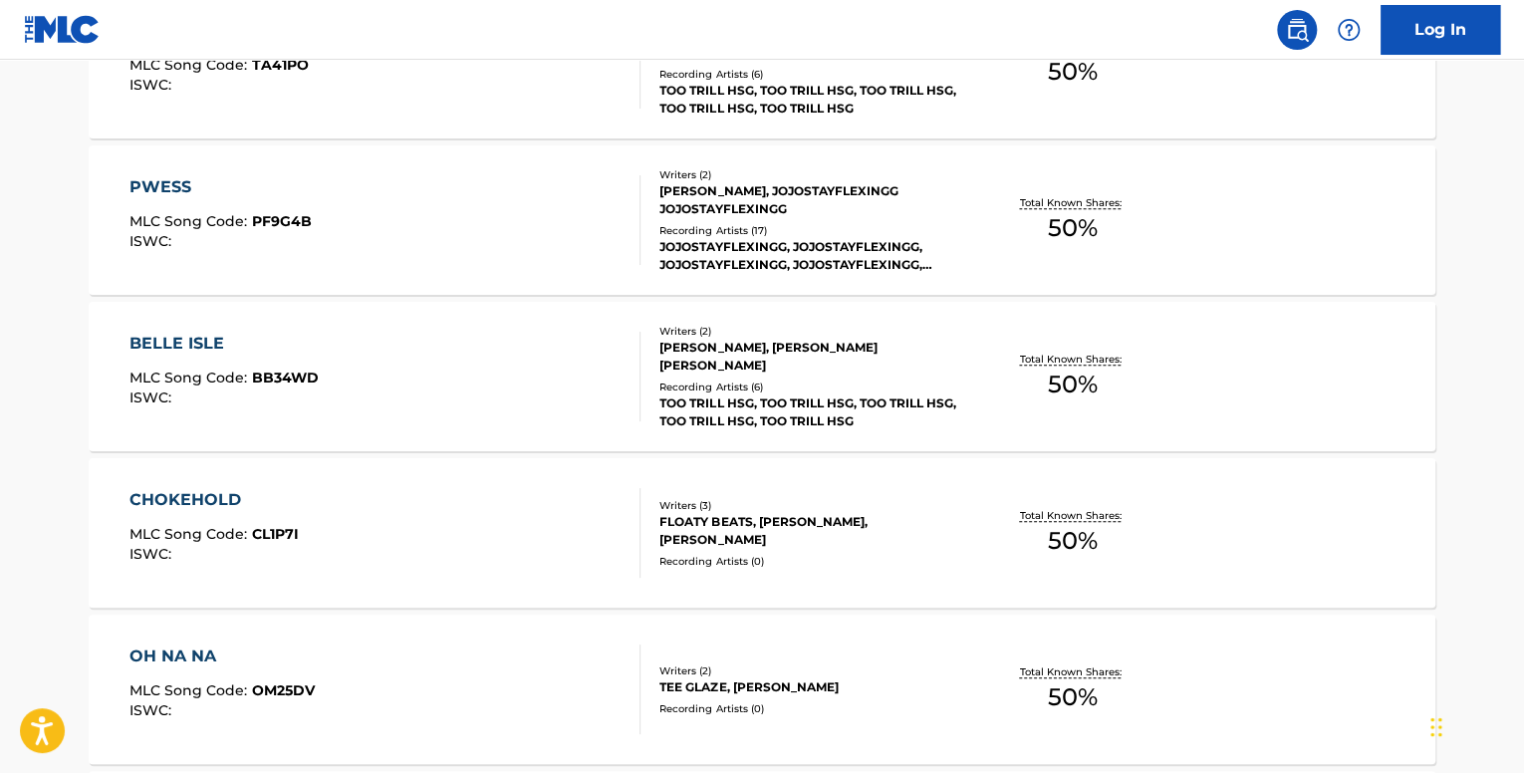
click at [201, 499] on div "CHOKEHOLD" at bounding box center [214, 500] width 169 height 24
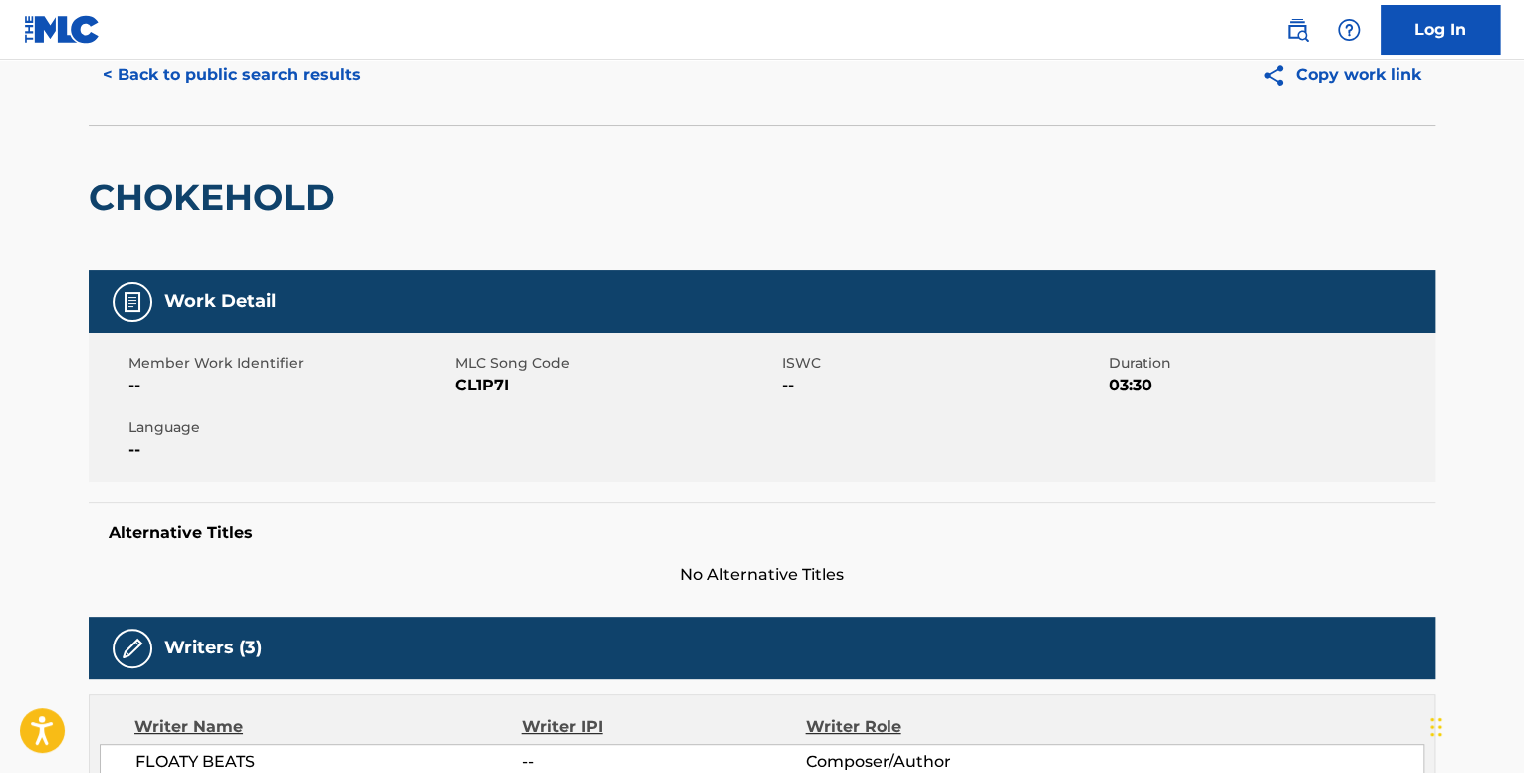
scroll to position [42, 0]
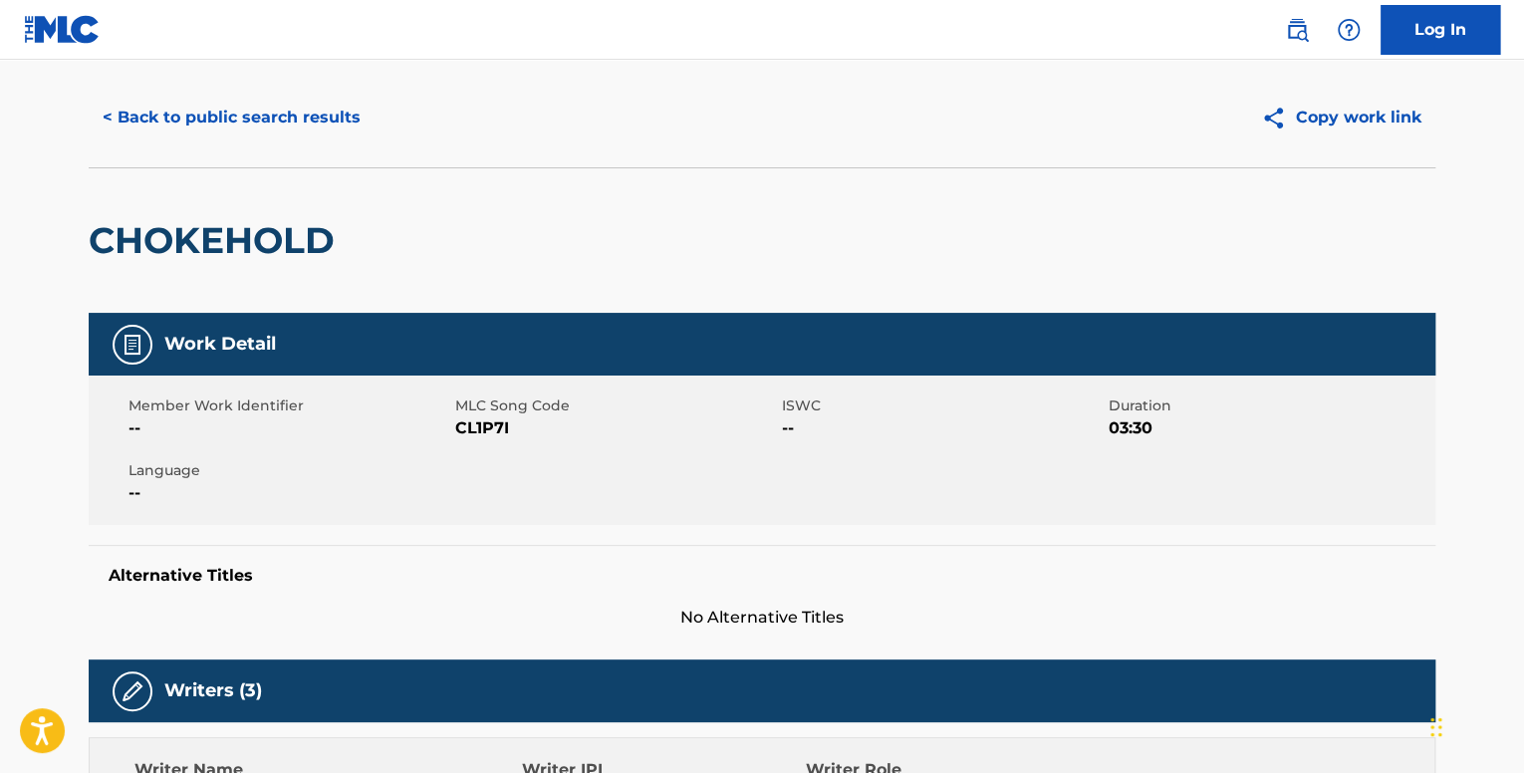
click at [215, 136] on button "< Back to public search results" at bounding box center [232, 118] width 286 height 50
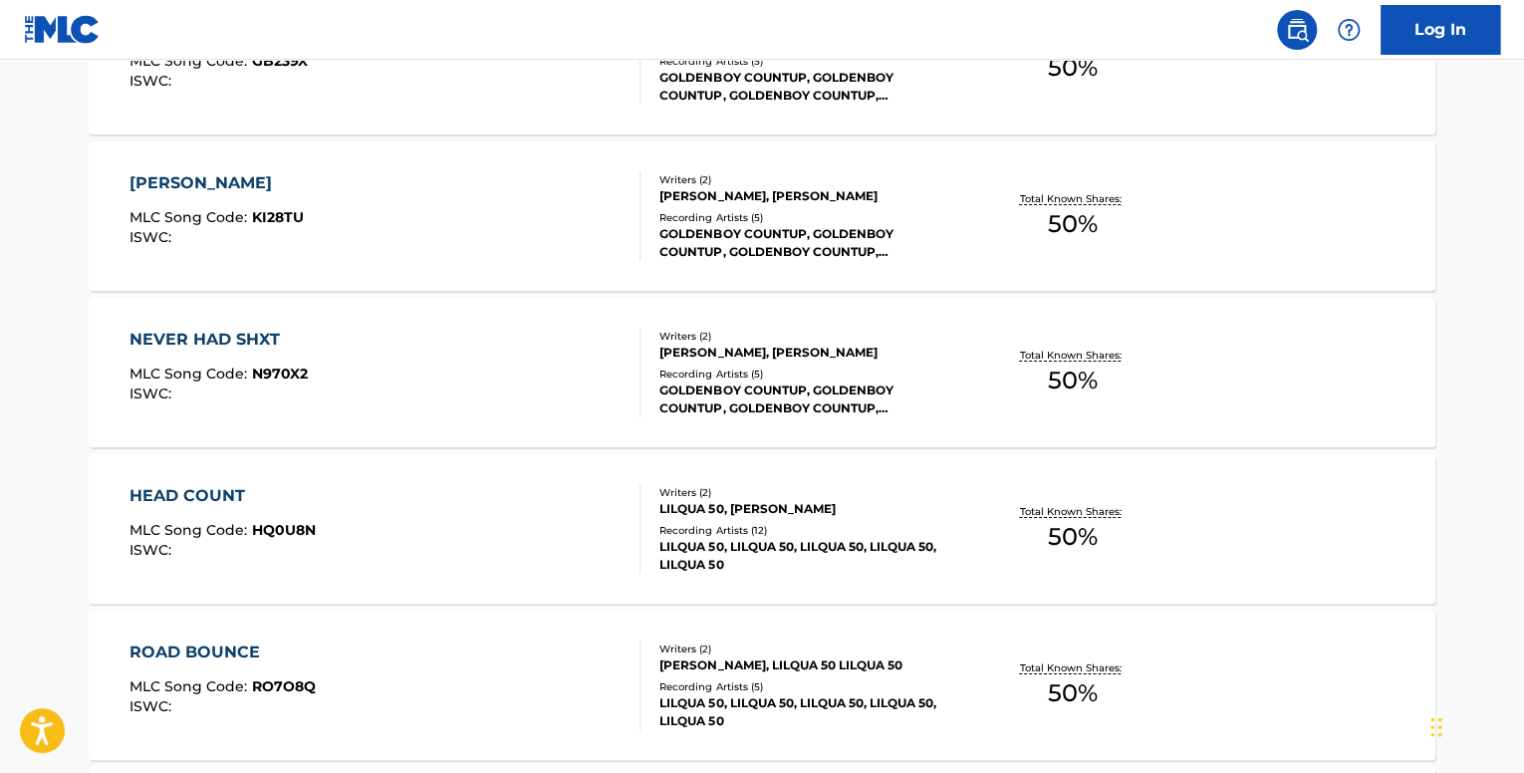
scroll to position [7367, 0]
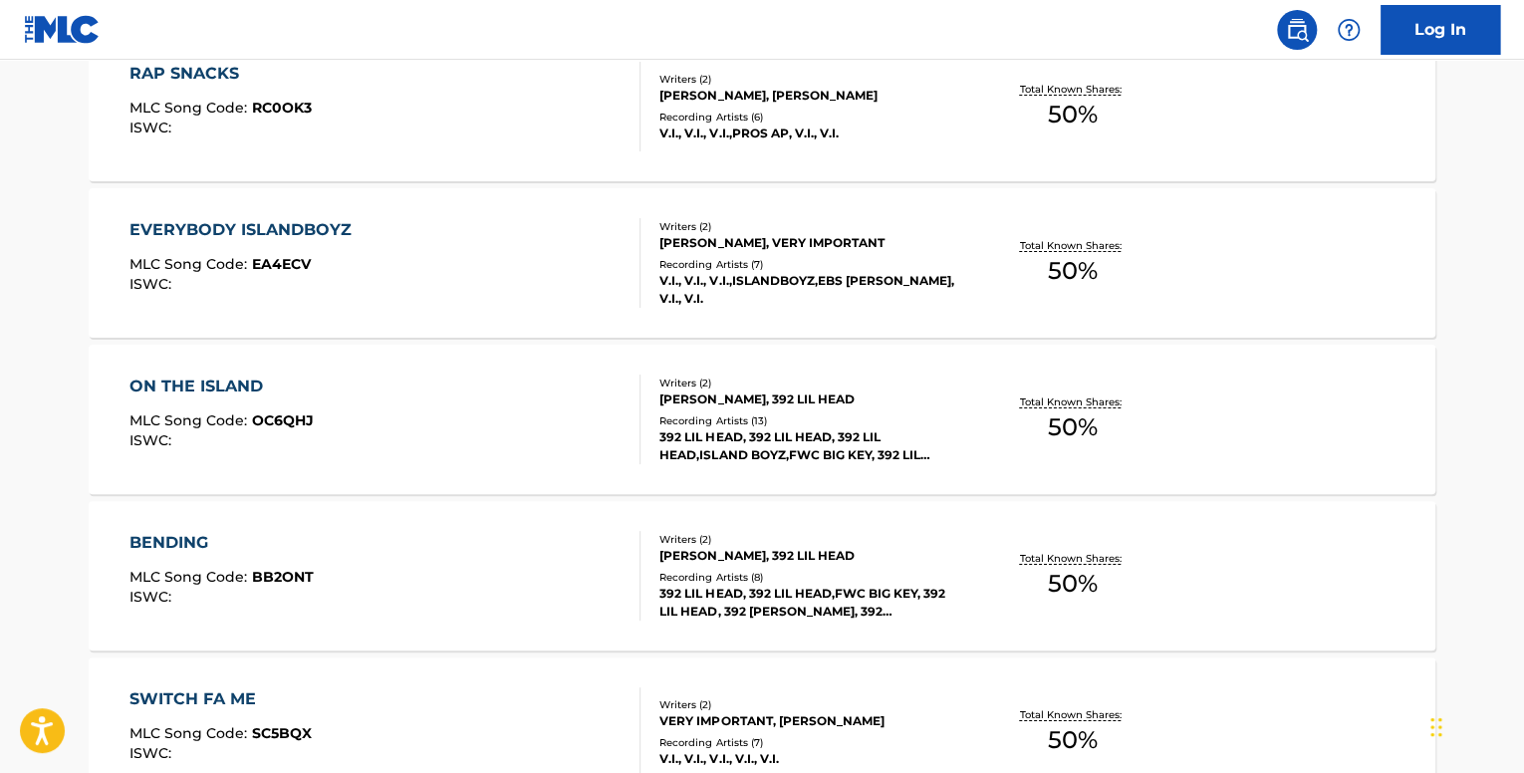
click at [298, 380] on div "ON THE ISLAND" at bounding box center [222, 387] width 184 height 24
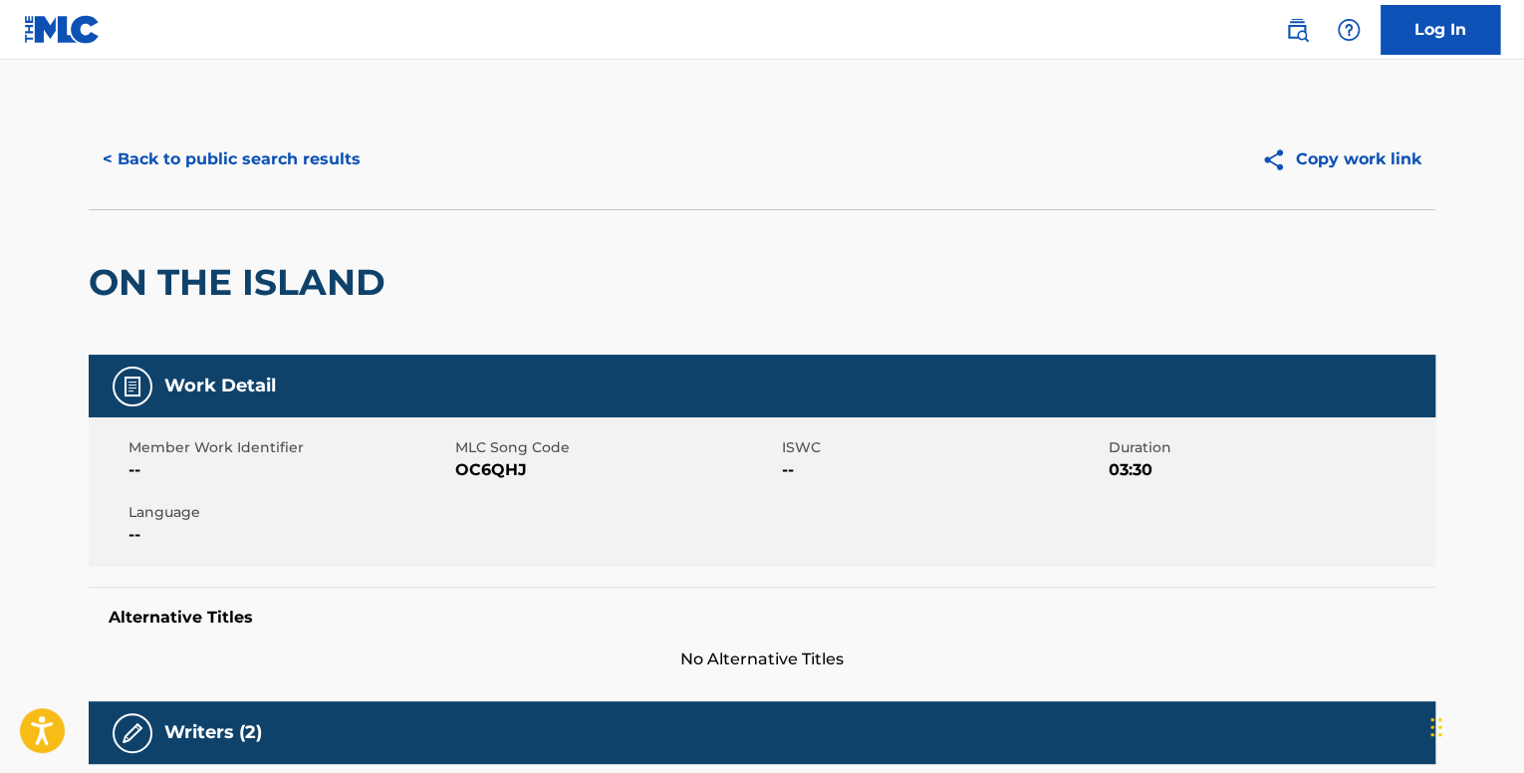
click at [148, 152] on button "< Back to public search results" at bounding box center [232, 159] width 286 height 50
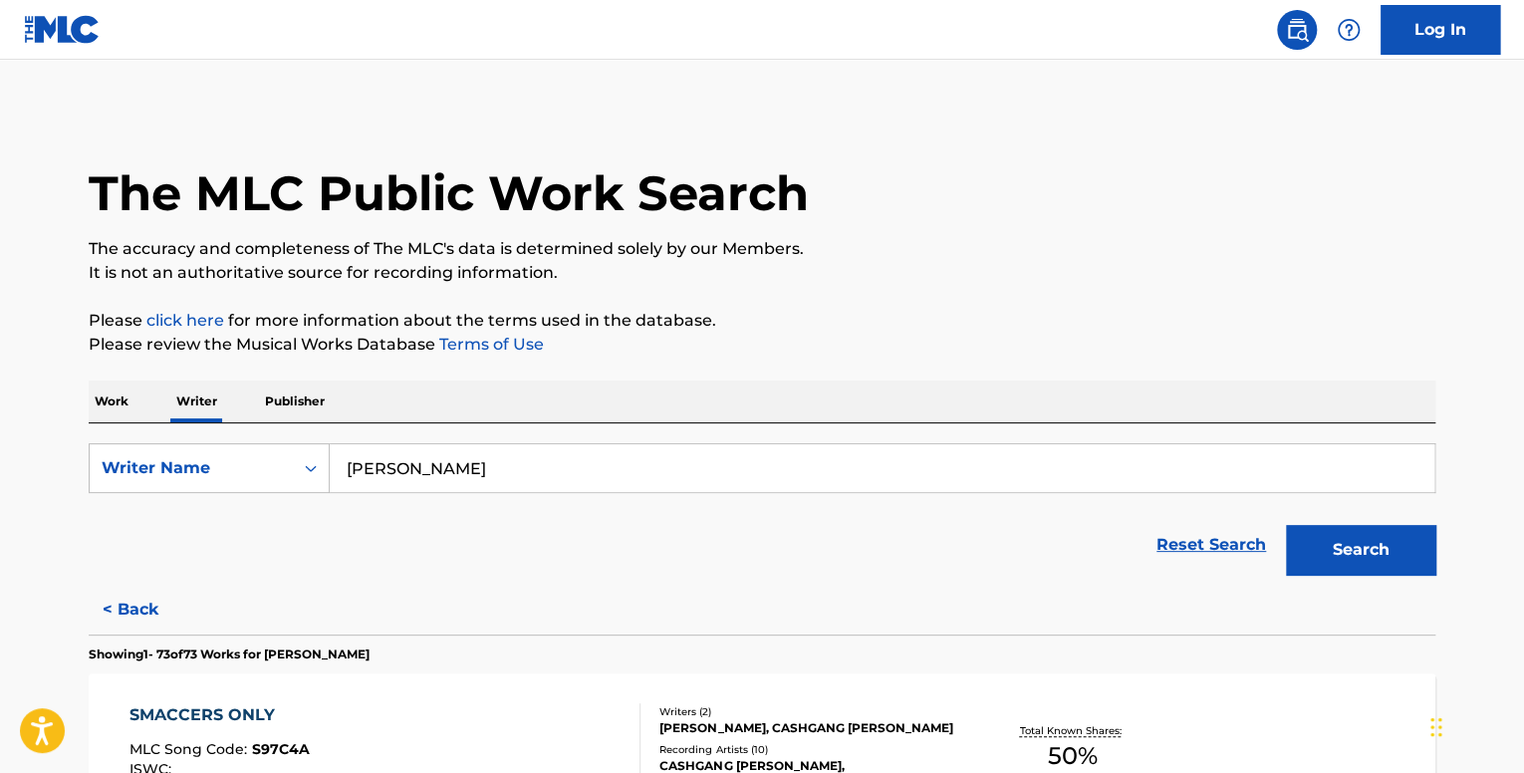
scroll to position [7523, 0]
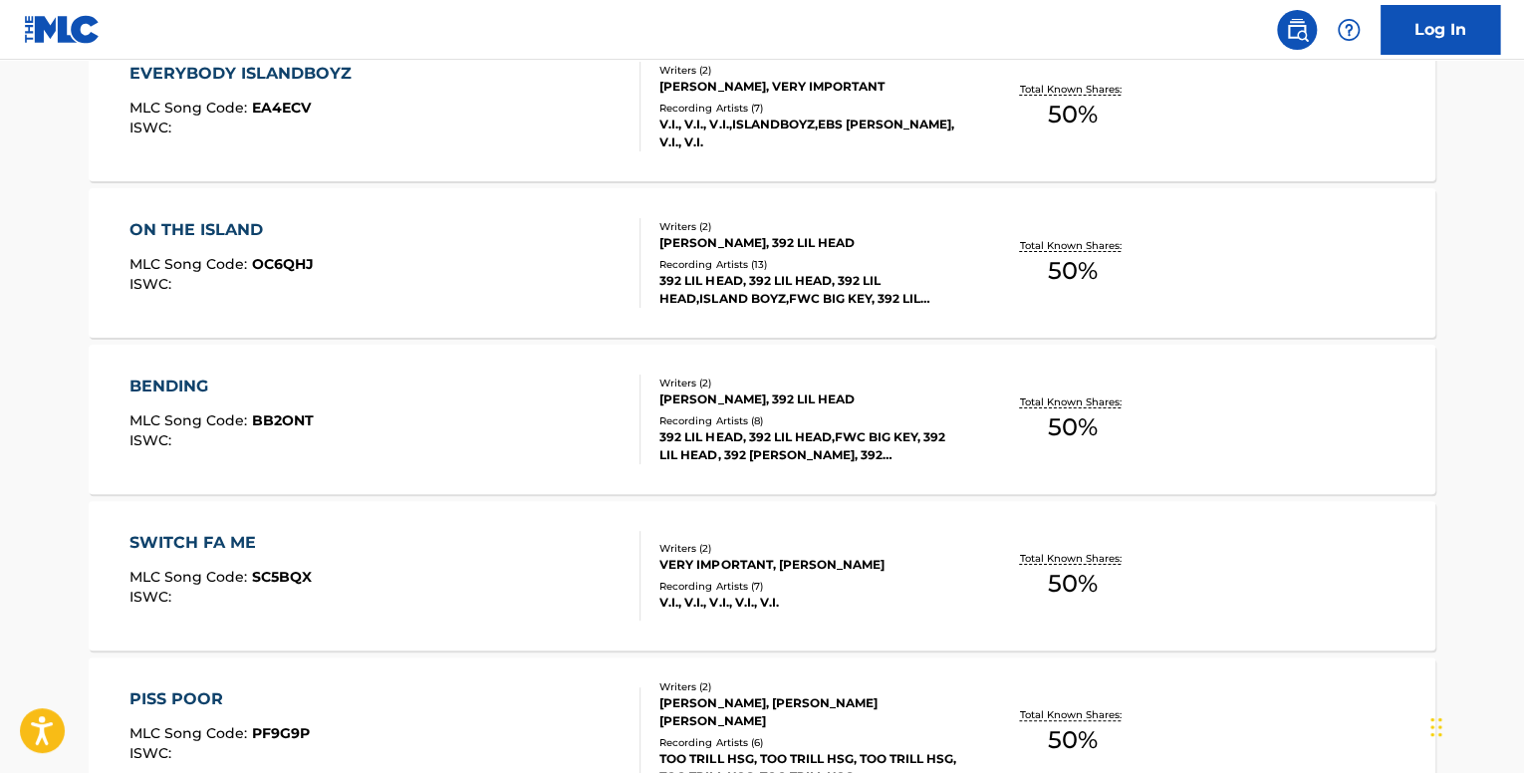
click at [399, 439] on div "BENDING MLC Song Code : BB2ONT ISWC :" at bounding box center [386, 420] width 512 height 90
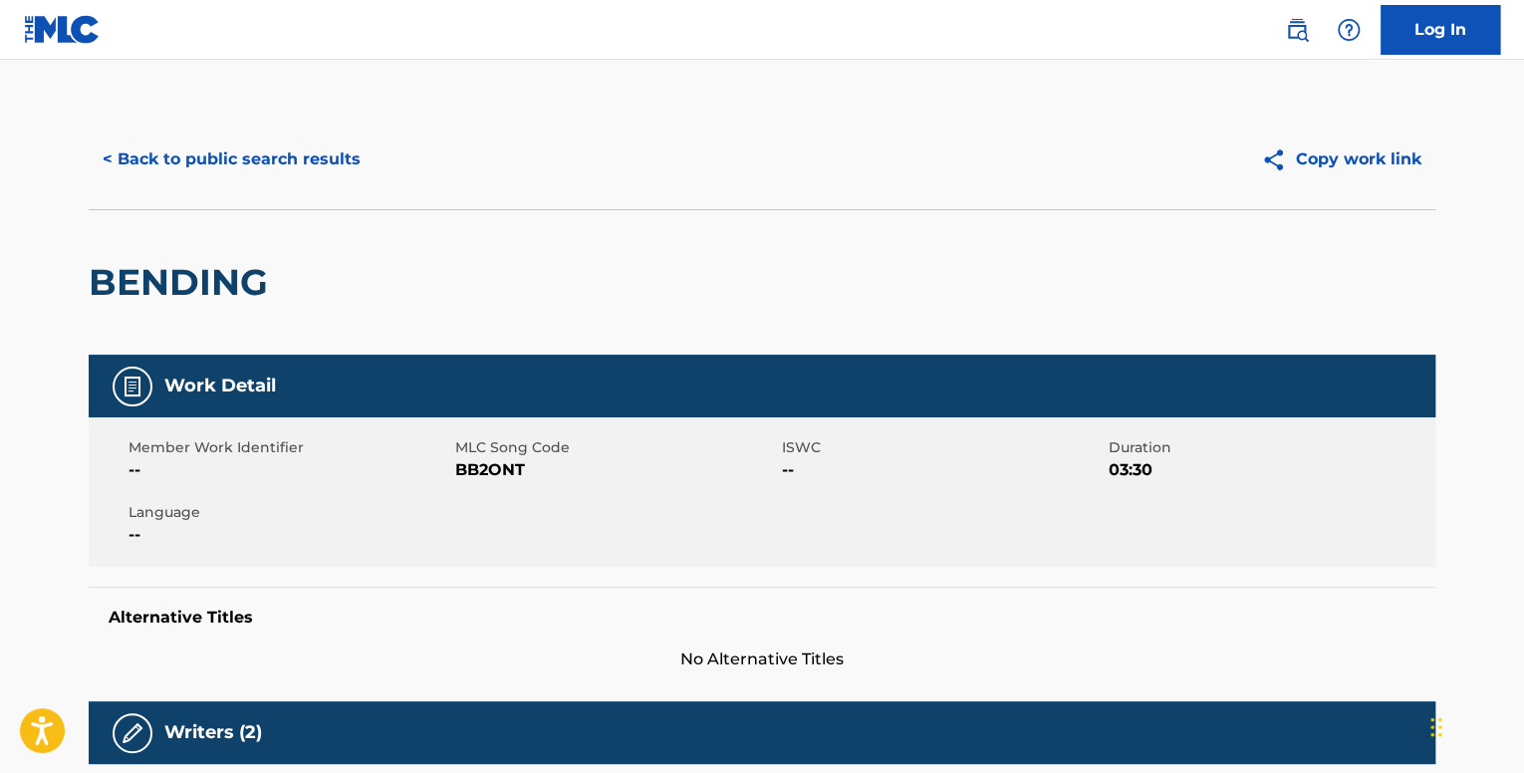
click at [241, 155] on button "< Back to public search results" at bounding box center [232, 159] width 286 height 50
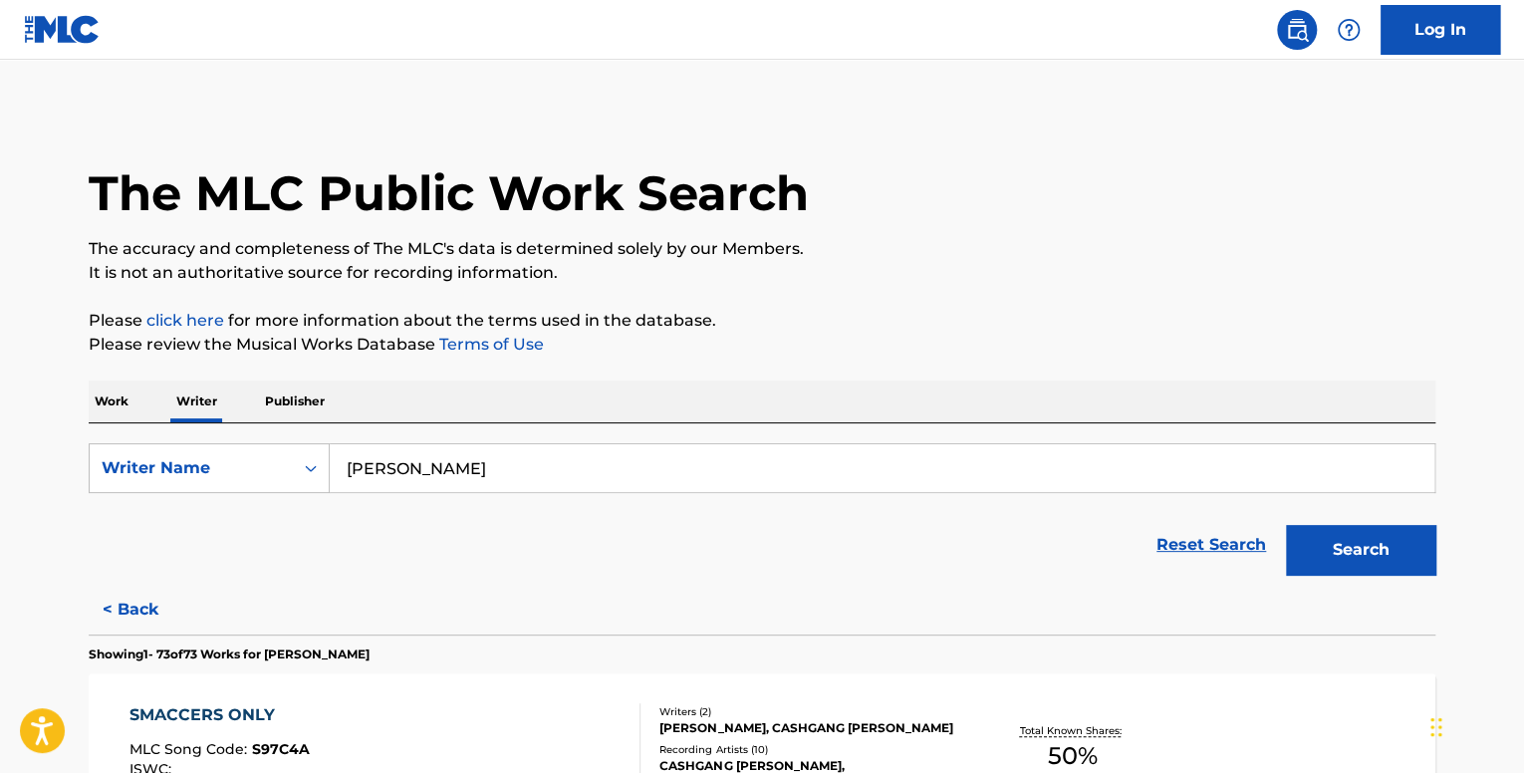
scroll to position [1267, 0]
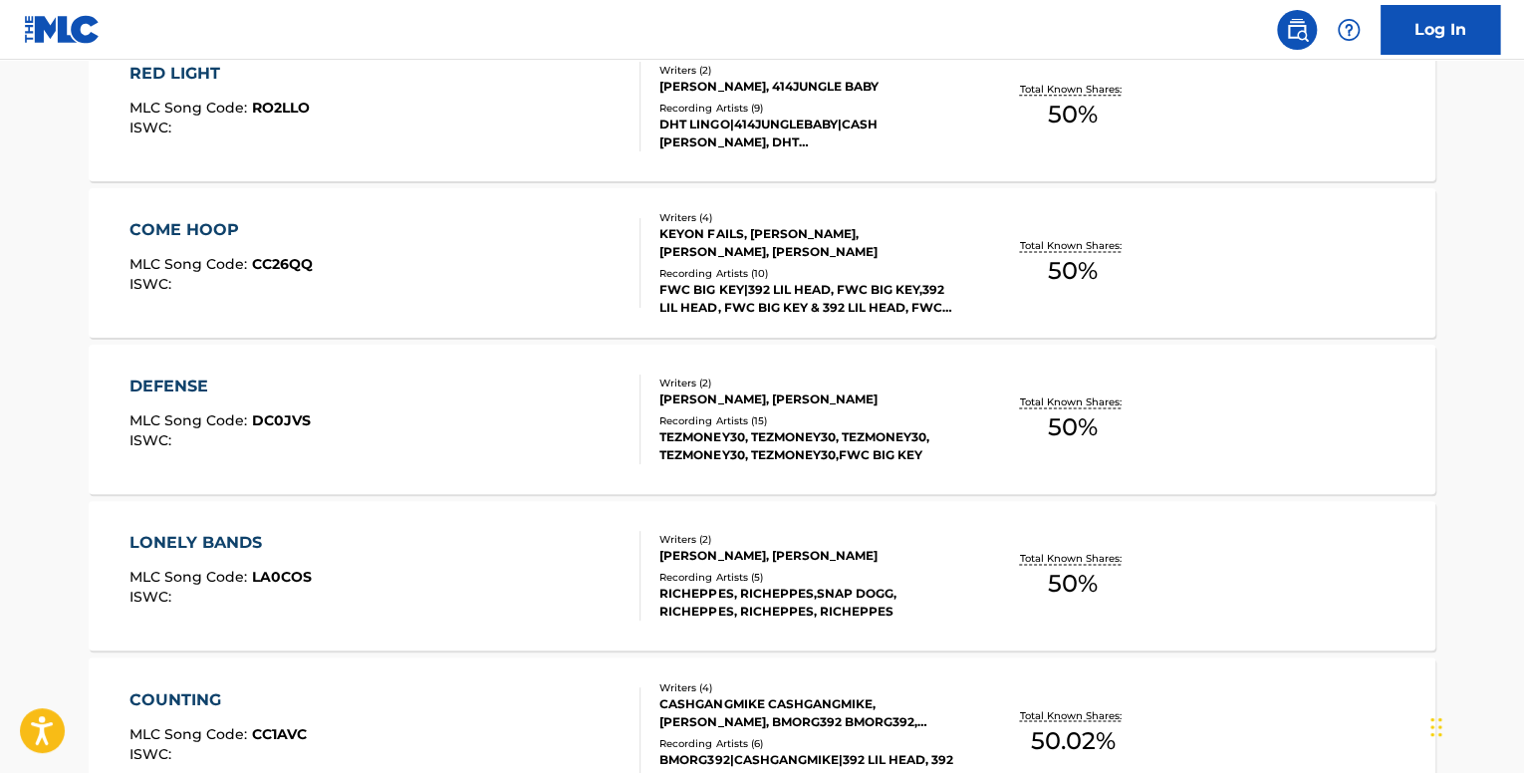
click at [211, 392] on div "DEFENSE" at bounding box center [220, 387] width 181 height 24
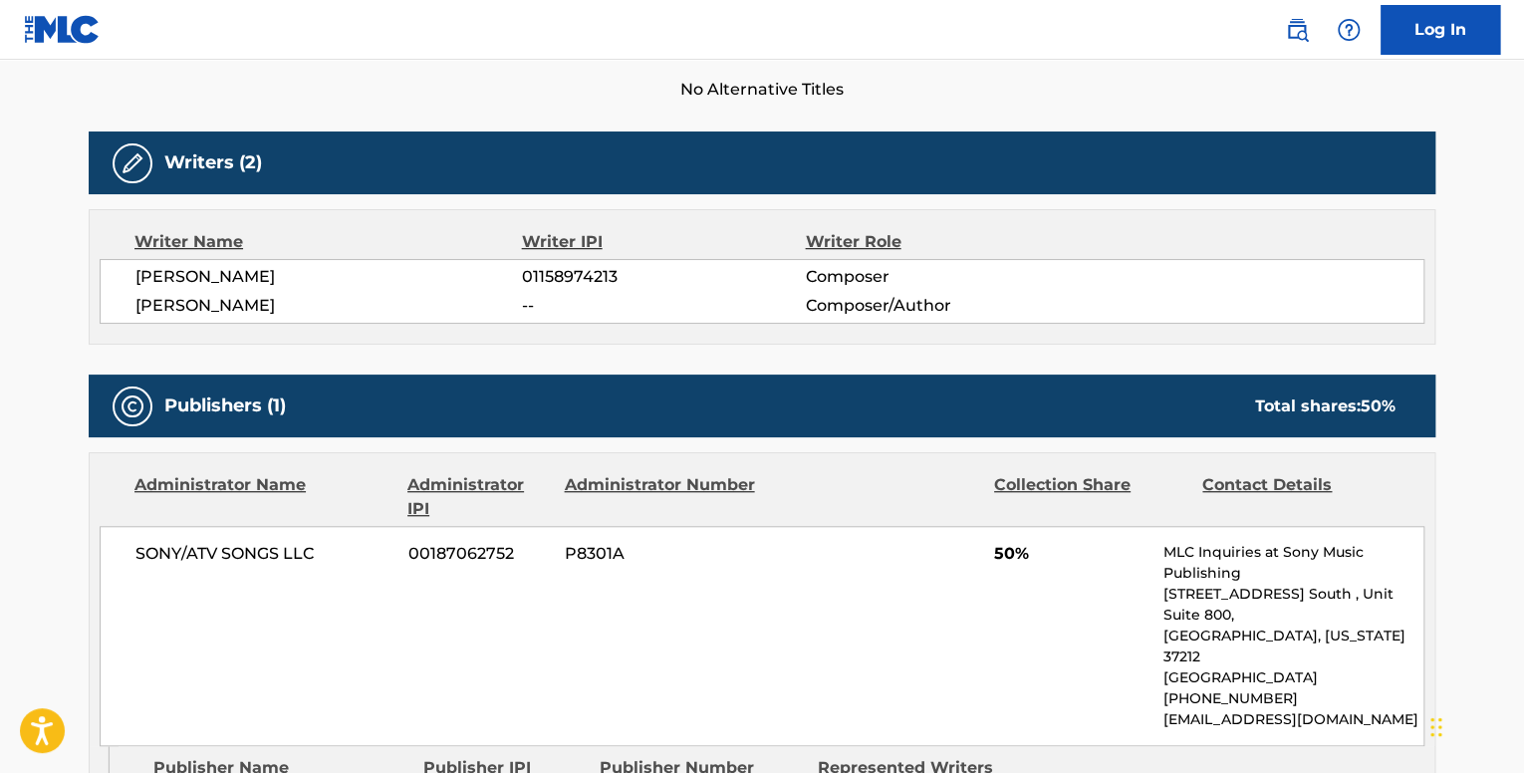
scroll to position [797, 0]
